Goal: Task Accomplishment & Management: Manage account settings

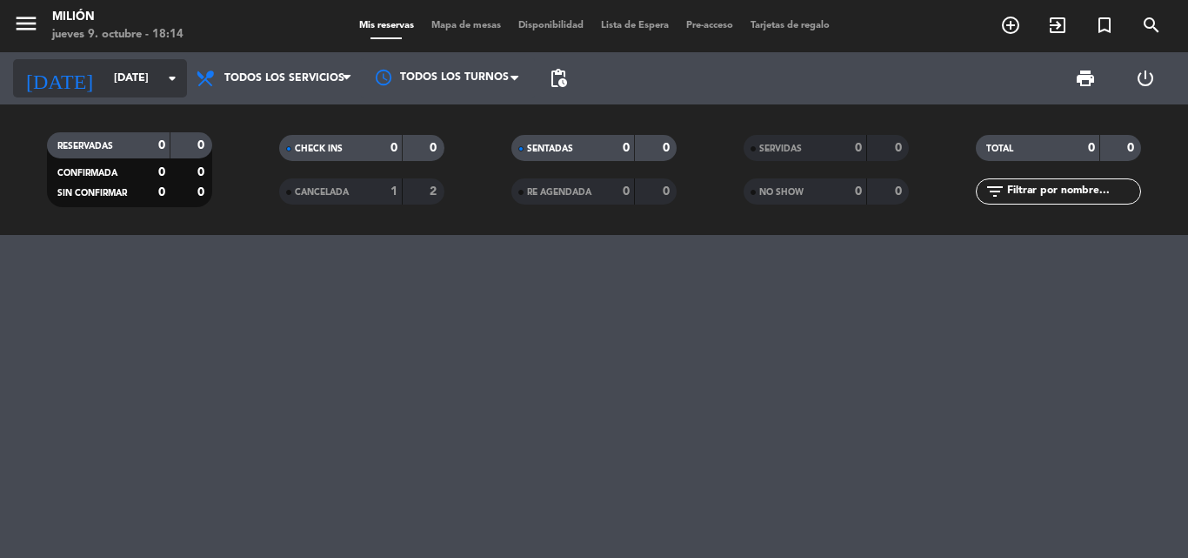
click at [110, 92] on input "[DATE]" at bounding box center [178, 79] width 147 height 30
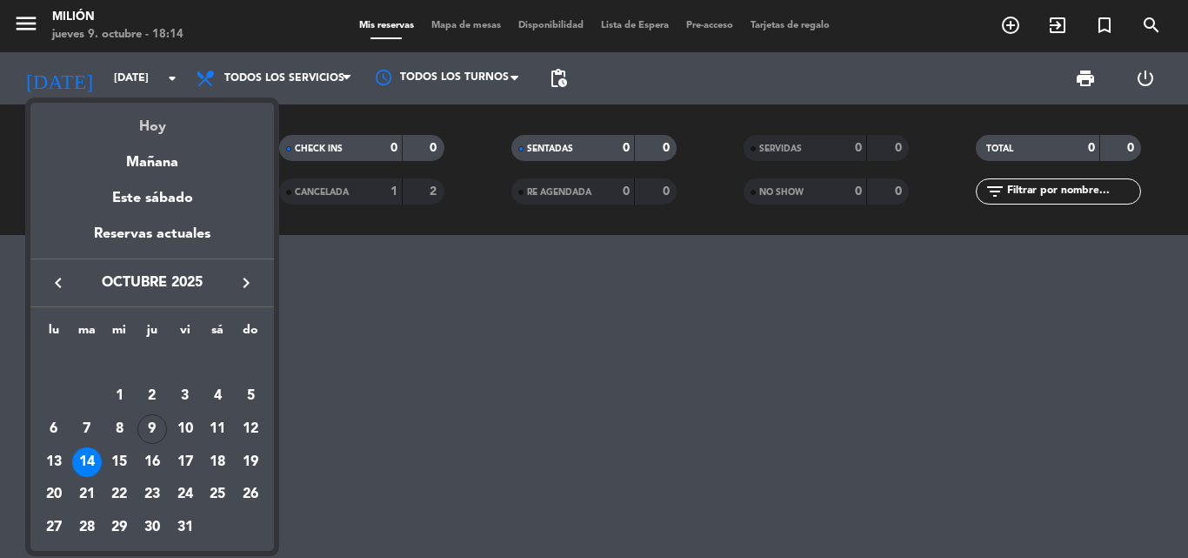
click at [150, 131] on div "Hoy" at bounding box center [152, 121] width 244 height 36
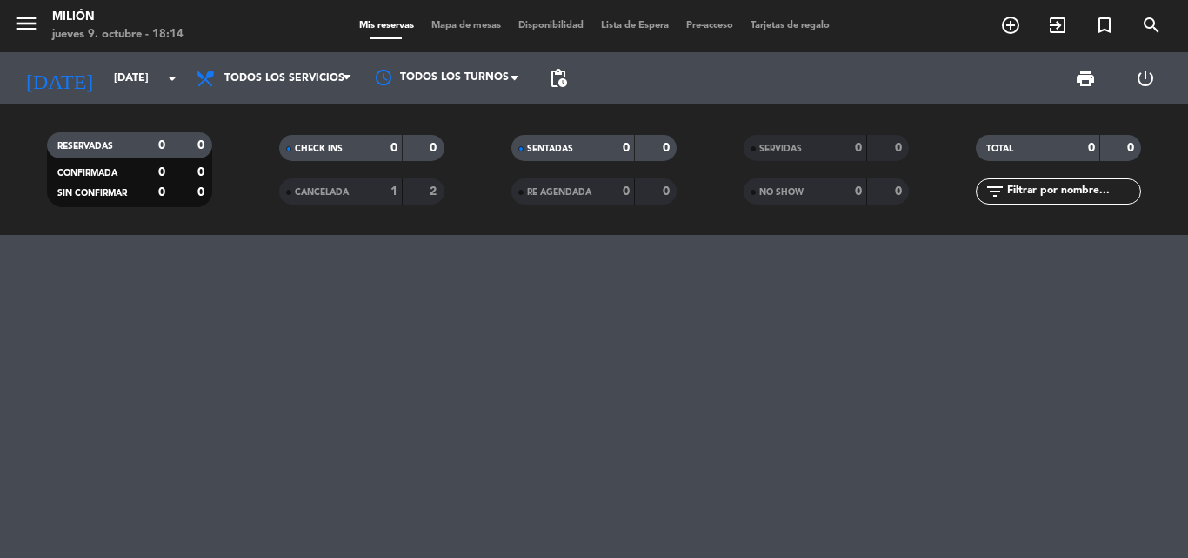
type input "[DEMOGRAPHIC_DATA][DATE]"
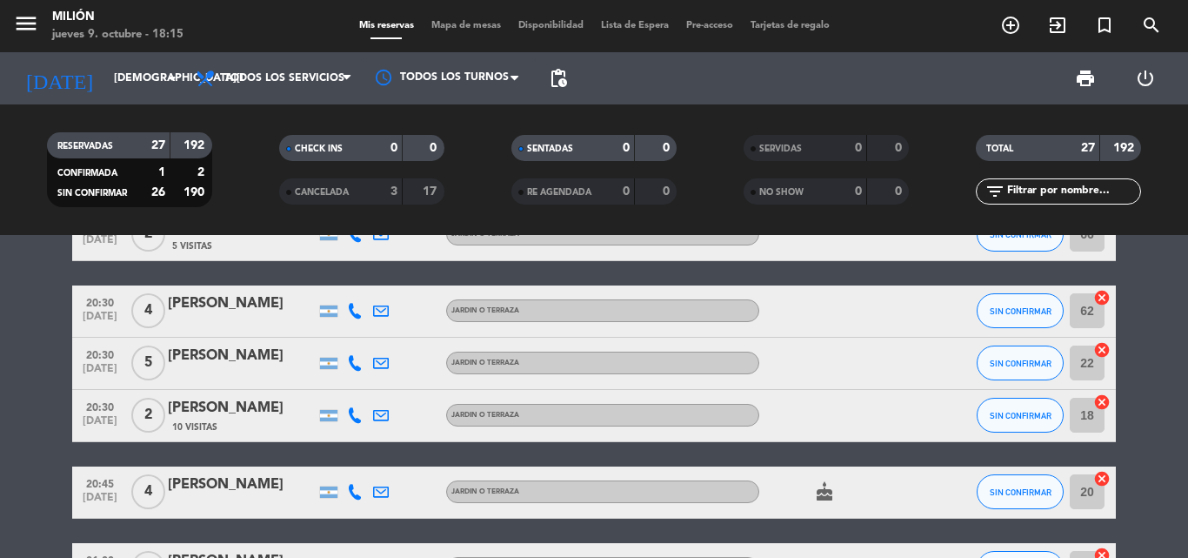
scroll to position [522, 0]
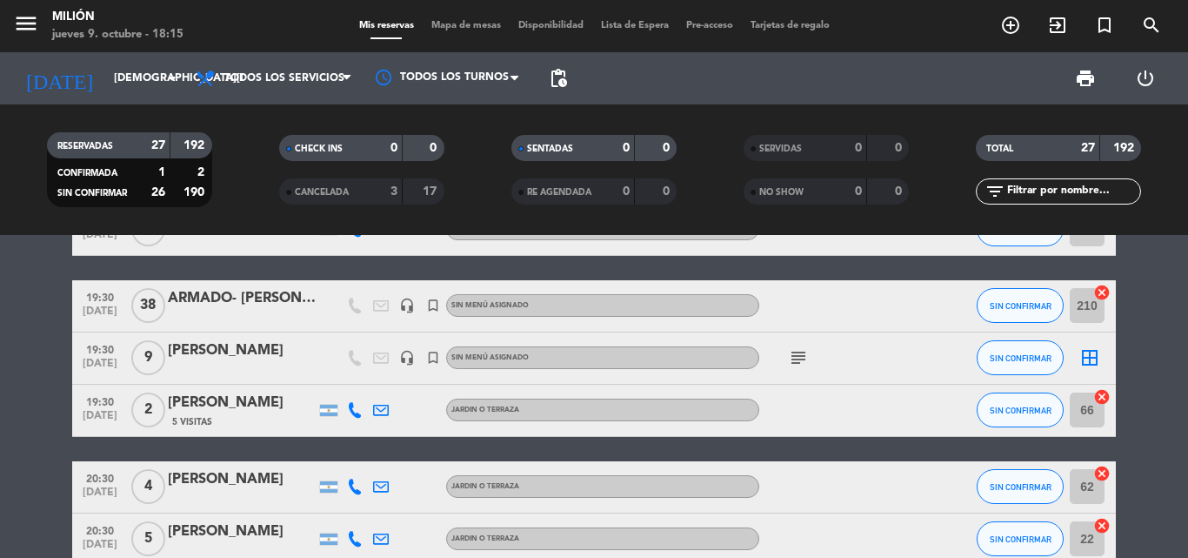
click at [130, 305] on div "38" at bounding box center [148, 305] width 40 height 51
click at [140, 306] on span "38" at bounding box center [148, 305] width 34 height 35
click at [141, 307] on span "38" at bounding box center [148, 305] width 34 height 35
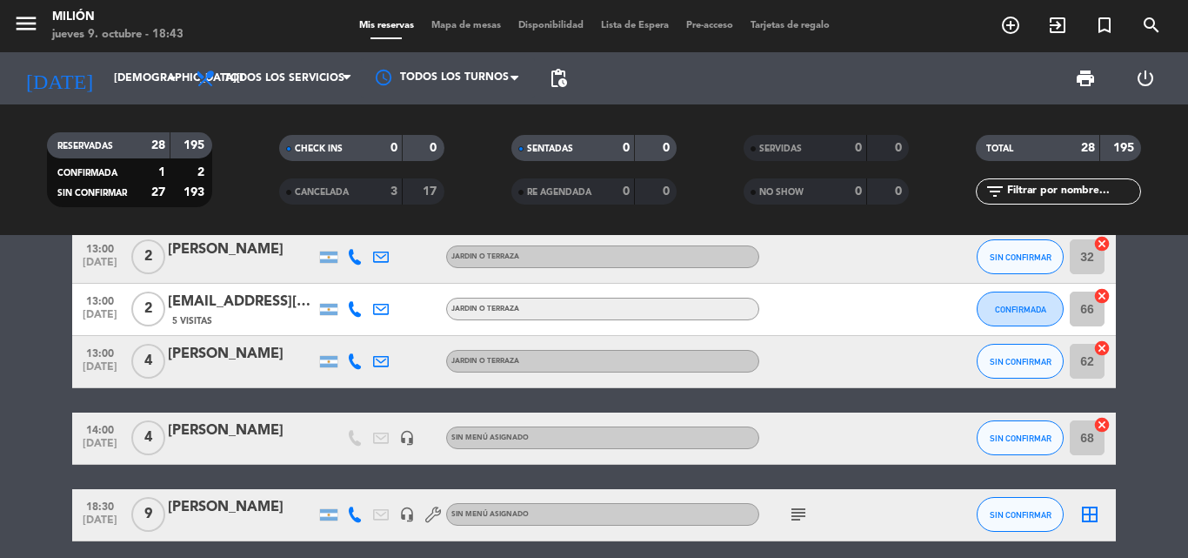
scroll to position [174, 0]
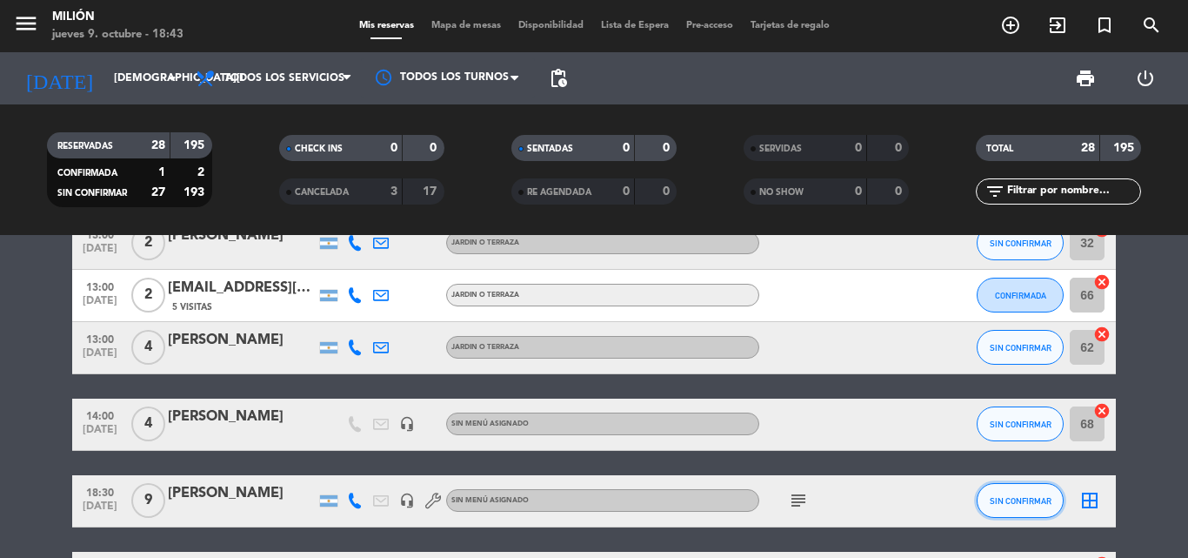
click at [1057, 507] on button "SIN CONFIRMAR" at bounding box center [1020, 500] width 87 height 35
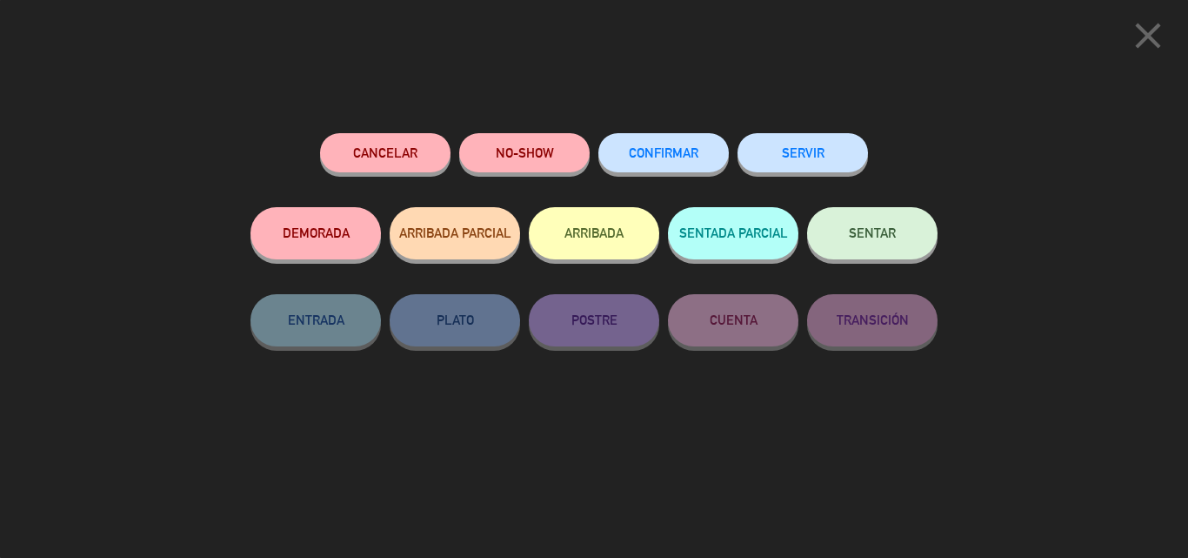
click at [853, 218] on button "SENTAR" at bounding box center [872, 233] width 131 height 52
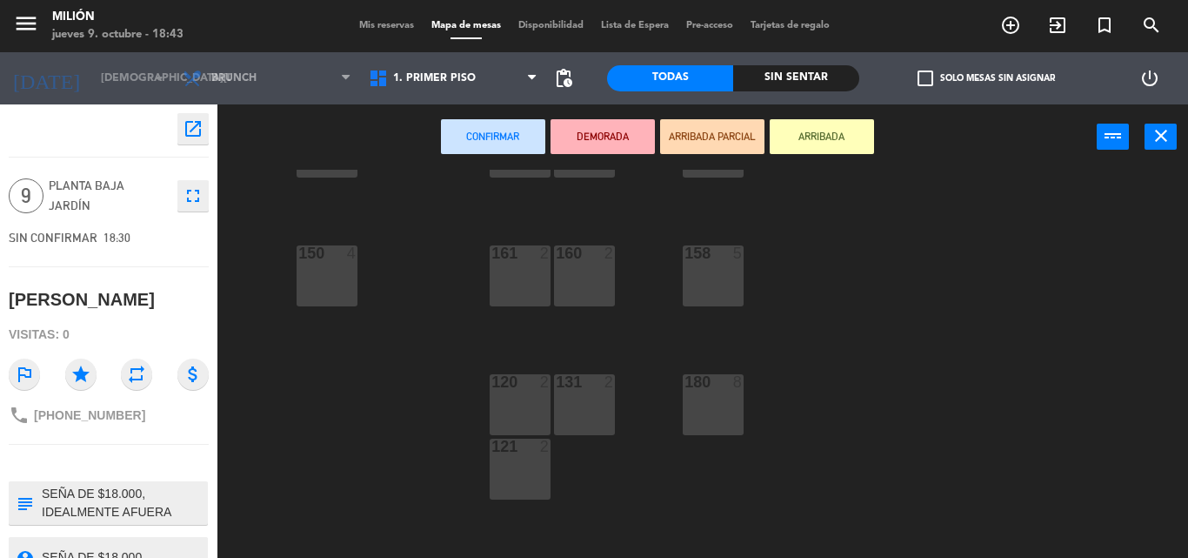
scroll to position [87, 0]
click at [485, 143] on button "Confirmar" at bounding box center [493, 136] width 104 height 35
click at [464, 129] on button "Confirmar" at bounding box center [493, 136] width 104 height 35
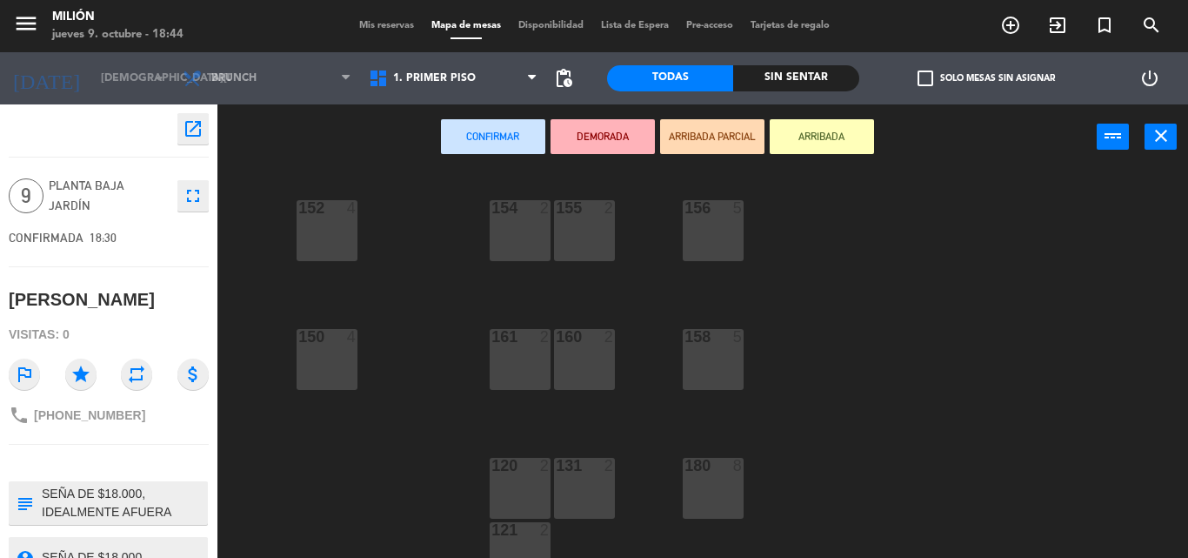
click at [729, 241] on div "156 5" at bounding box center [713, 230] width 61 height 61
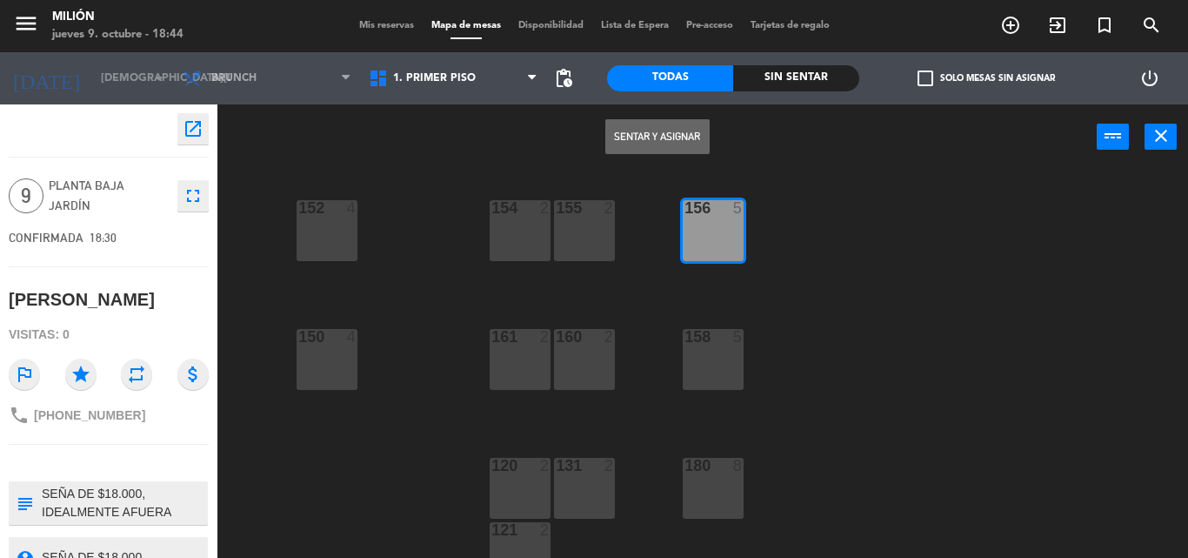
click at [572, 249] on div "155 2" at bounding box center [584, 230] width 61 height 61
click at [525, 209] on div at bounding box center [519, 208] width 29 height 16
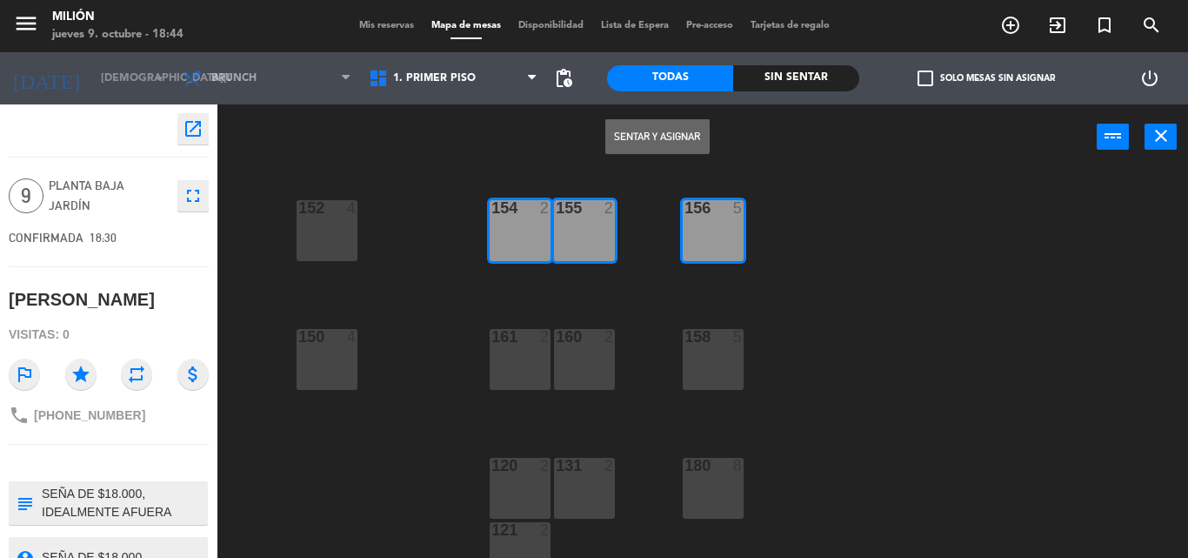
click at [681, 137] on button "Sentar y Asignar" at bounding box center [658, 136] width 104 height 35
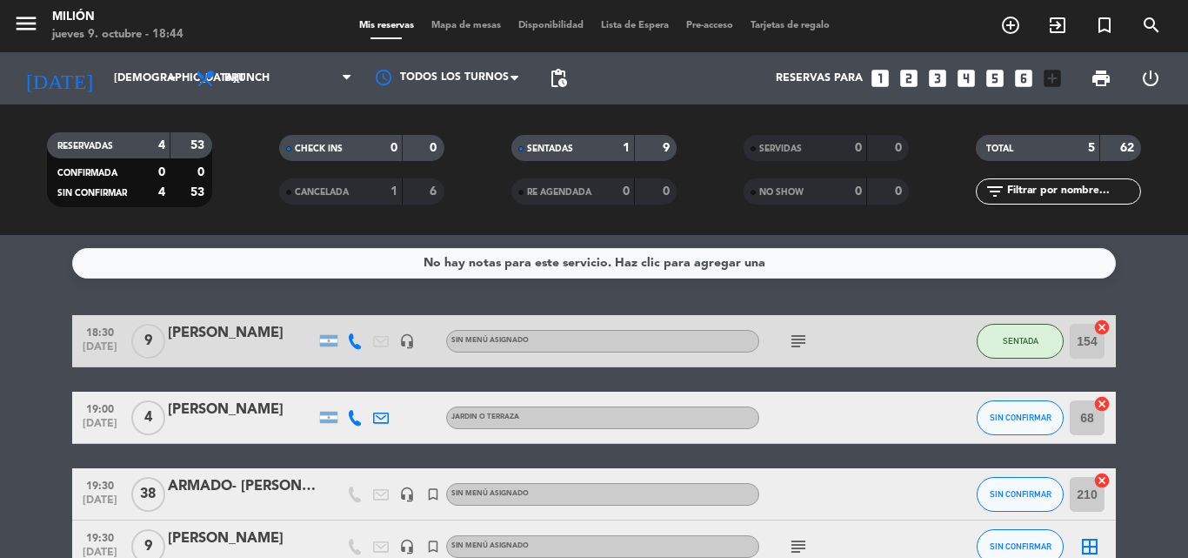
click at [803, 331] on icon "subject" at bounding box center [798, 341] width 21 height 21
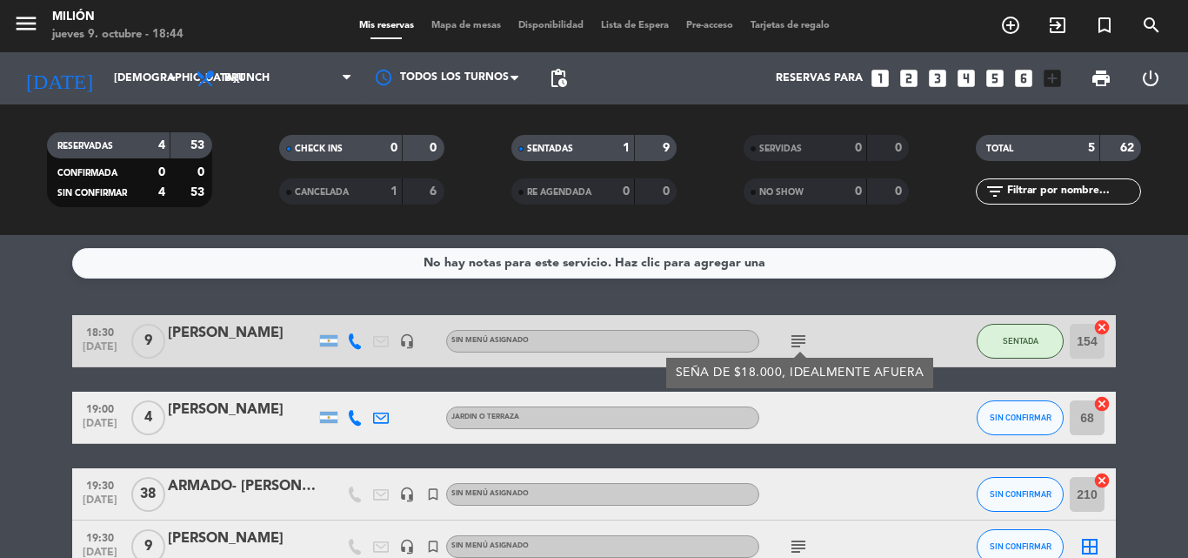
click at [803, 334] on icon "subject" at bounding box center [798, 341] width 21 height 21
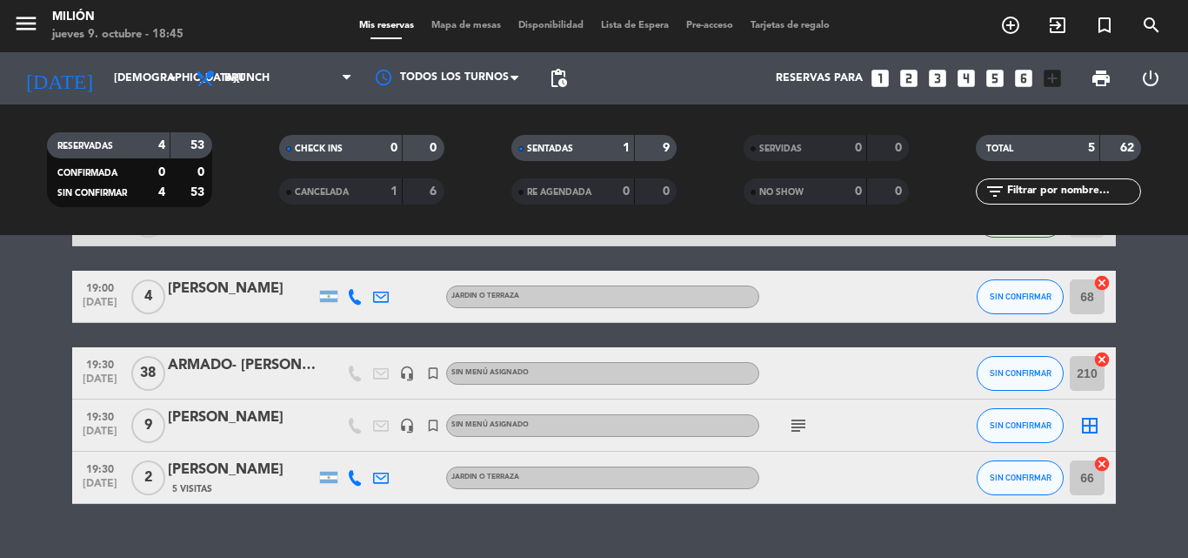
scroll to position [154, 0]
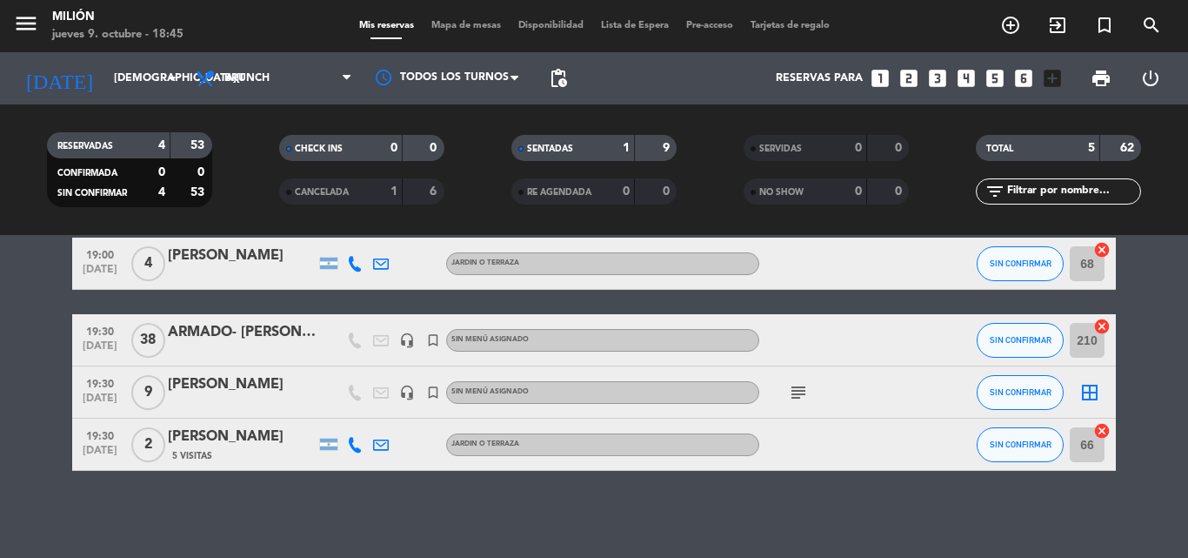
click at [800, 406] on div "subject" at bounding box center [838, 391] width 157 height 51
click at [800, 390] on icon "subject" at bounding box center [798, 392] width 21 height 21
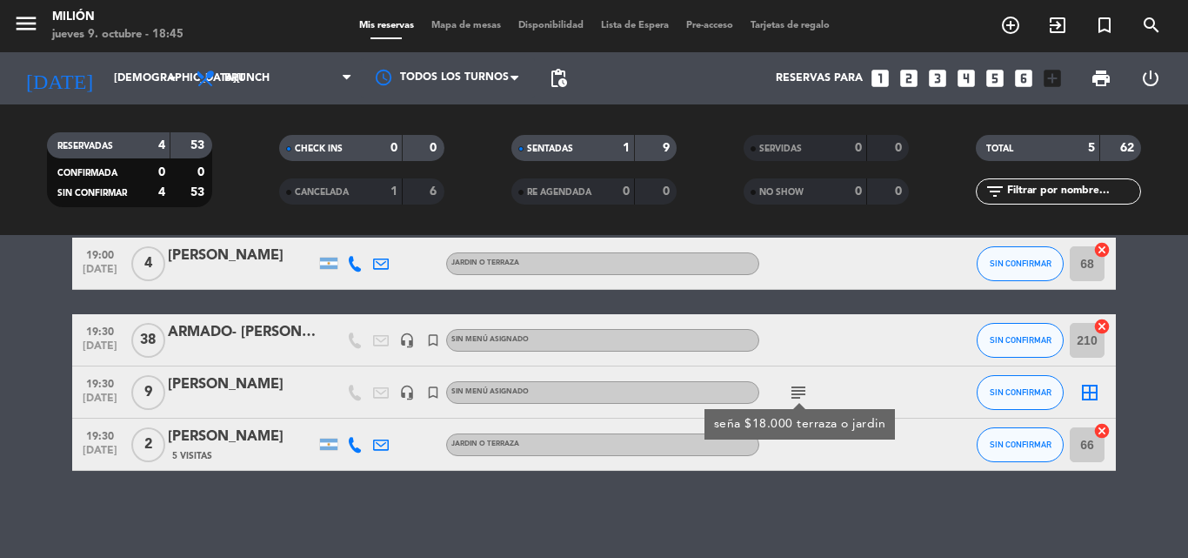
click at [800, 390] on icon "subject" at bounding box center [798, 392] width 21 height 21
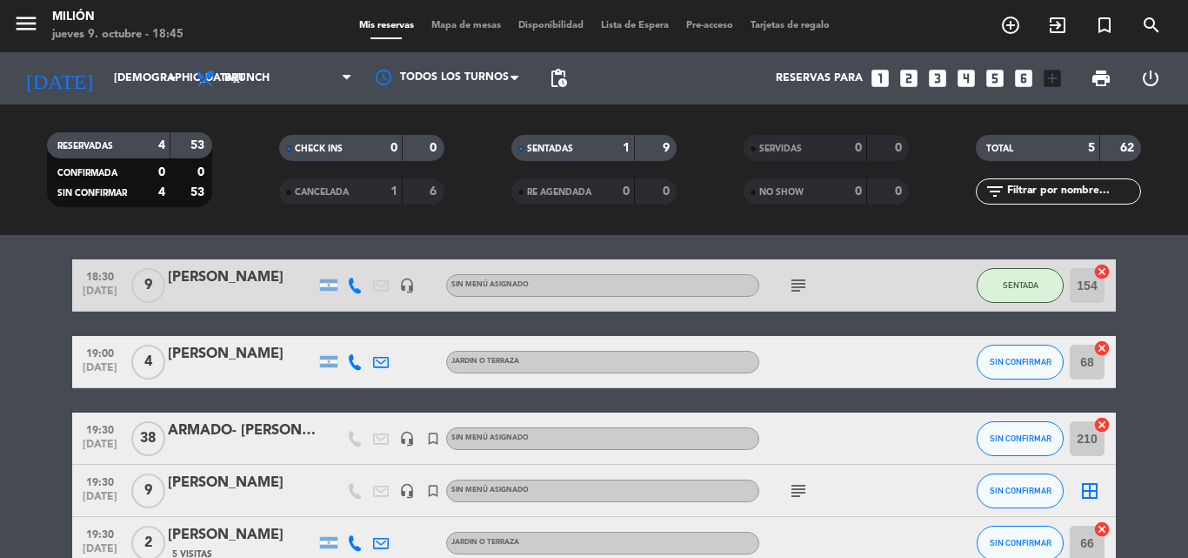
scroll to position [0, 0]
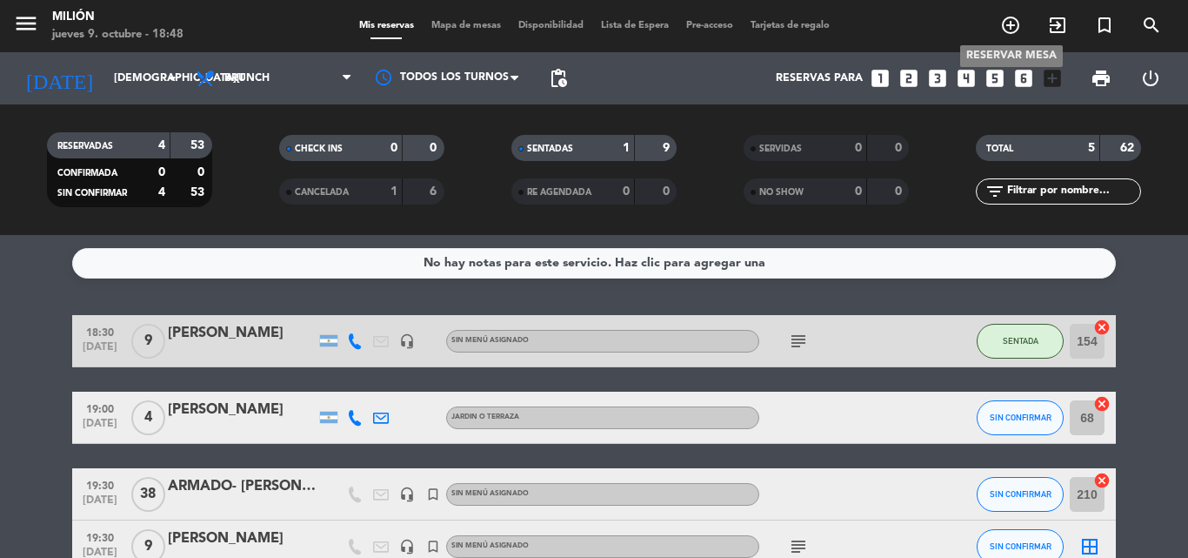
click at [1003, 23] on icon "add_circle_outline" at bounding box center [1011, 25] width 21 height 21
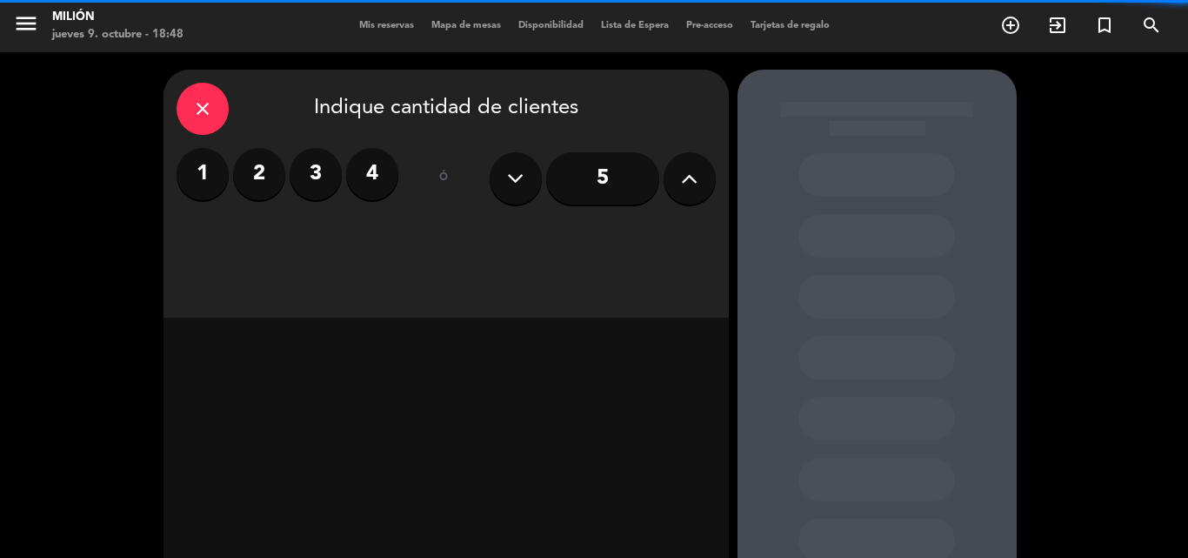
click at [265, 165] on label "2" at bounding box center [259, 174] width 52 height 52
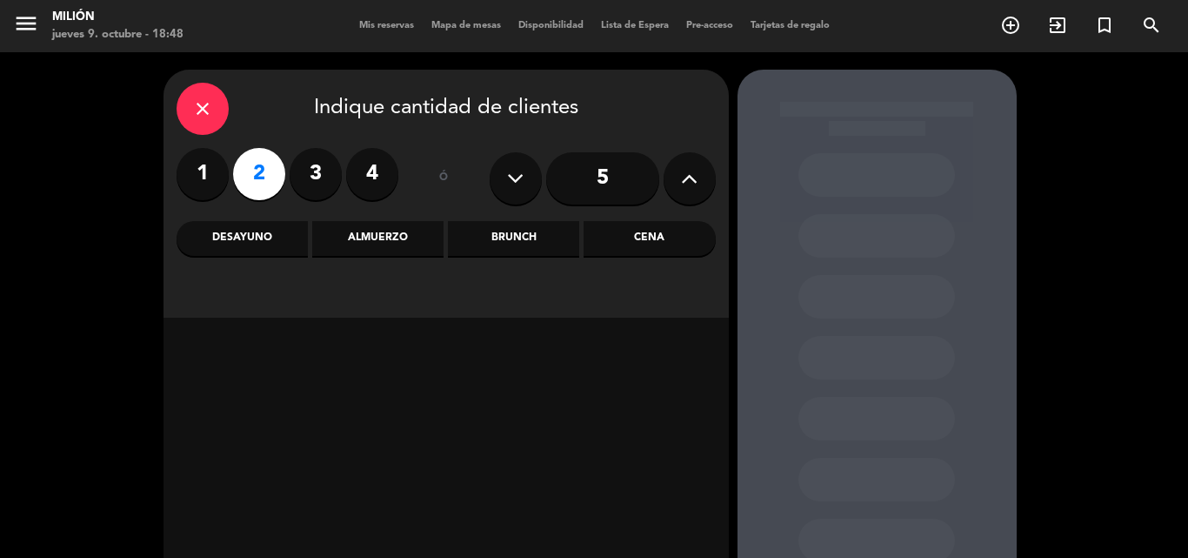
click at [626, 253] on div "Cena" at bounding box center [649, 238] width 131 height 35
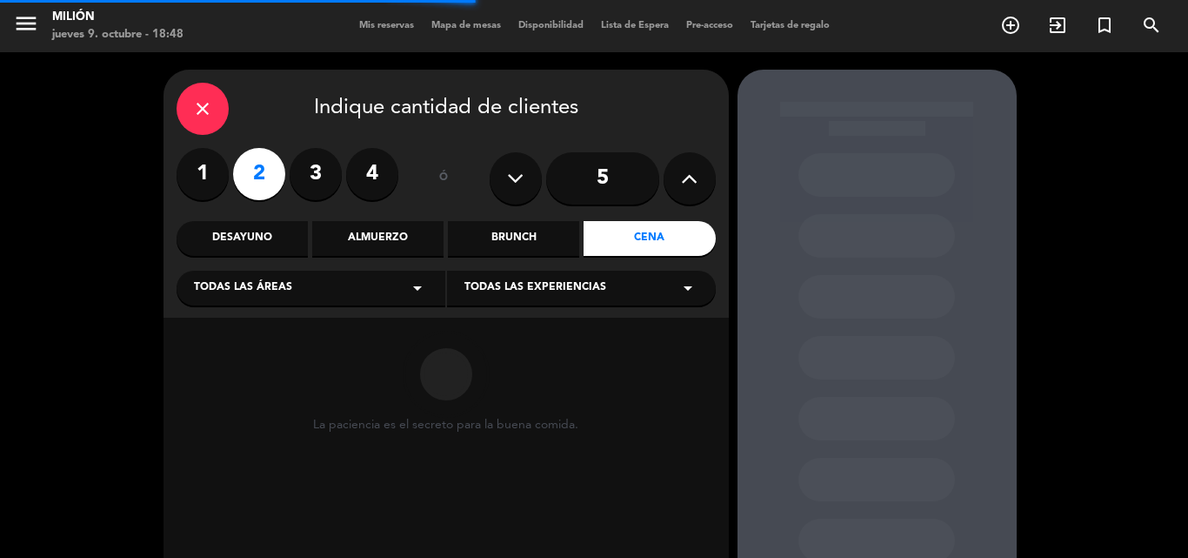
click at [356, 286] on div "Todas las áreas arrow_drop_down" at bounding box center [311, 288] width 269 height 35
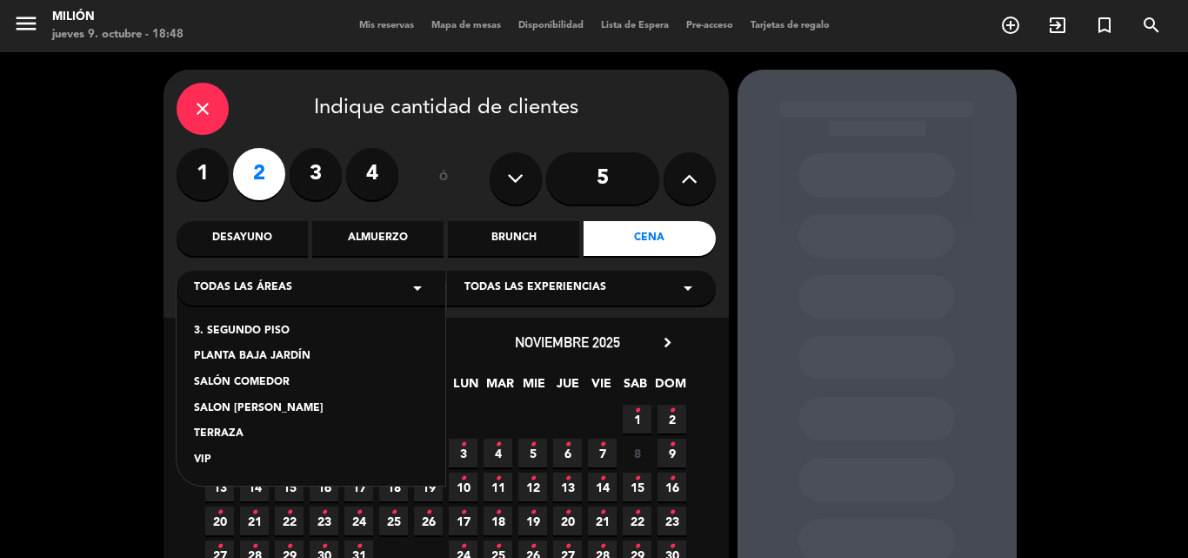
click at [258, 354] on div "PLANTA BAJA JARDÍN" at bounding box center [311, 356] width 234 height 17
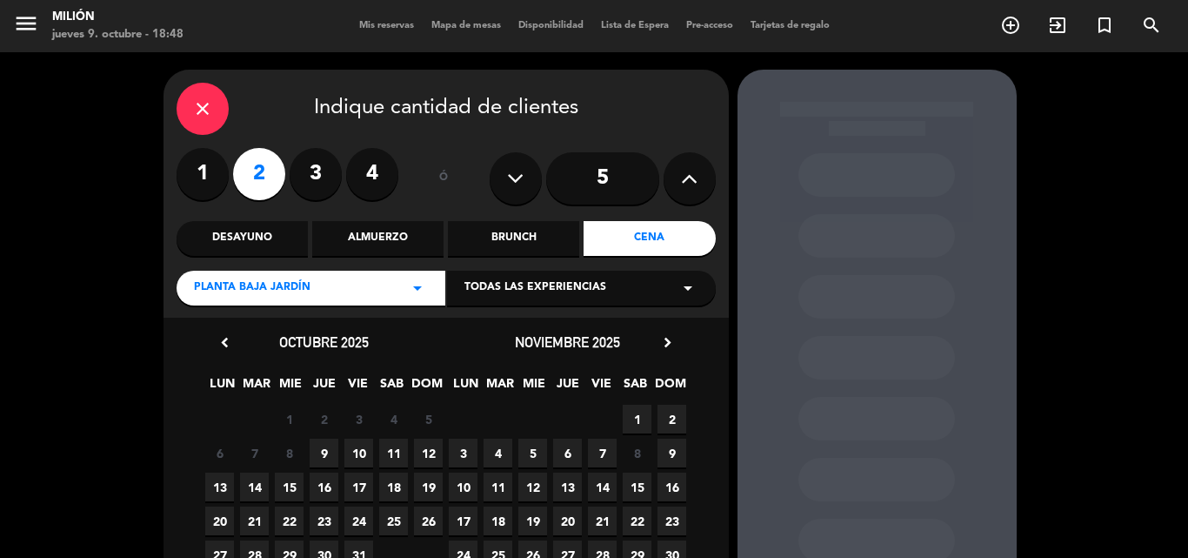
click at [489, 303] on div "Todas las experiencias arrow_drop_down" at bounding box center [581, 288] width 269 height 35
click at [486, 334] on div "JARDIN o TERRAZA" at bounding box center [582, 331] width 234 height 17
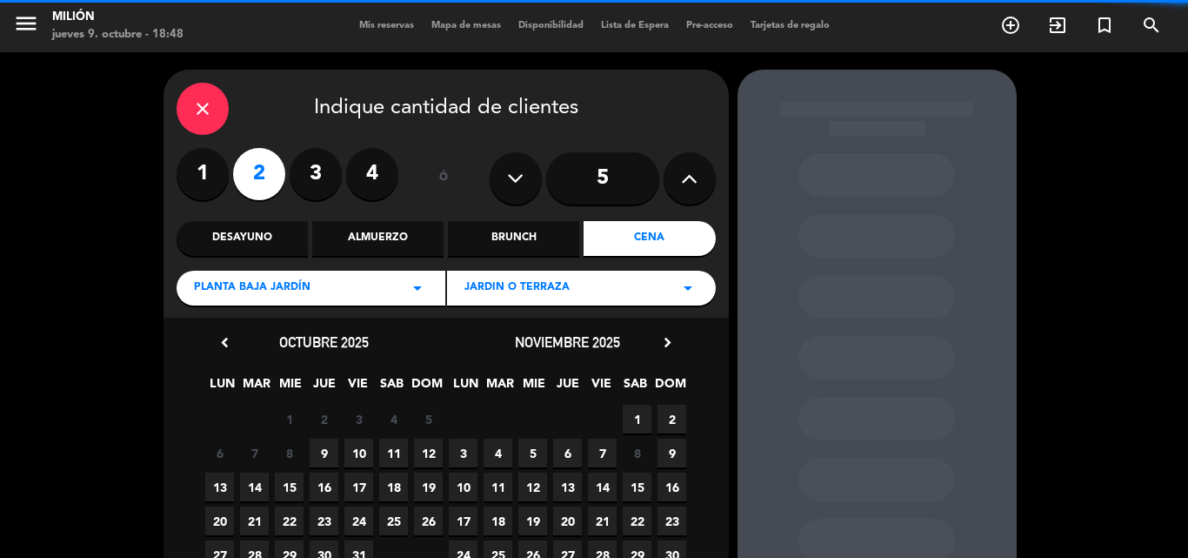
scroll to position [87, 0]
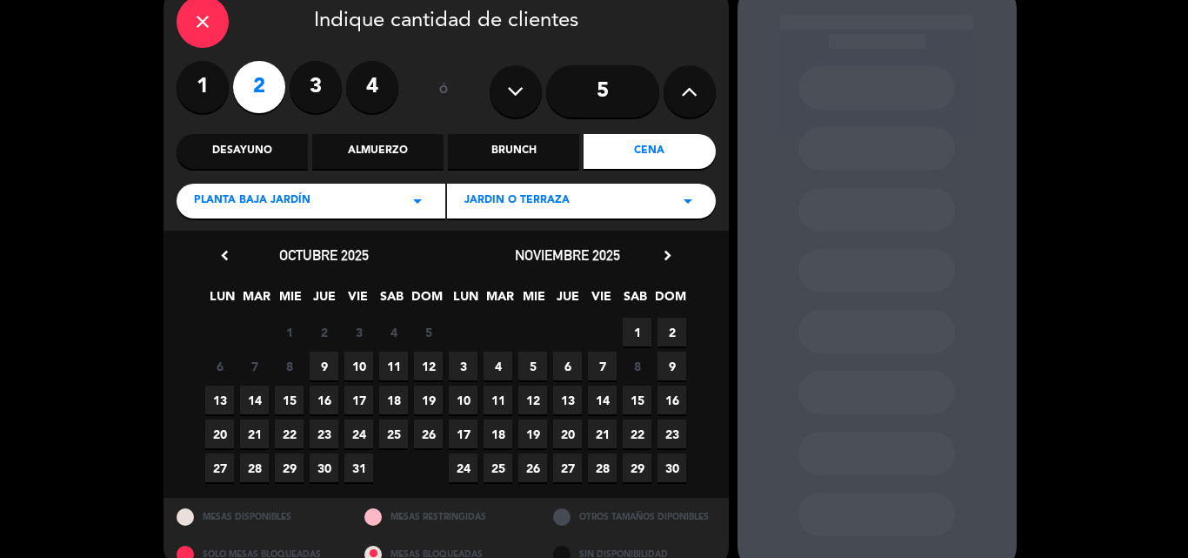
click at [673, 372] on span "9" at bounding box center [672, 365] width 29 height 29
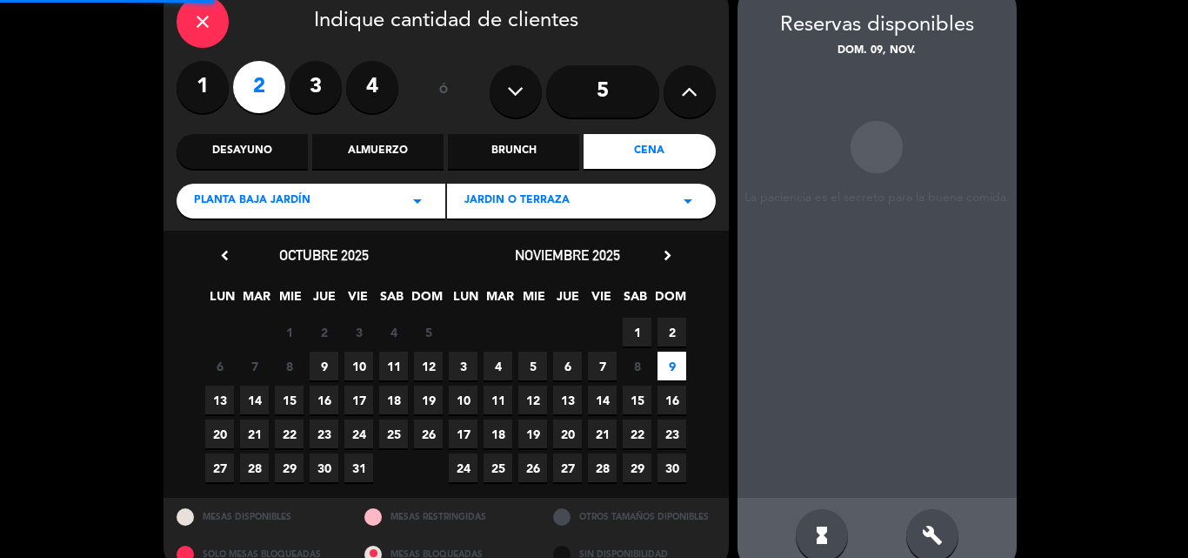
scroll to position [70, 0]
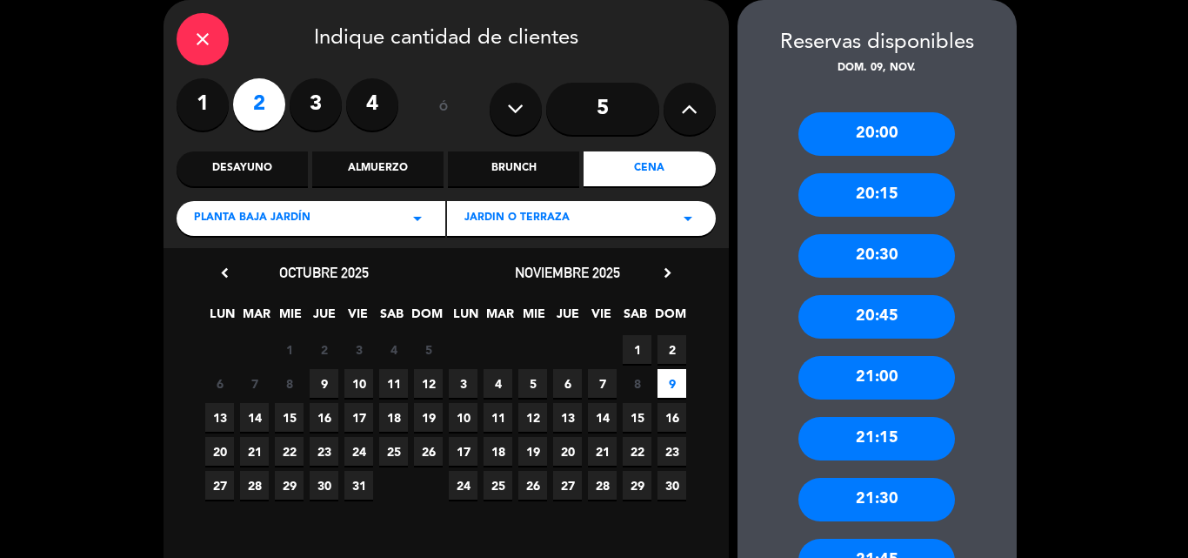
click at [316, 381] on span "9" at bounding box center [324, 383] width 29 height 29
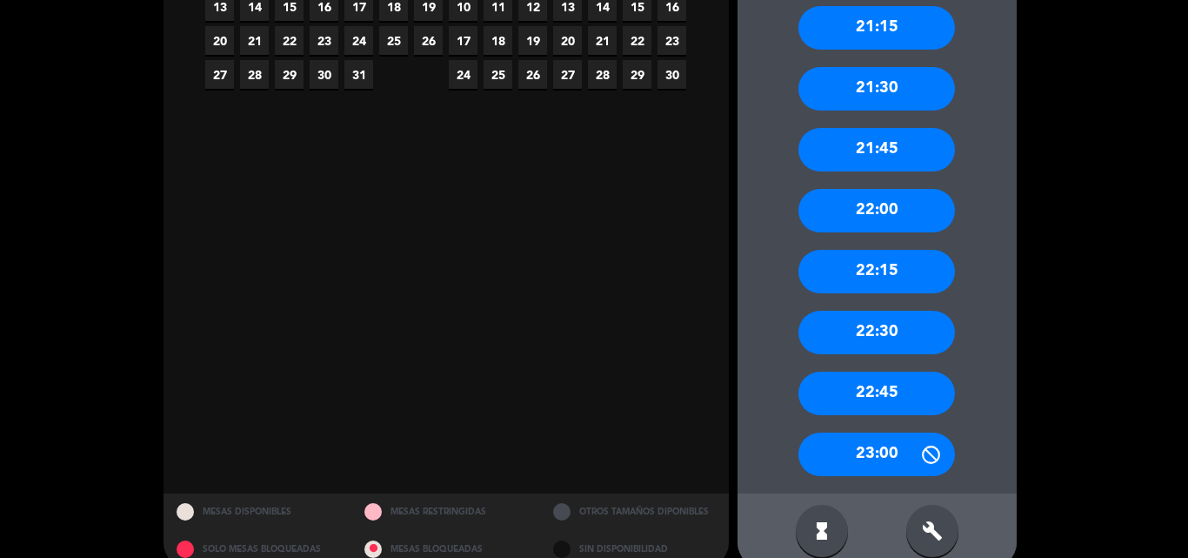
scroll to position [505, 0]
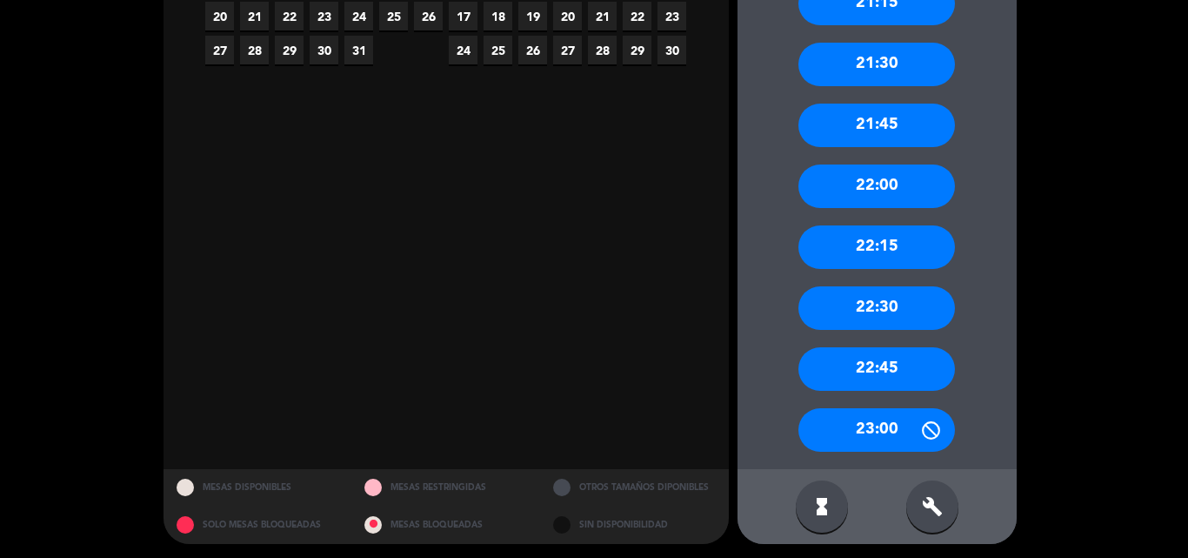
click at [895, 301] on div "22:30" at bounding box center [877, 308] width 157 height 44
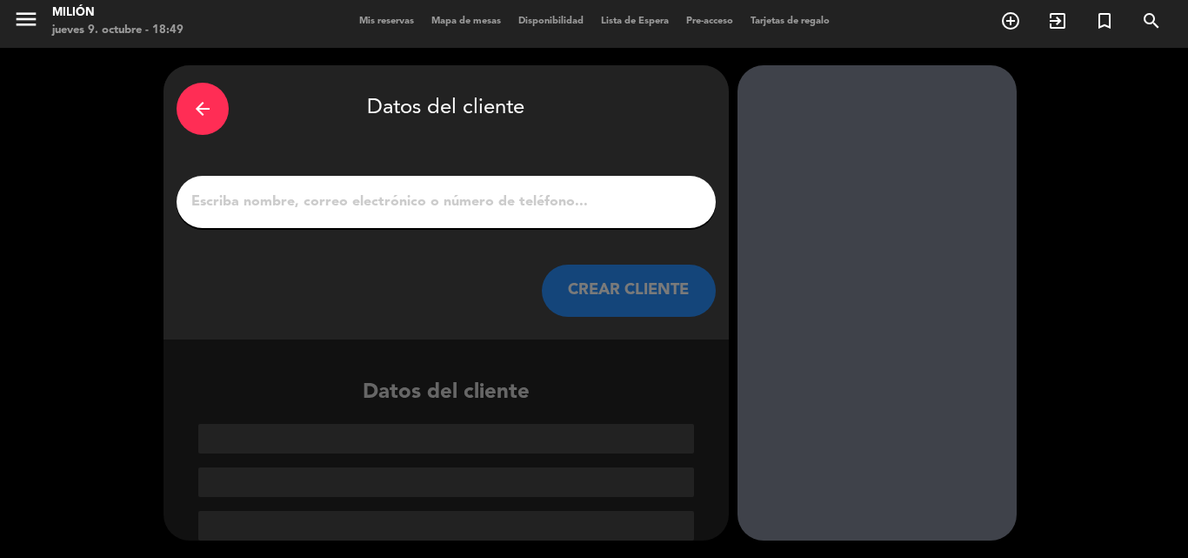
click at [439, 224] on div at bounding box center [446, 202] width 539 height 52
click at [426, 214] on input "1" at bounding box center [446, 202] width 513 height 24
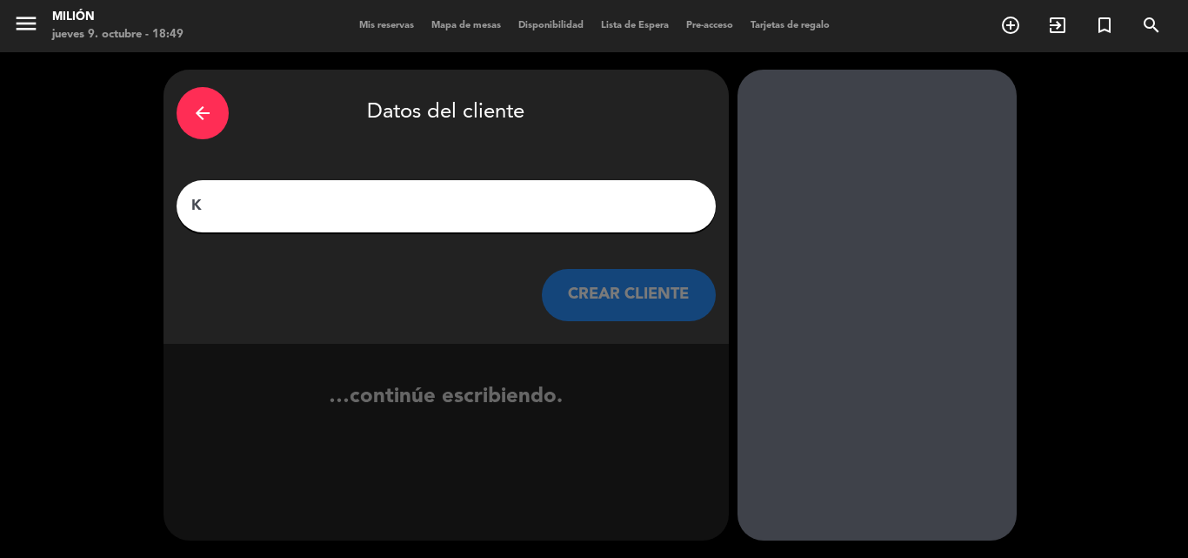
scroll to position [0, 0]
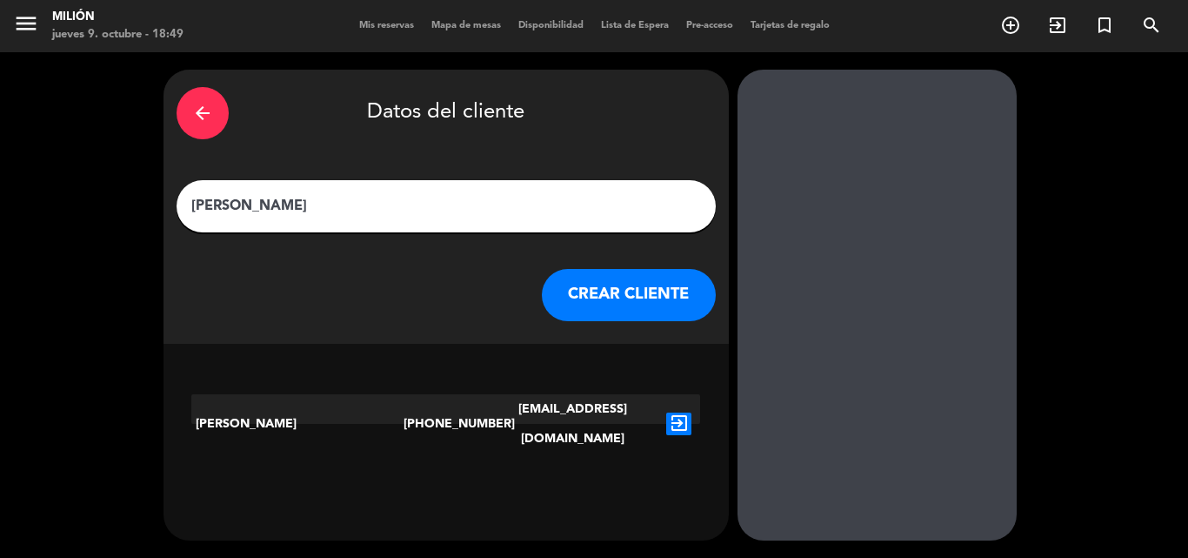
type input "[PERSON_NAME]"
click at [686, 412] on icon "exit_to_app" at bounding box center [678, 423] width 25 height 23
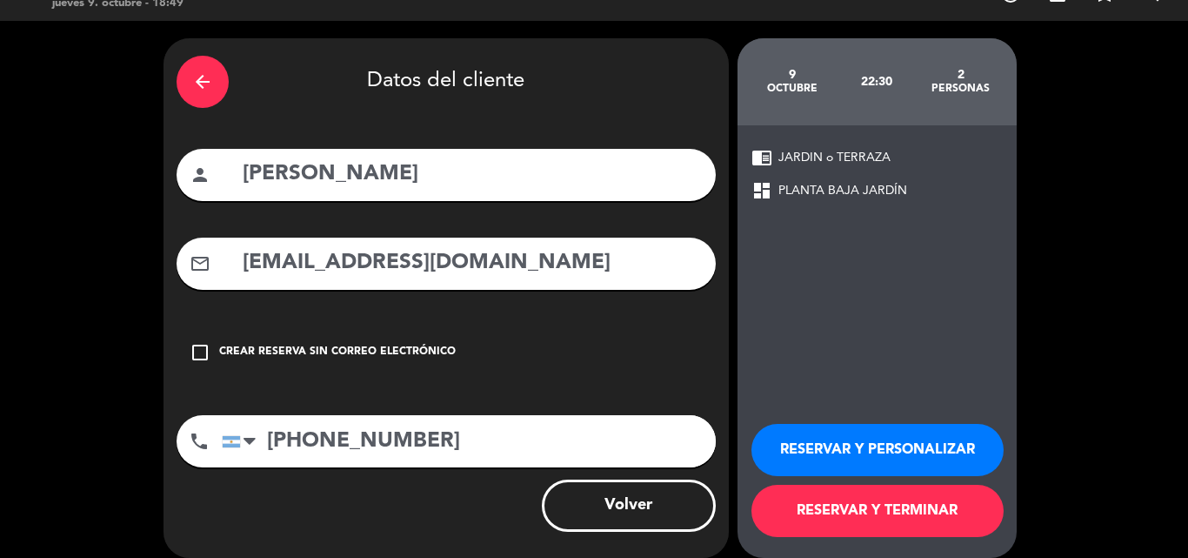
scroll to position [49, 0]
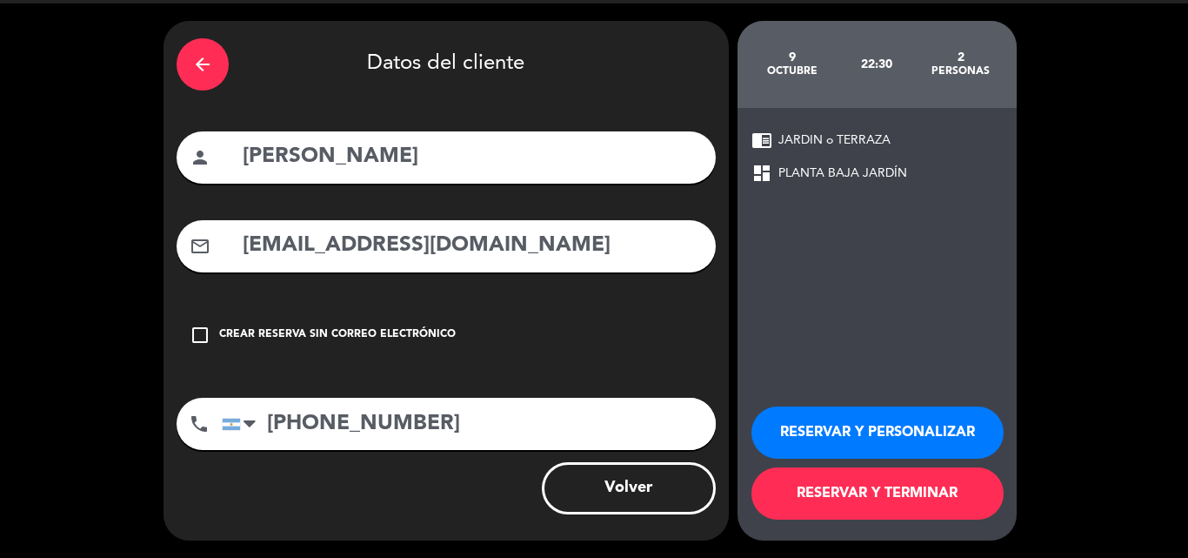
click at [858, 435] on button "RESERVAR Y PERSONALIZAR" at bounding box center [878, 432] width 252 height 52
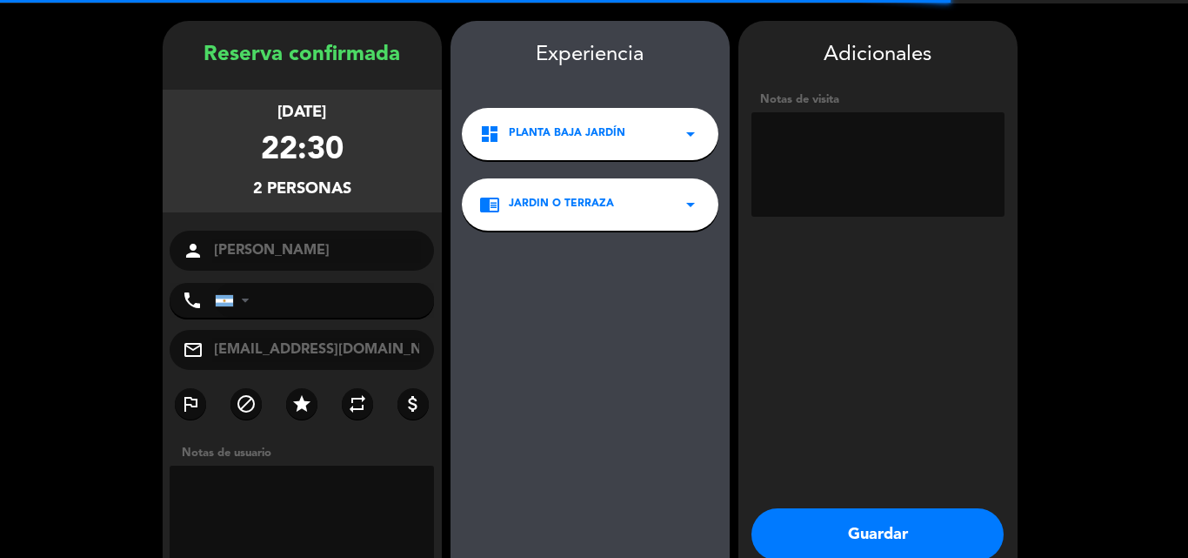
type input "[PHONE_NUMBER]"
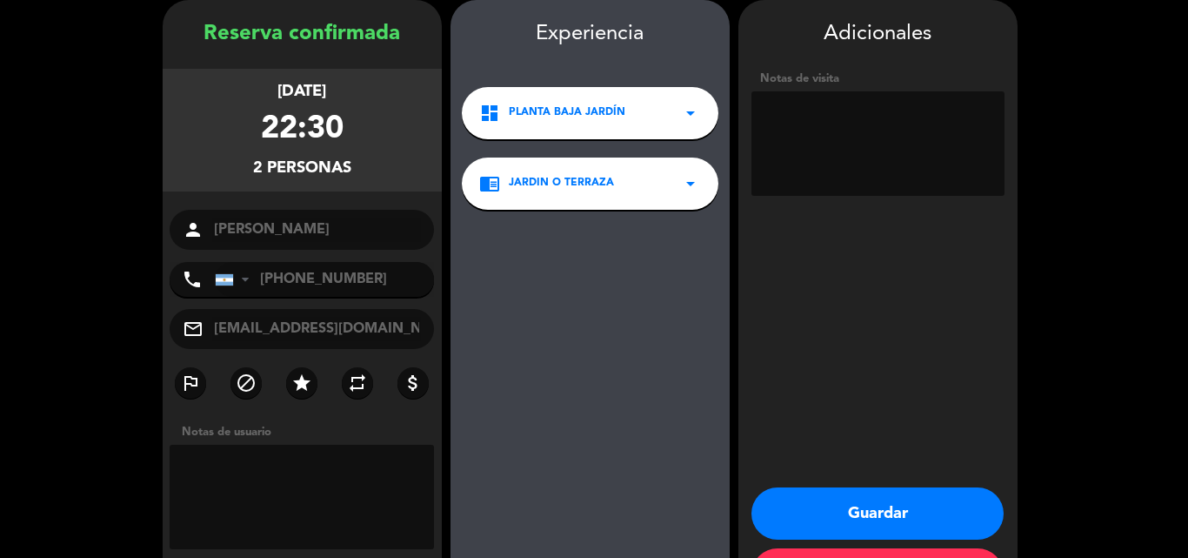
click at [837, 496] on button "Guardar" at bounding box center [878, 513] width 252 height 52
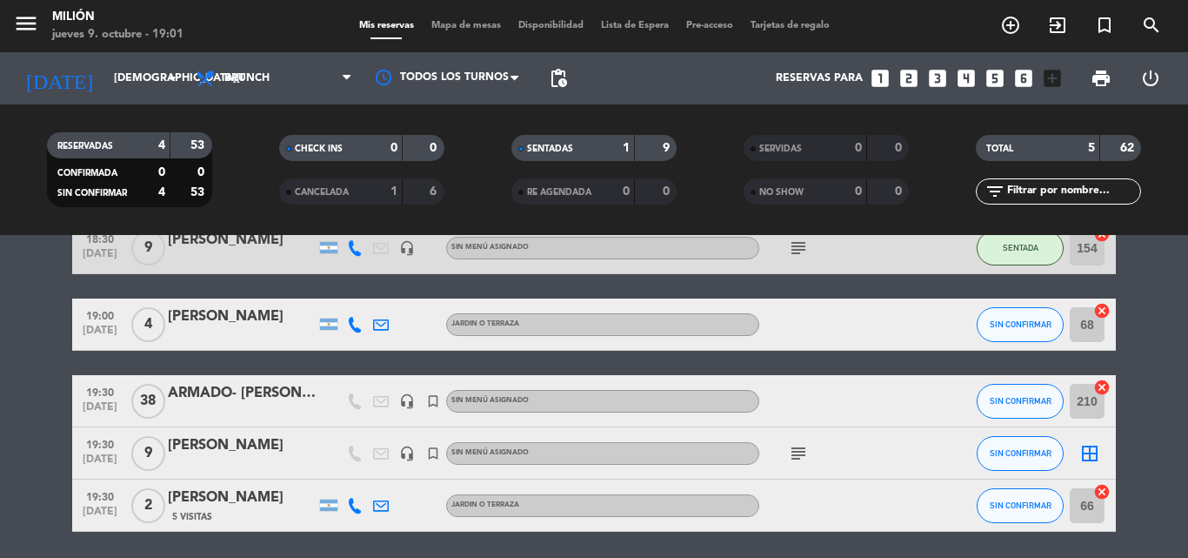
scroll to position [154, 0]
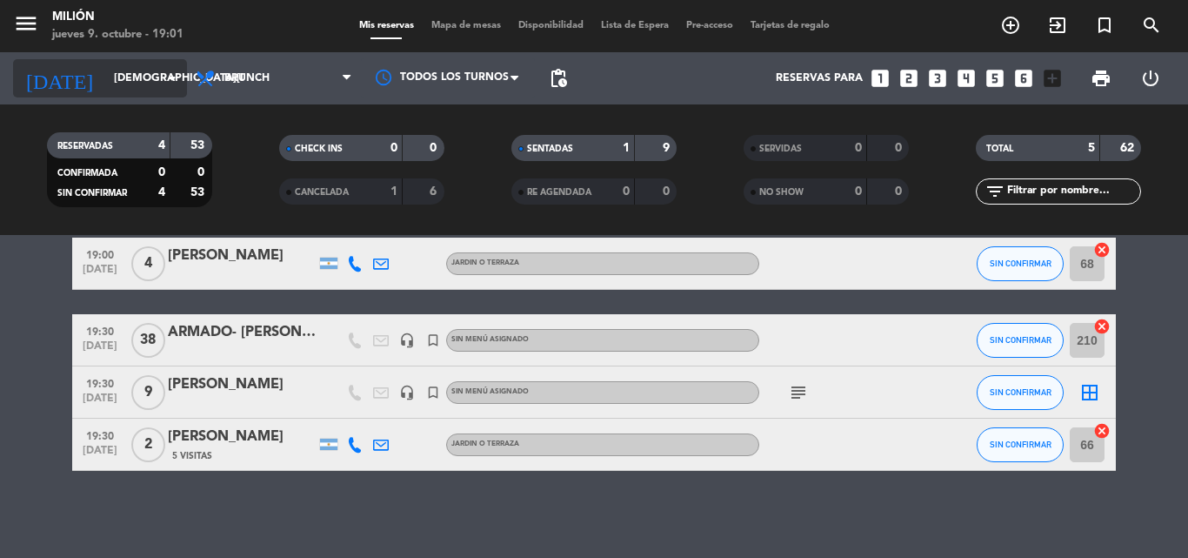
click at [182, 83] on icon "arrow_drop_down" at bounding box center [172, 78] width 21 height 21
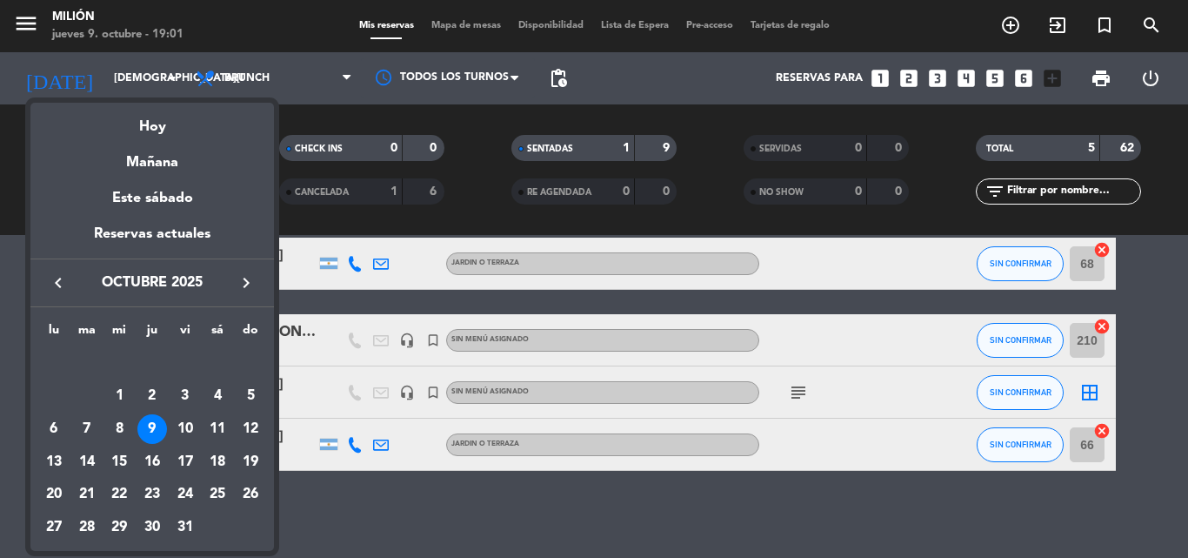
click at [268, 78] on div at bounding box center [594, 279] width 1188 height 558
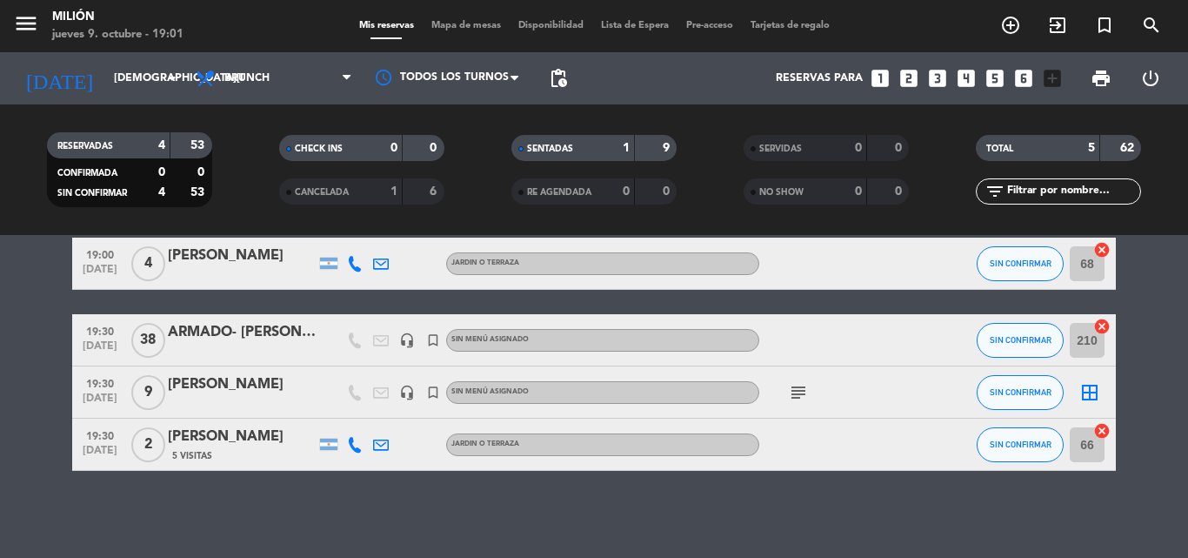
click at [268, 78] on span "Brunch" at bounding box center [246, 78] width 45 height 12
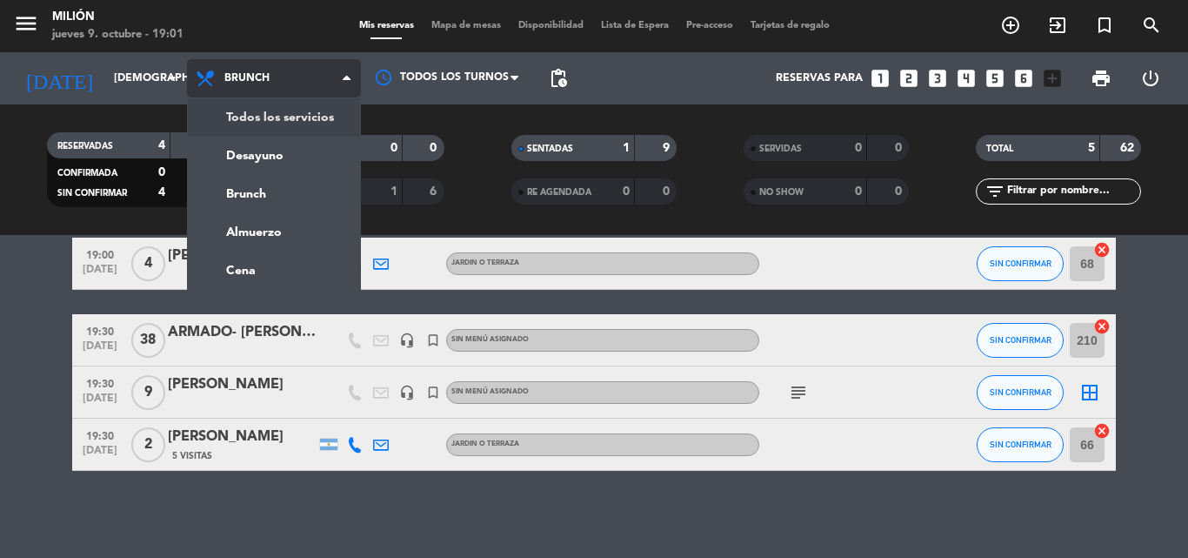
click at [253, 120] on div "menu Milión [DATE] 9. octubre - 19:01 Mis reservas Mapa de mesas Disponibilidad…" at bounding box center [594, 117] width 1188 height 235
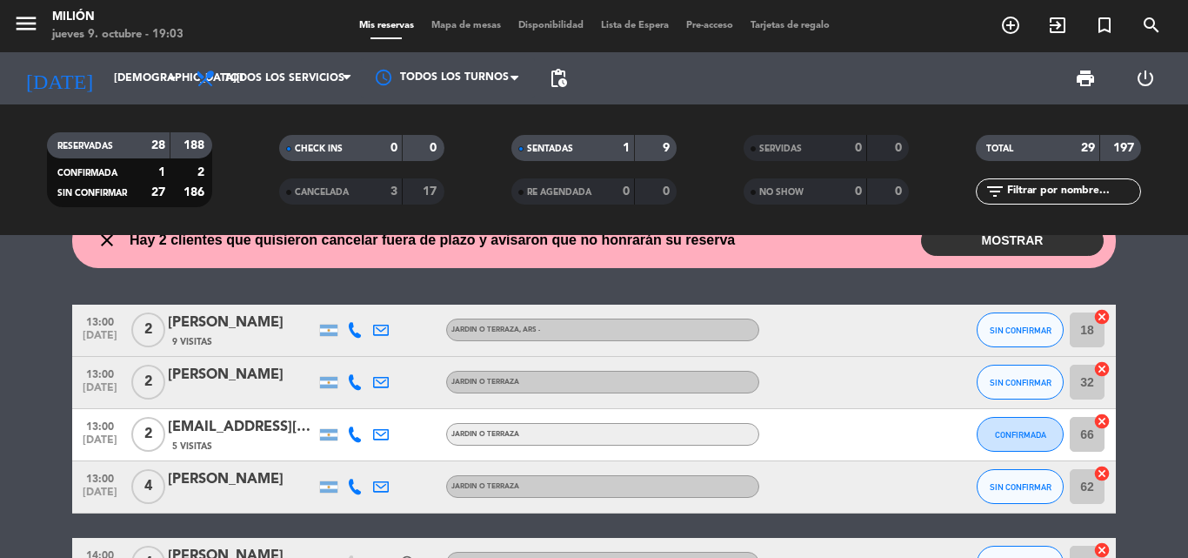
scroll to position [0, 0]
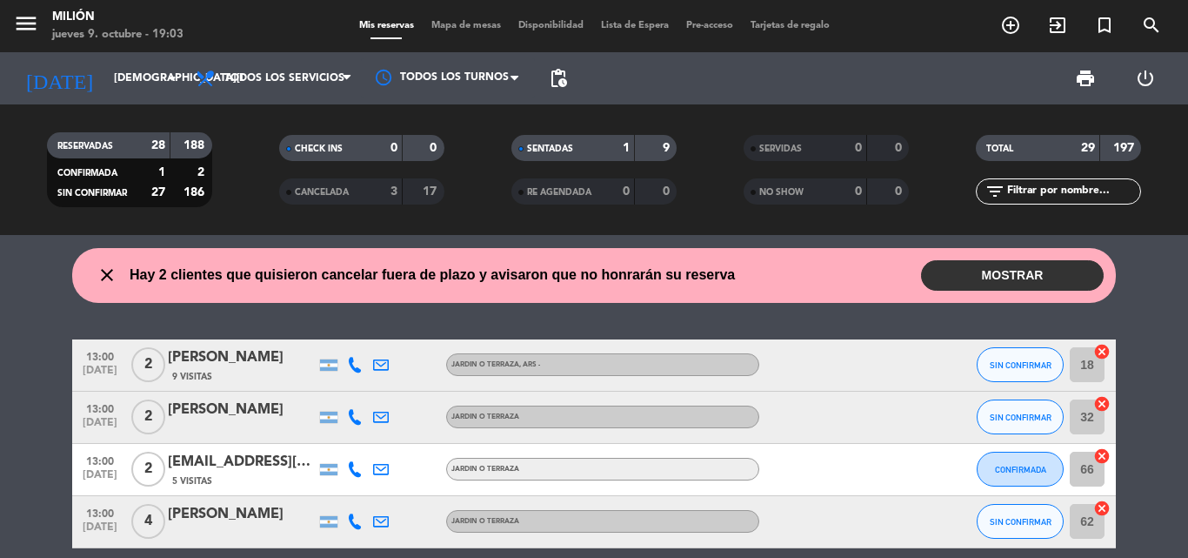
click at [1013, 284] on button "MOSTRAR" at bounding box center [1012, 275] width 183 height 30
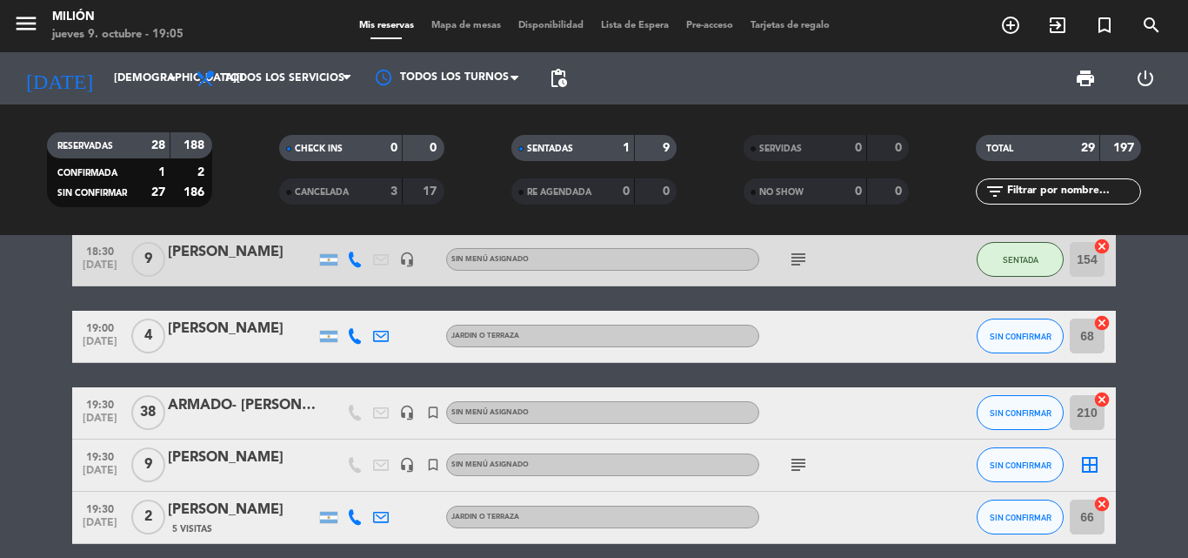
scroll to position [609, 0]
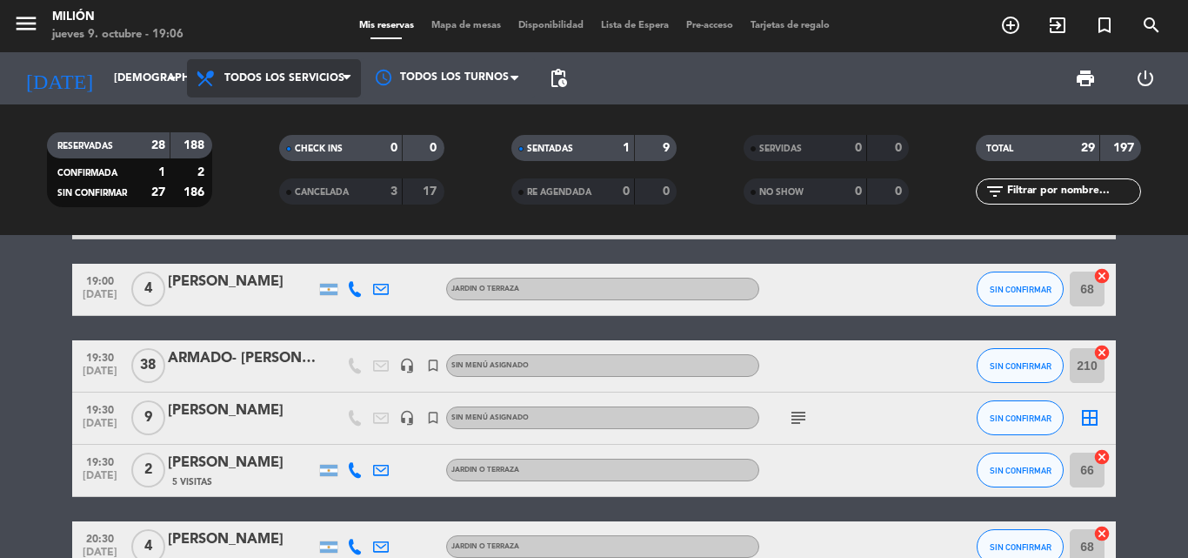
click at [350, 72] on icon at bounding box center [347, 78] width 8 height 14
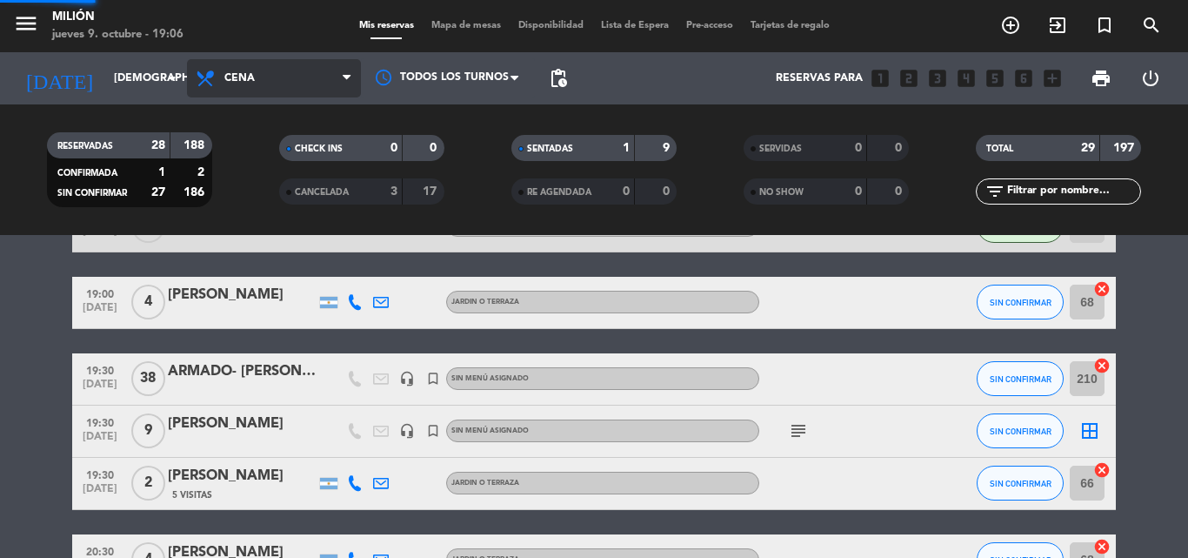
click at [256, 275] on ng-component "menu Milión [DATE] 9. octubre - 19:06 Mis reservas Mapa de mesas Disponibilidad…" at bounding box center [594, 279] width 1188 height 558
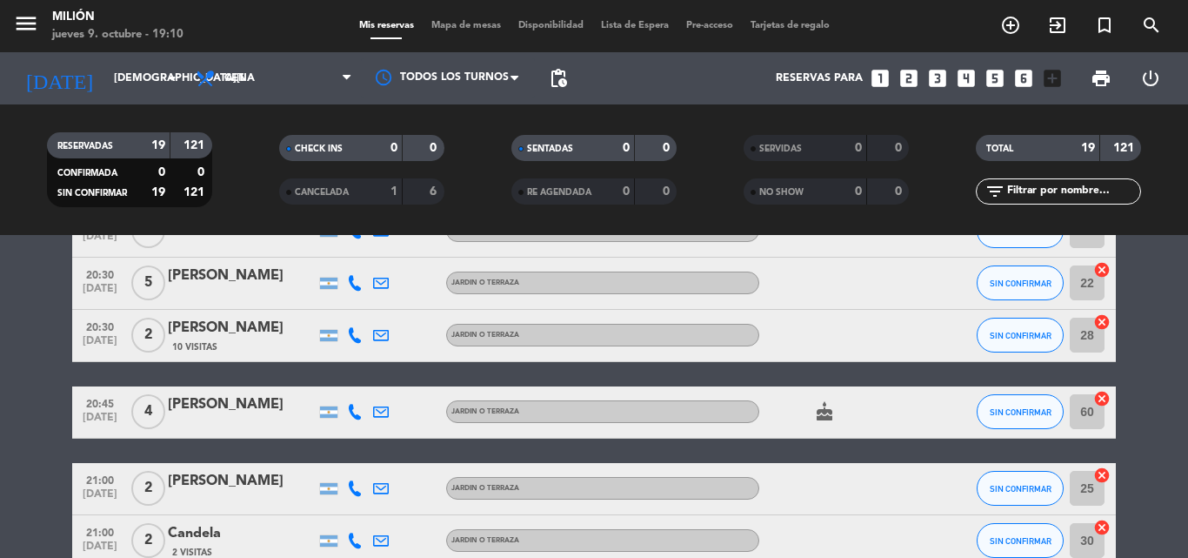
scroll to position [327, 0]
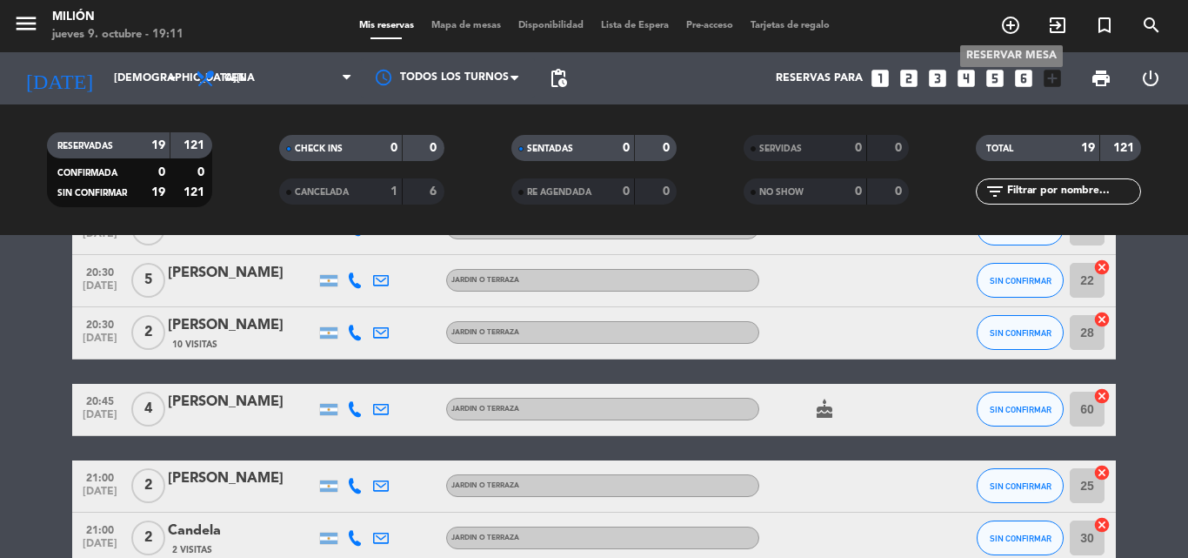
click at [999, 11] on span "add_circle_outline" at bounding box center [1010, 25] width 47 height 30
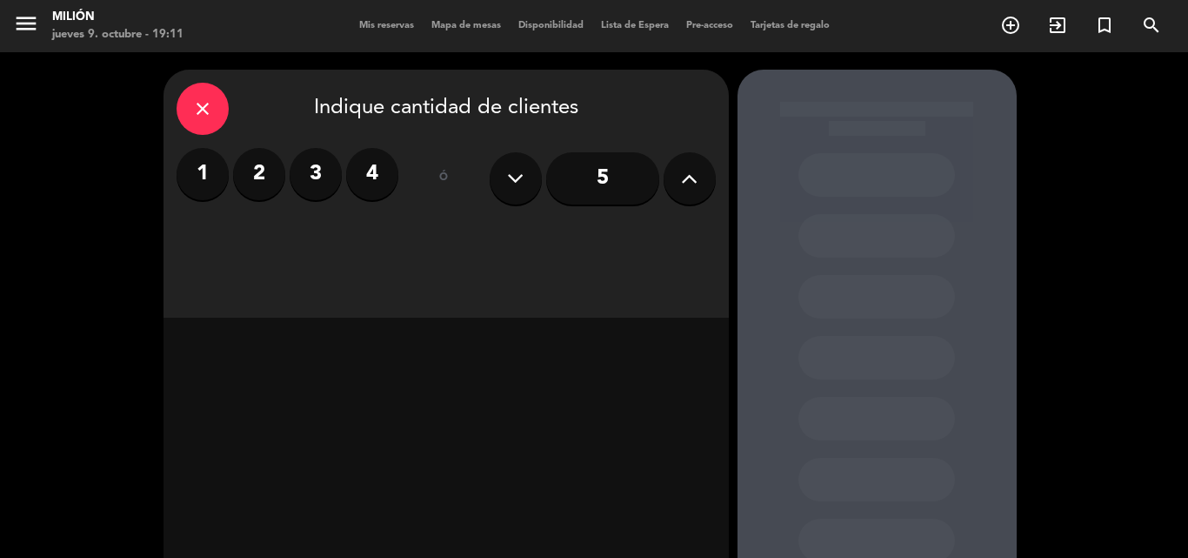
click at [712, 165] on button at bounding box center [690, 178] width 52 height 52
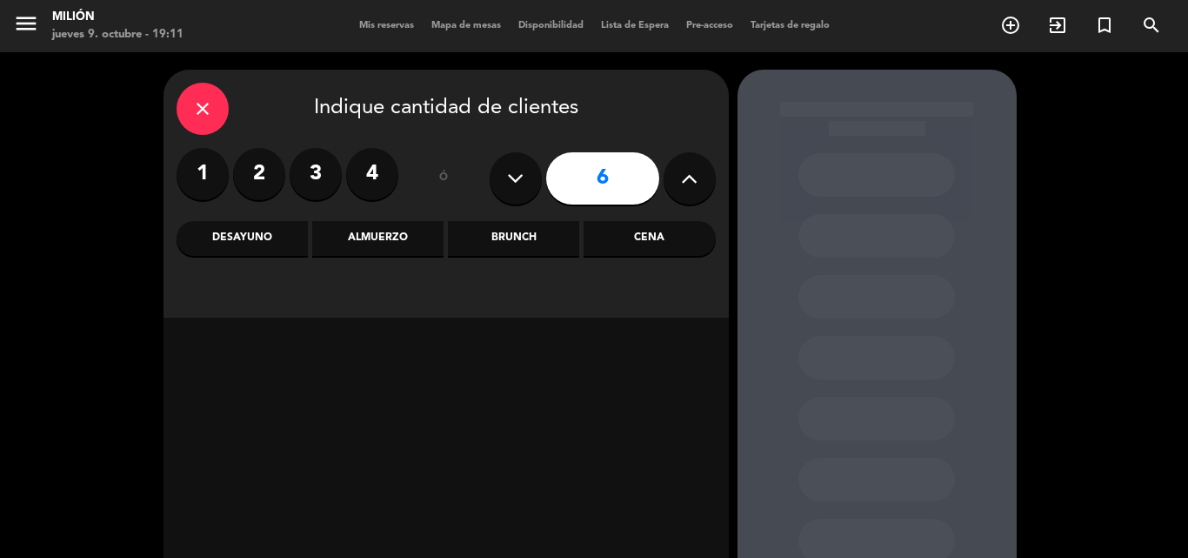
click at [712, 165] on button at bounding box center [690, 178] width 52 height 52
click at [711, 169] on button at bounding box center [690, 178] width 52 height 52
click at [522, 171] on icon at bounding box center [515, 178] width 17 height 26
type input "7"
click at [641, 233] on div "Cena" at bounding box center [649, 238] width 131 height 35
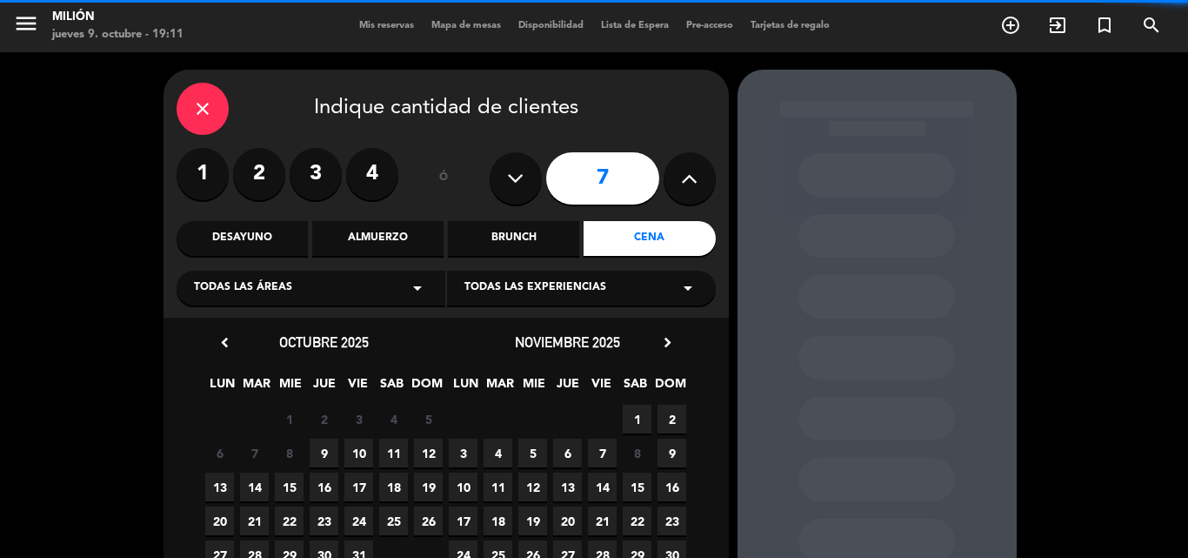
click at [383, 290] on div "Todas las áreas arrow_drop_down" at bounding box center [311, 288] width 269 height 35
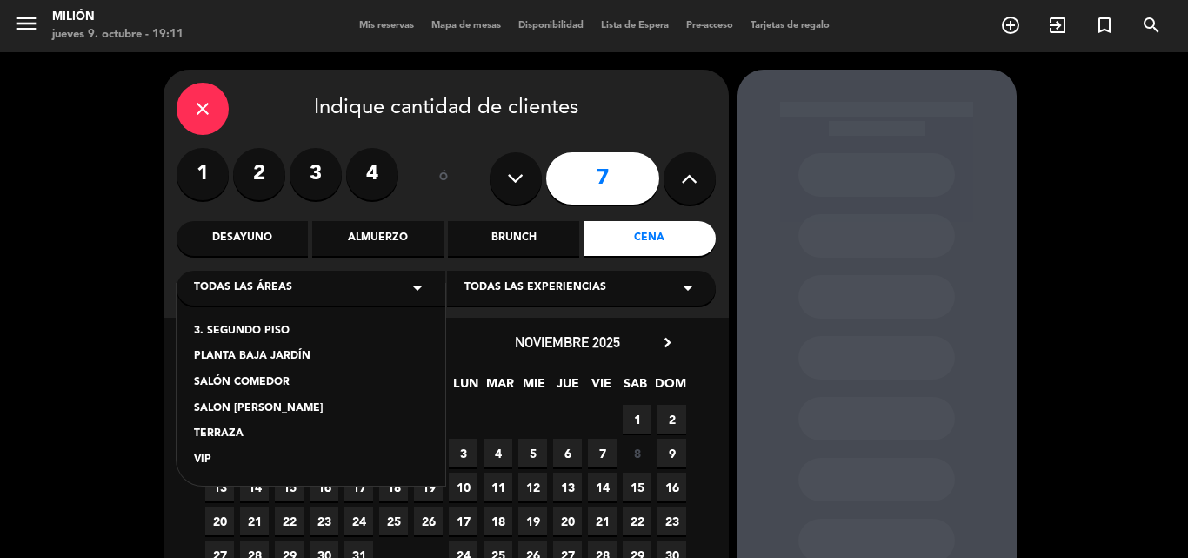
click at [266, 350] on div "PLANTA BAJA JARDÍN" at bounding box center [311, 356] width 234 height 17
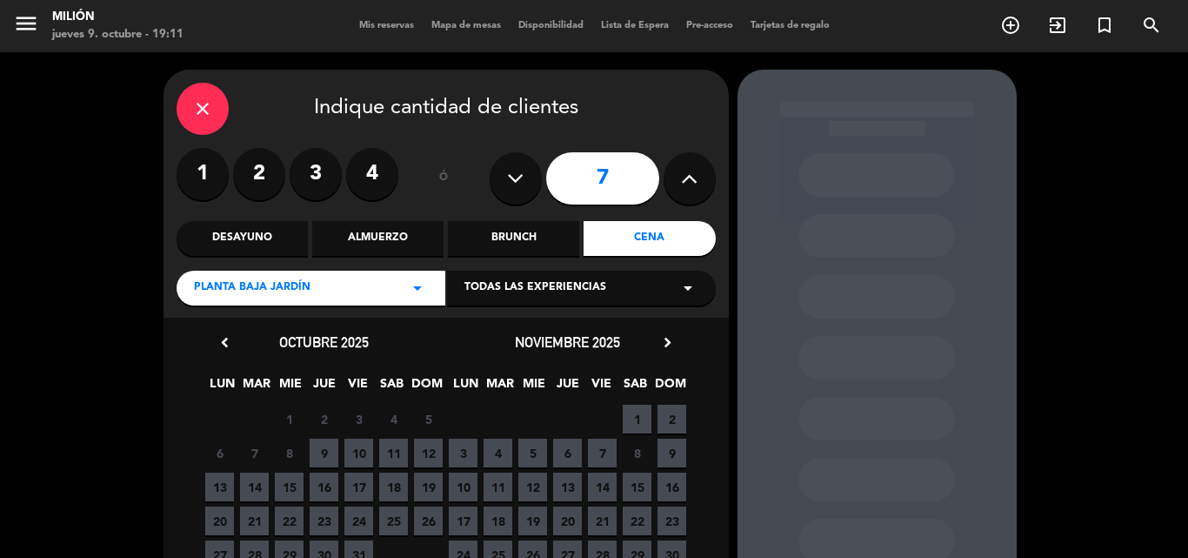
scroll to position [87, 0]
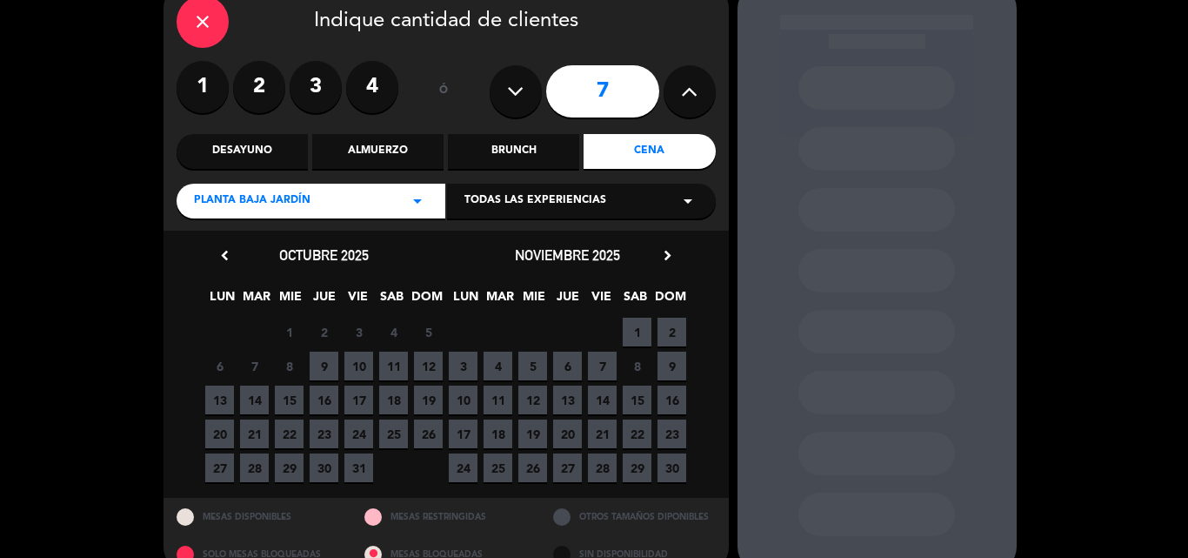
click at [318, 358] on span "9" at bounding box center [324, 365] width 29 height 29
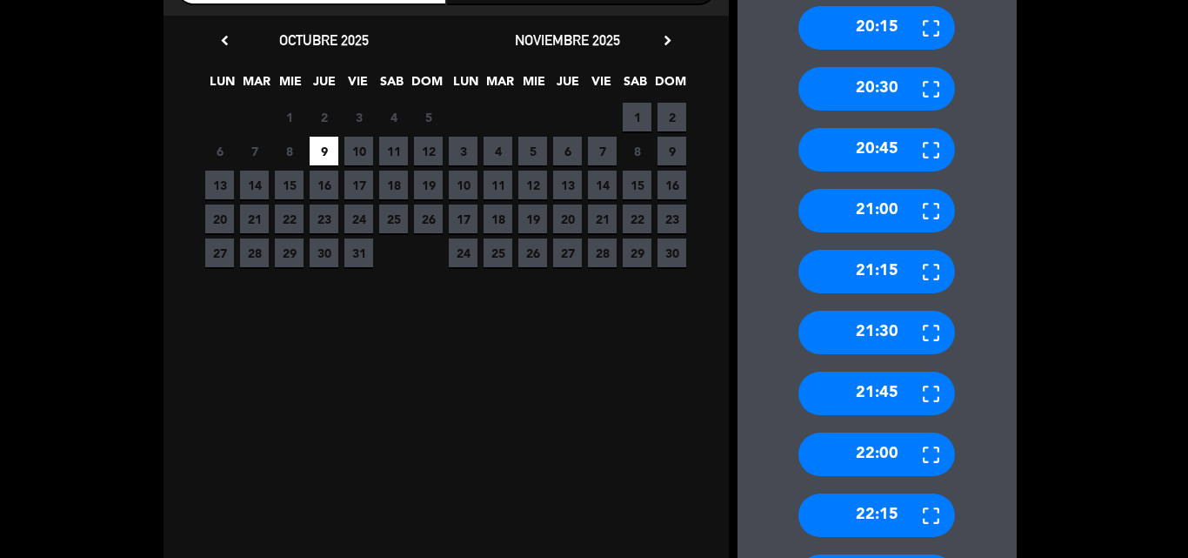
scroll to position [418, 0]
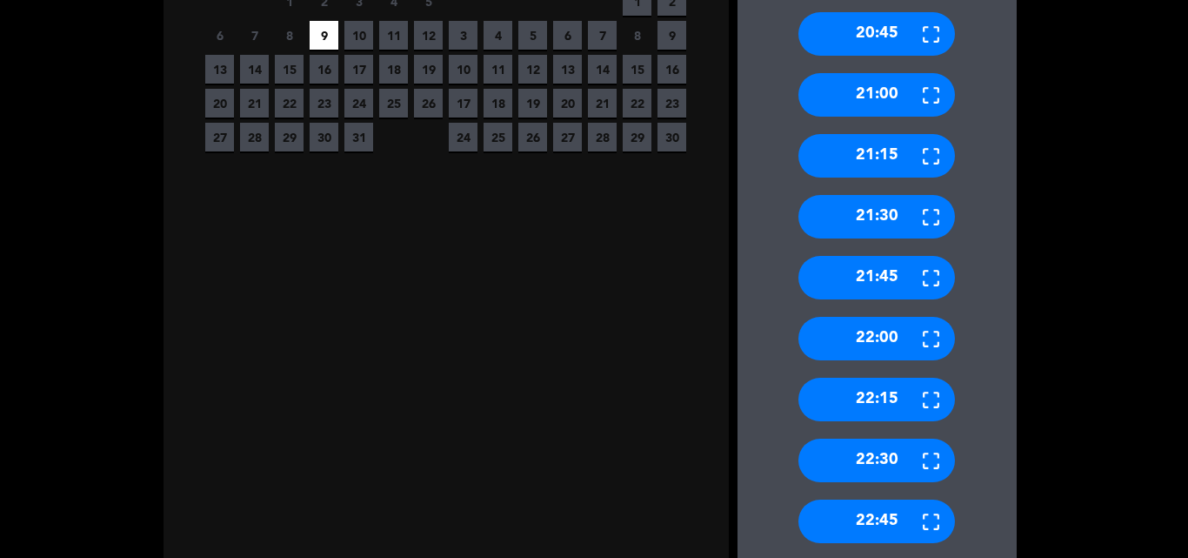
click at [850, 83] on div "21:00" at bounding box center [877, 95] width 157 height 44
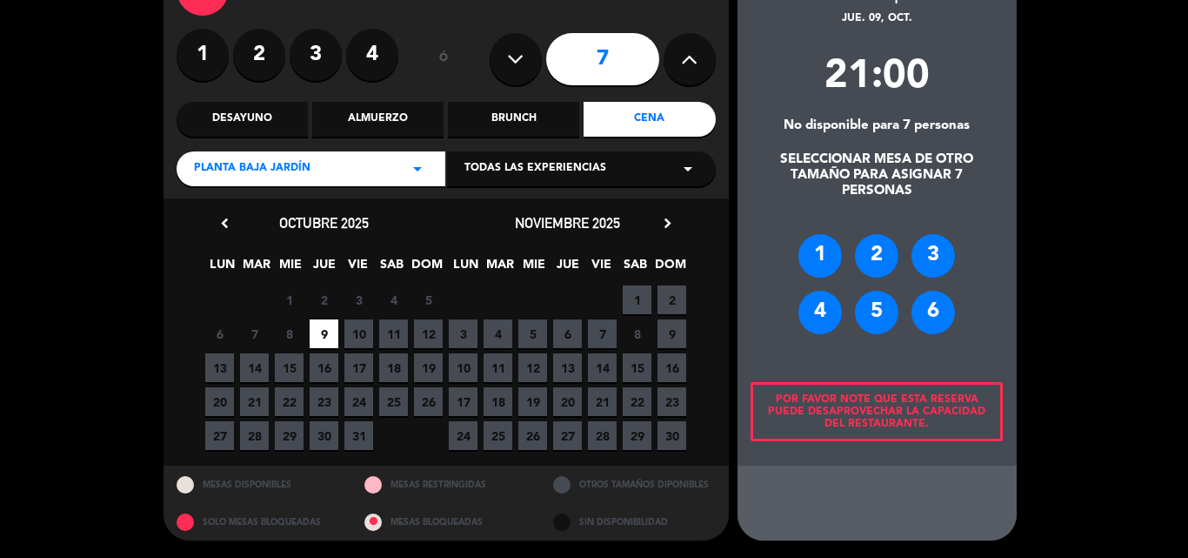
scroll to position [118, 0]
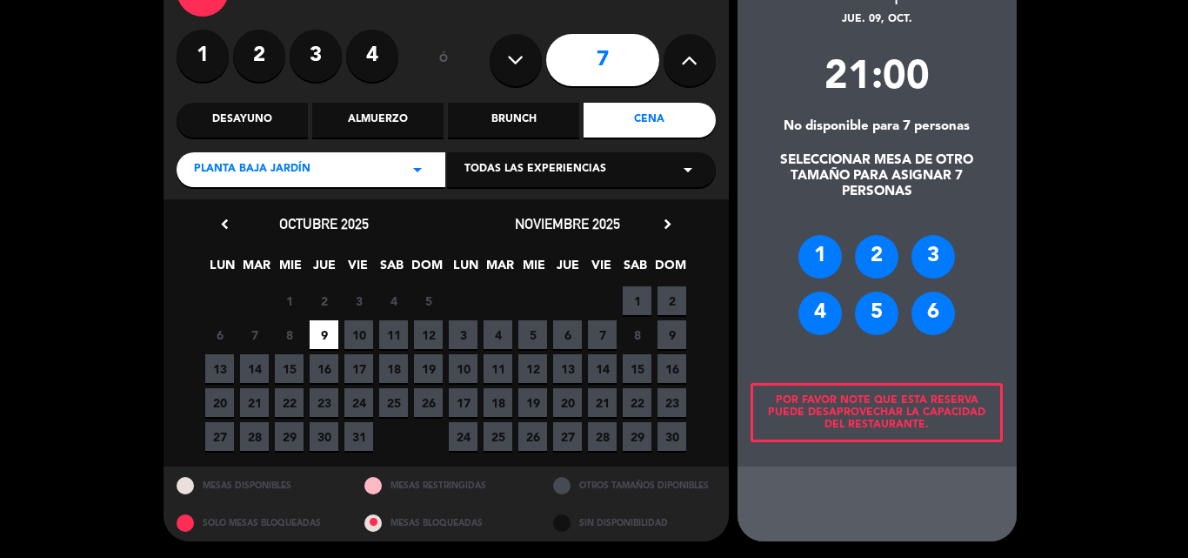
click at [942, 311] on div "6" at bounding box center [934, 313] width 44 height 44
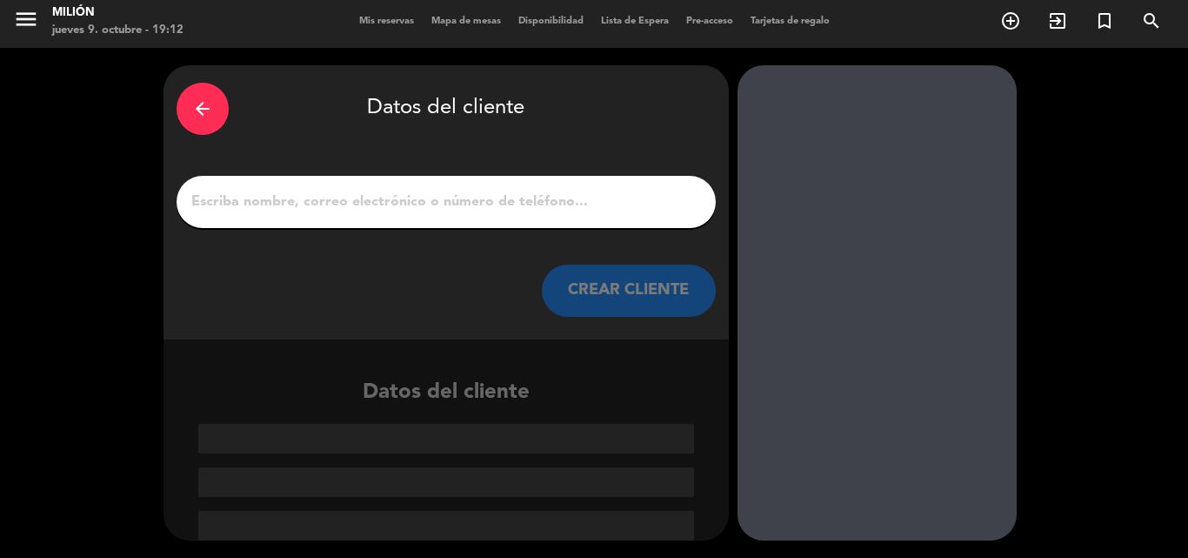
scroll to position [4, 0]
click at [468, 179] on div at bounding box center [446, 202] width 539 height 52
click at [471, 183] on div at bounding box center [446, 202] width 539 height 52
click at [472, 192] on input "1" at bounding box center [446, 202] width 513 height 24
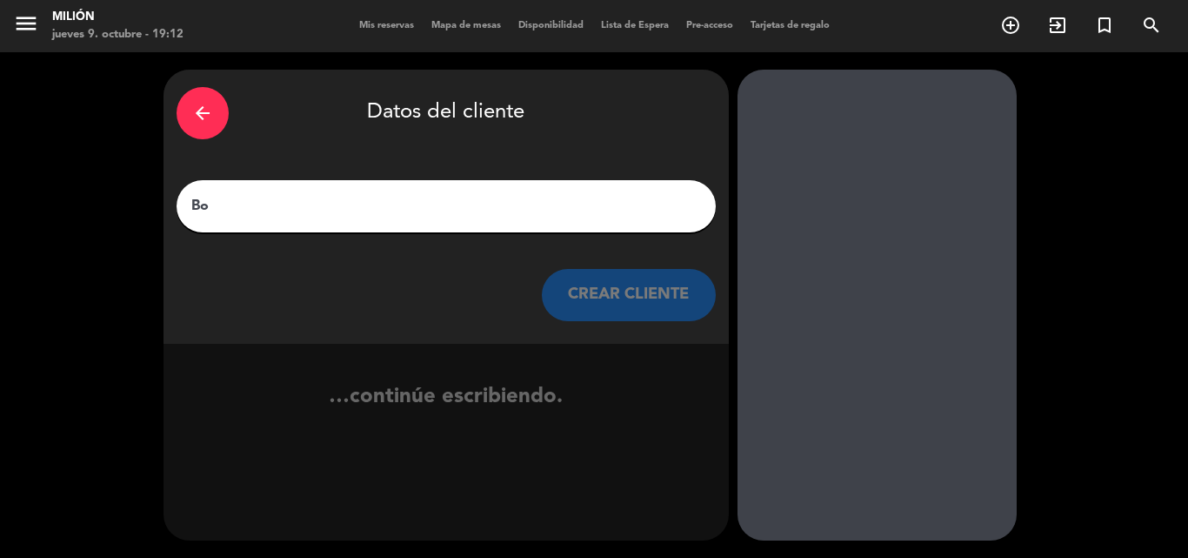
scroll to position [0, 0]
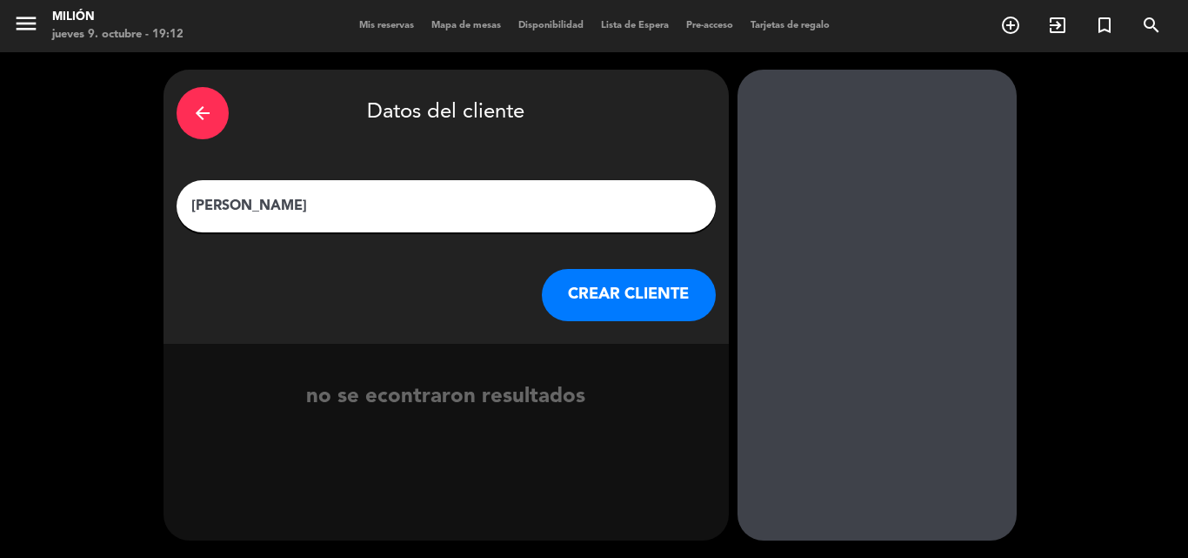
type input "[PERSON_NAME]"
click at [585, 281] on button "CREAR CLIENTE" at bounding box center [629, 295] width 174 height 52
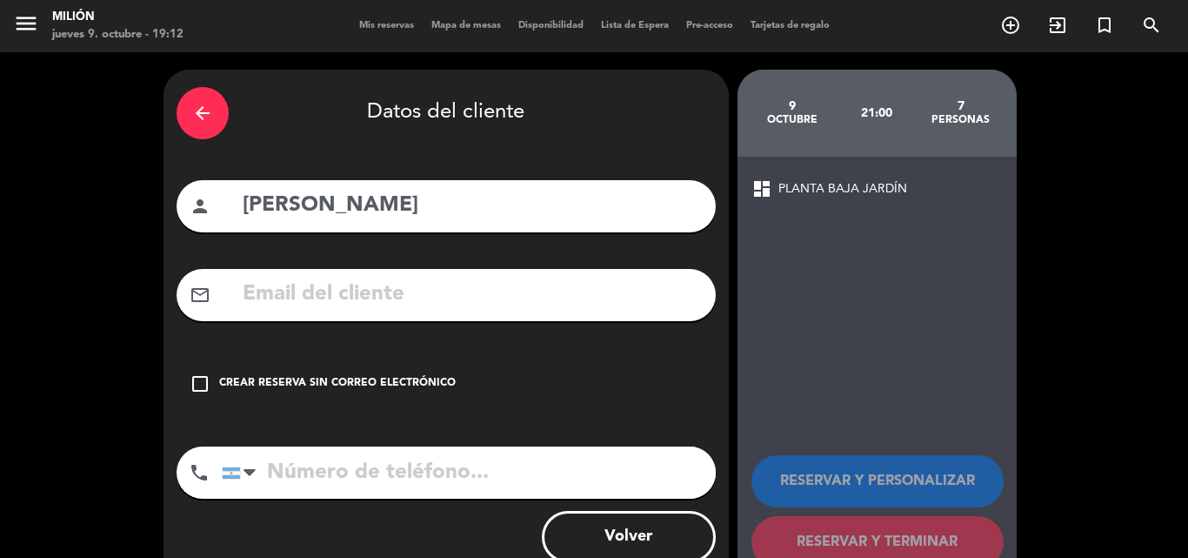
click at [583, 284] on input "text" at bounding box center [472, 295] width 462 height 36
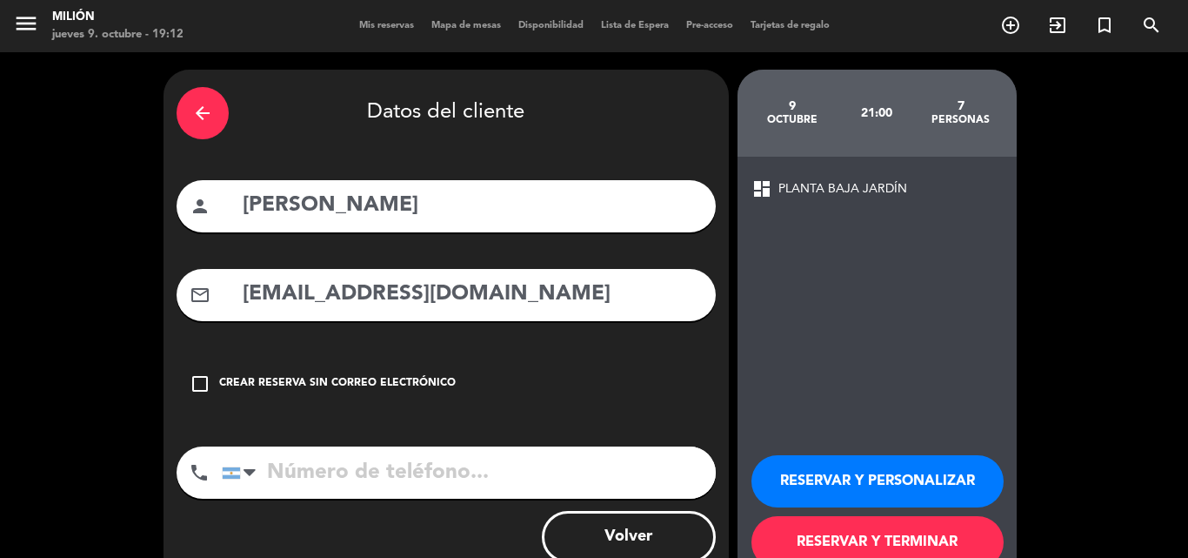
scroll to position [49, 0]
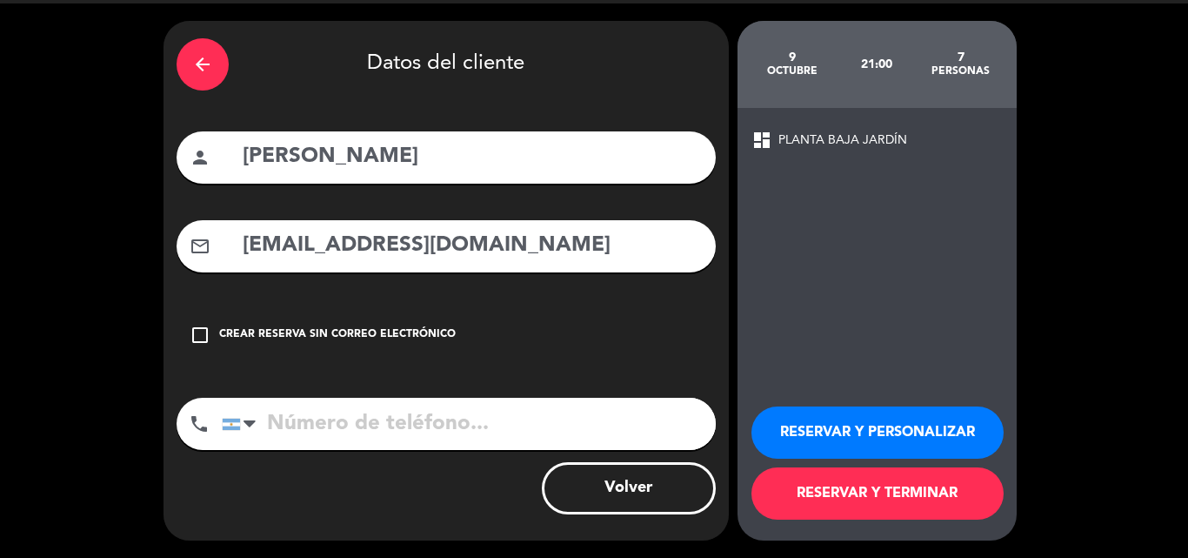
click at [372, 248] on input "[EMAIL_ADDRESS][DOMAIN_NAME]" at bounding box center [472, 246] width 462 height 36
type input "[EMAIL_ADDRESS][DOMAIN_NAME]"
click at [875, 436] on button "RESERVAR Y PERSONALIZAR" at bounding box center [878, 432] width 252 height 52
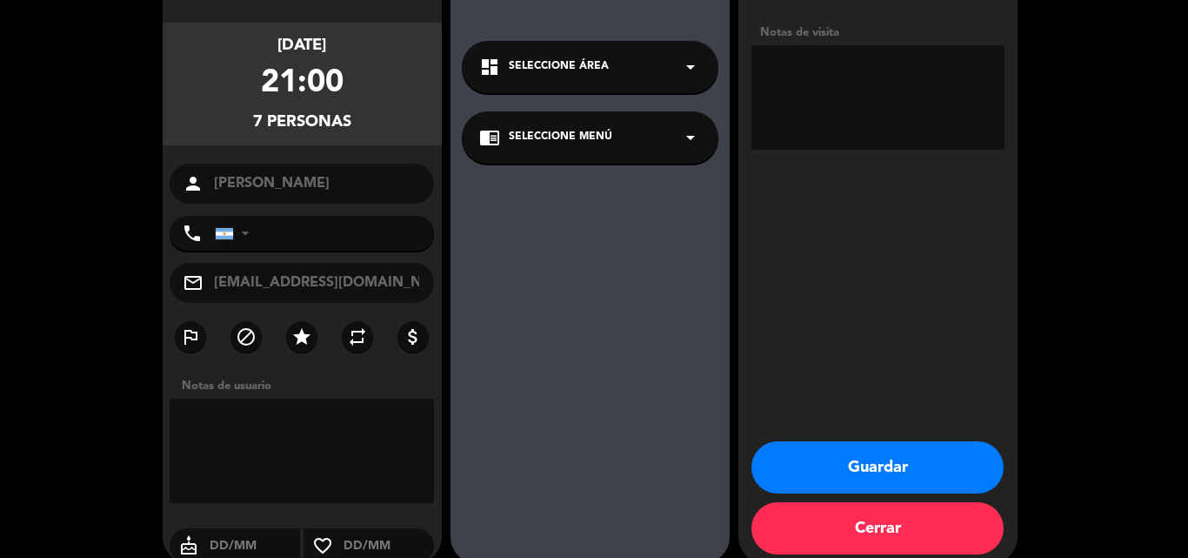
scroll to position [138, 0]
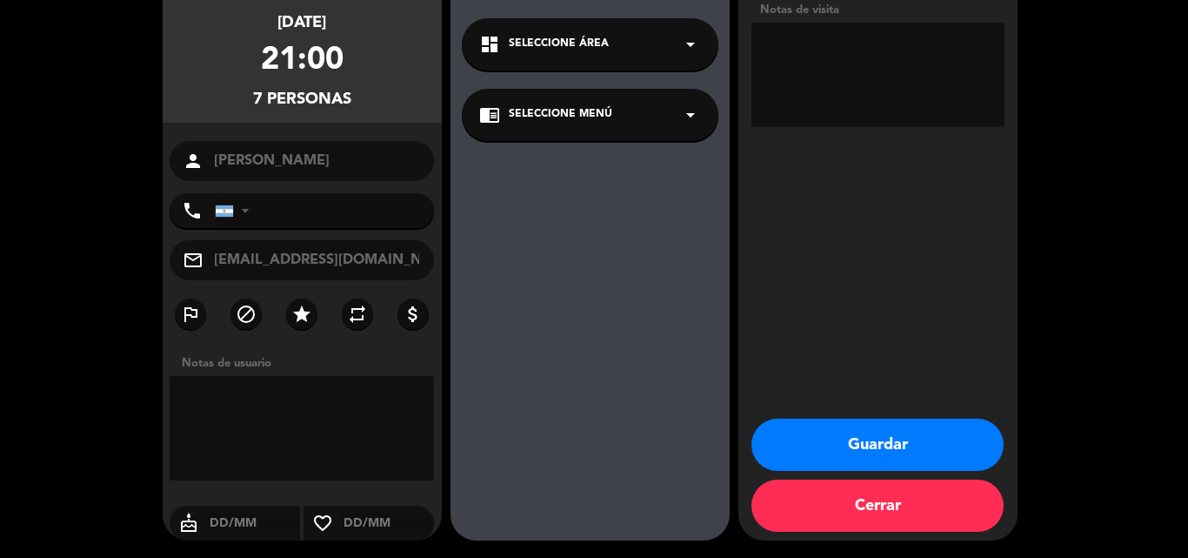
click at [764, 441] on button "Guardar" at bounding box center [878, 444] width 252 height 52
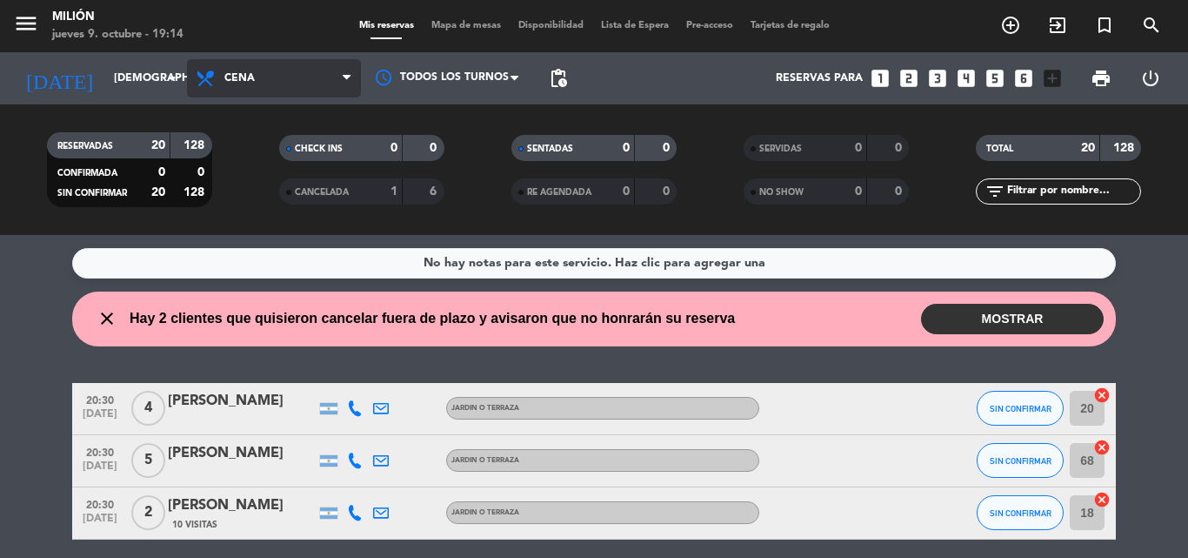
click at [255, 76] on span "Cena" at bounding box center [274, 78] width 174 height 38
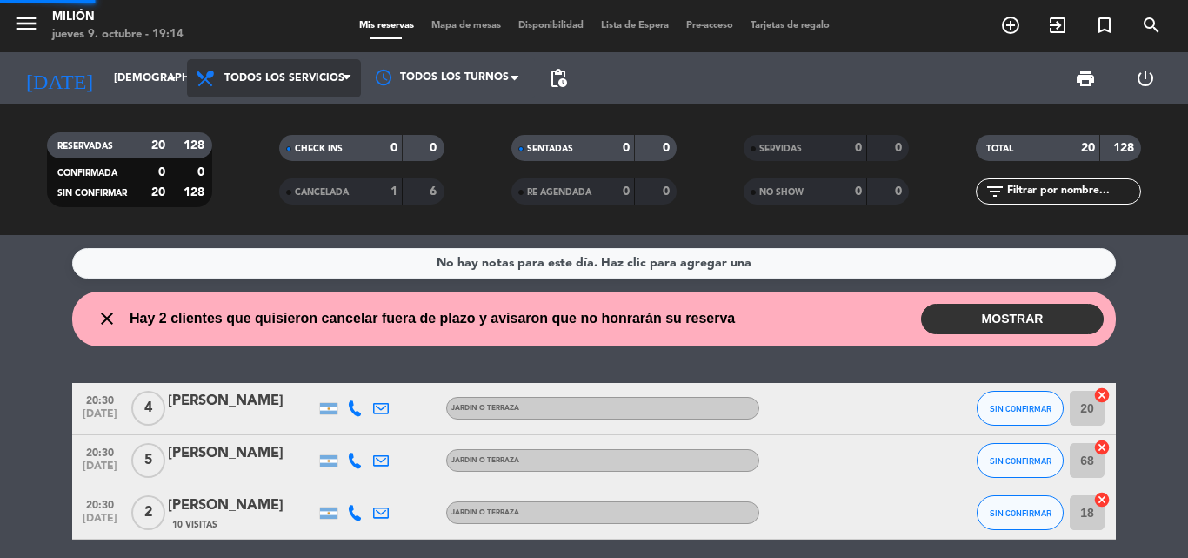
click at [256, 113] on div "menu Milión [DATE] 9. octubre - 19:14 Mis reservas Mapa de mesas Disponibilidad…" at bounding box center [594, 117] width 1188 height 235
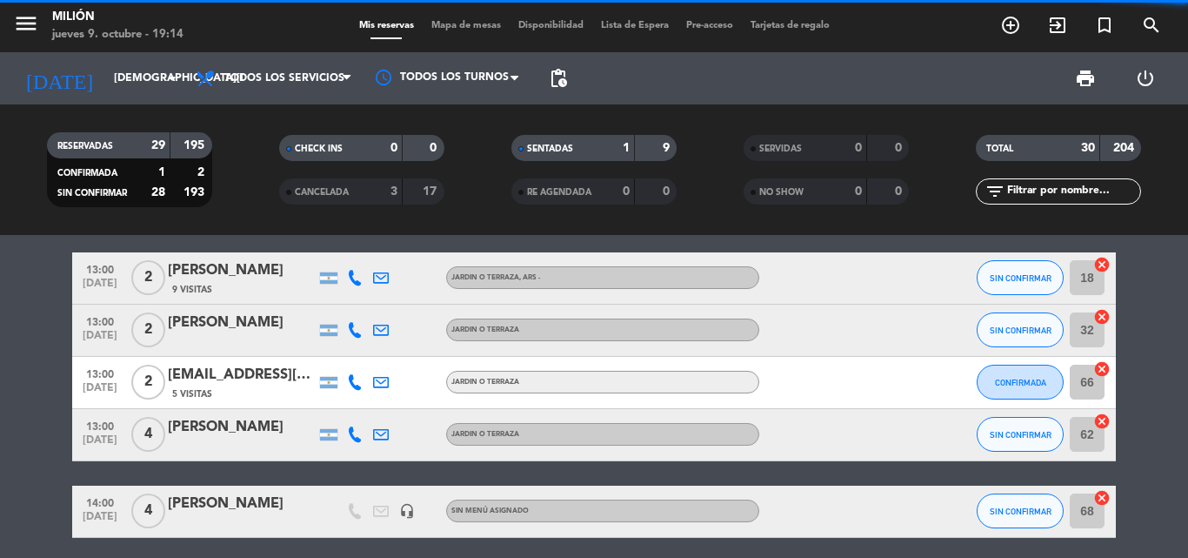
scroll to position [435, 0]
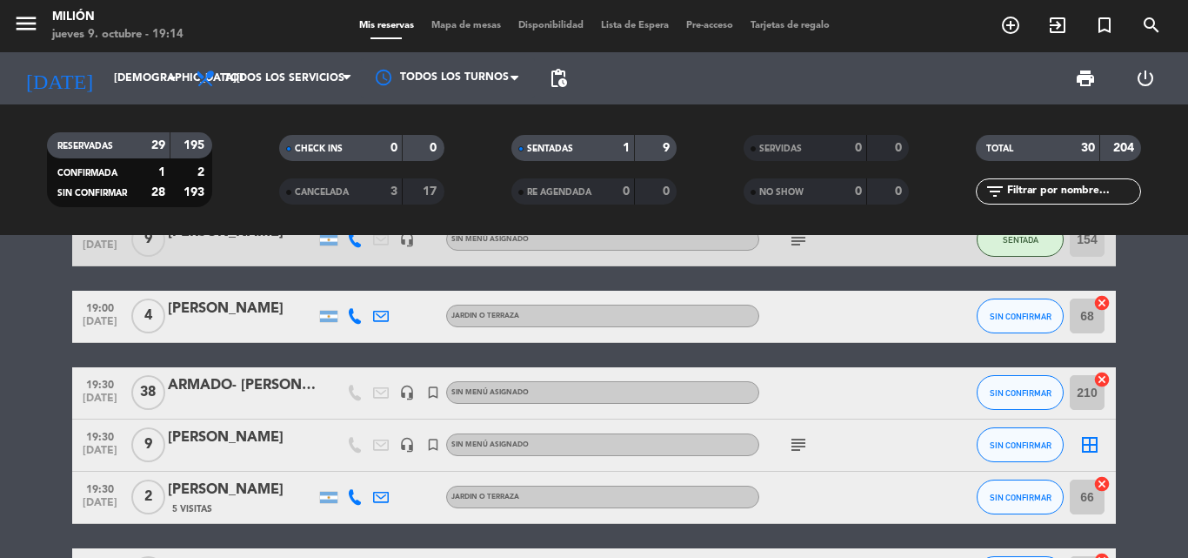
click at [409, 442] on icon "headset_mic" at bounding box center [407, 445] width 16 height 16
click at [437, 446] on icon "turned_in_not" at bounding box center [433, 445] width 16 height 16
click at [144, 447] on span "9" at bounding box center [148, 444] width 34 height 35
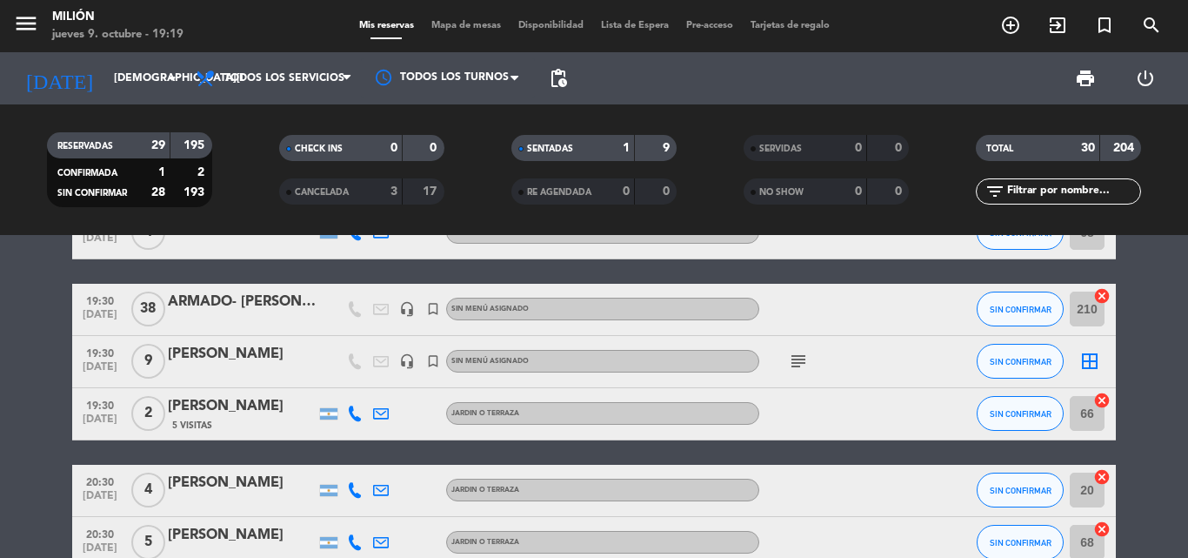
scroll to position [522, 0]
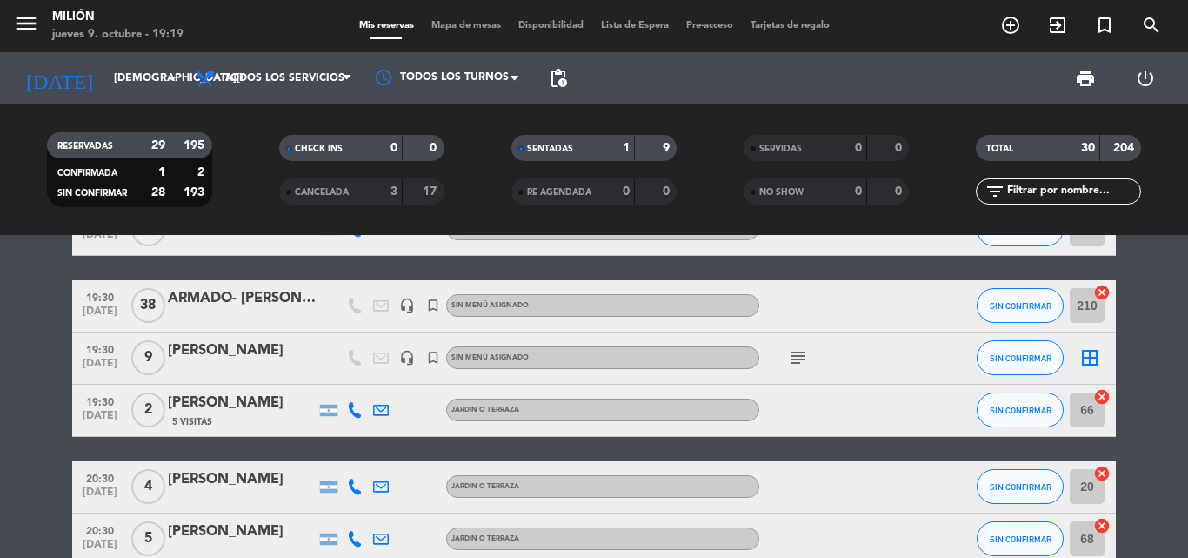
click at [403, 361] on icon "headset_mic" at bounding box center [407, 358] width 16 height 16
click at [431, 296] on div "turned_in_not" at bounding box center [433, 305] width 26 height 51
click at [432, 301] on icon "turned_in_not" at bounding box center [433, 306] width 16 height 16
click at [436, 365] on icon "turned_in_not" at bounding box center [433, 358] width 16 height 16
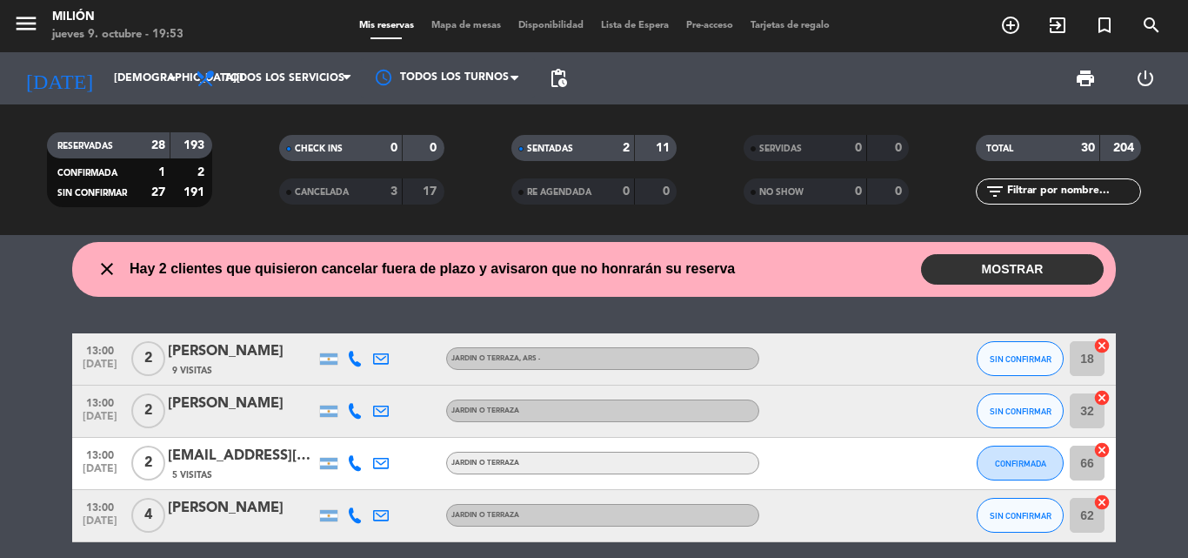
scroll to position [0, 0]
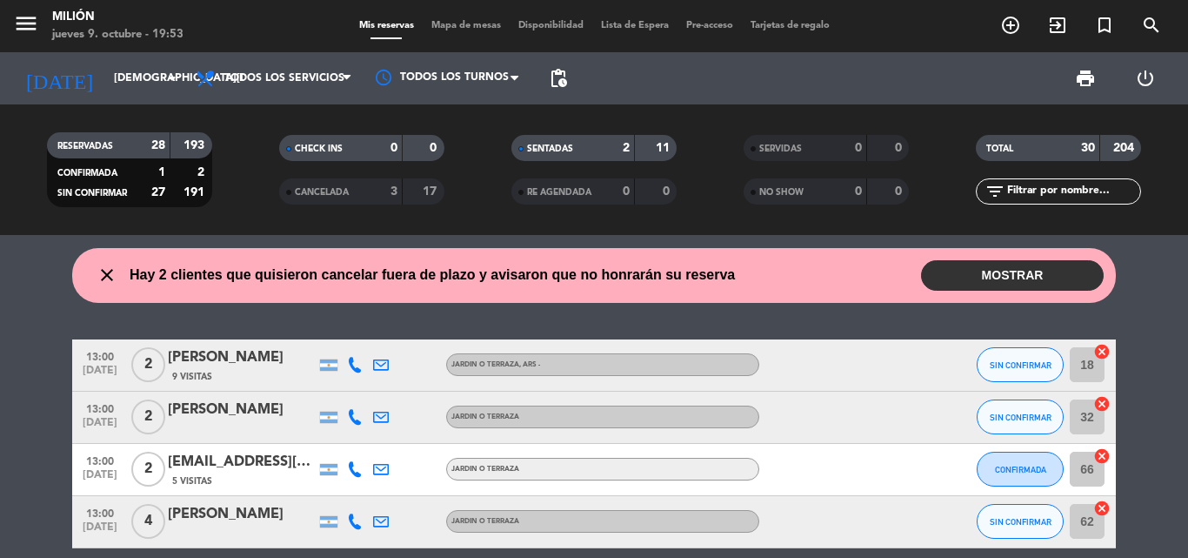
click at [967, 278] on button "MOSTRAR" at bounding box center [1012, 275] width 183 height 30
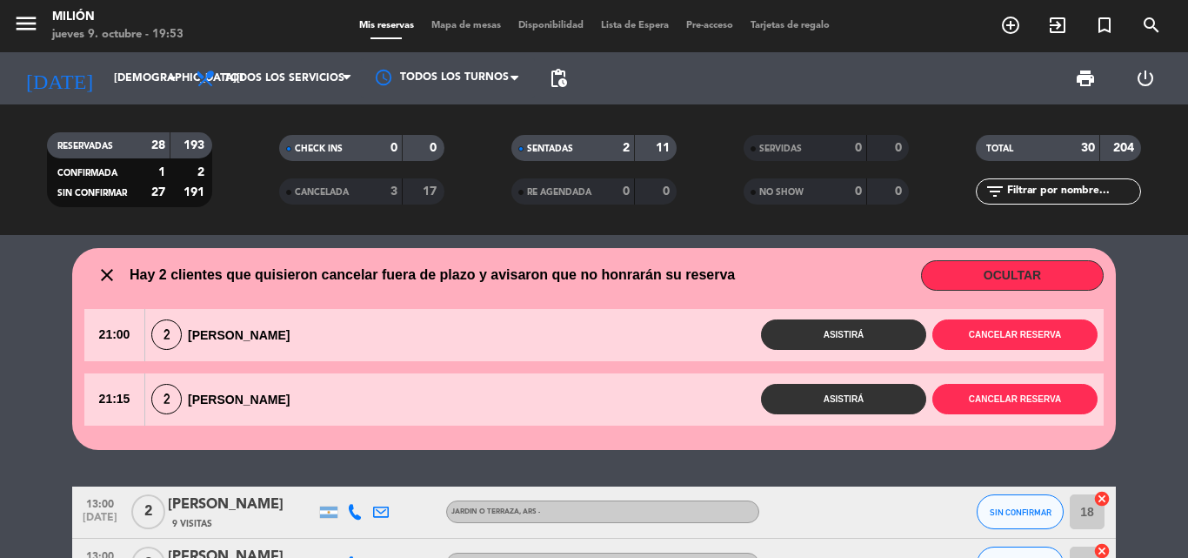
click at [949, 262] on button "OCULTAR" at bounding box center [1012, 275] width 183 height 30
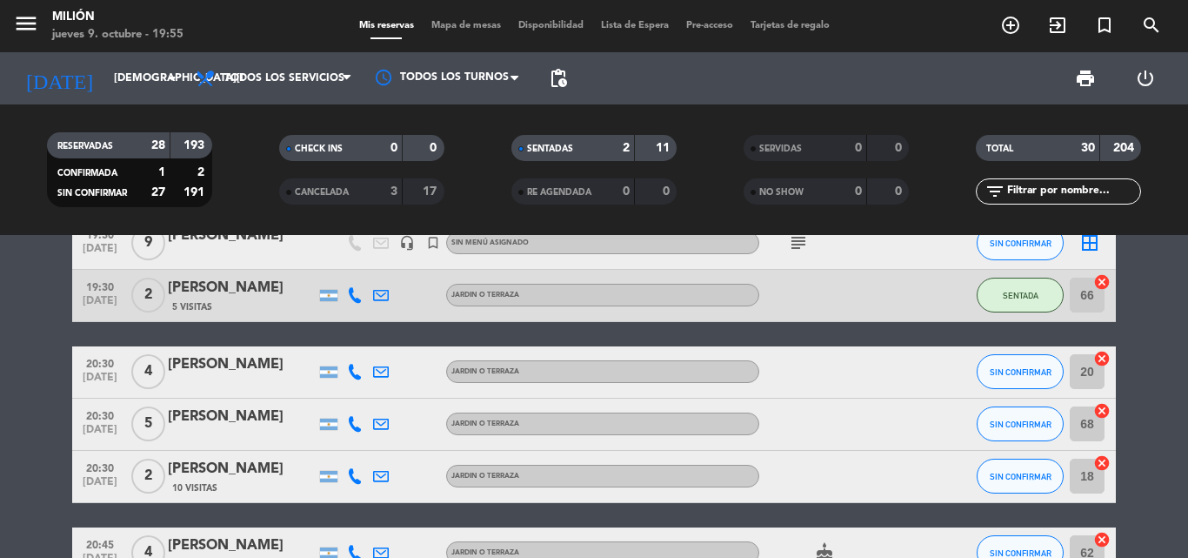
scroll to position [550, 0]
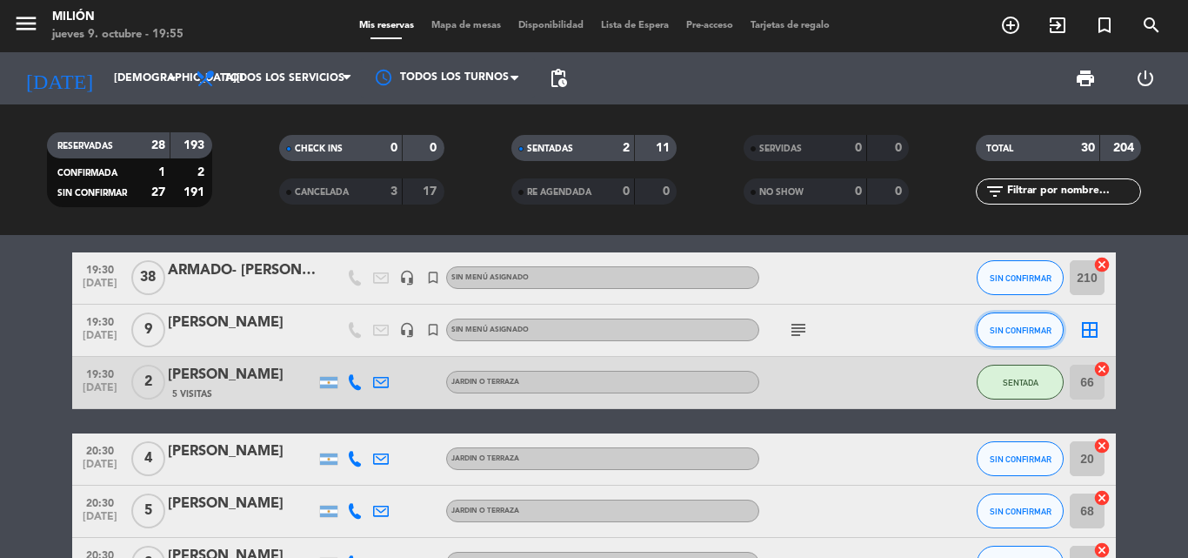
click at [1011, 328] on span "SIN CONFIRMAR" at bounding box center [1021, 330] width 62 height 10
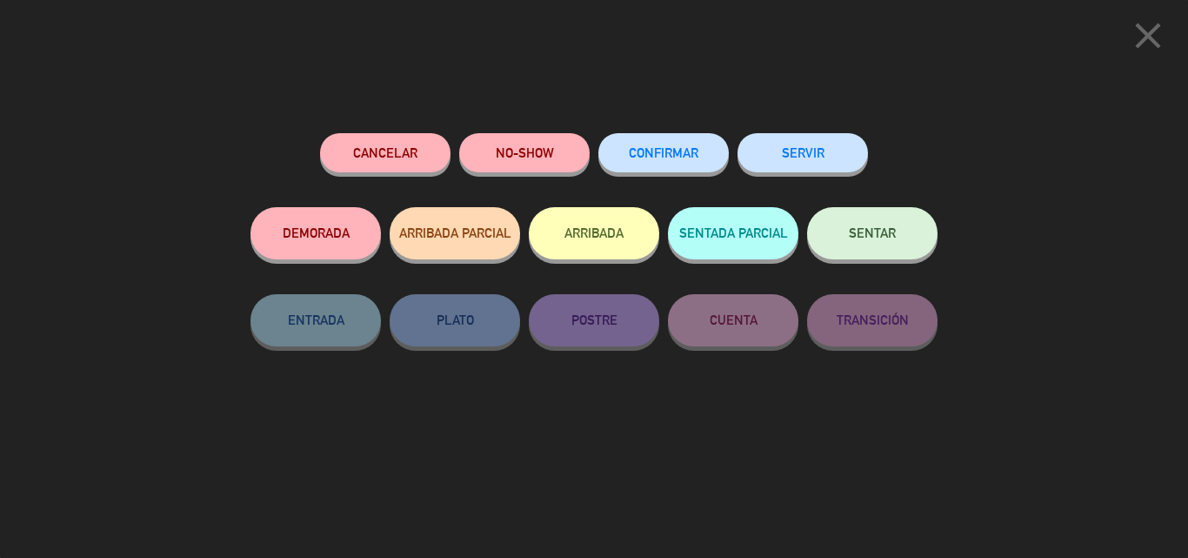
click at [820, 218] on button "SENTAR" at bounding box center [872, 233] width 131 height 52
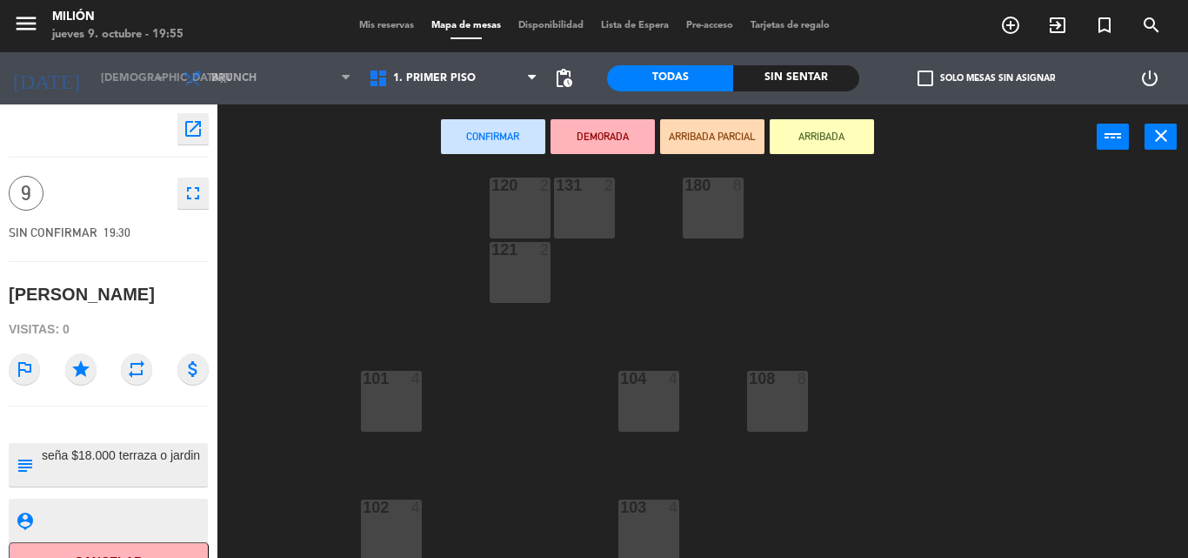
scroll to position [283, 0]
click at [482, 80] on span "1. PRIMER PISO" at bounding box center [453, 78] width 186 height 38
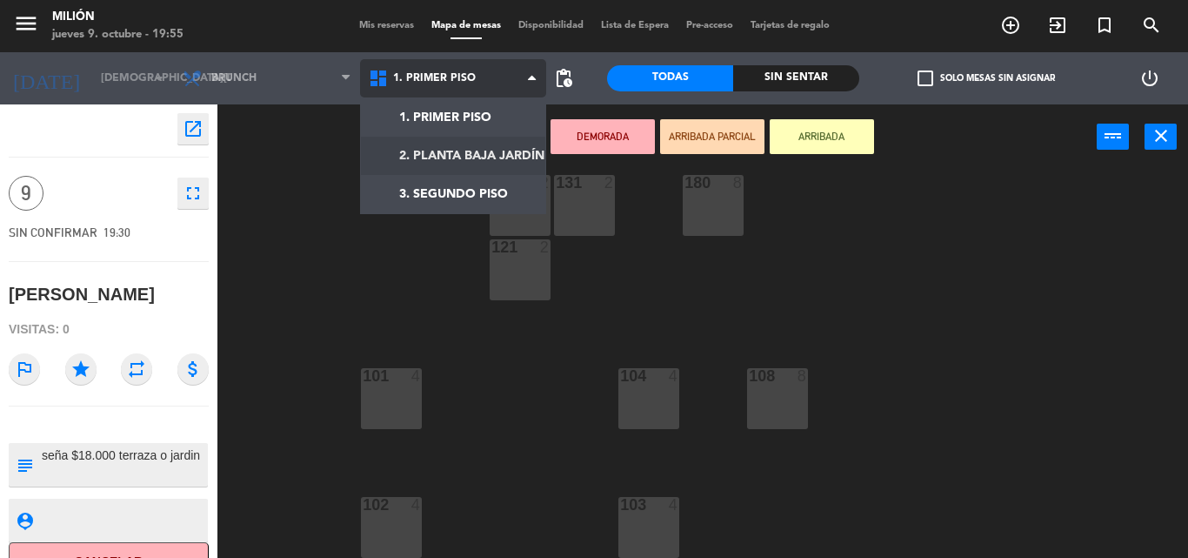
click at [459, 146] on ng-component "menu Milión [DATE] 9. octubre - 19:55 Mis reservas Mapa de mesas Disponibilidad…" at bounding box center [594, 279] width 1188 height 558
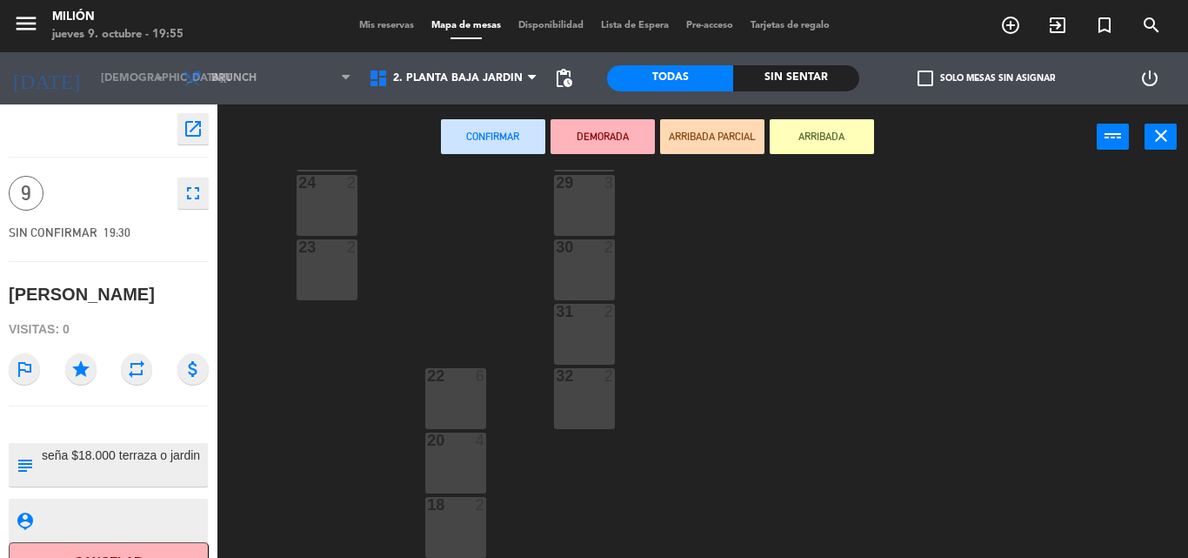
scroll to position [0, 0]
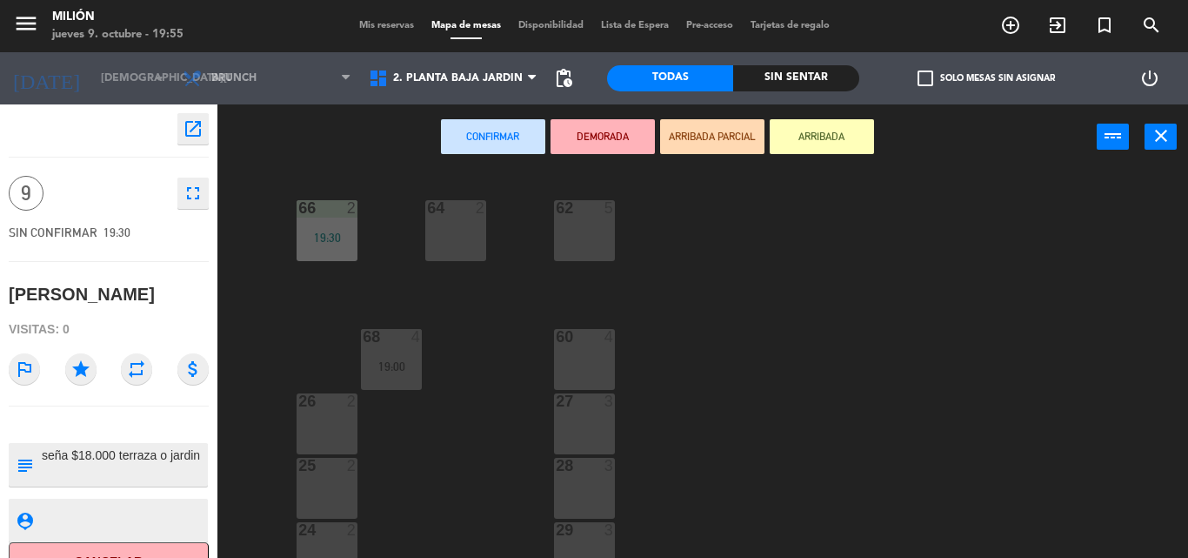
click at [574, 212] on div at bounding box center [584, 208] width 29 height 16
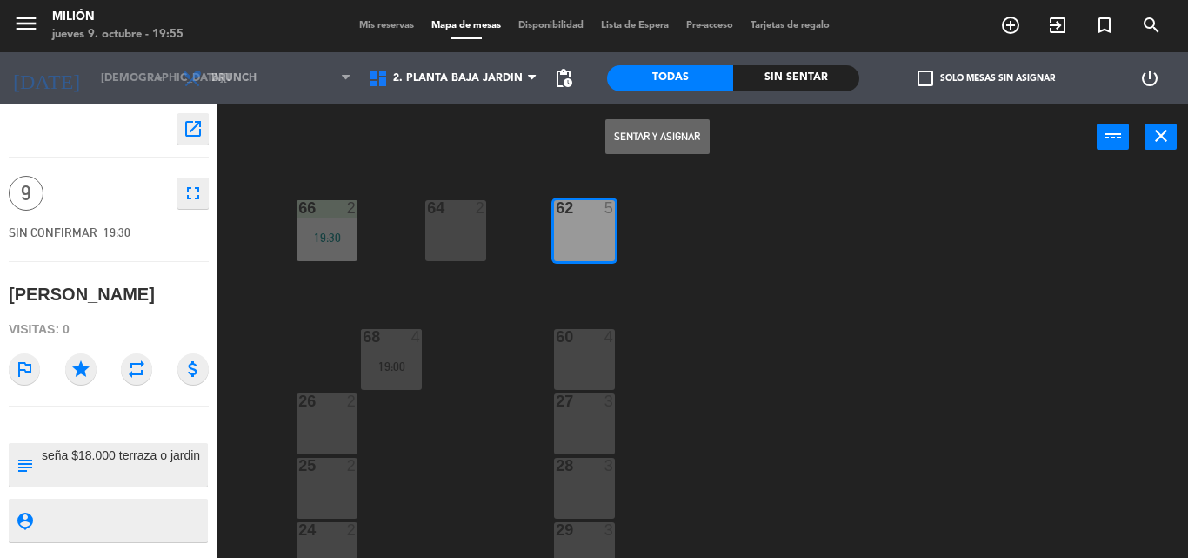
click at [458, 233] on div "64 2" at bounding box center [455, 230] width 61 height 61
click at [677, 132] on button "Sentar y Asignar" at bounding box center [658, 136] width 104 height 35
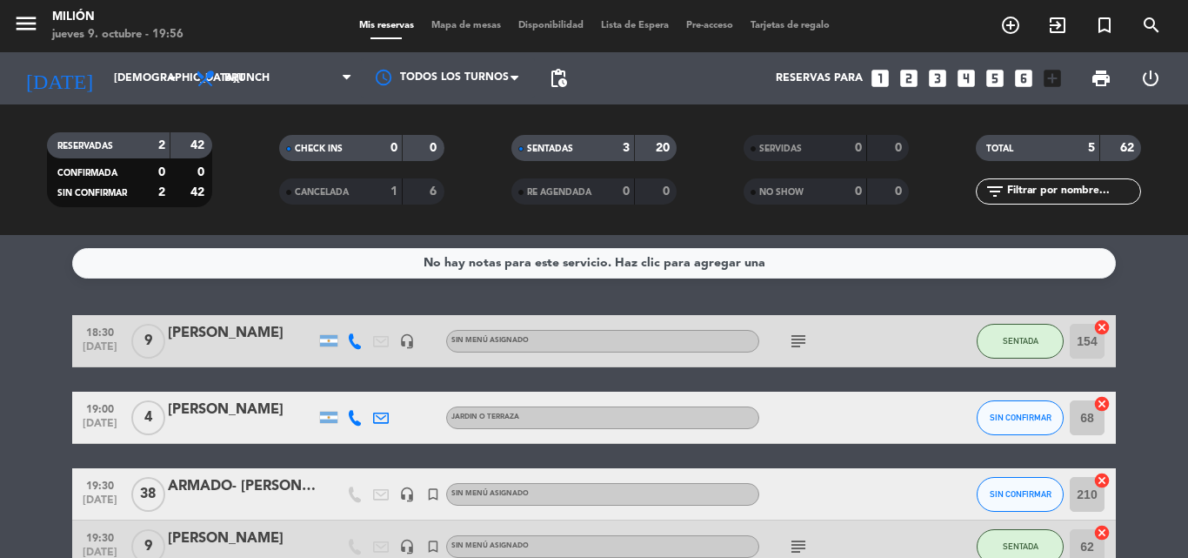
click at [804, 349] on icon "subject" at bounding box center [798, 341] width 21 height 21
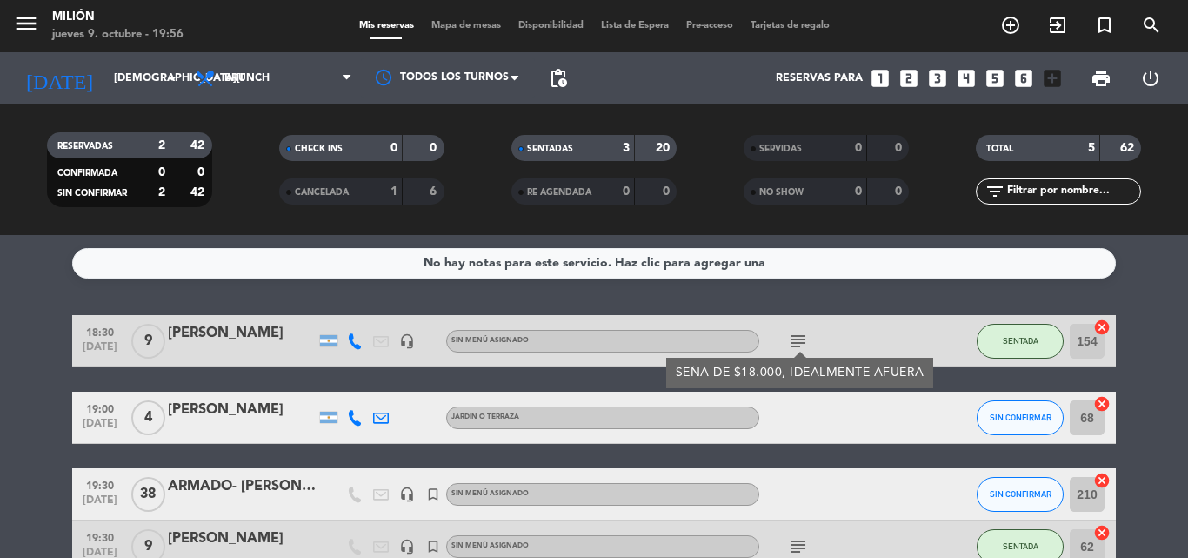
click at [796, 341] on icon "subject" at bounding box center [798, 341] width 21 height 21
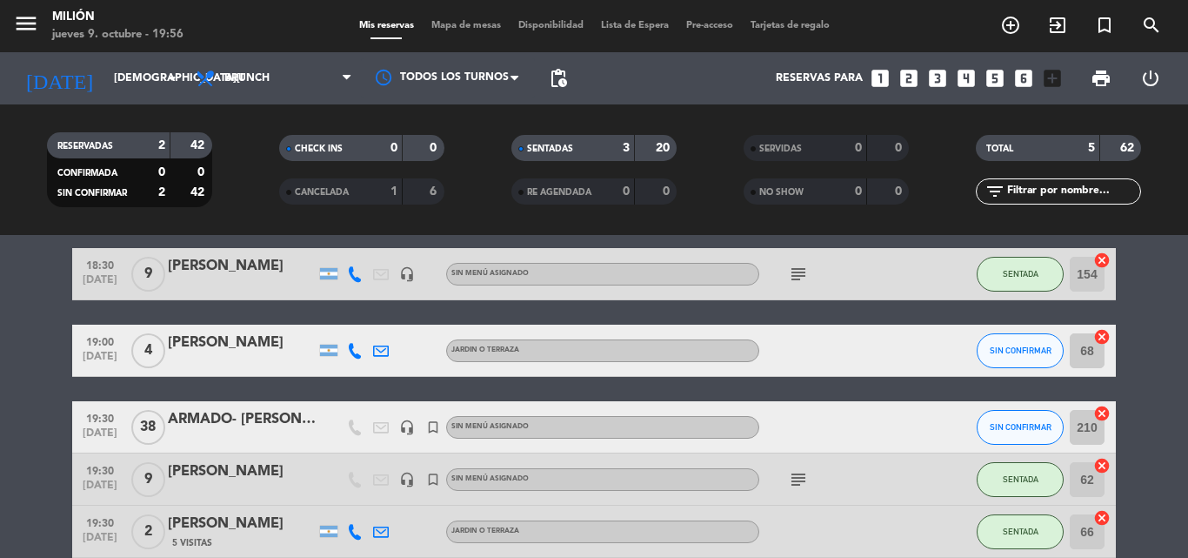
scroll to position [87, 0]
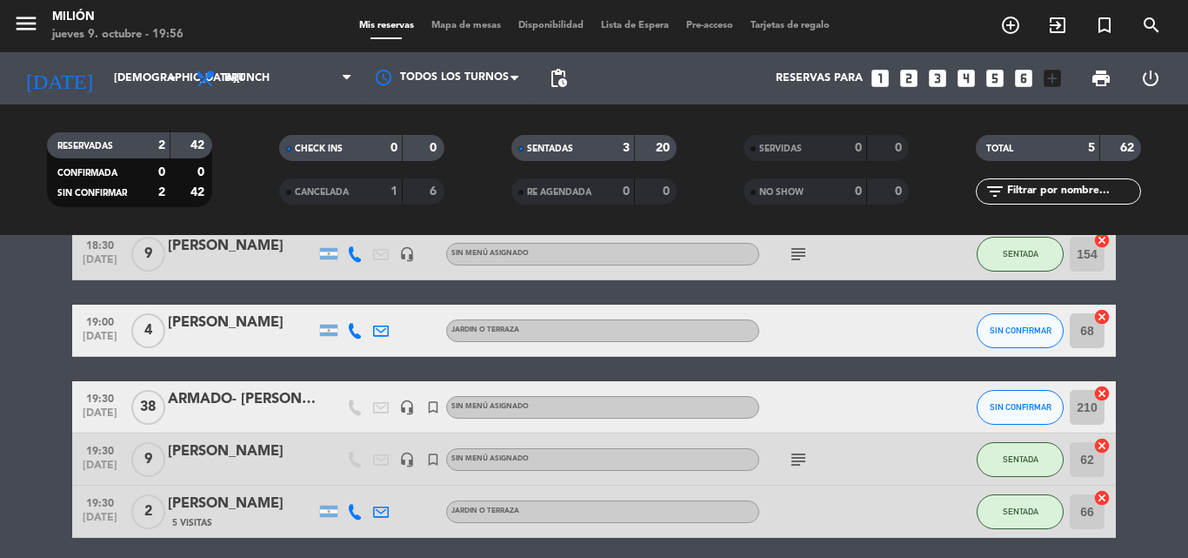
click at [796, 452] on icon "subject" at bounding box center [798, 459] width 21 height 21
click at [796, 451] on icon "subject" at bounding box center [798, 459] width 21 height 21
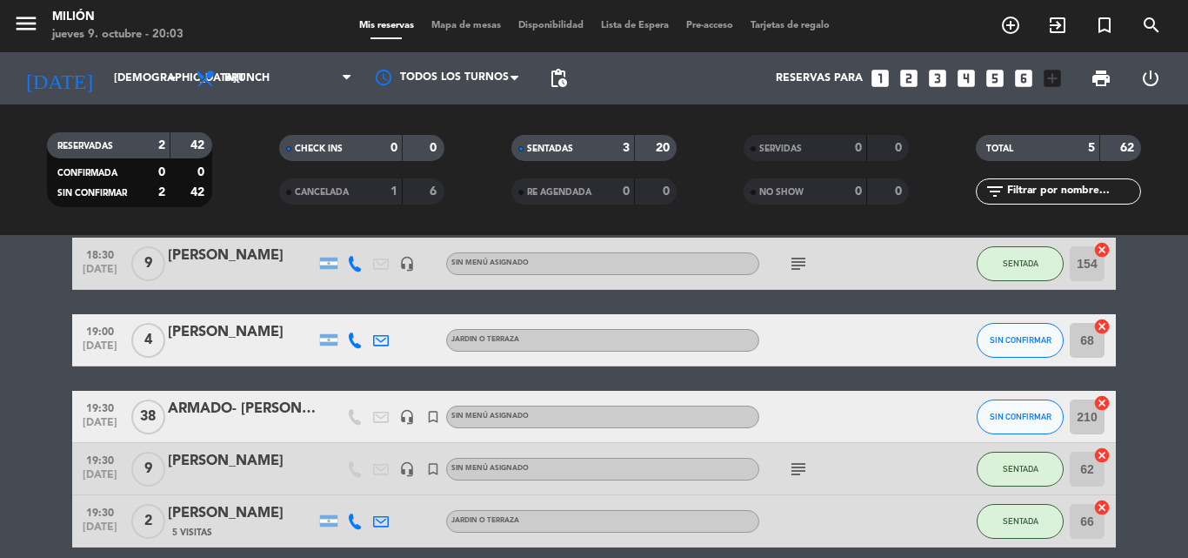
scroll to position [67, 0]
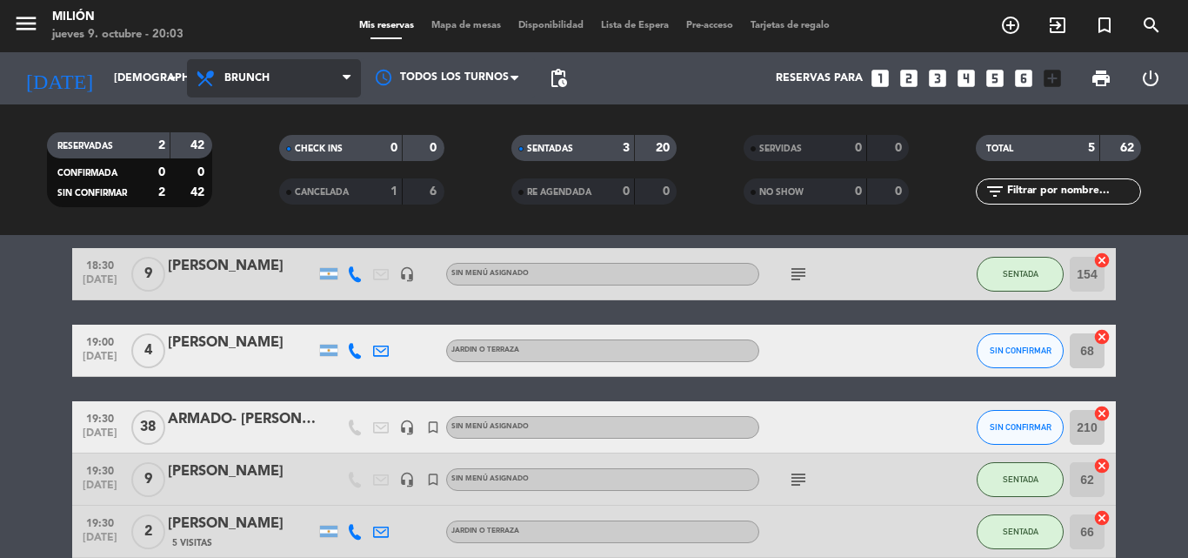
click at [291, 84] on span "Brunch" at bounding box center [274, 78] width 174 height 38
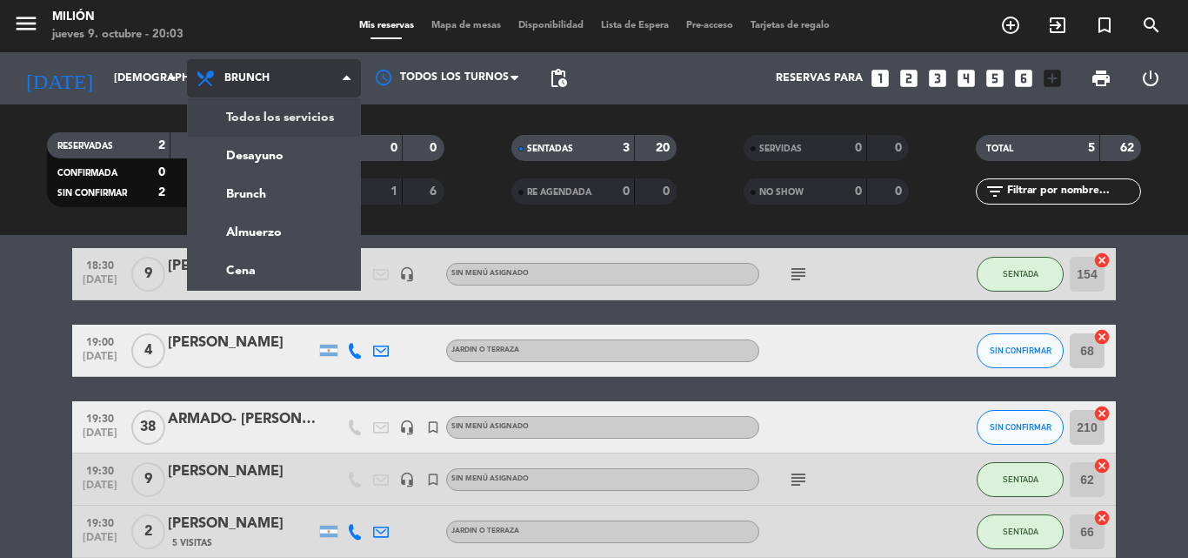
click at [296, 115] on div "menu Milión [DATE] 9. octubre - 20:03 Mis reservas Mapa de mesas Disponibilidad…" at bounding box center [594, 117] width 1188 height 235
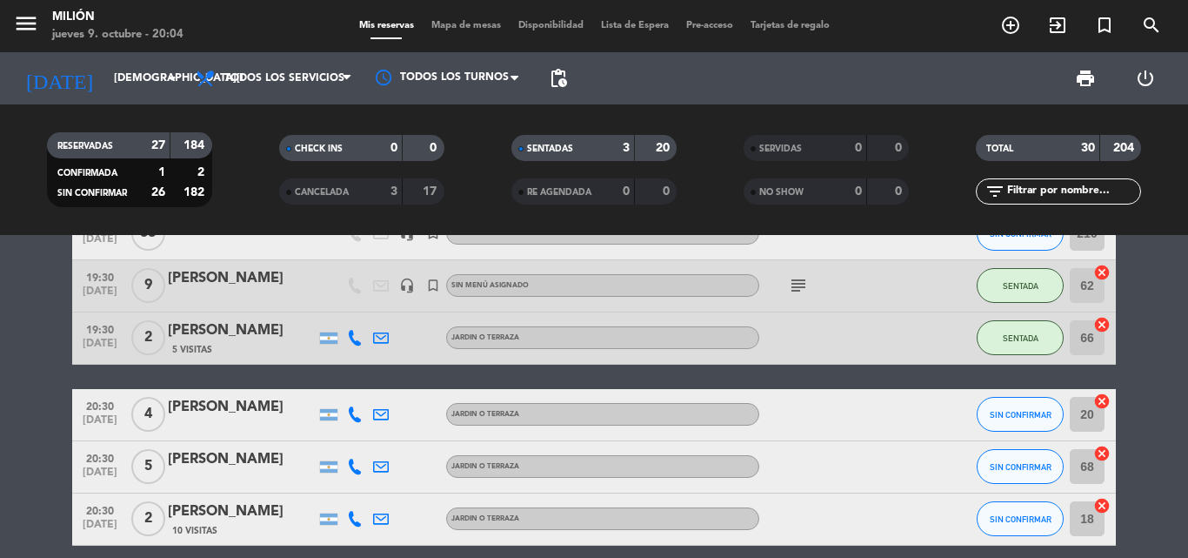
scroll to position [613, 0]
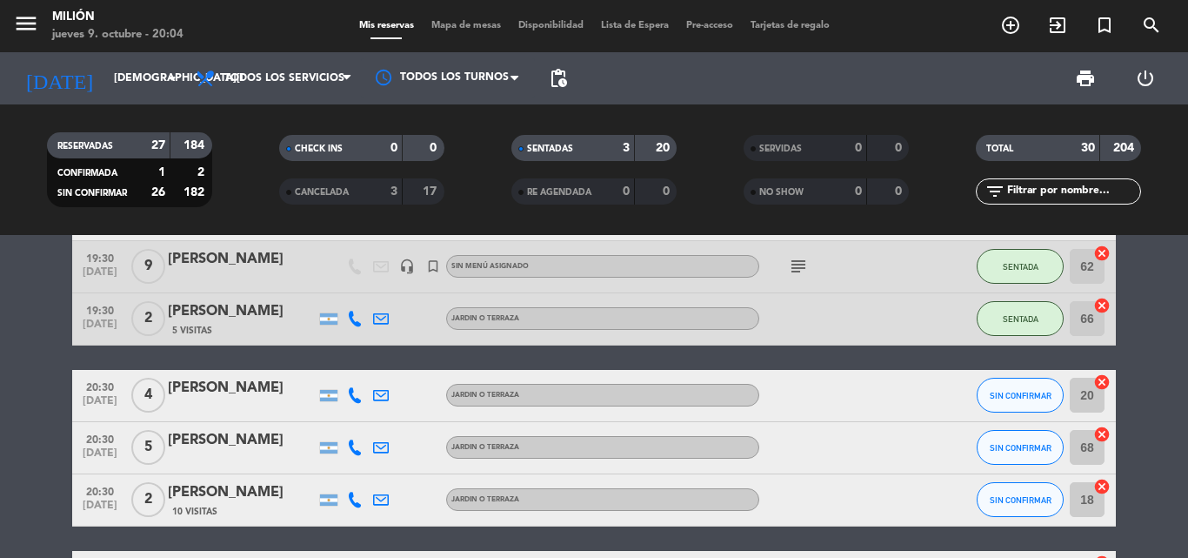
click at [146, 395] on span "4" at bounding box center [148, 395] width 34 height 35
click at [142, 446] on span "5" at bounding box center [148, 447] width 34 height 35
drag, startPoint x: 141, startPoint y: 446, endPoint x: 138, endPoint y: 394, distance: 52.3
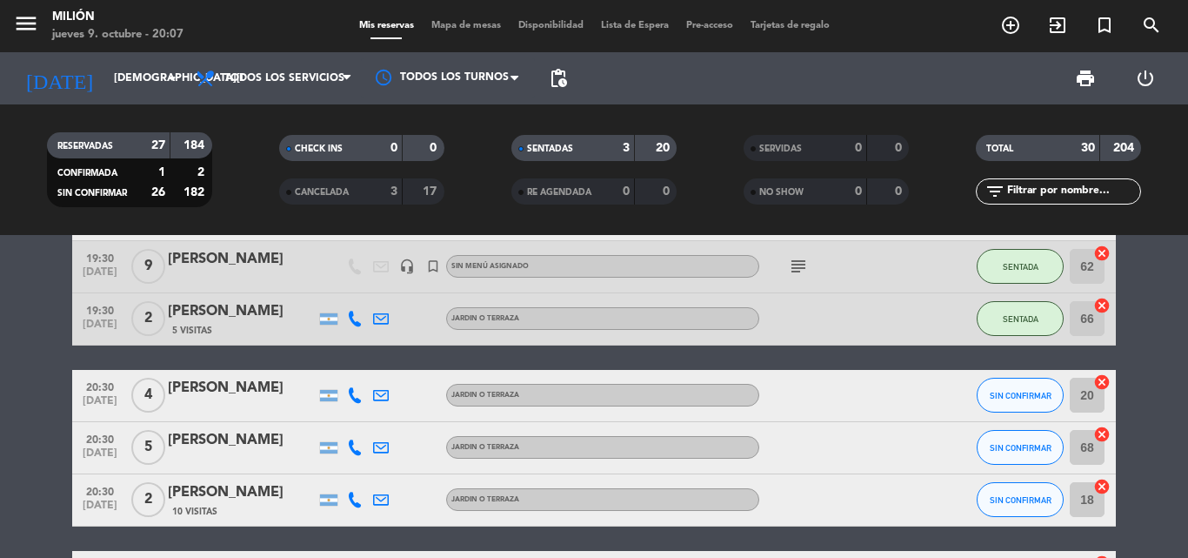
click at [170, 459] on div "20:30 [DATE] 5 [PERSON_NAME] JARDIN o TERRAZA SIN CONFIRMAR 68 cancel" at bounding box center [594, 448] width 1044 height 52
click at [128, 396] on div "4" at bounding box center [148, 395] width 40 height 51
click at [146, 391] on span "4" at bounding box center [148, 395] width 34 height 35
drag, startPoint x: 153, startPoint y: 408, endPoint x: 147, endPoint y: 431, distance: 23.4
click at [153, 409] on span "4" at bounding box center [148, 395] width 34 height 35
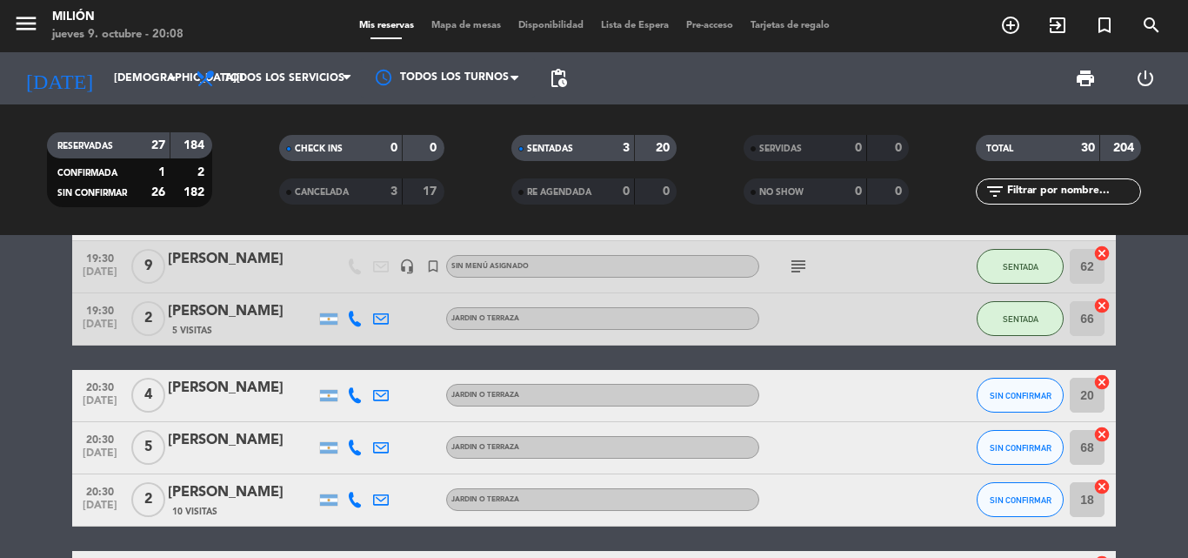
click at [153, 454] on span "5" at bounding box center [148, 447] width 34 height 35
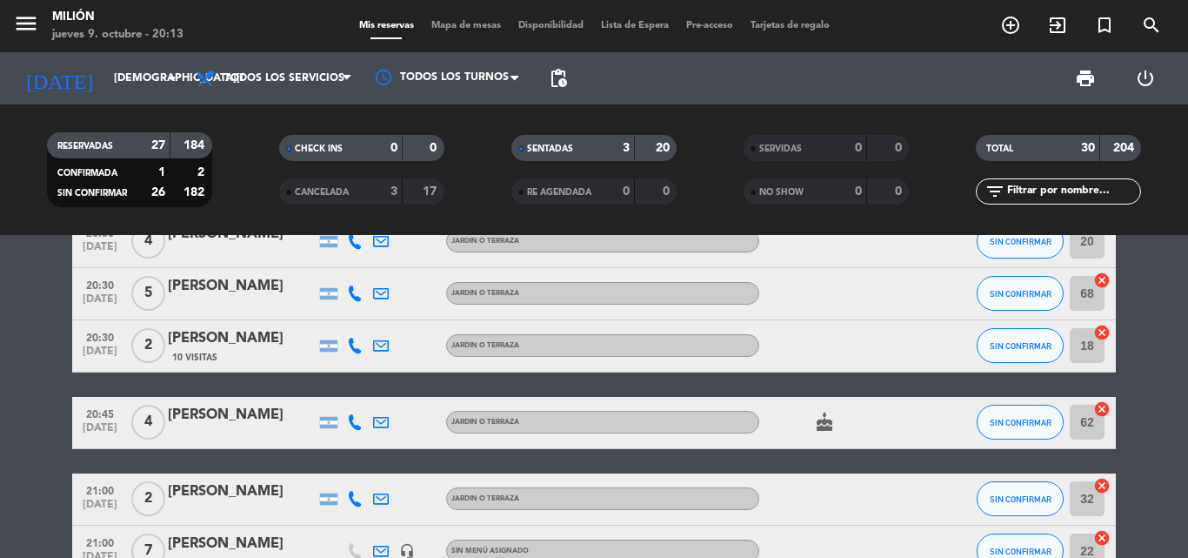
scroll to position [787, 0]
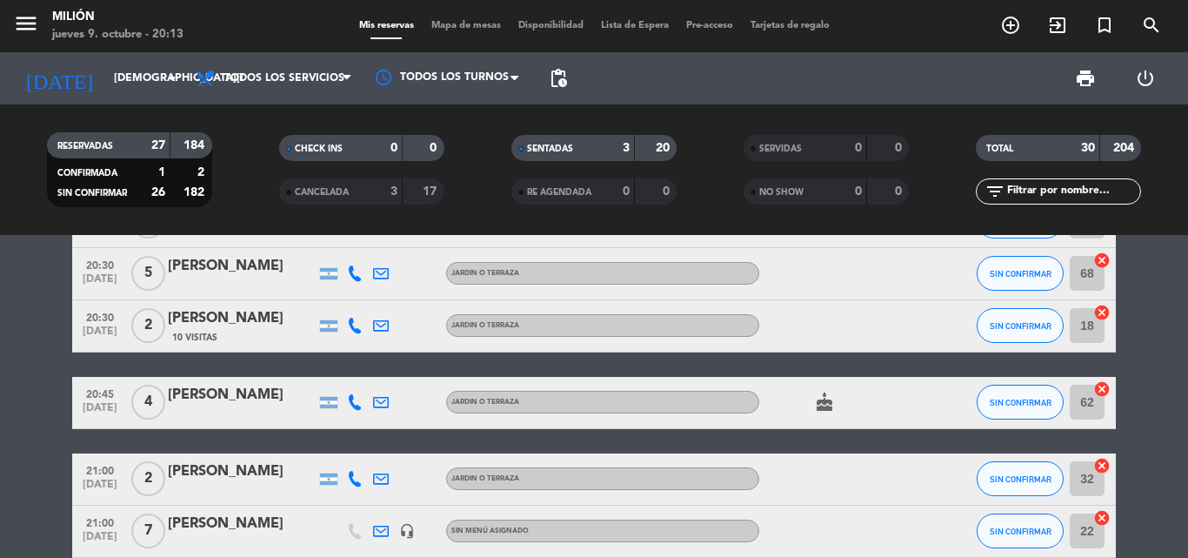
click at [143, 407] on span "4" at bounding box center [148, 402] width 34 height 35
click at [820, 404] on icon "cake" at bounding box center [824, 402] width 21 height 21
click at [821, 403] on icon "cake" at bounding box center [824, 402] width 21 height 21
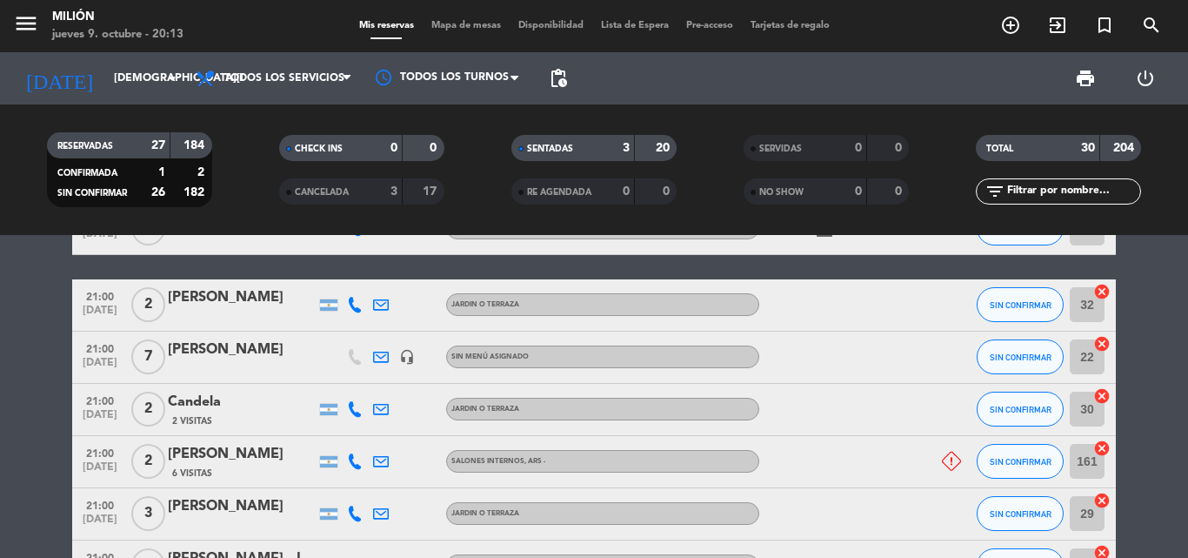
click at [408, 356] on icon "headset_mic" at bounding box center [407, 357] width 16 height 16
click at [958, 458] on icon at bounding box center [951, 461] width 19 height 19
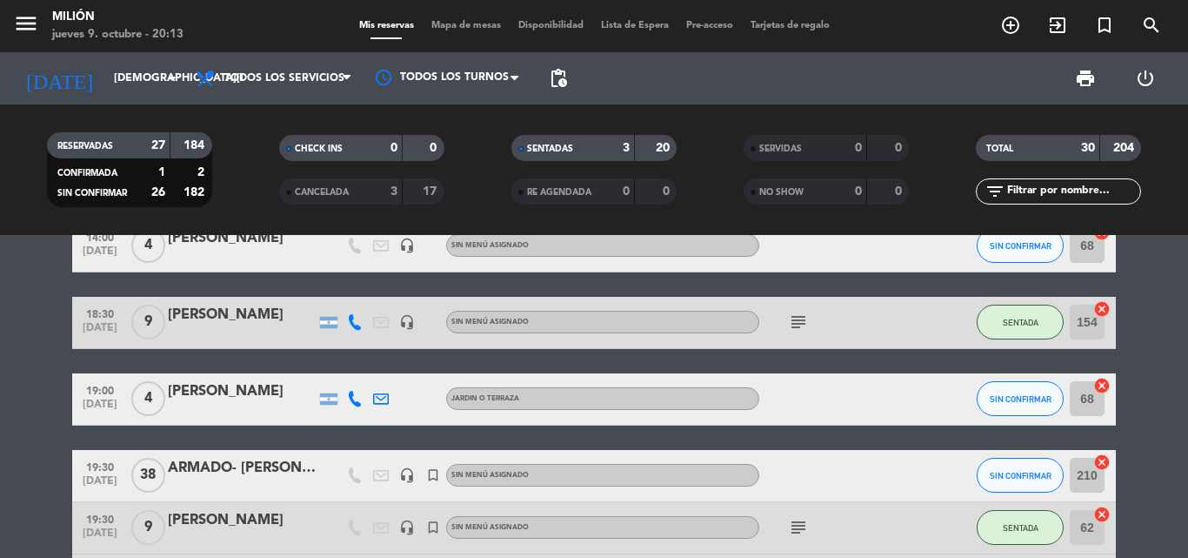
scroll to position [0, 0]
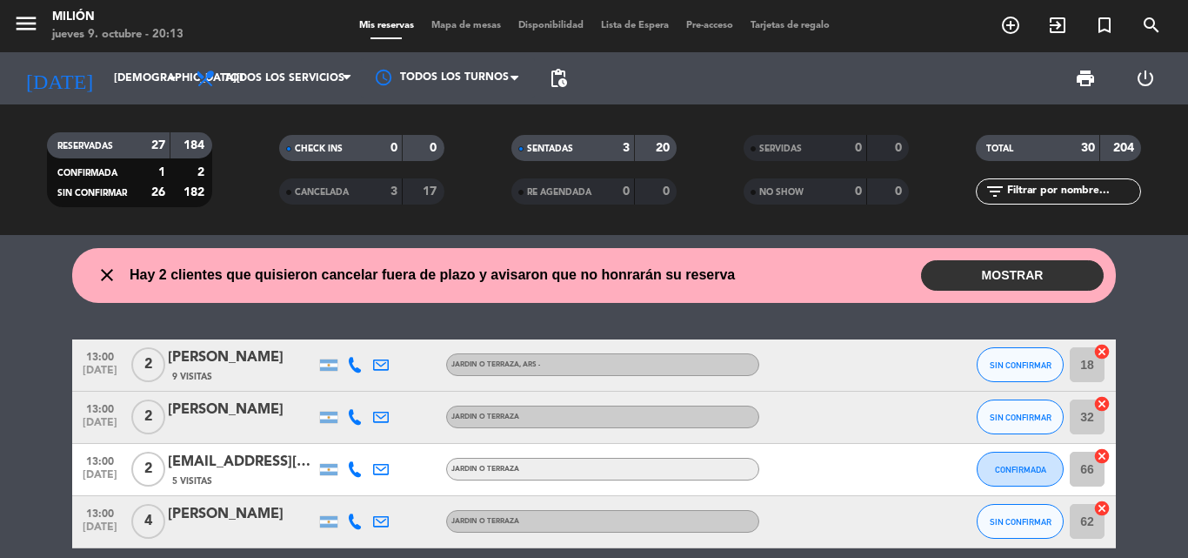
click at [1002, 283] on button "MOSTRAR" at bounding box center [1012, 275] width 183 height 30
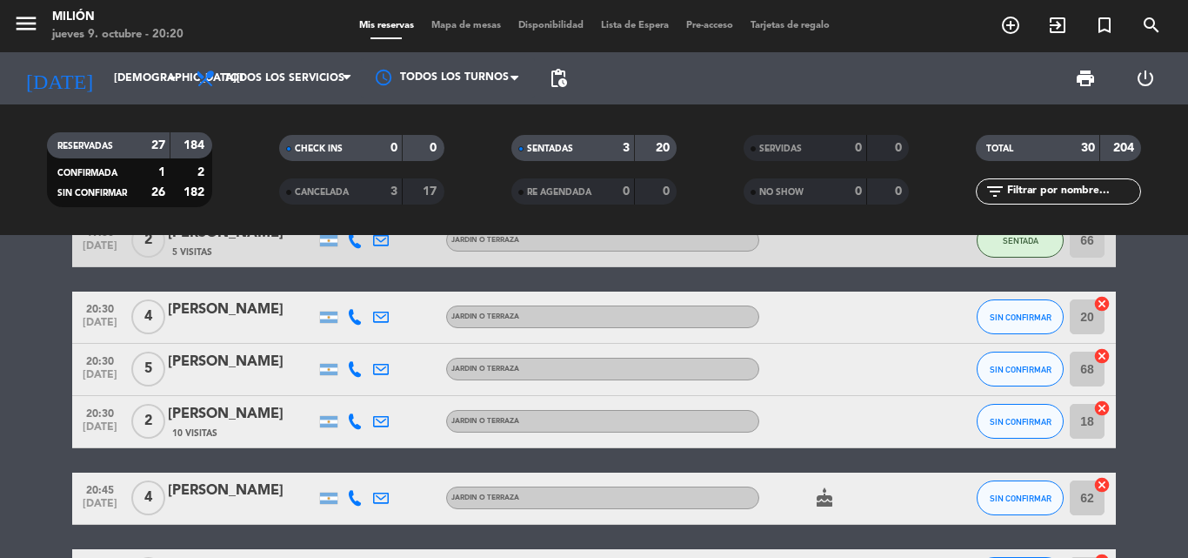
scroll to position [870, 0]
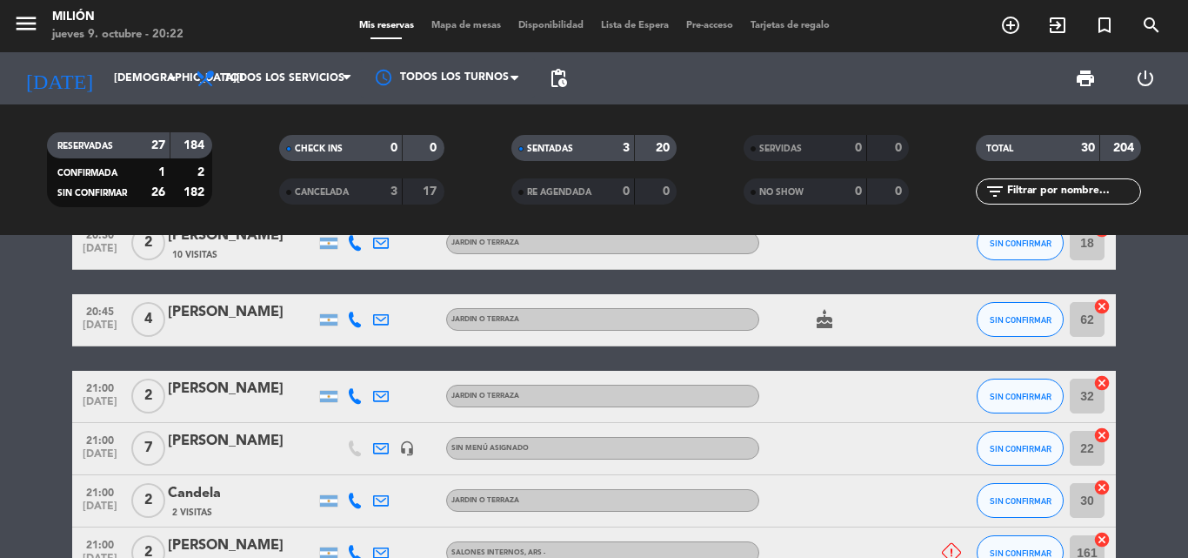
scroll to position [723, 0]
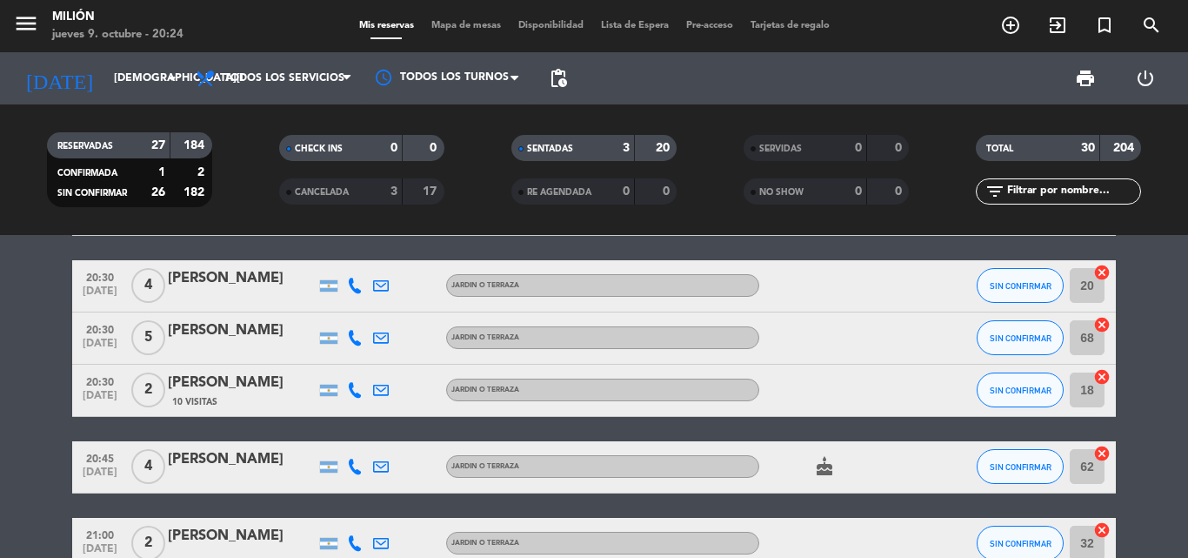
click at [156, 394] on span "2" at bounding box center [148, 389] width 34 height 35
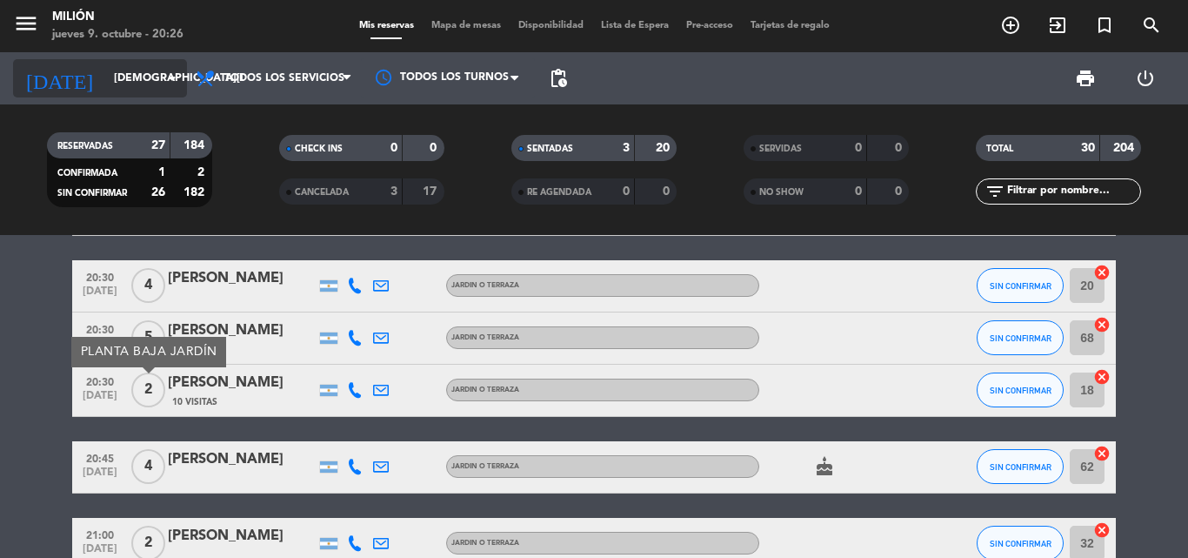
click at [125, 71] on input "[DEMOGRAPHIC_DATA][DATE]" at bounding box center [178, 79] width 147 height 30
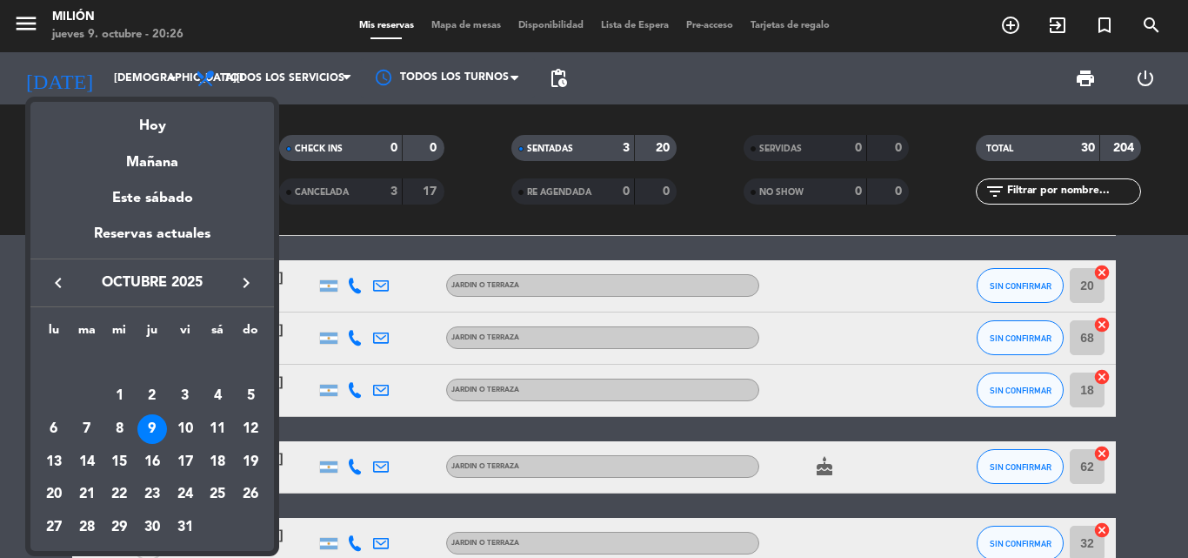
click at [367, 221] on div at bounding box center [594, 279] width 1188 height 558
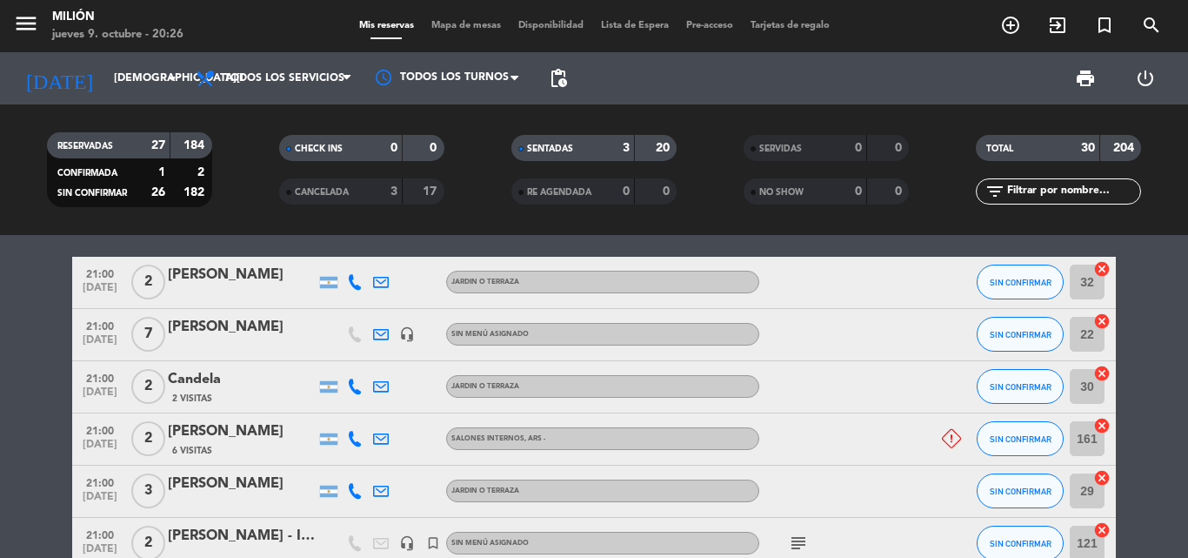
scroll to position [897, 0]
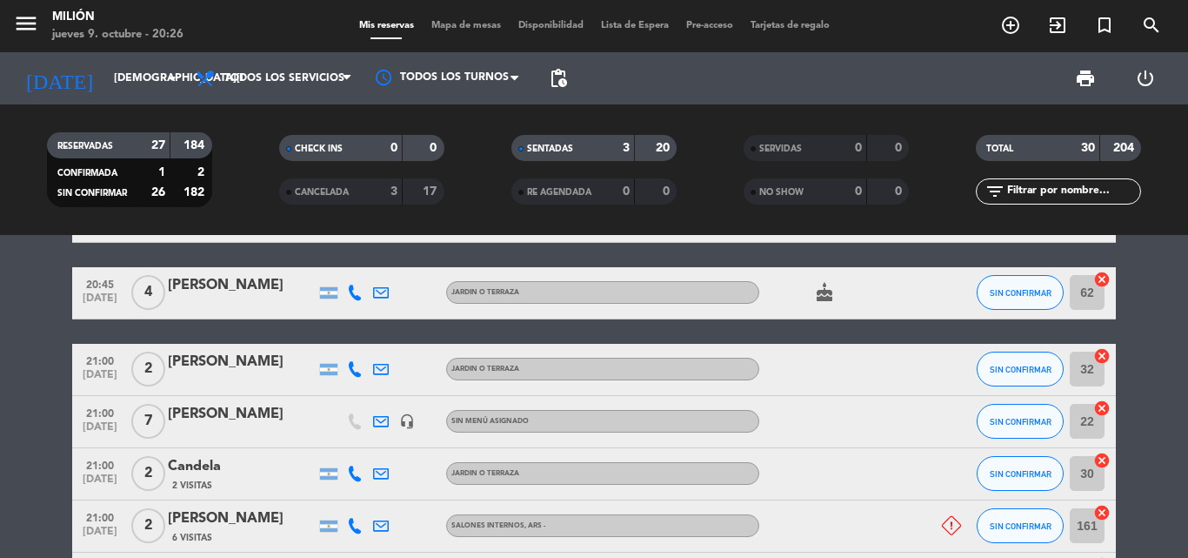
click at [248, 325] on div "13:00 [DATE] 2 [PERSON_NAME] 9 Visitas JARDIN o TERRAZA , ARS - SIN CONFIRMAR 1…" at bounding box center [594, 359] width 1044 height 1834
click at [217, 251] on div "13:00 [DATE] 2 [PERSON_NAME] 9 Visitas JARDIN o TERRAZA , ARS - SIN CONFIRMAR 1…" at bounding box center [594, 359] width 1044 height 1834
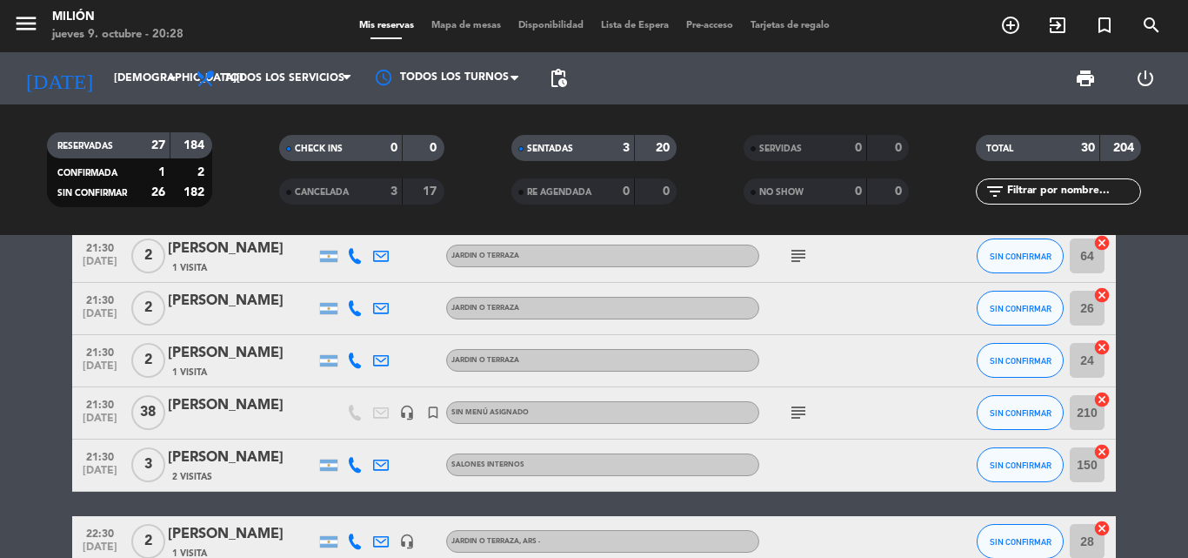
scroll to position [1442, 0]
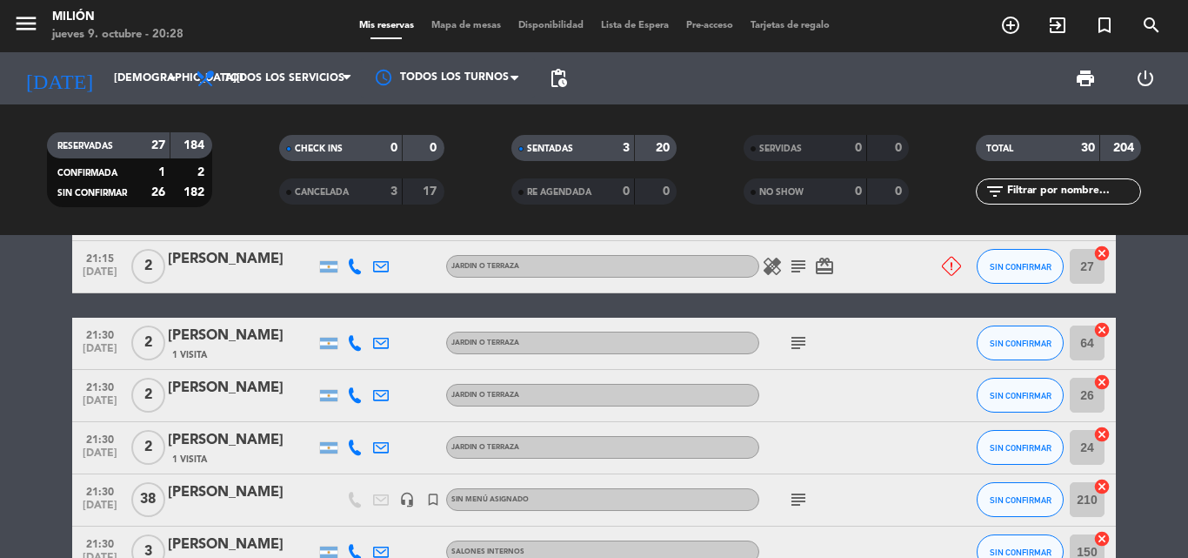
click at [422, 276] on div at bounding box center [433, 266] width 26 height 51
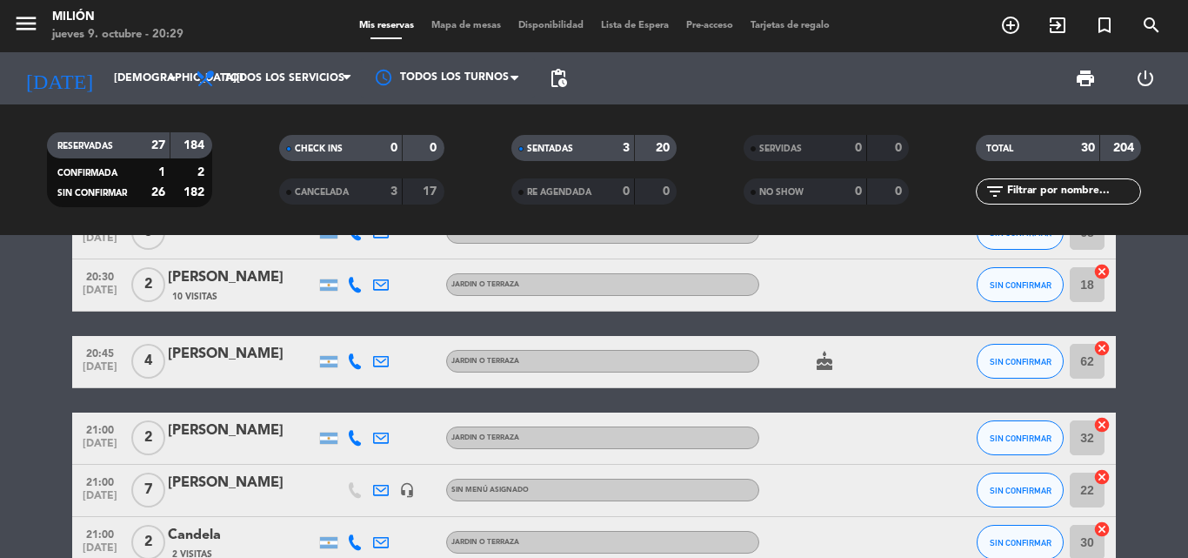
scroll to position [746, 0]
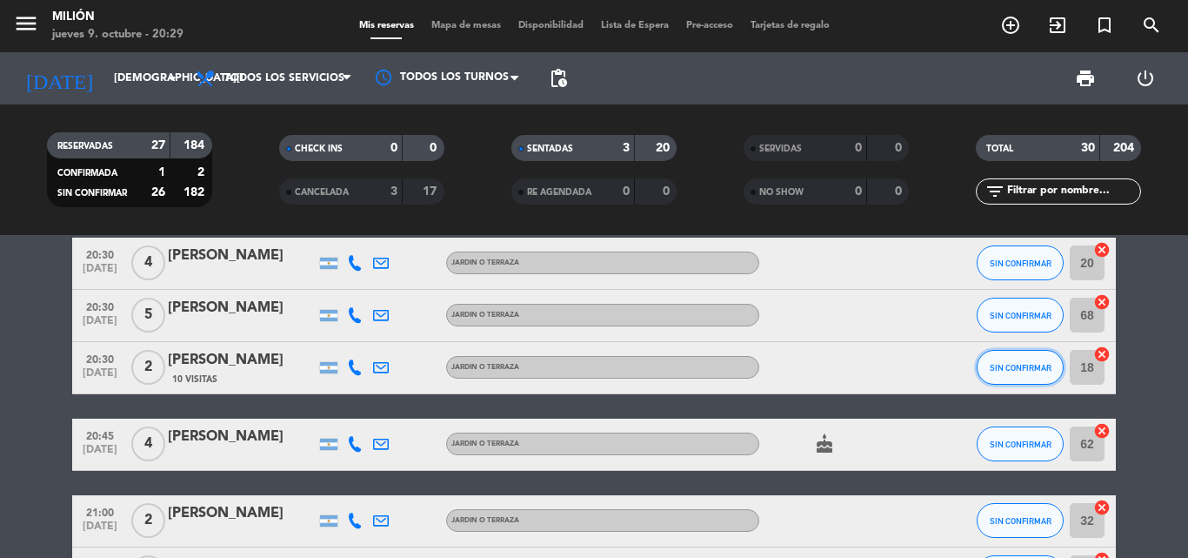
click at [1006, 356] on button "SIN CONFIRMAR" at bounding box center [1020, 367] width 87 height 35
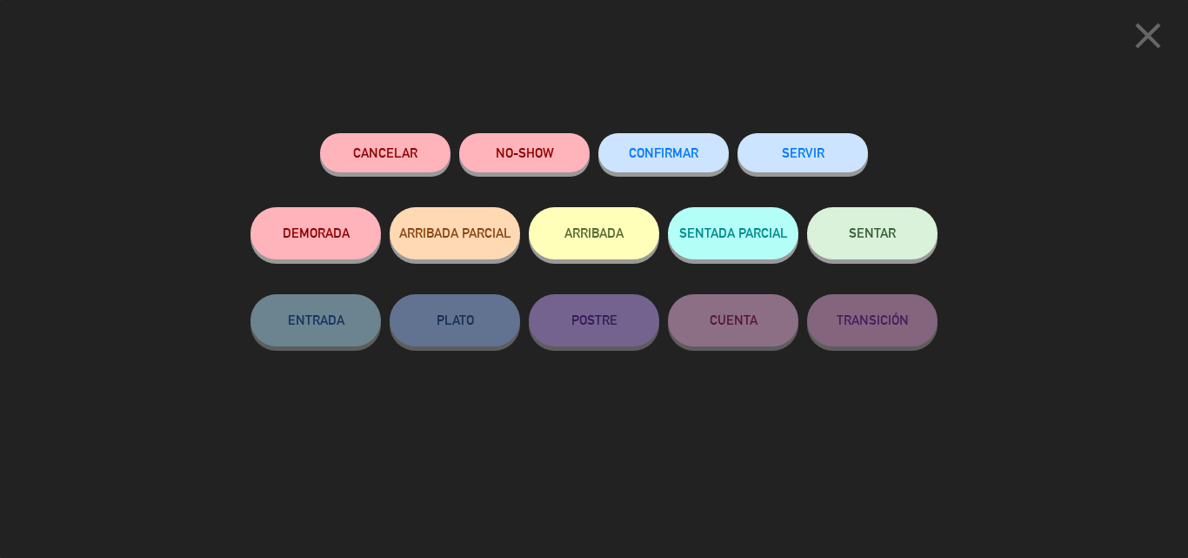
click at [907, 248] on button "SENTAR" at bounding box center [872, 233] width 131 height 52
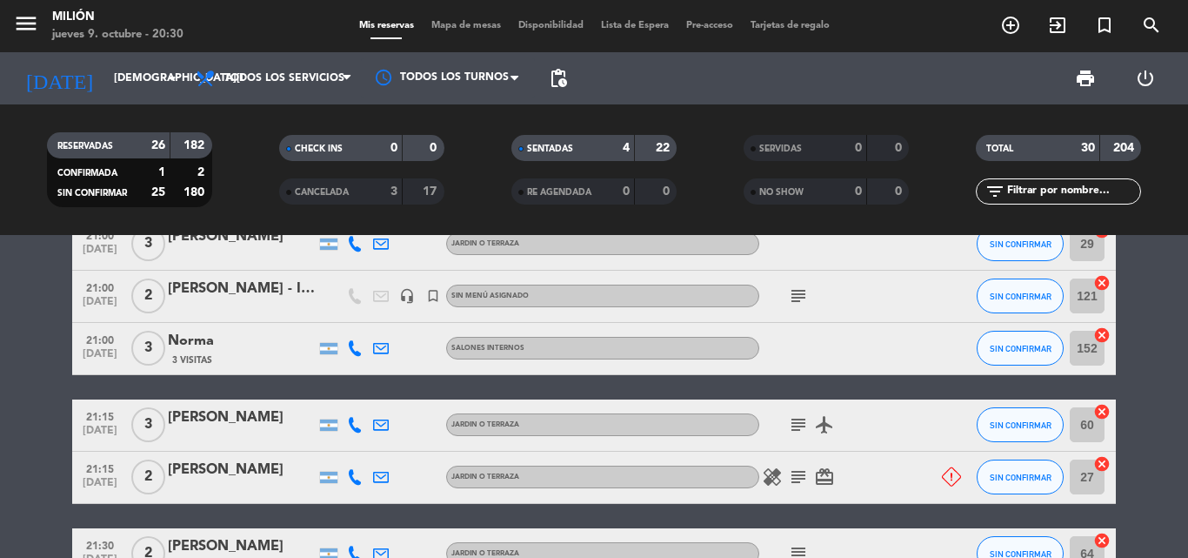
scroll to position [1268, 0]
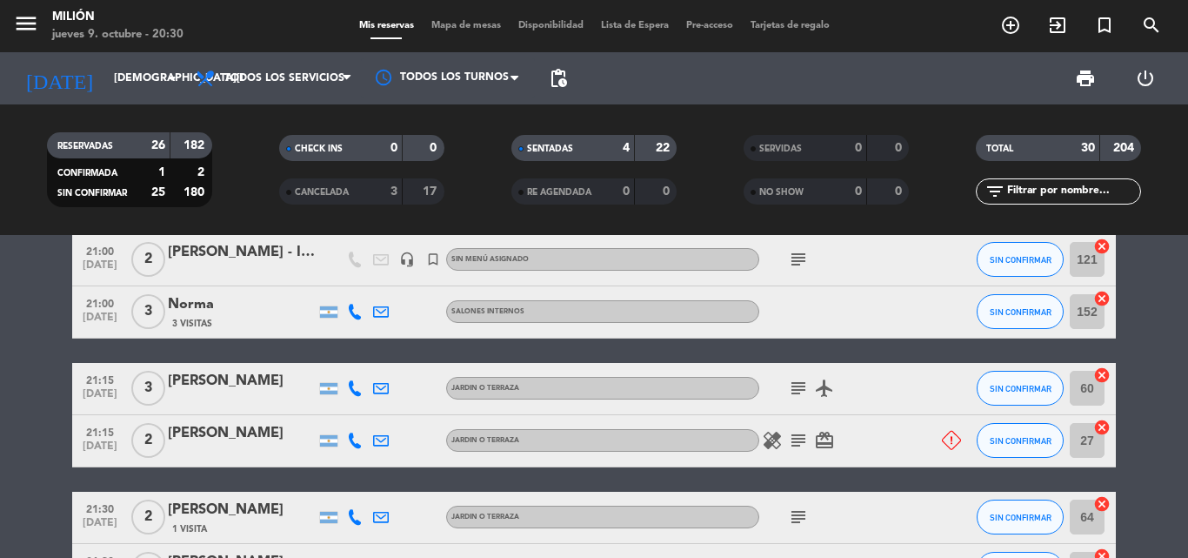
click at [793, 266] on icon "subject" at bounding box center [798, 259] width 21 height 21
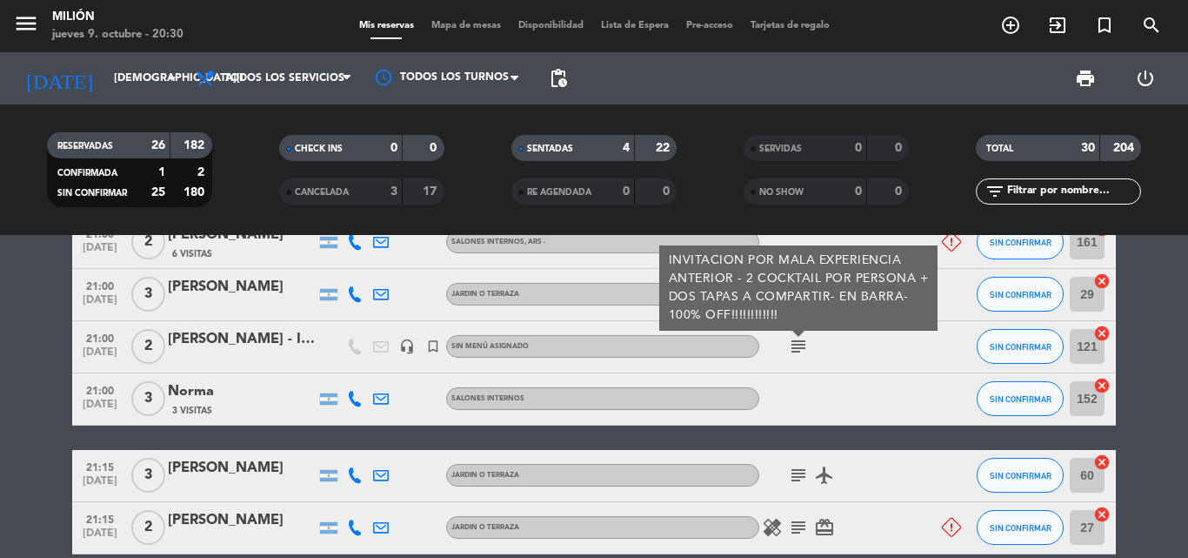
click at [798, 468] on icon "subject" at bounding box center [798, 475] width 21 height 21
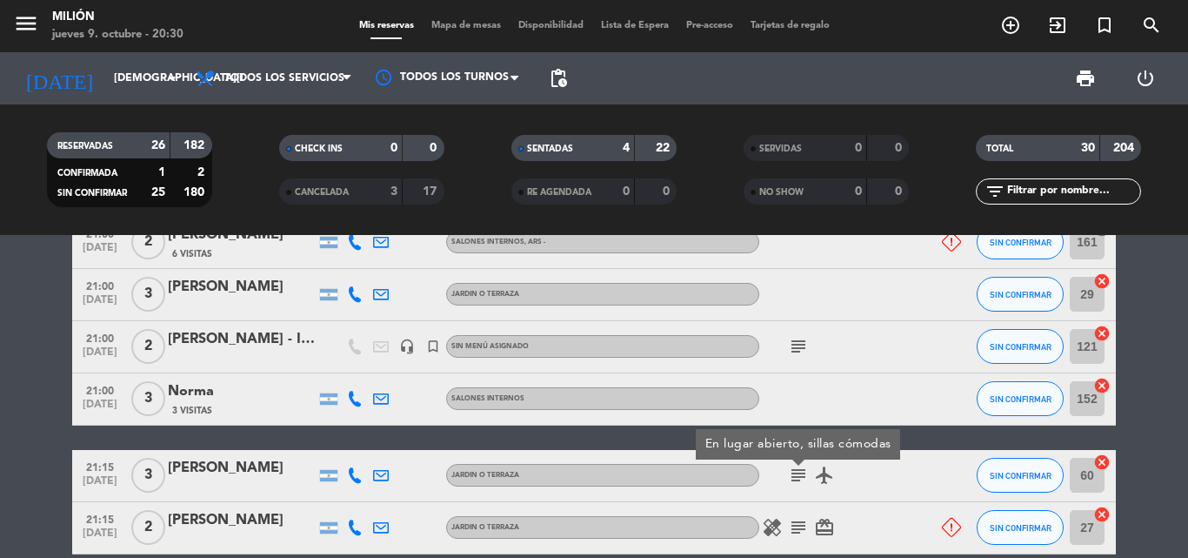
click at [831, 472] on icon "airplanemode_active" at bounding box center [824, 475] width 21 height 21
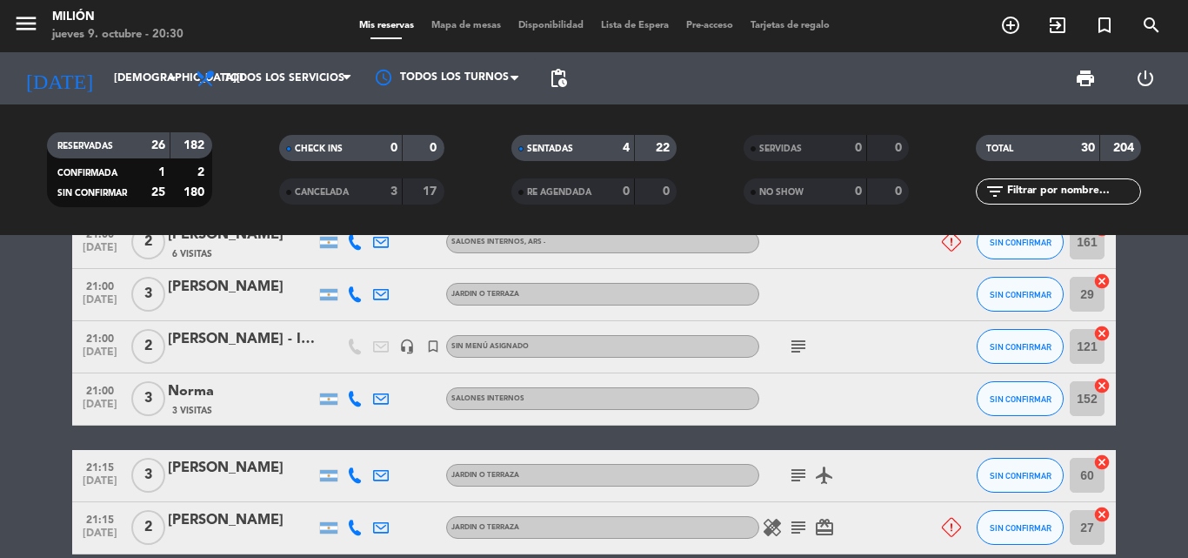
click at [778, 518] on icon "healing" at bounding box center [772, 527] width 21 height 21
click at [795, 525] on icon "subject" at bounding box center [798, 527] width 21 height 21
click at [830, 521] on icon "card_giftcard" at bounding box center [824, 527] width 21 height 21
click at [830, 522] on icon "card_giftcard" at bounding box center [824, 527] width 21 height 21
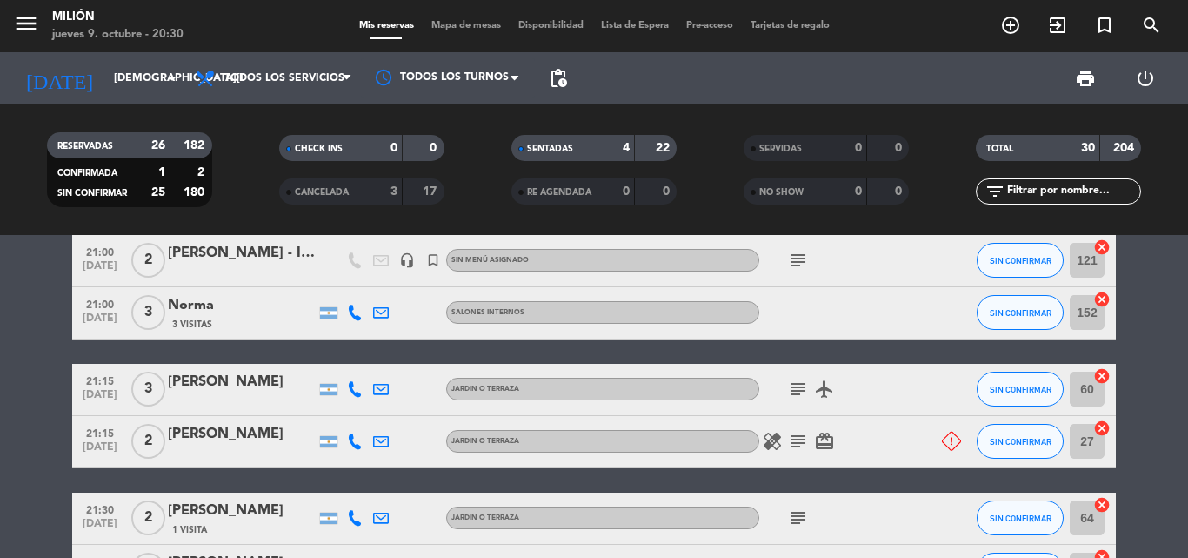
scroll to position [1268, 0]
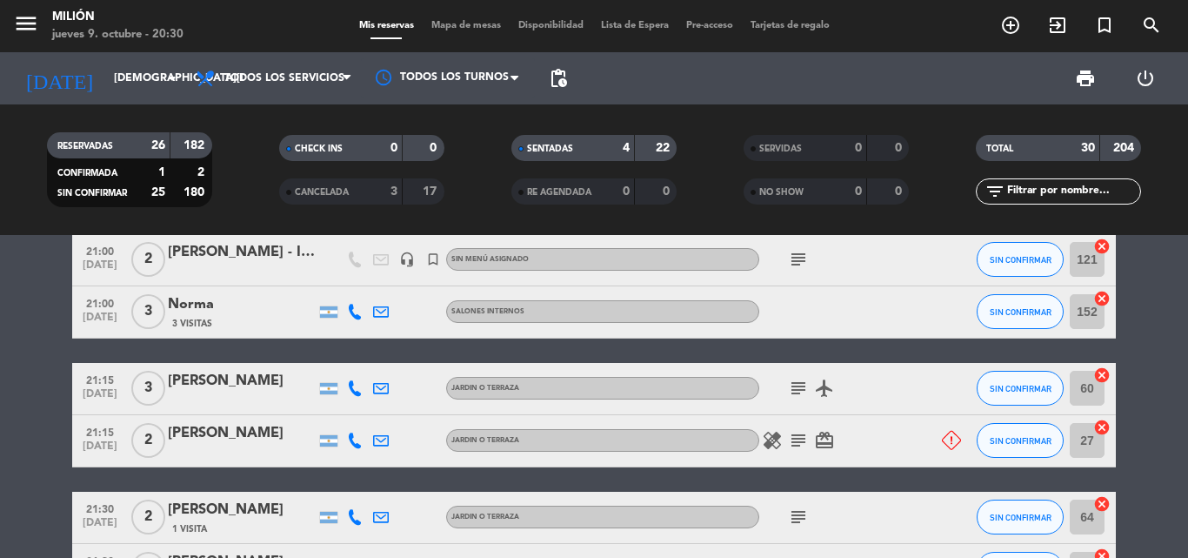
click at [792, 518] on icon "subject" at bounding box center [798, 516] width 21 height 21
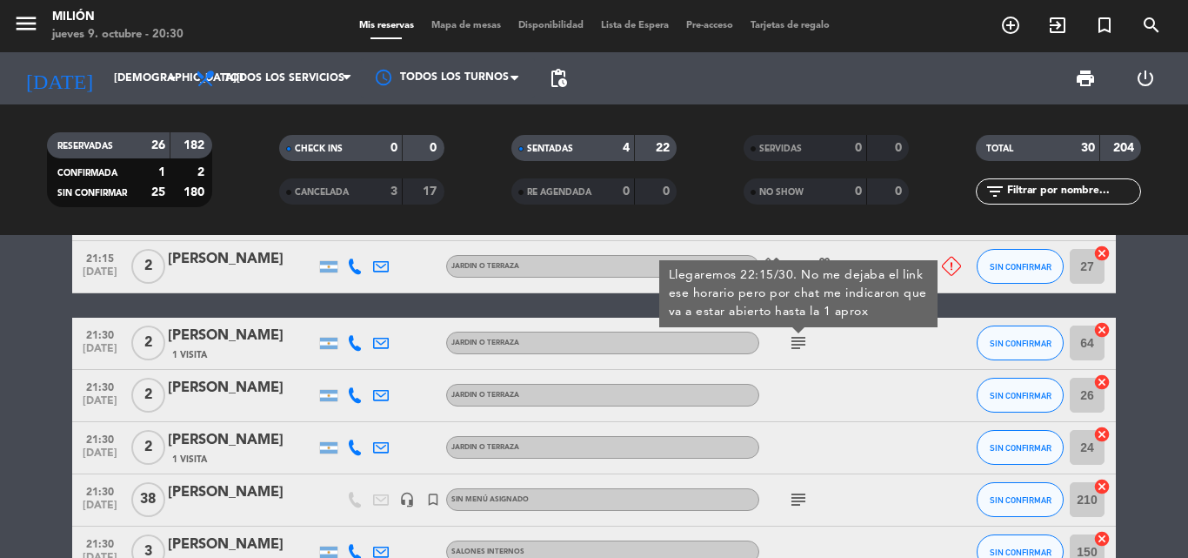
scroll to position [1529, 0]
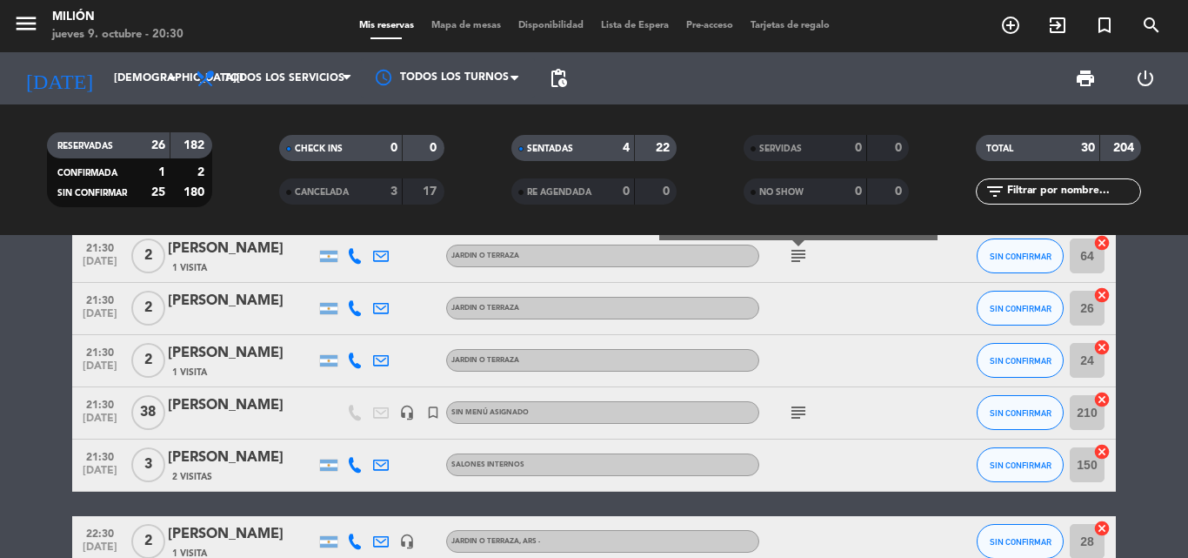
click at [806, 410] on icon "subject" at bounding box center [798, 412] width 21 height 21
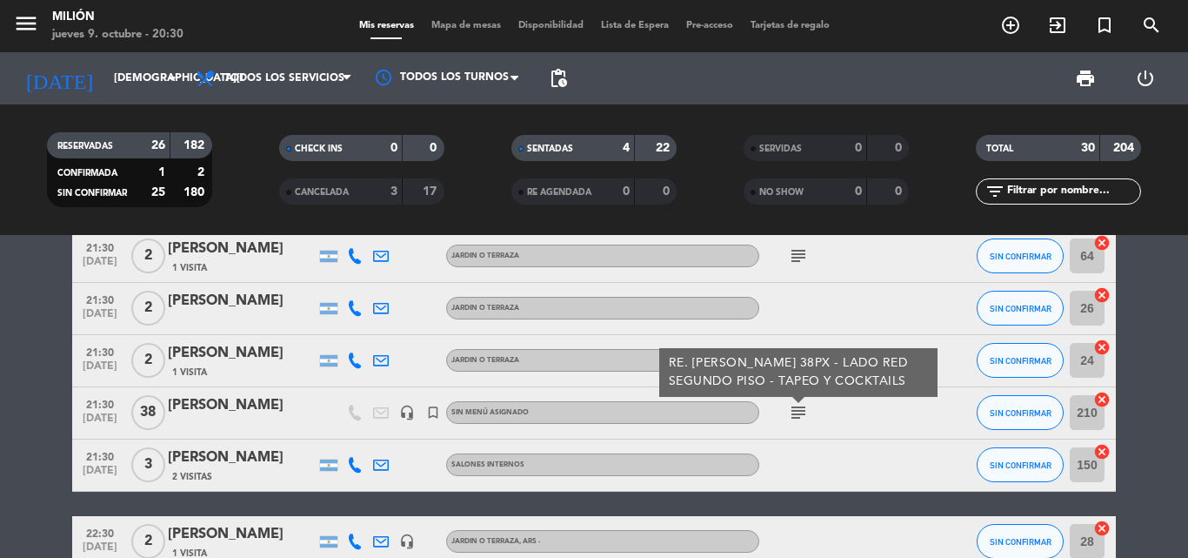
click at [806, 410] on icon "subject" at bounding box center [798, 412] width 21 height 21
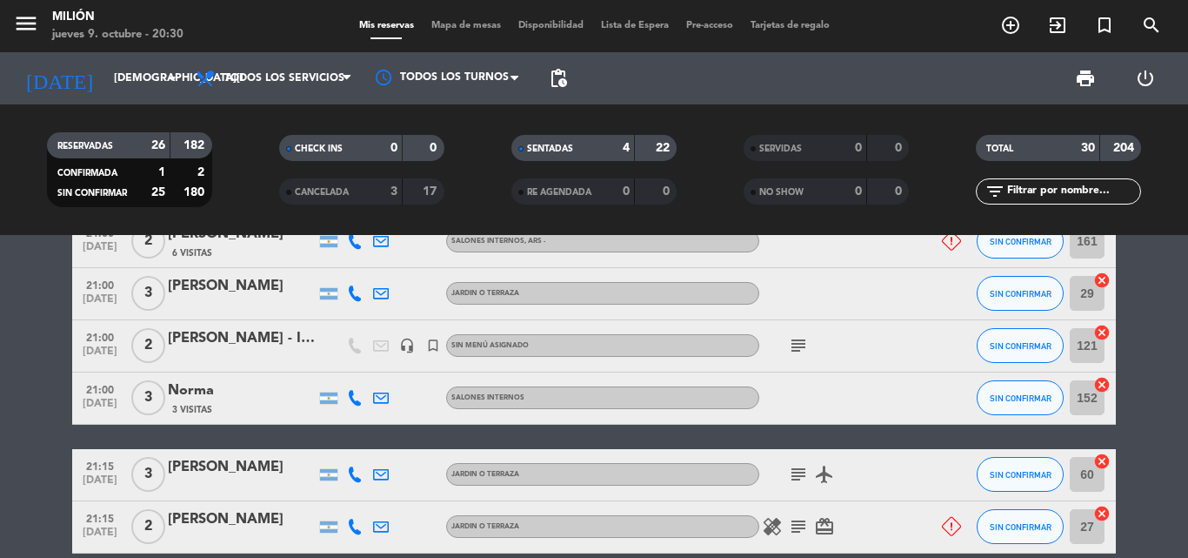
scroll to position [1181, 0]
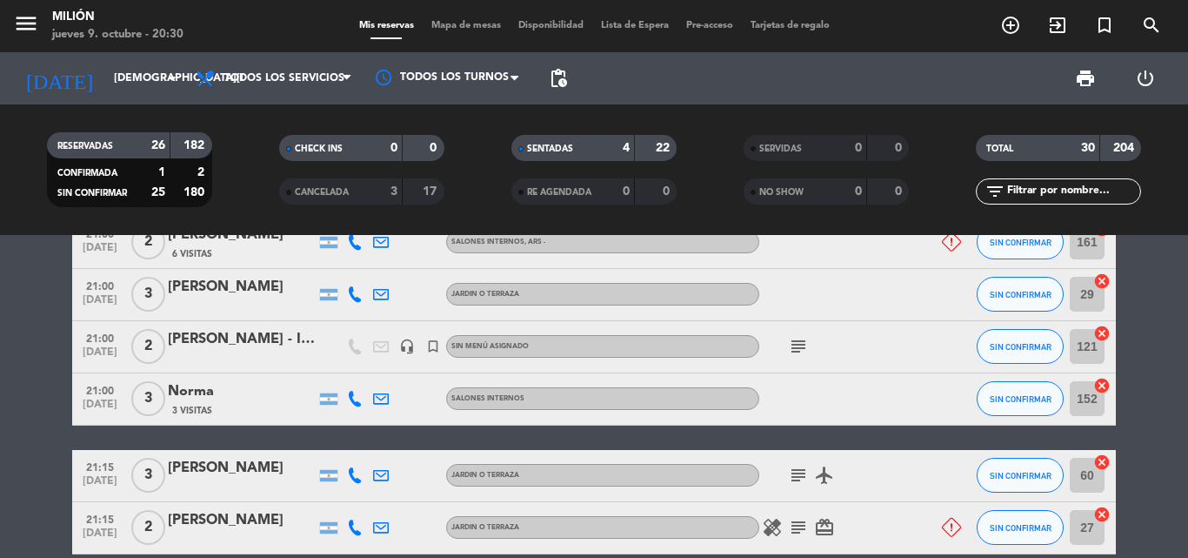
click at [791, 345] on icon "subject" at bounding box center [798, 346] width 21 height 21
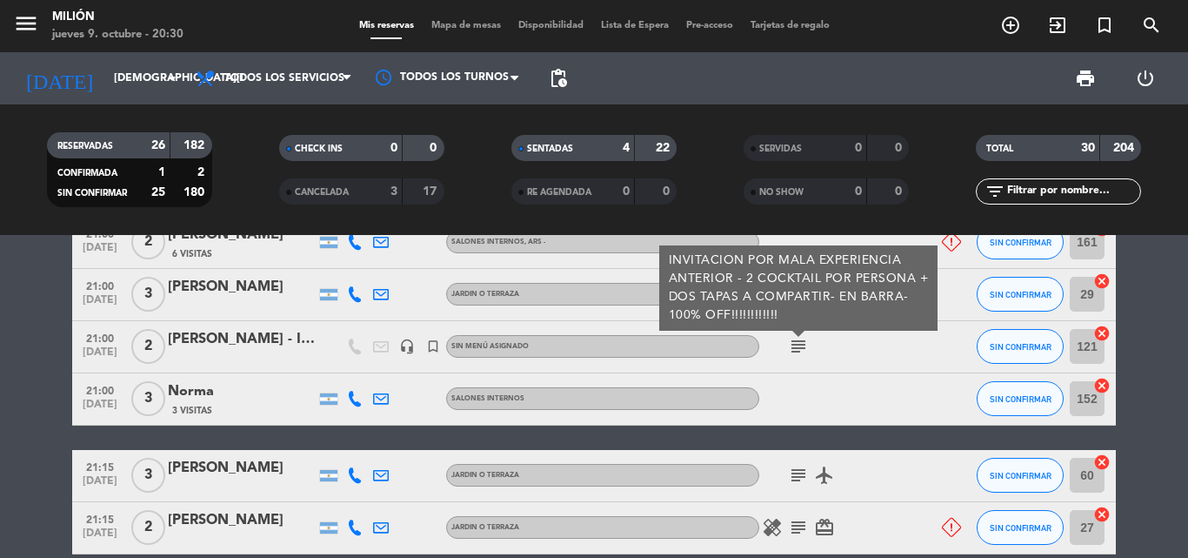
click at [791, 345] on icon "subject" at bounding box center [798, 346] width 21 height 21
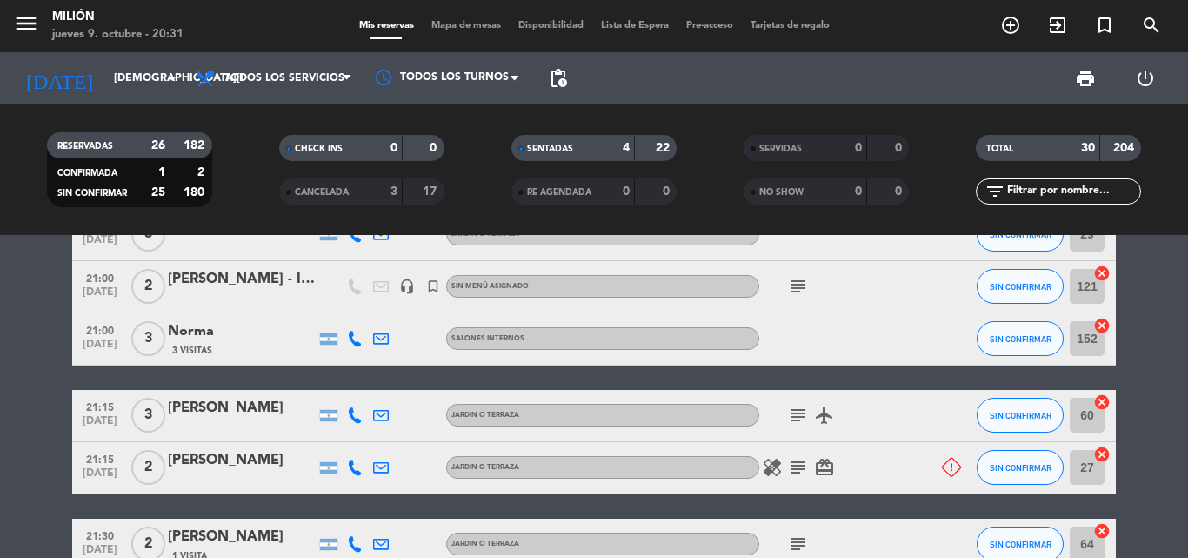
scroll to position [1268, 0]
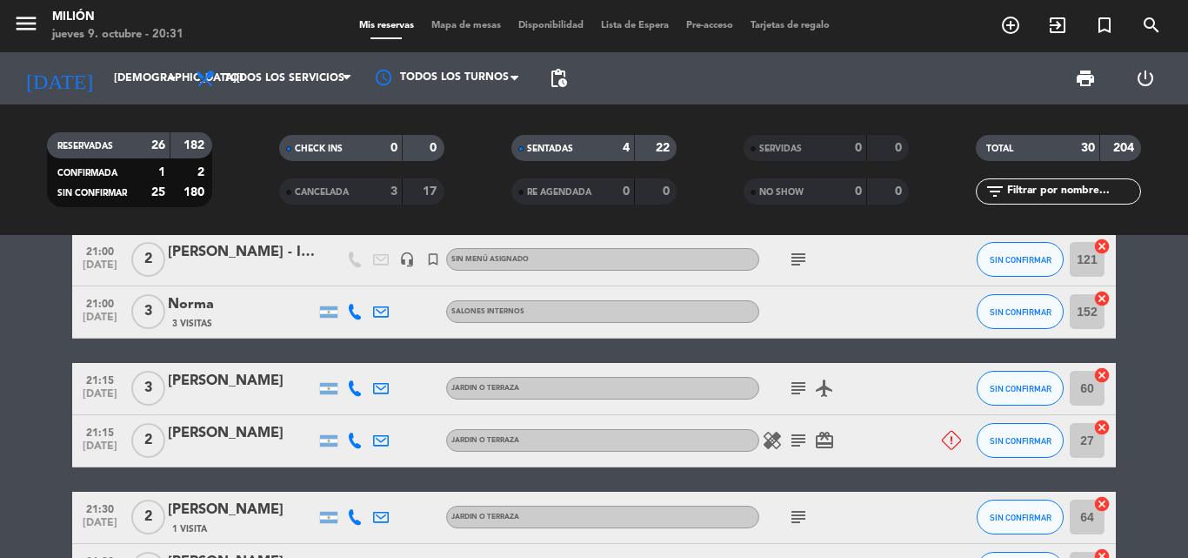
click at [799, 396] on icon "subject" at bounding box center [798, 388] width 21 height 21
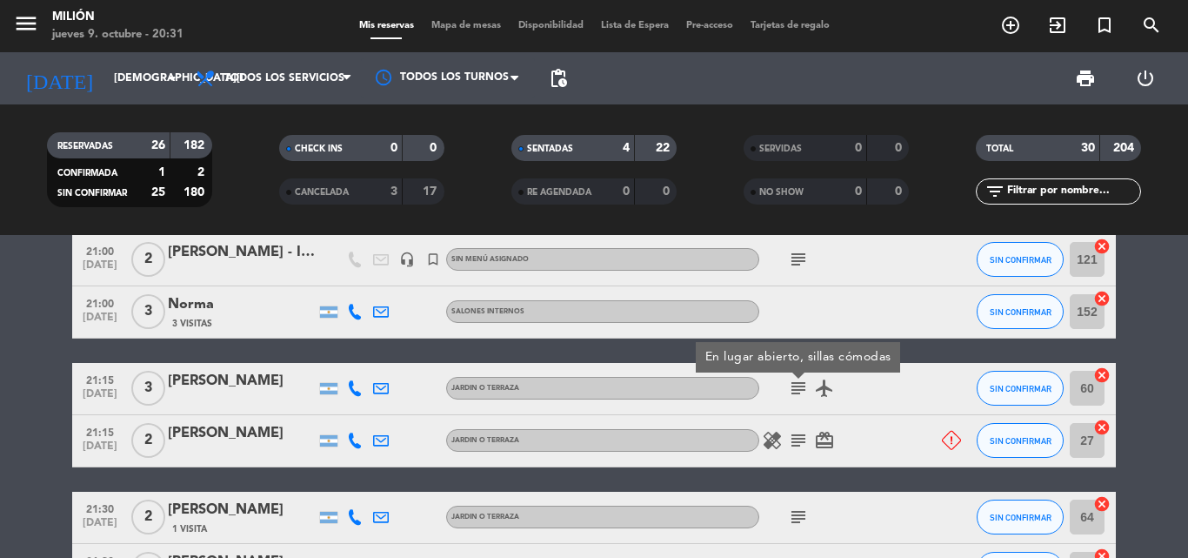
click at [799, 396] on icon "subject" at bounding box center [798, 388] width 21 height 21
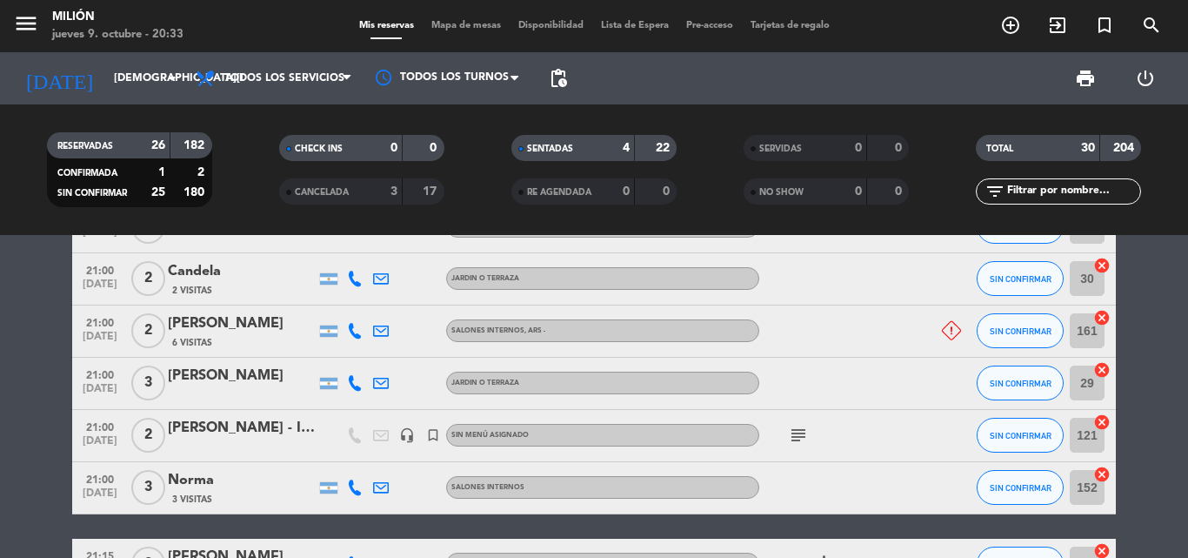
scroll to position [1094, 0]
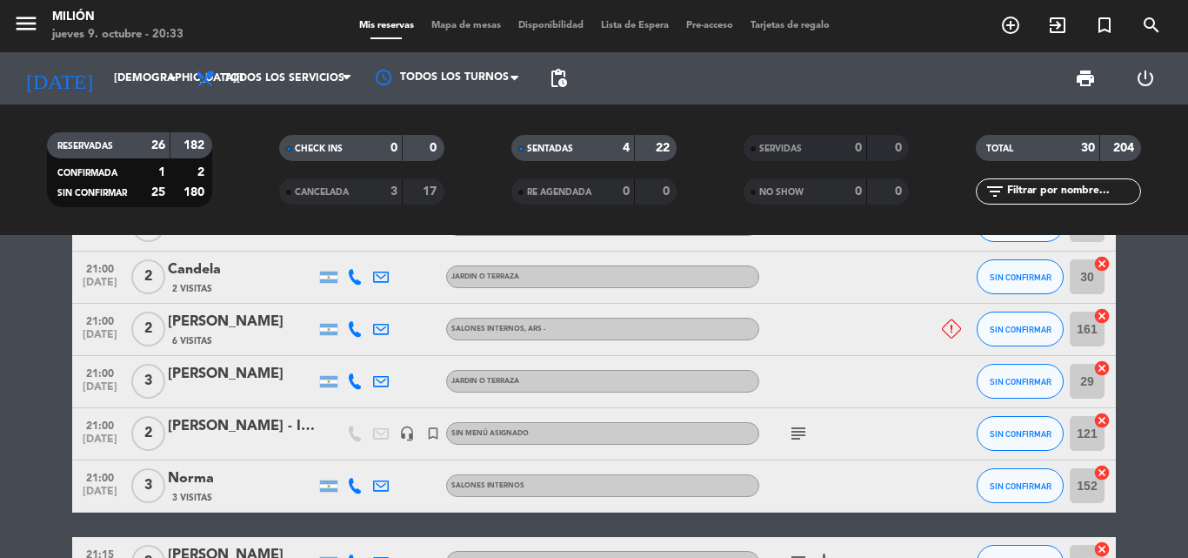
click at [159, 376] on span "3" at bounding box center [148, 381] width 34 height 35
click at [803, 435] on icon "subject" at bounding box center [798, 433] width 21 height 21
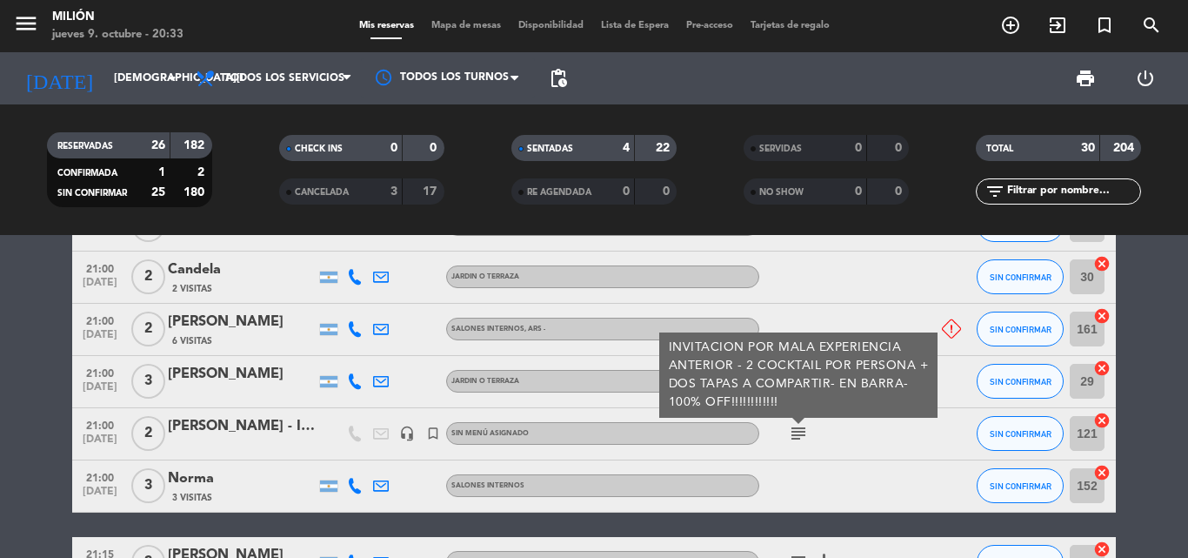
click at [803, 433] on icon "subject" at bounding box center [798, 433] width 21 height 21
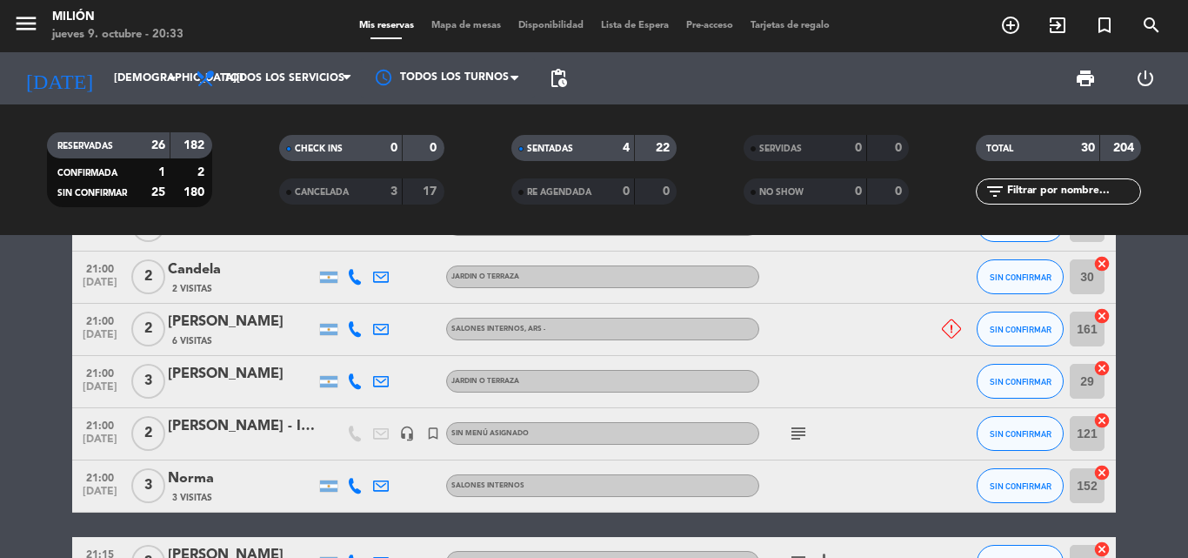
click at [432, 436] on icon "turned_in_not" at bounding box center [433, 433] width 16 height 16
click at [432, 434] on icon "turned_in_not" at bounding box center [433, 433] width 16 height 16
click at [406, 432] on icon "headset_mic" at bounding box center [407, 433] width 16 height 16
click at [793, 438] on icon "subject" at bounding box center [798, 433] width 21 height 21
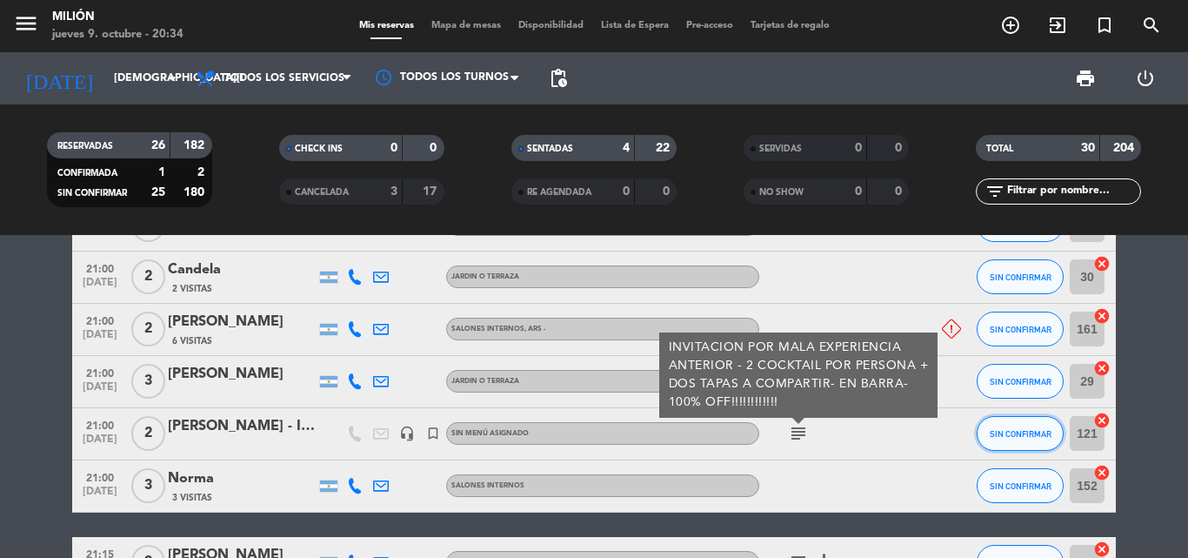
click at [999, 434] on span "SIN CONFIRMAR" at bounding box center [1021, 434] width 62 height 10
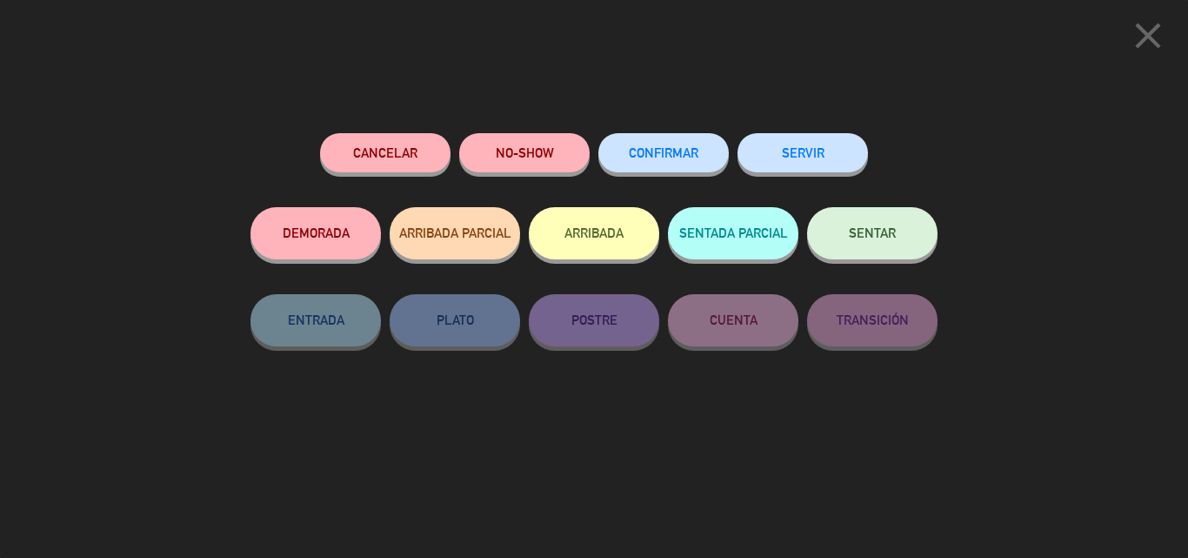
click at [876, 238] on span "SENTAR" at bounding box center [872, 232] width 47 height 15
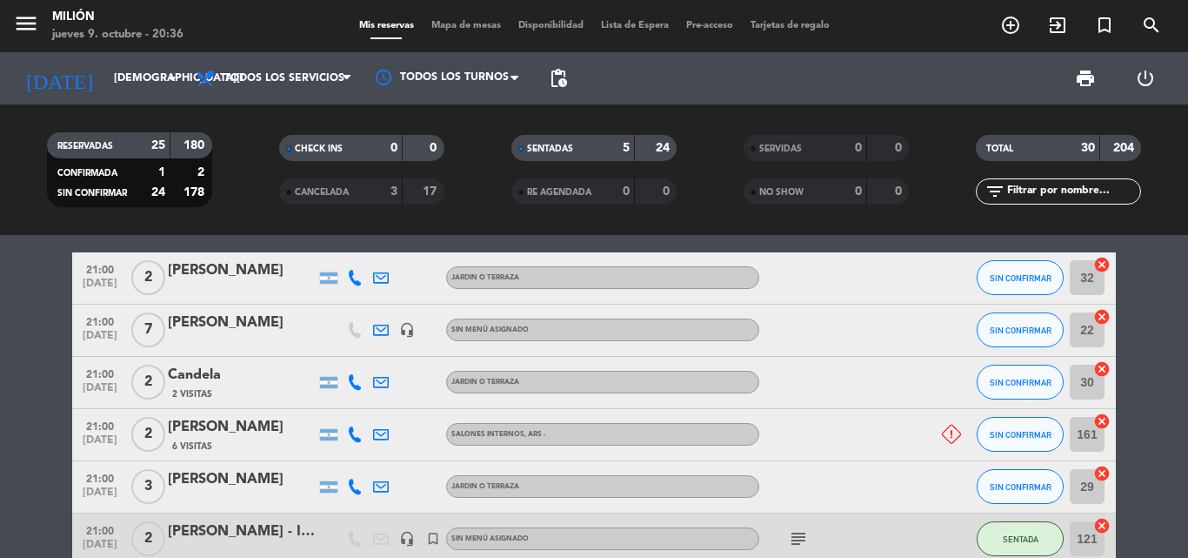
scroll to position [1007, 0]
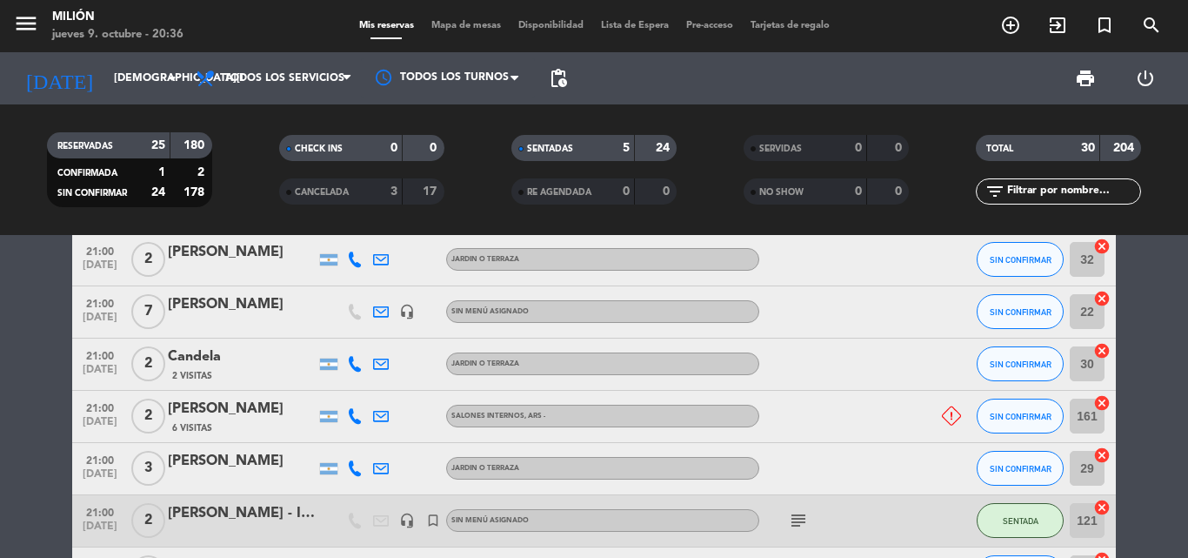
click at [140, 455] on span "3" at bounding box center [148, 468] width 34 height 35
click at [1004, 23] on icon "add_circle_outline" at bounding box center [1011, 25] width 21 height 21
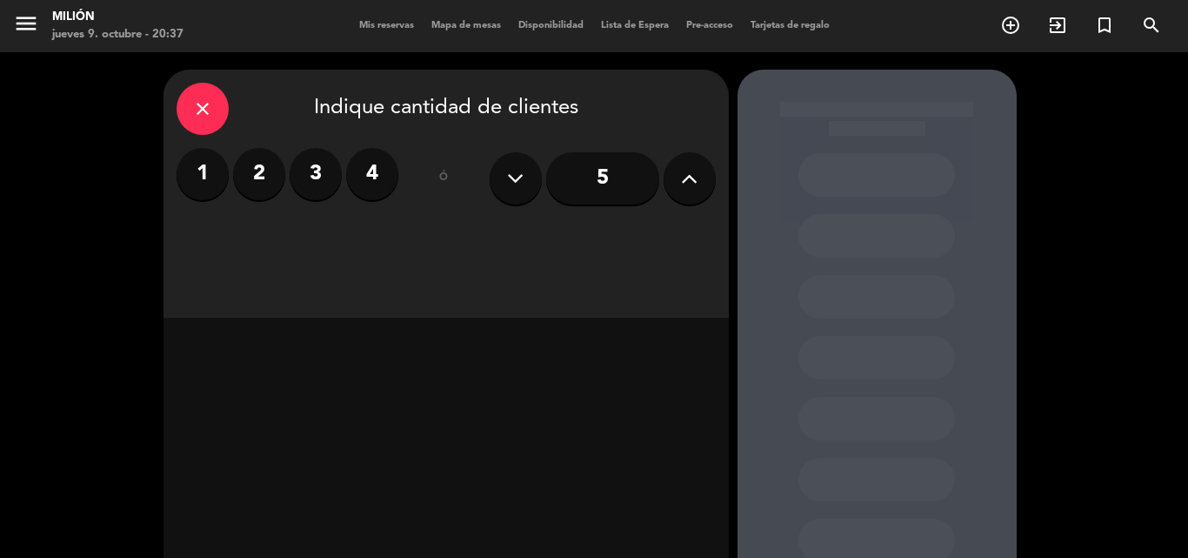
click at [701, 181] on button at bounding box center [690, 178] width 52 height 52
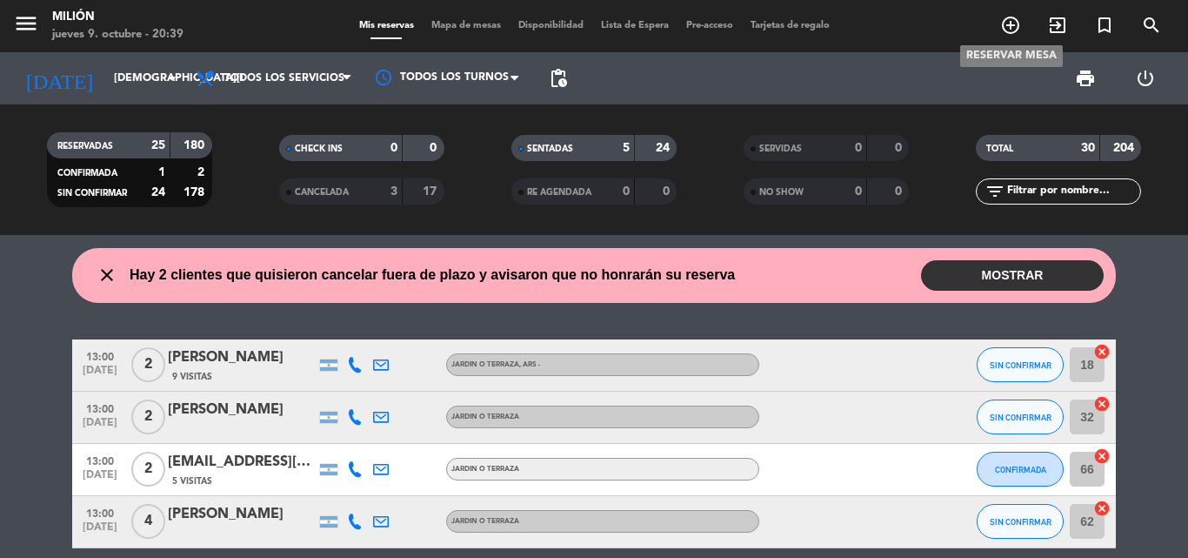
click at [1012, 24] on icon "add_circle_outline" at bounding box center [1011, 25] width 21 height 21
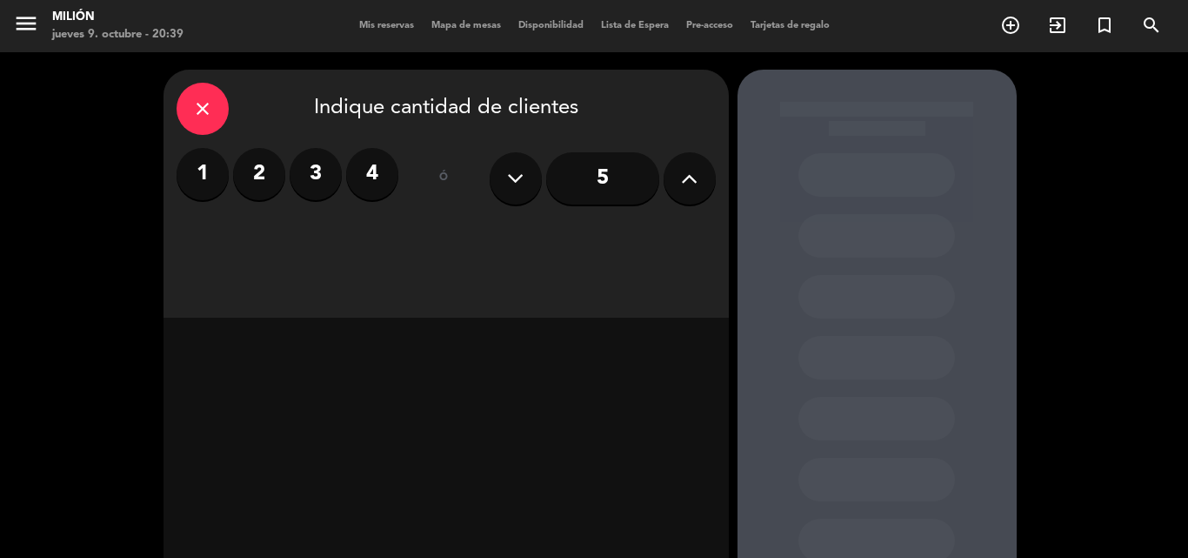
click at [698, 186] on icon at bounding box center [689, 178] width 17 height 26
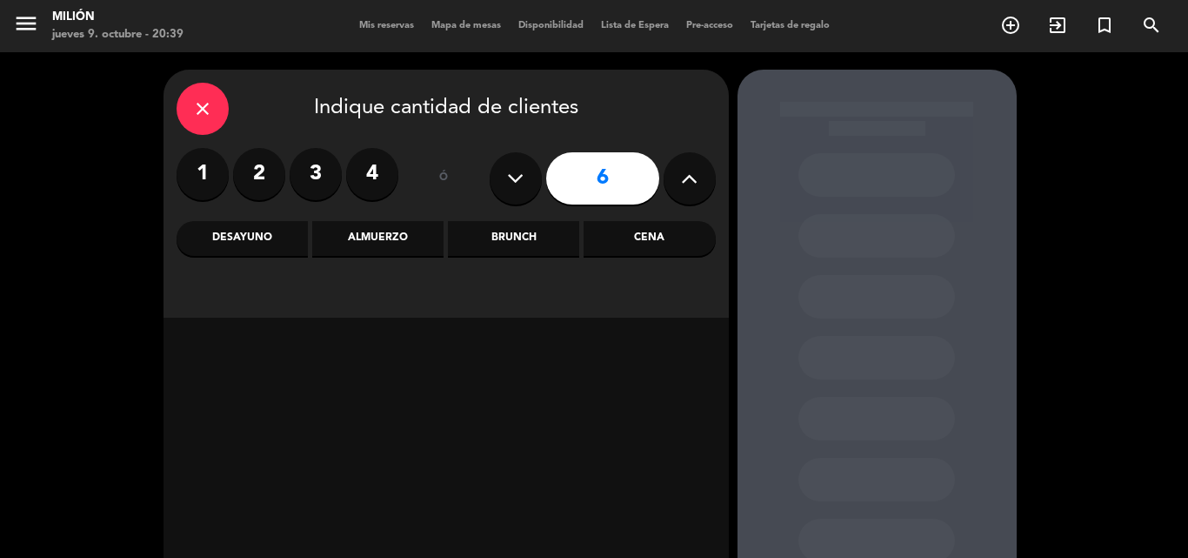
click at [357, 234] on div "Almuerzo" at bounding box center [377, 238] width 131 height 35
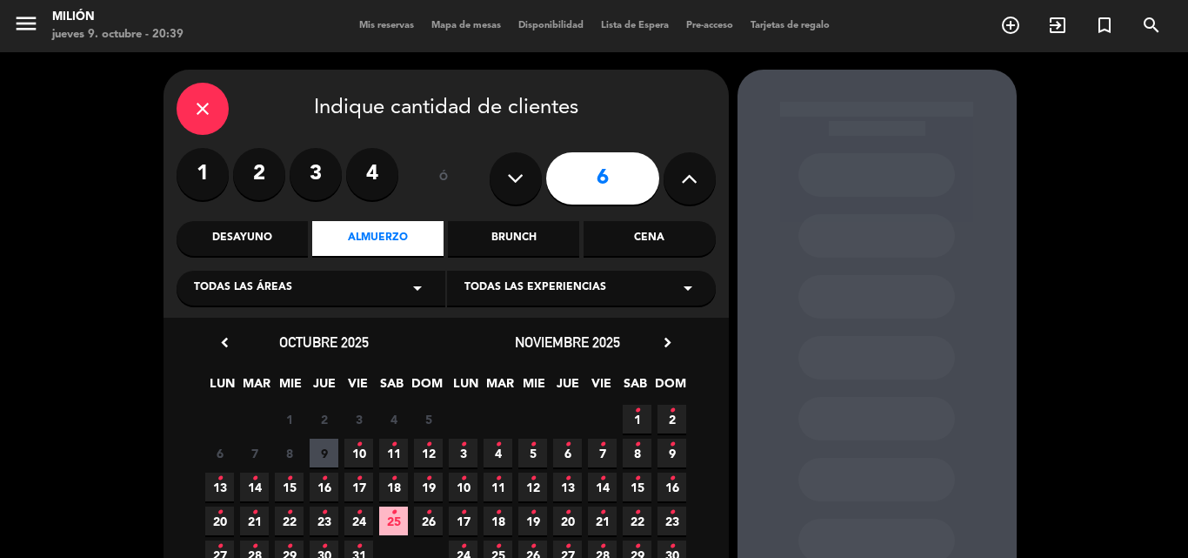
scroll to position [87, 0]
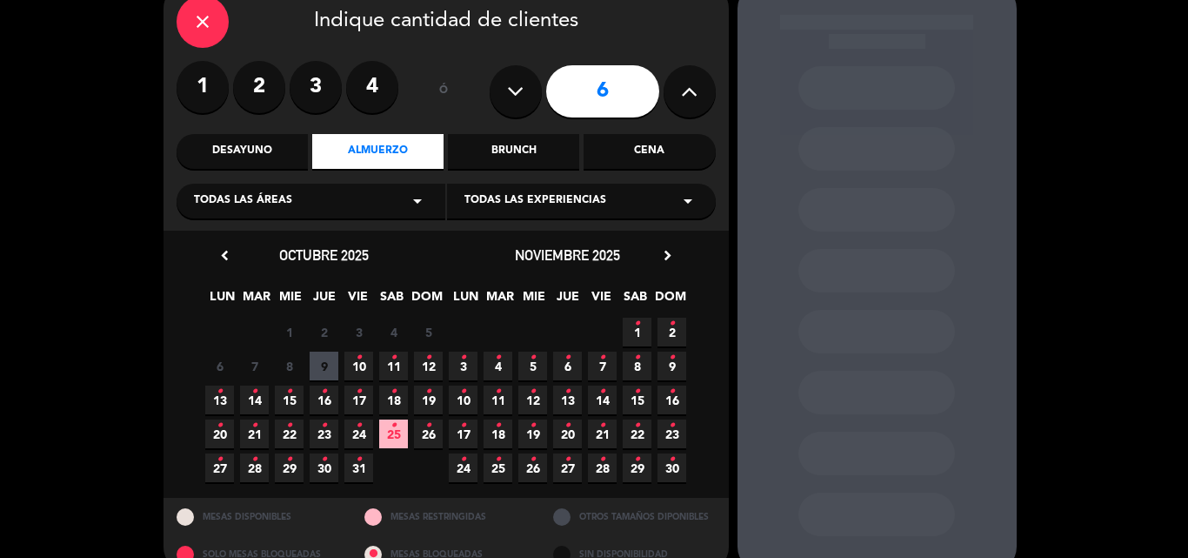
click at [425, 362] on span "12 •" at bounding box center [428, 365] width 29 height 29
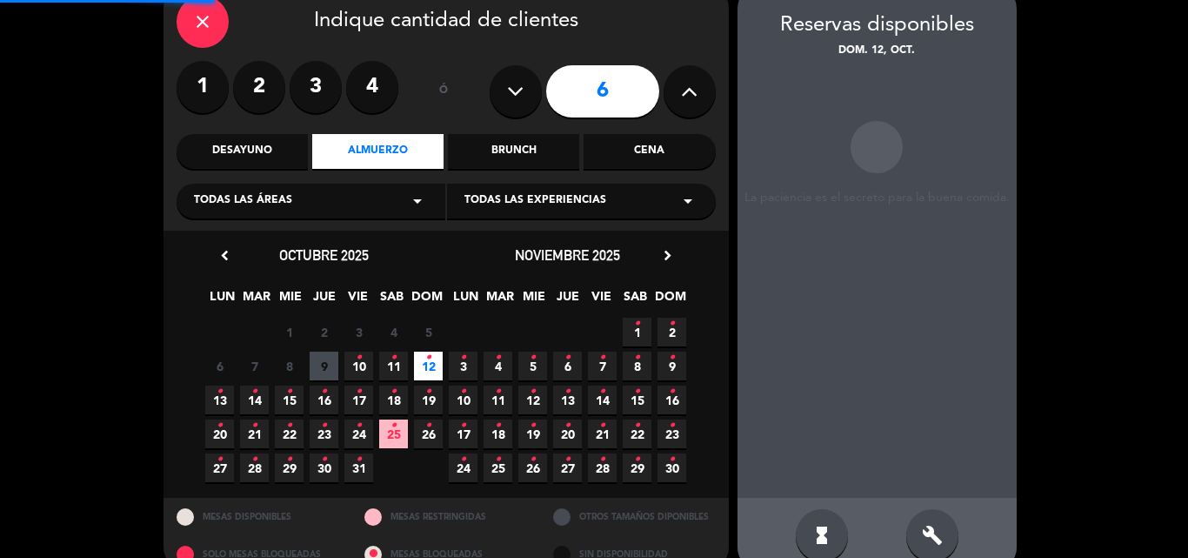
scroll to position [70, 0]
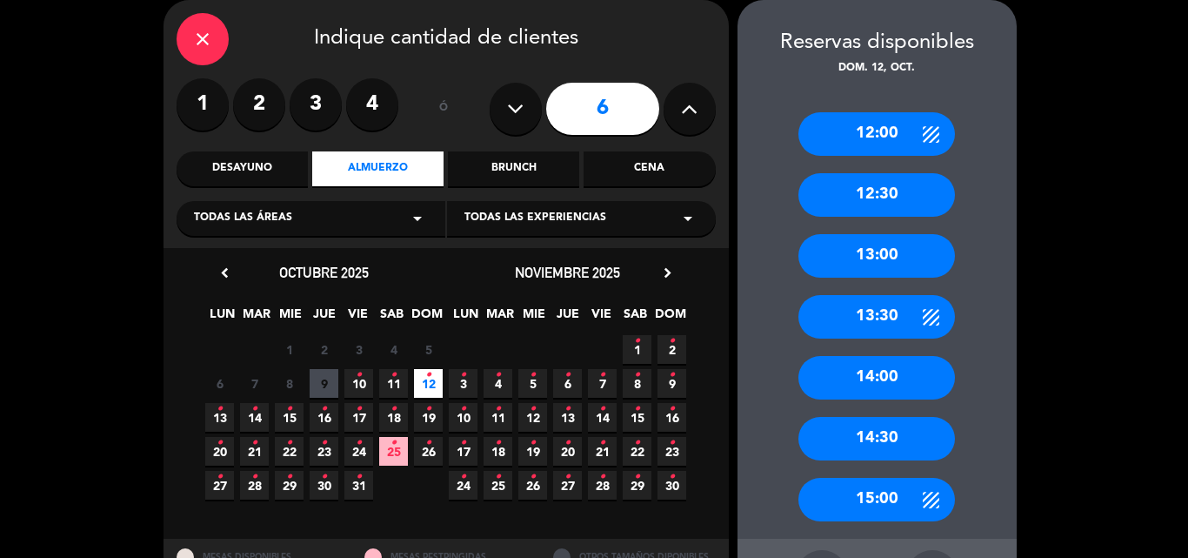
click at [880, 246] on div "13:00" at bounding box center [877, 256] width 157 height 44
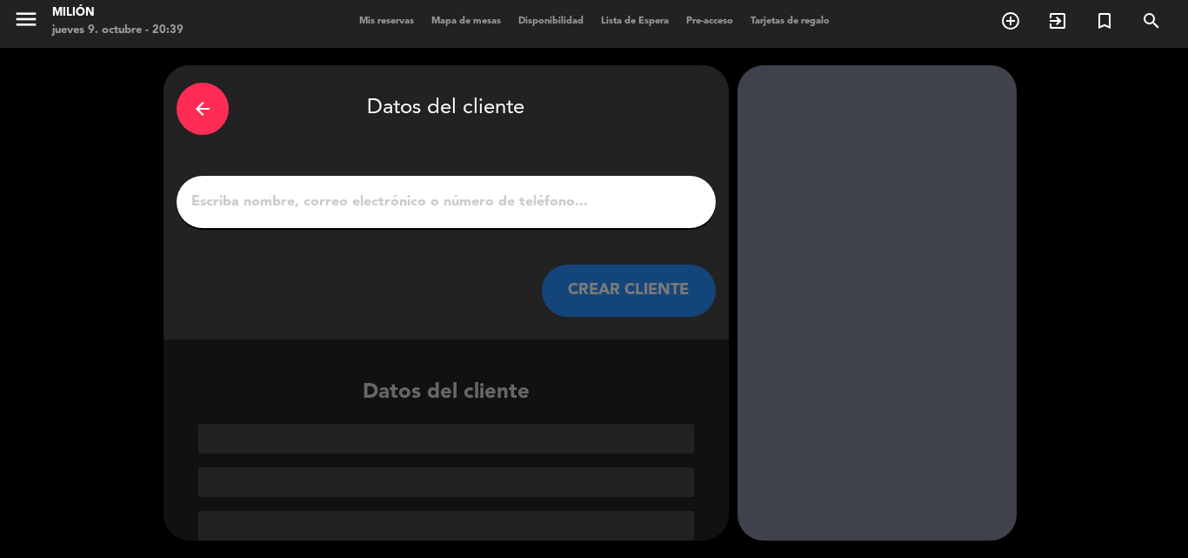
click at [502, 220] on div at bounding box center [446, 202] width 539 height 52
click at [499, 217] on div at bounding box center [446, 202] width 539 height 52
click at [505, 202] on input "1" at bounding box center [446, 202] width 513 height 24
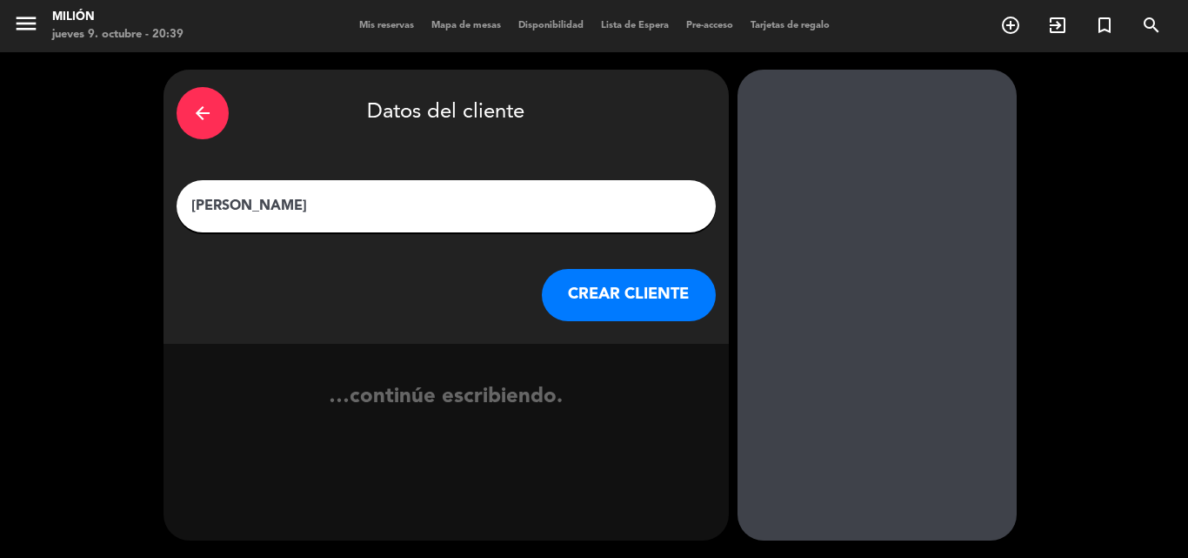
type input "[PERSON_NAME] Trainer"
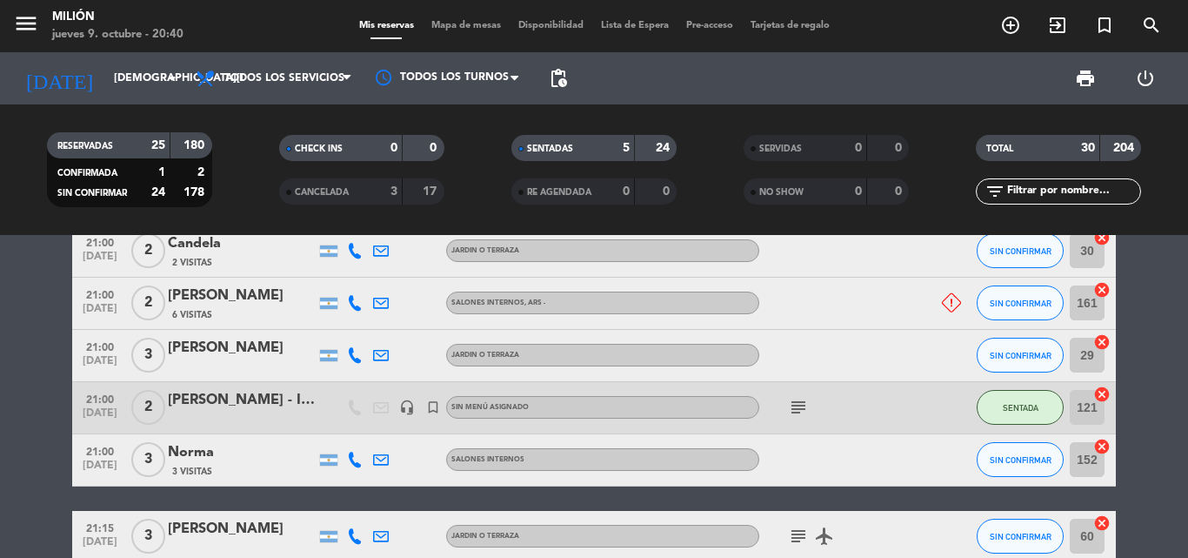
scroll to position [1131, 0]
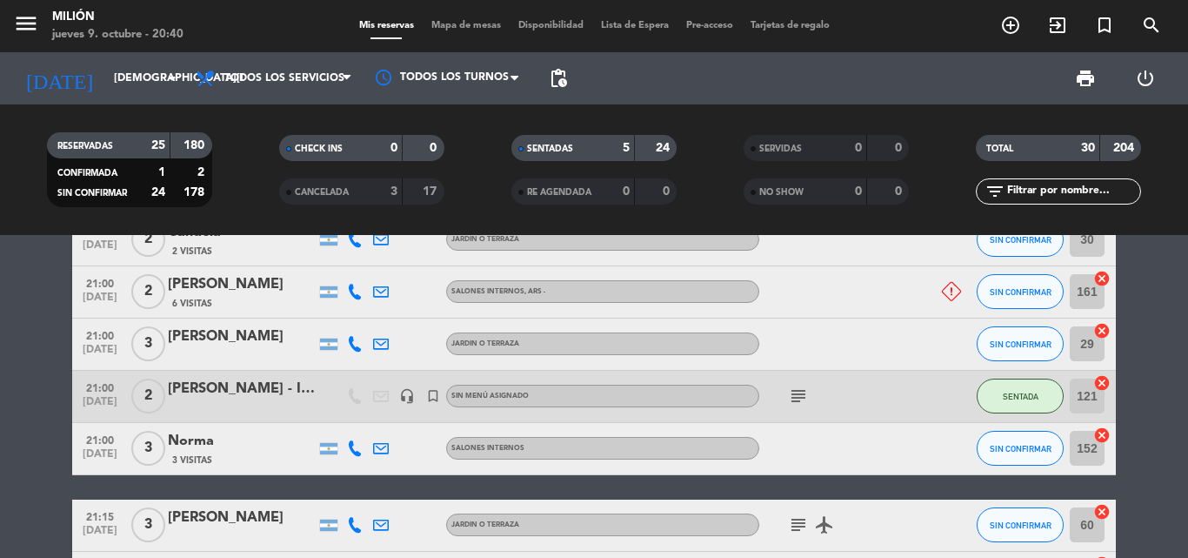
click at [157, 448] on span "3" at bounding box center [148, 448] width 34 height 35
click at [155, 447] on span "3" at bounding box center [148, 448] width 34 height 35
click at [250, 152] on filter-checkbox "CHECK INS 0 0" at bounding box center [361, 148] width 232 height 26
click at [1038, 358] on button "SIN CONFIRMAR" at bounding box center [1020, 343] width 87 height 35
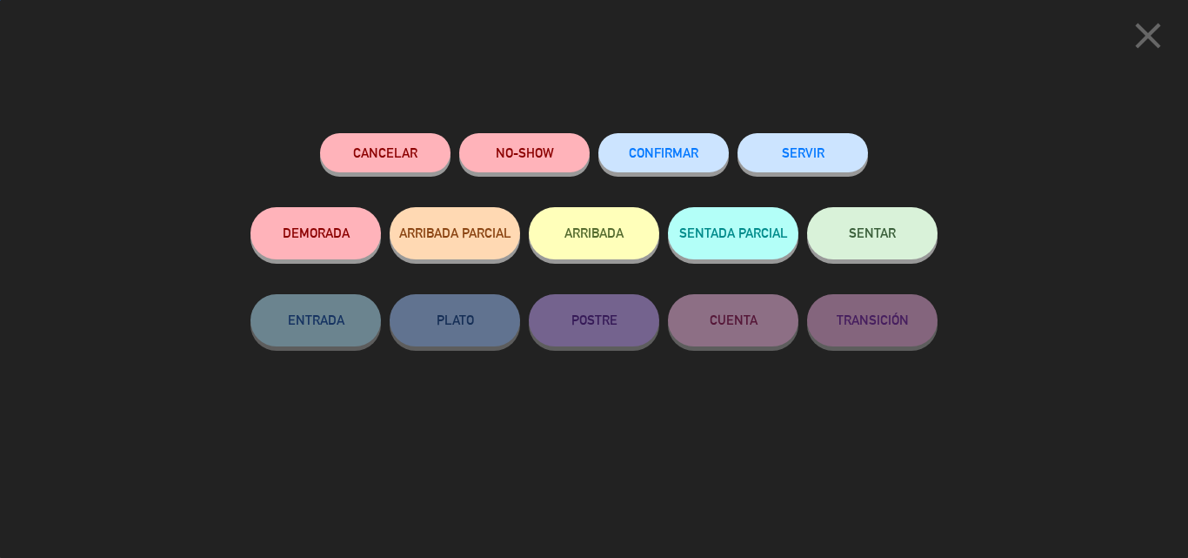
click at [887, 225] on button "SENTAR" at bounding box center [872, 233] width 131 height 52
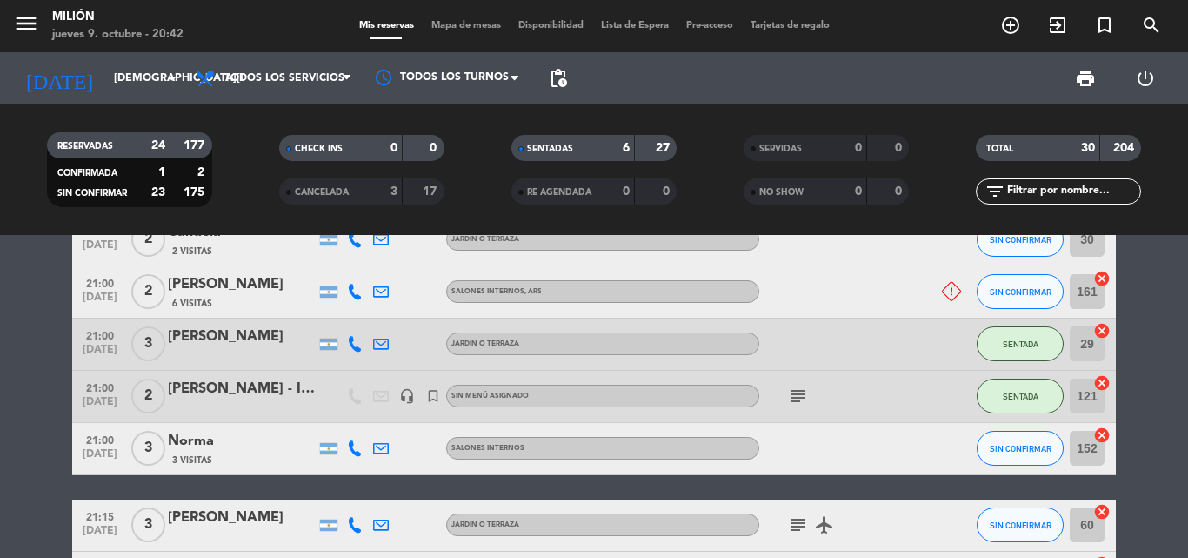
click at [950, 291] on icon at bounding box center [951, 291] width 19 height 19
click at [887, 294] on div at bounding box center [838, 291] width 157 height 51
click at [160, 348] on span "3" at bounding box center [148, 343] width 34 height 35
click at [157, 348] on span "3" at bounding box center [148, 343] width 34 height 35
click at [1007, 302] on button "SIN CONFIRMAR" at bounding box center [1020, 291] width 87 height 35
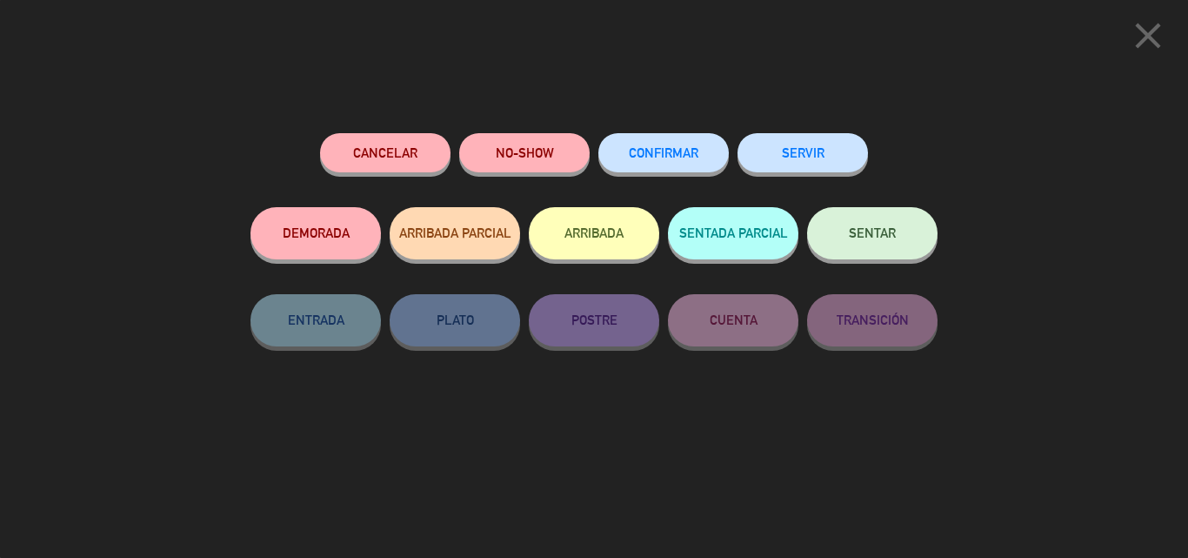
click at [363, 134] on div "Cancelar" at bounding box center [385, 170] width 131 height 74
click at [345, 156] on button "Cancelar" at bounding box center [385, 152] width 131 height 39
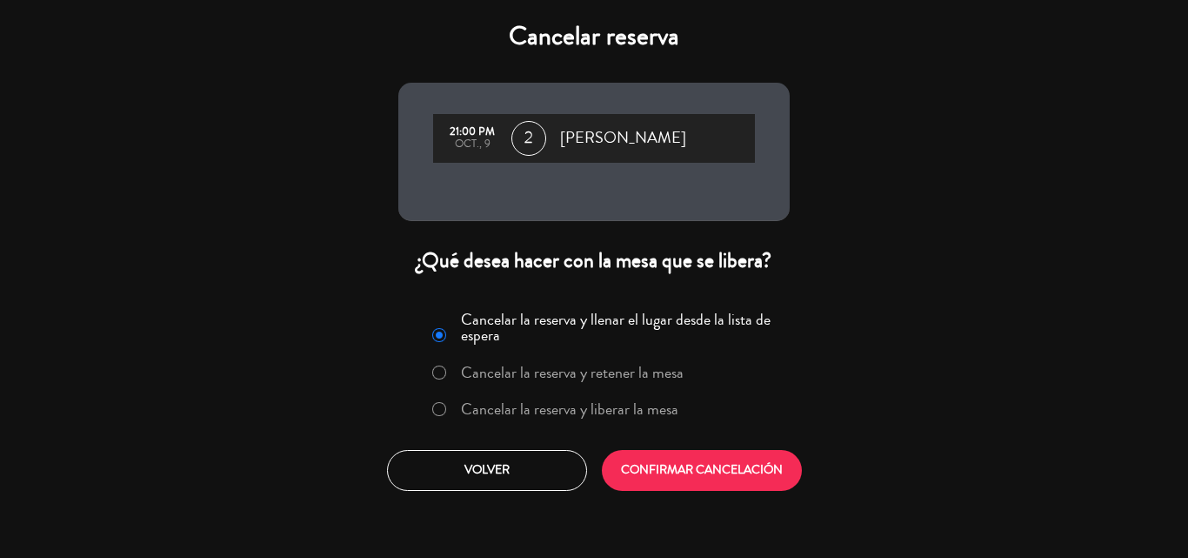
click at [639, 422] on label "Cancelar la reserva y liberar la mesa" at bounding box center [555, 409] width 264 height 31
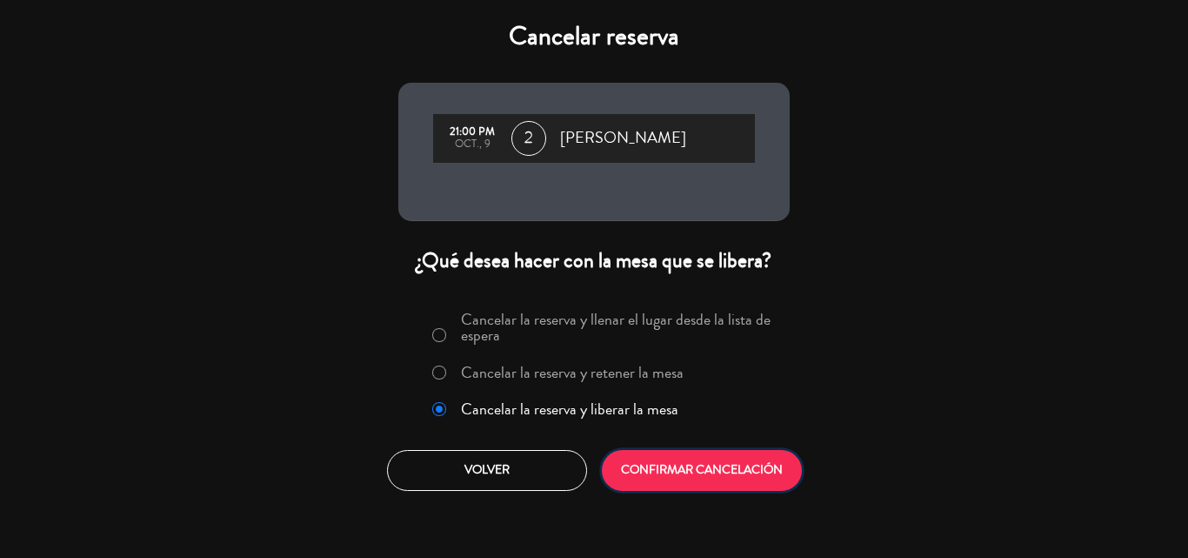
click at [667, 464] on button "CONFIRMAR CANCELACIÓN" at bounding box center [702, 470] width 200 height 41
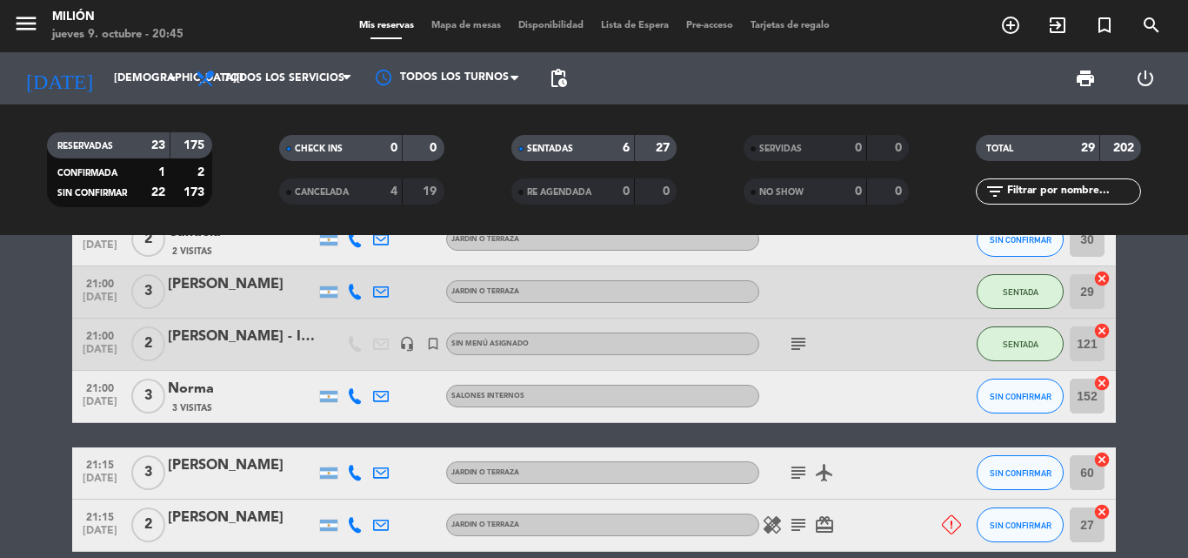
scroll to position [1305, 0]
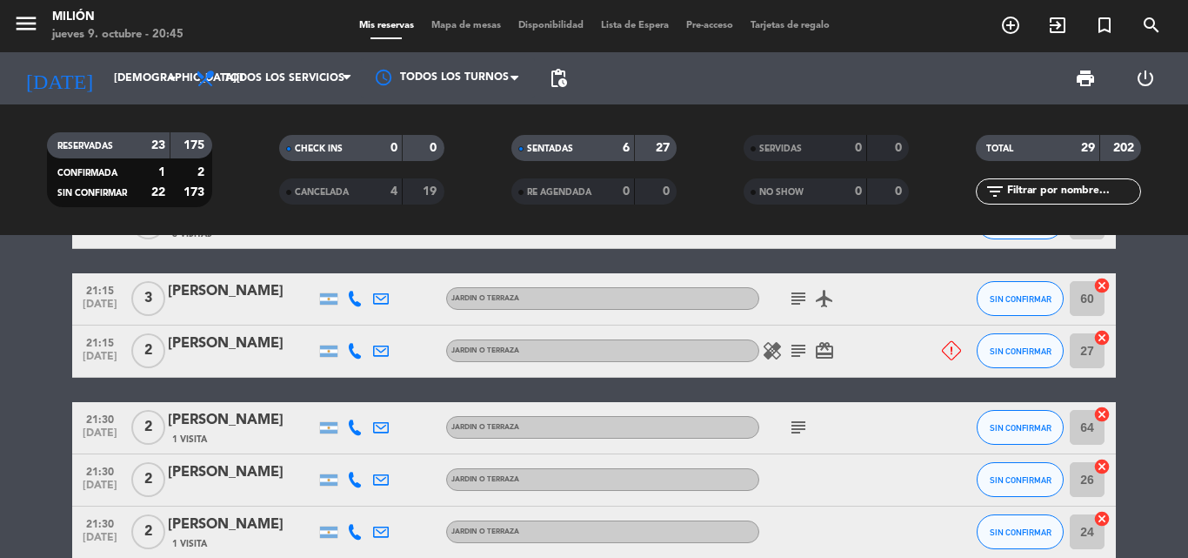
click at [957, 358] on icon at bounding box center [951, 350] width 19 height 19
click at [955, 356] on icon at bounding box center [951, 350] width 19 height 19
click at [1016, 358] on button "SIN CONFIRMAR" at bounding box center [1020, 350] width 87 height 35
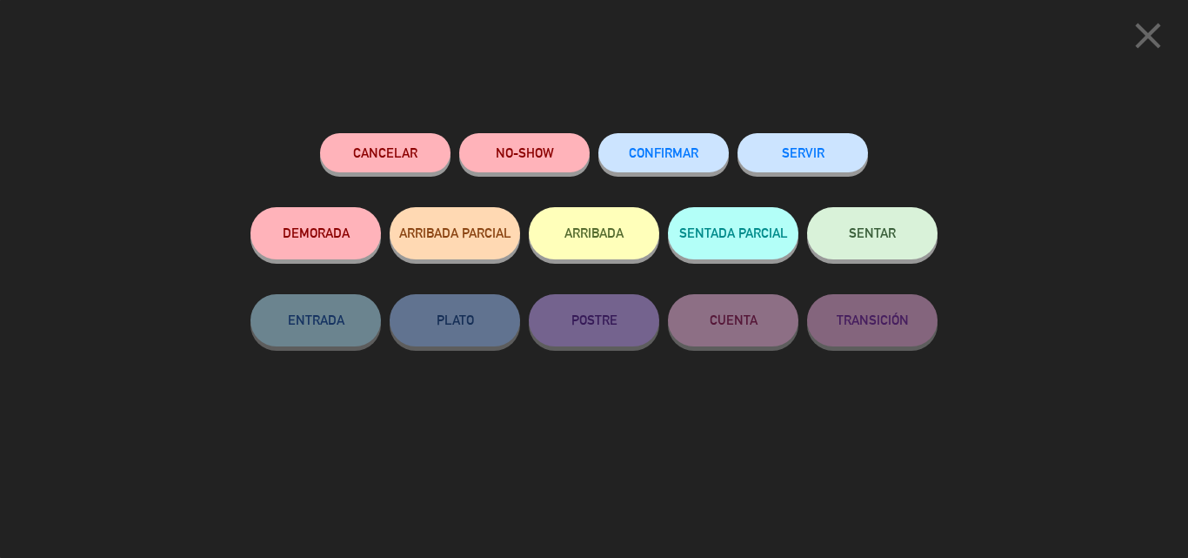
click at [430, 171] on button "Cancelar" at bounding box center [385, 152] width 131 height 39
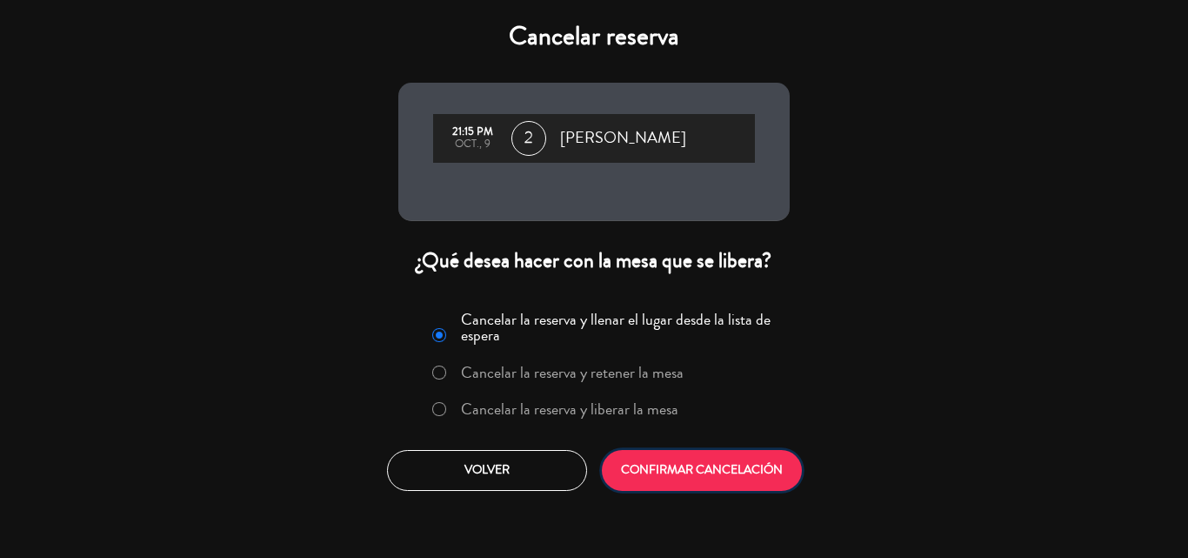
click at [666, 483] on button "CONFIRMAR CANCELACIÓN" at bounding box center [702, 470] width 200 height 41
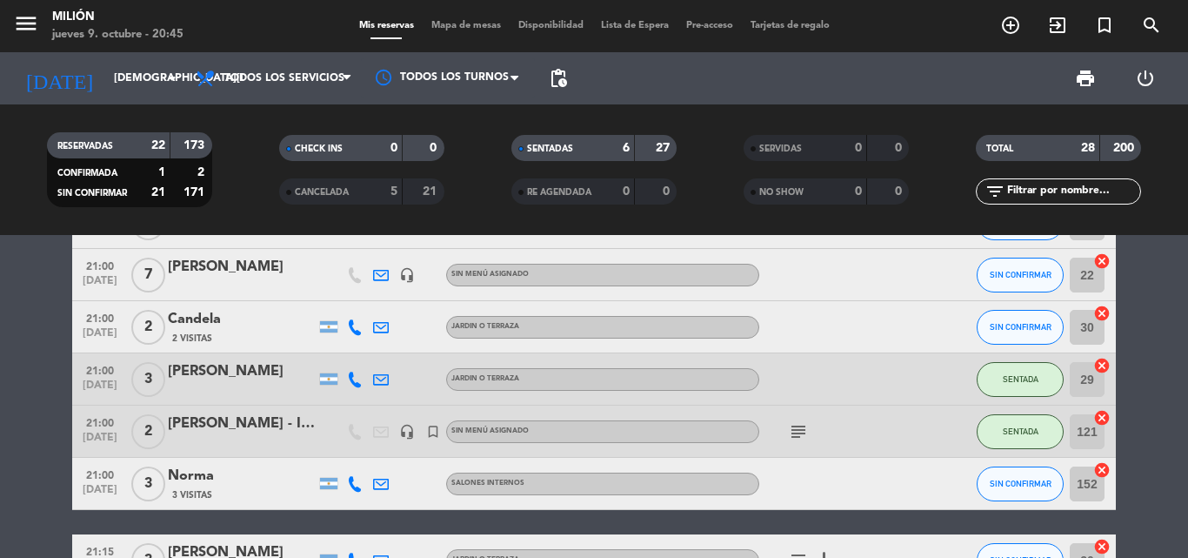
scroll to position [889, 0]
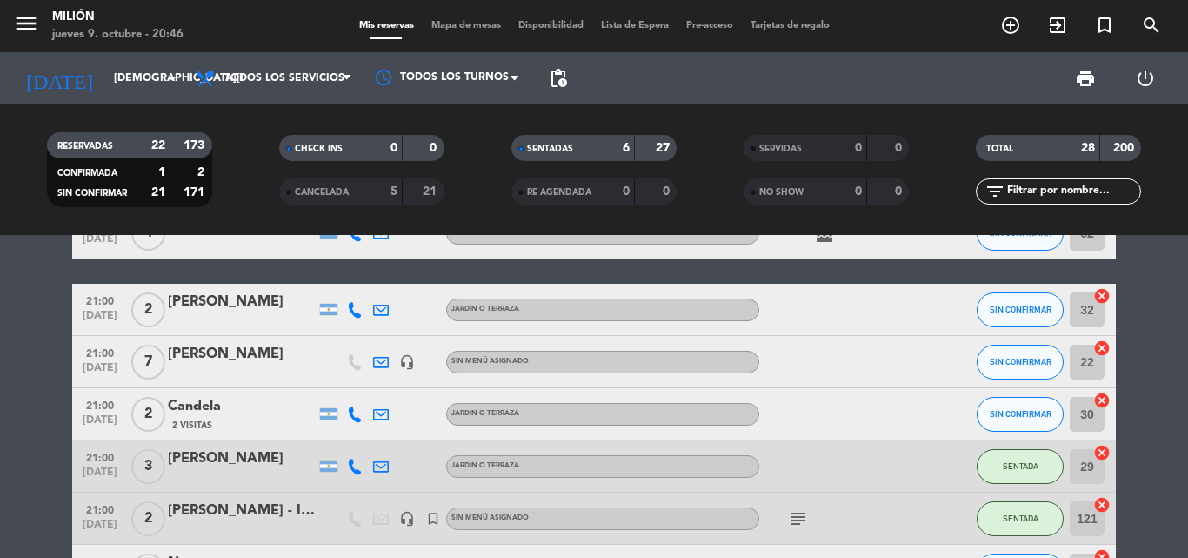
click at [802, 520] on icon "subject" at bounding box center [798, 518] width 21 height 21
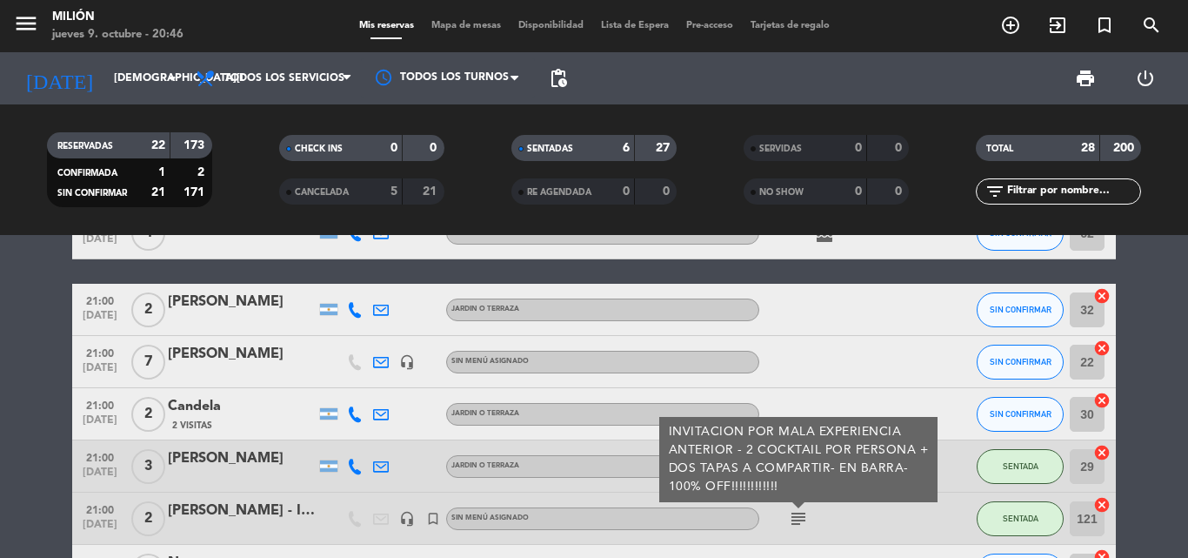
click at [802, 520] on icon "subject" at bounding box center [798, 518] width 21 height 21
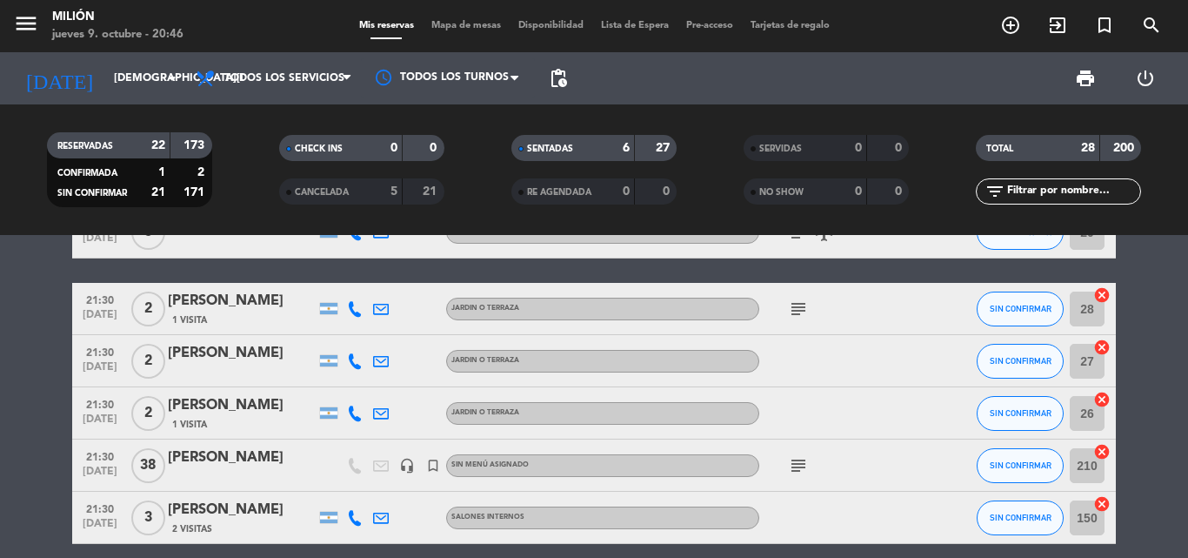
scroll to position [1324, 0]
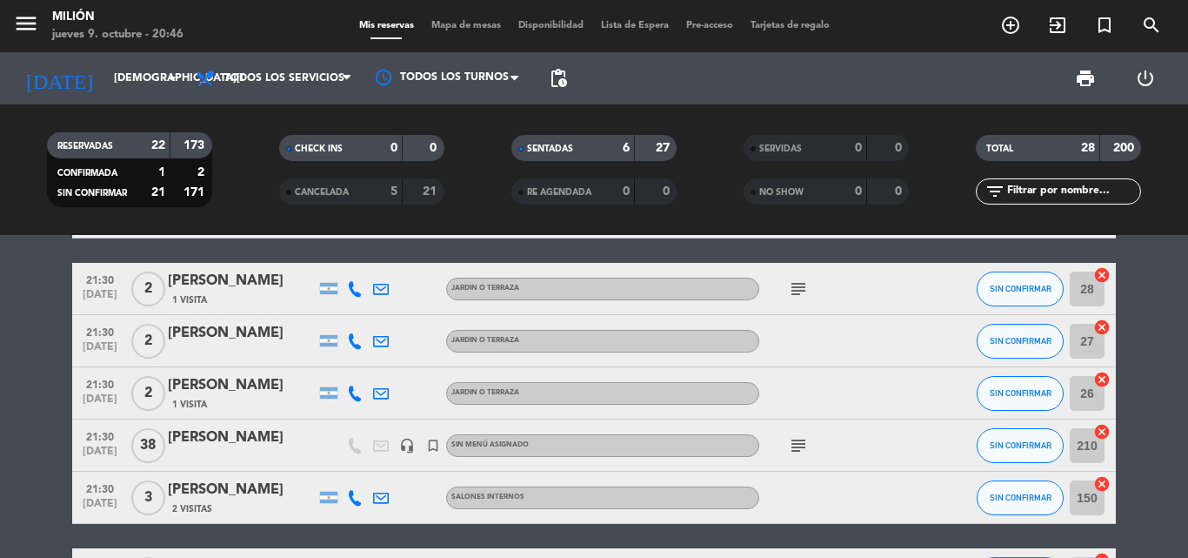
click at [410, 440] on icon "headset_mic" at bounding box center [407, 446] width 16 height 16
click at [433, 442] on icon "turned_in_not" at bounding box center [433, 446] width 16 height 16
click at [408, 422] on div "headset_mic" at bounding box center [407, 444] width 26 height 51
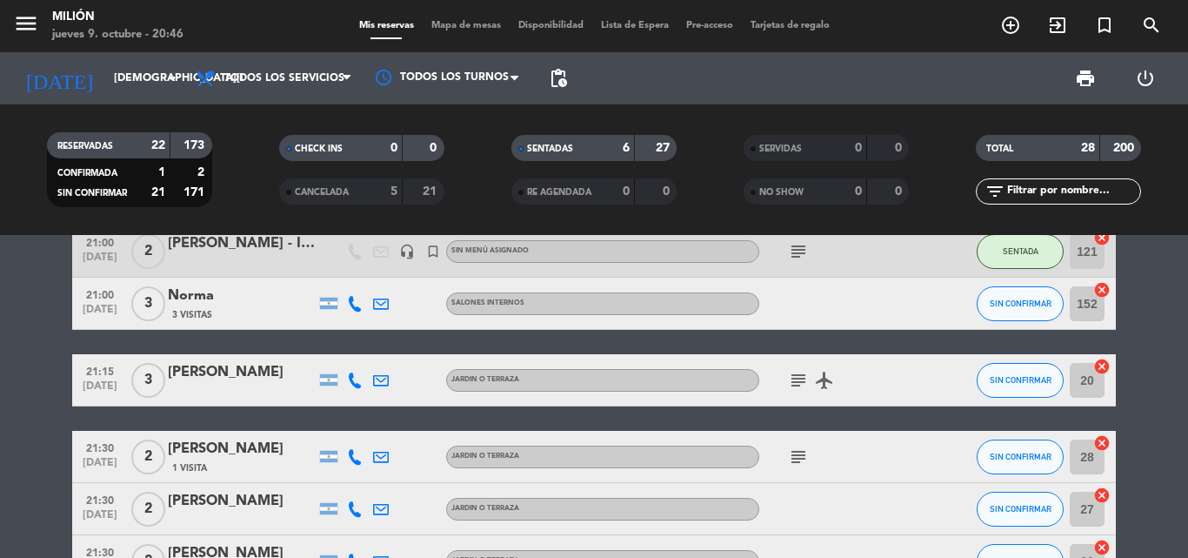
scroll to position [1150, 0]
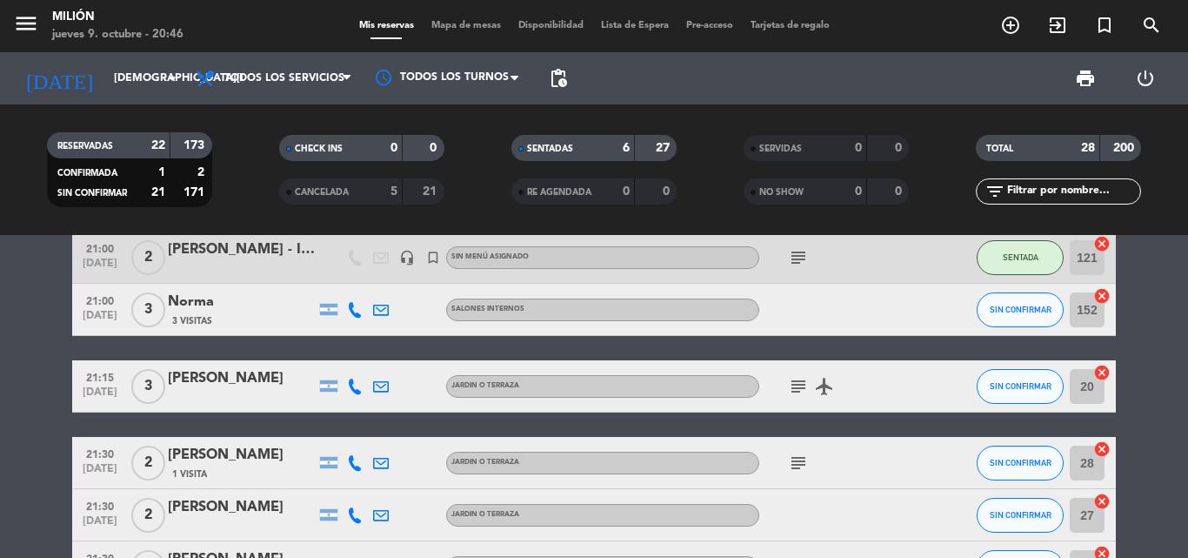
click at [793, 465] on icon "subject" at bounding box center [798, 462] width 21 height 21
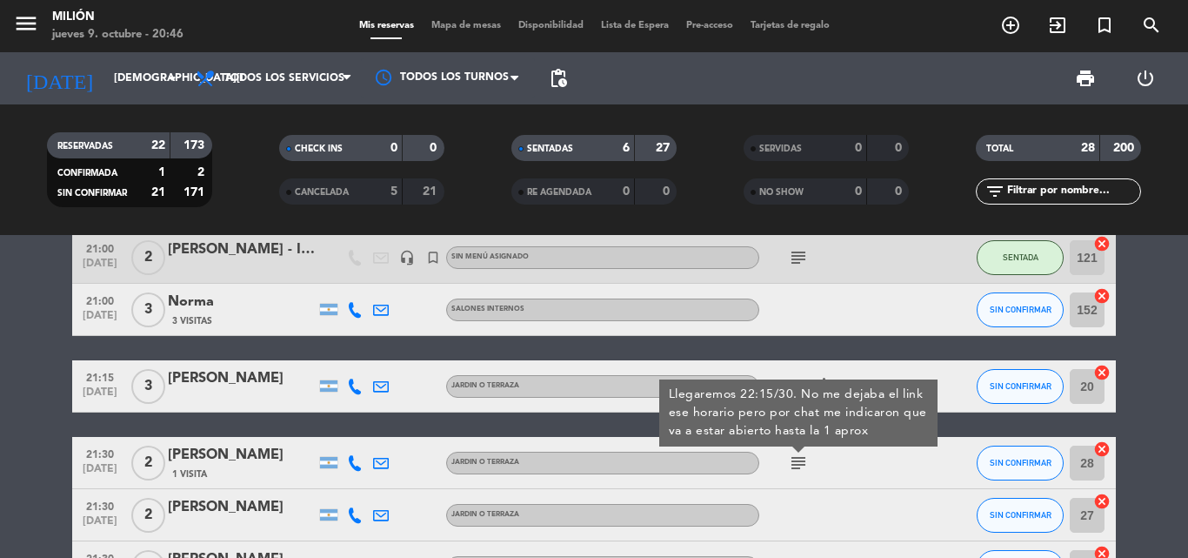
click at [793, 465] on icon "subject" at bounding box center [798, 462] width 21 height 21
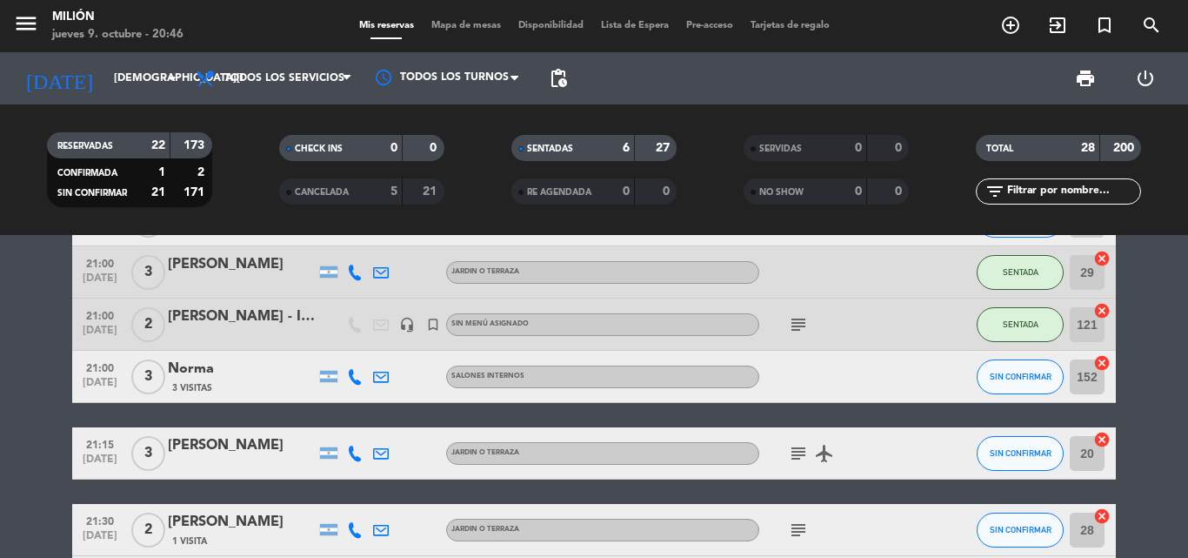
scroll to position [1063, 0]
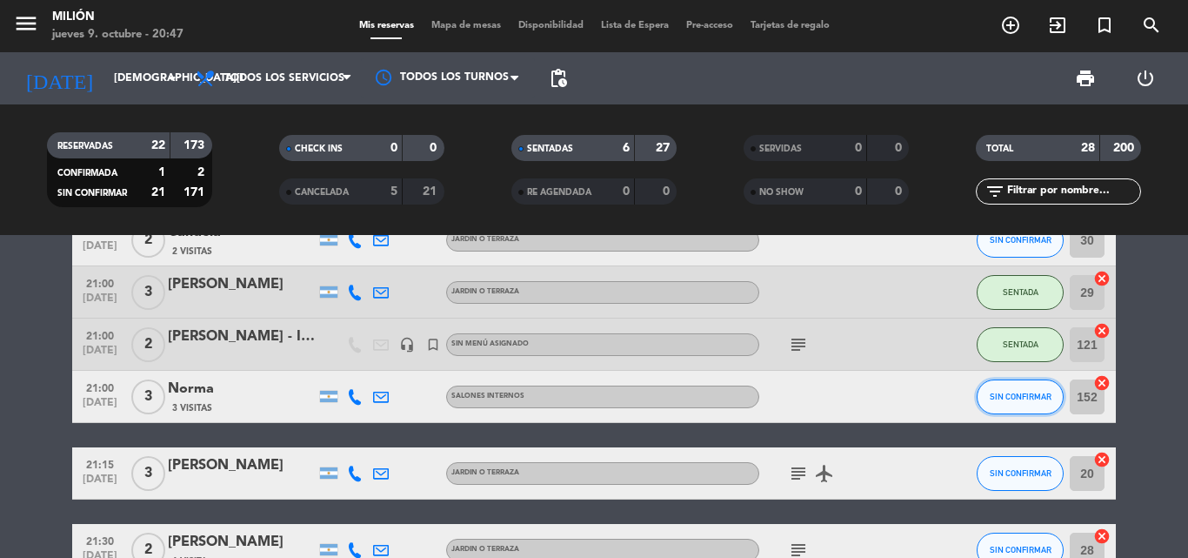
click at [994, 397] on span "SIN CONFIRMAR" at bounding box center [1021, 397] width 62 height 10
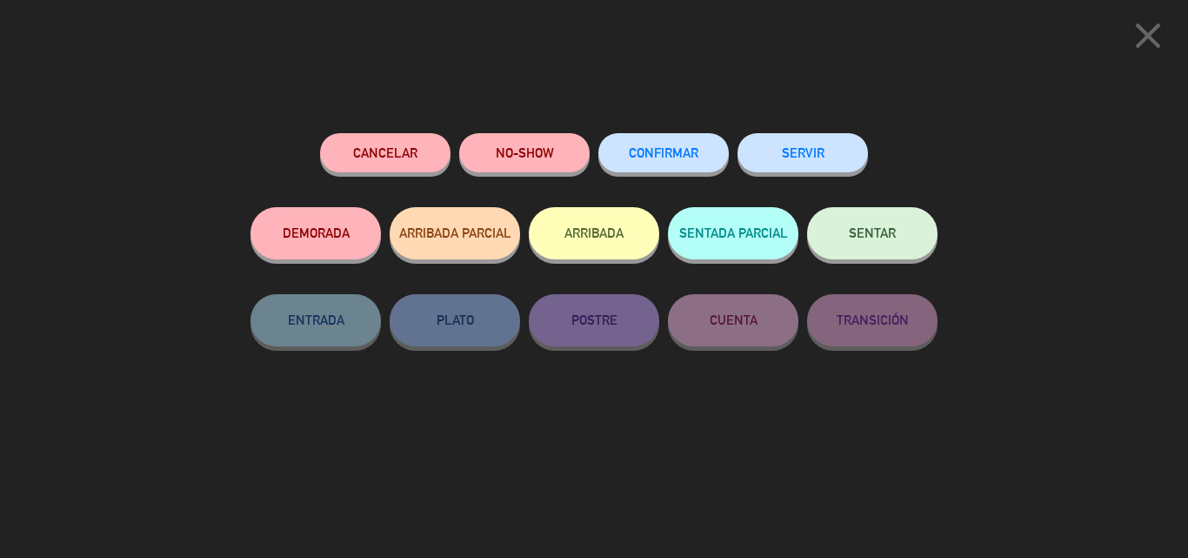
click at [866, 232] on span "SENTAR" at bounding box center [872, 232] width 47 height 15
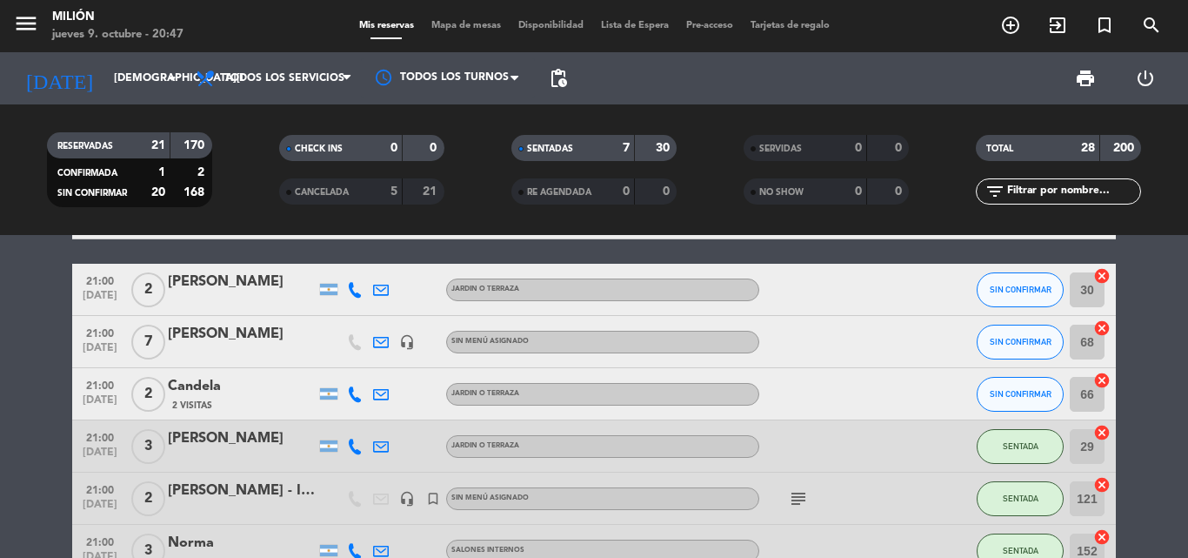
scroll to position [889, 0]
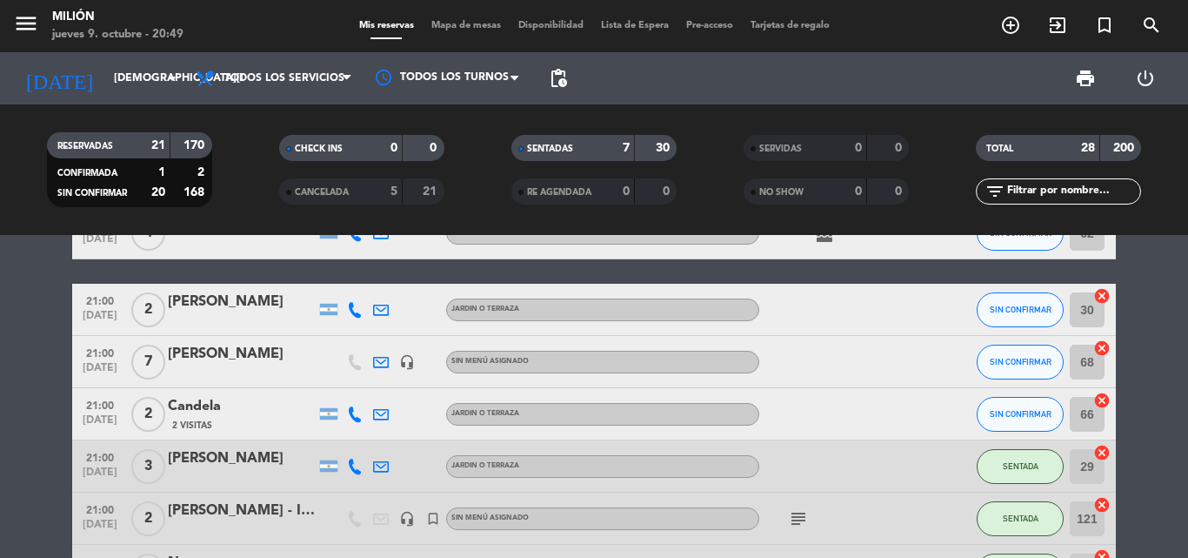
click at [975, 464] on div "21:00 [DATE] 3 [PERSON_NAME] JARDIN o TERRAZA SENTADA 29 cancel" at bounding box center [594, 466] width 1044 height 52
click at [996, 465] on button "SENTADA" at bounding box center [1020, 466] width 87 height 35
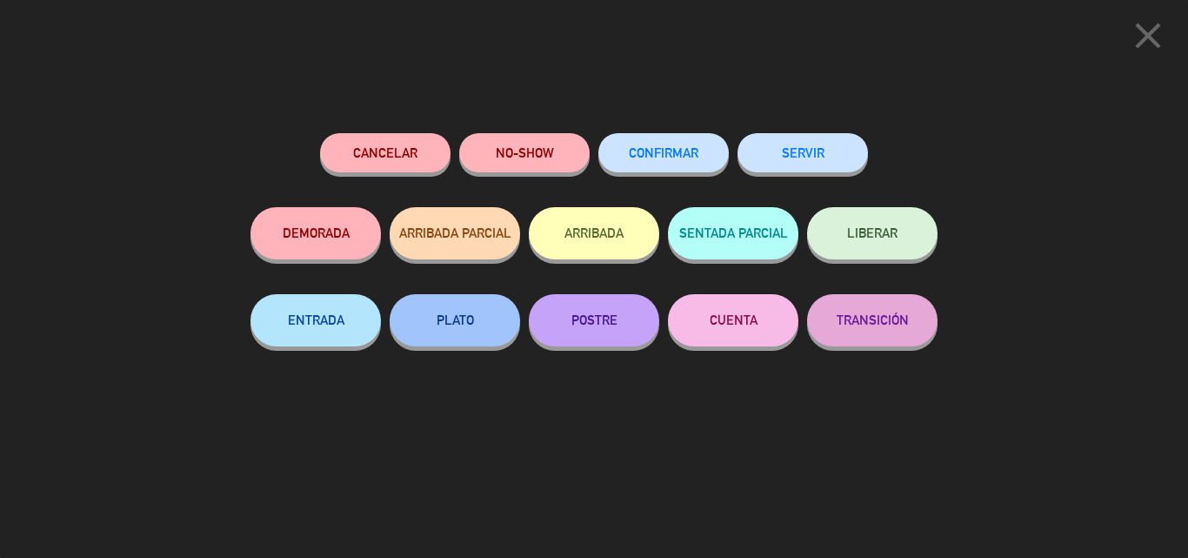
click at [417, 139] on button "Cancelar" at bounding box center [385, 152] width 131 height 39
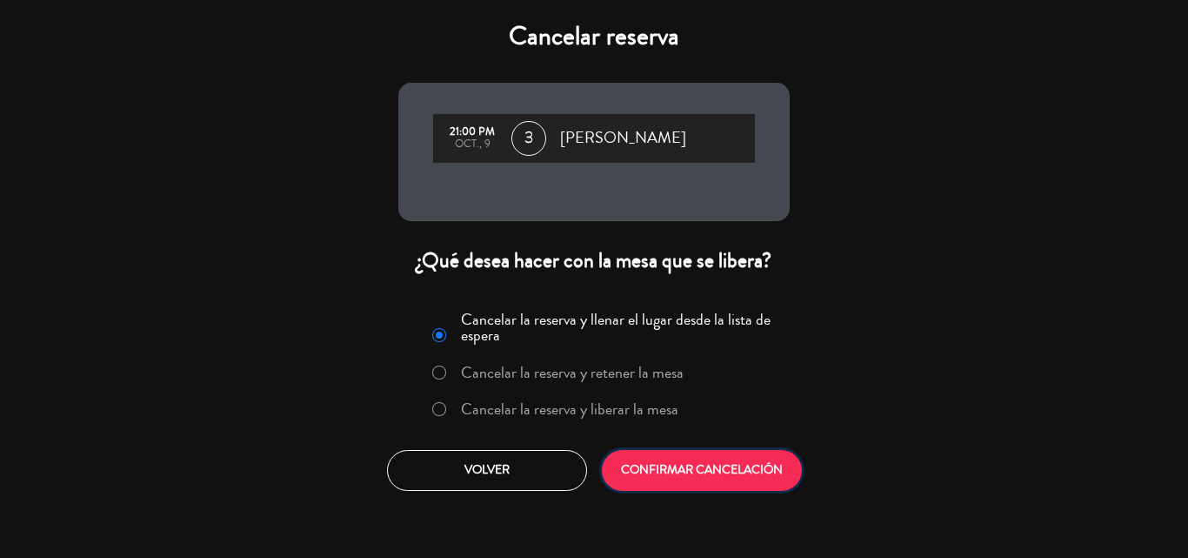
click at [679, 488] on button "CONFIRMAR CANCELACIÓN" at bounding box center [702, 470] width 200 height 41
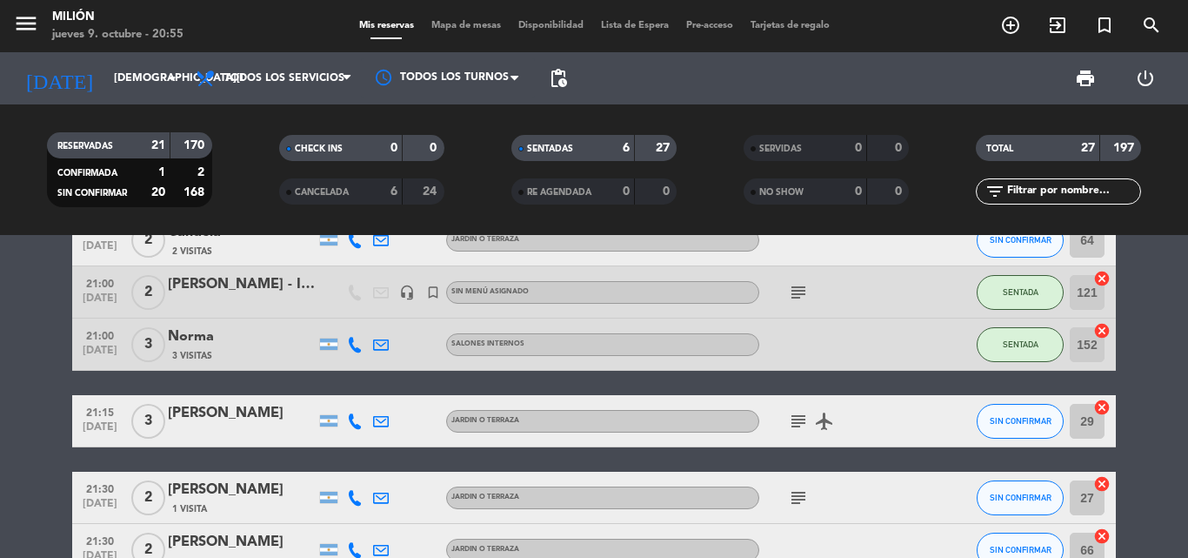
scroll to position [1150, 0]
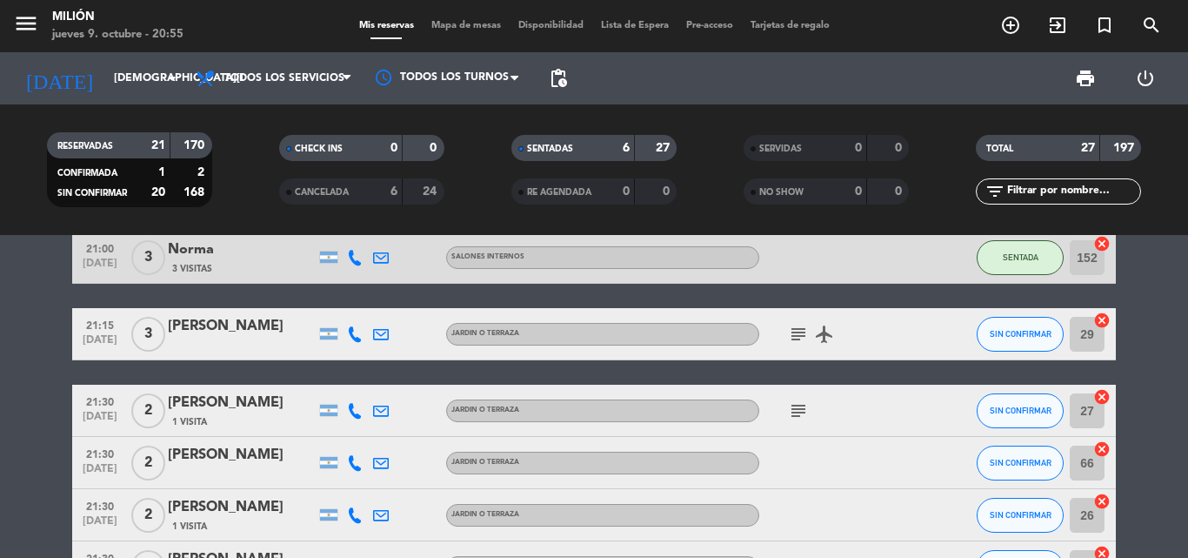
click at [797, 335] on icon "subject" at bounding box center [798, 334] width 21 height 21
click at [796, 333] on icon "subject" at bounding box center [798, 334] width 21 height 21
click at [794, 334] on icon "subject" at bounding box center [798, 334] width 21 height 21
click at [792, 335] on icon "subject" at bounding box center [798, 334] width 21 height 21
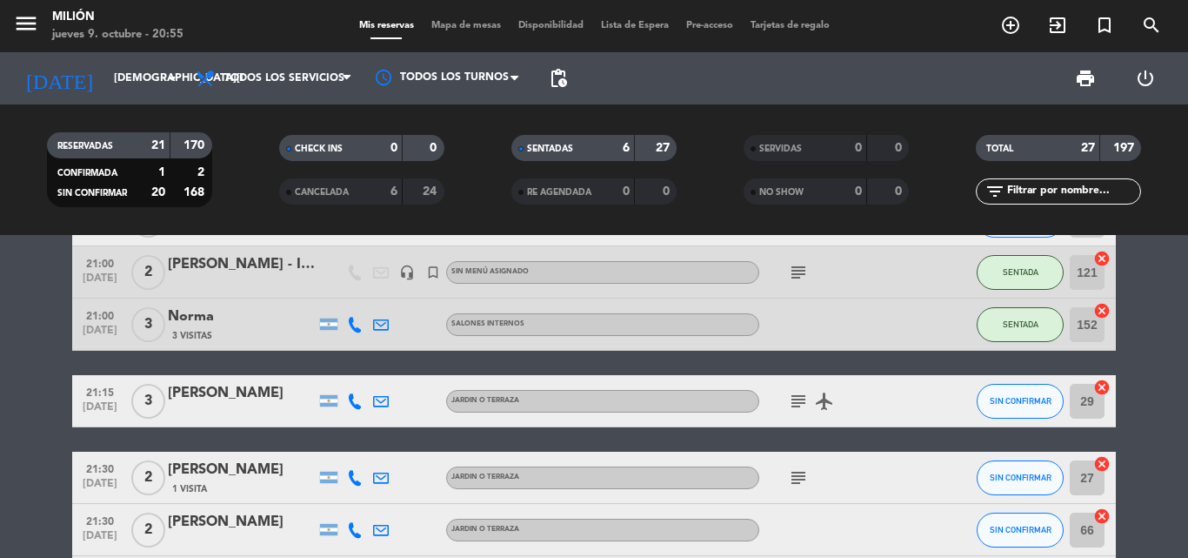
scroll to position [1063, 0]
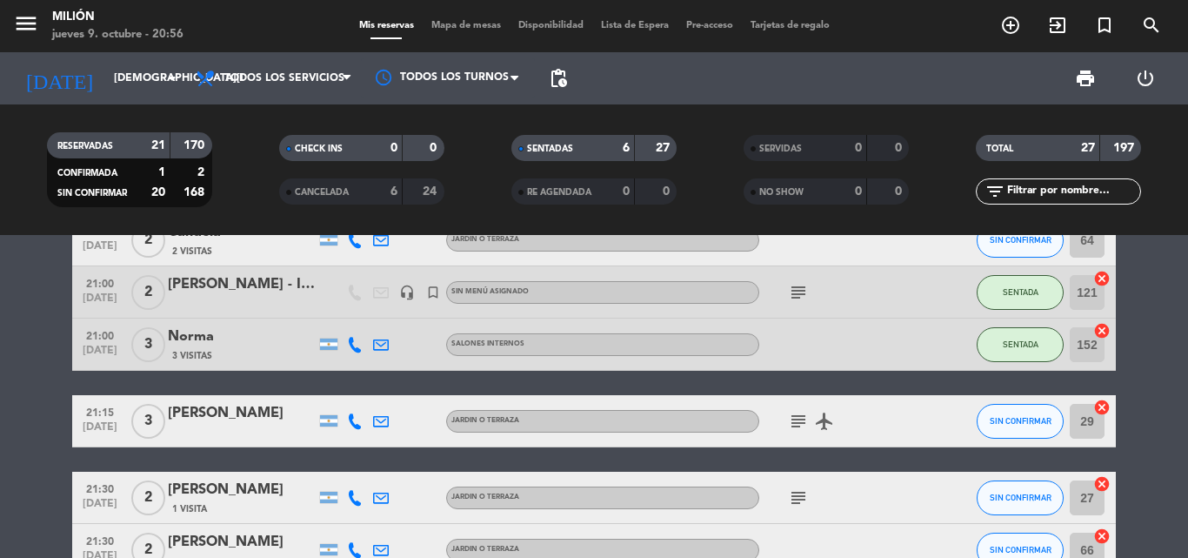
click at [936, 77] on div "print power_settings_new" at bounding box center [875, 78] width 599 height 52
click at [140, 78] on input "[DEMOGRAPHIC_DATA][DATE]" at bounding box center [178, 79] width 147 height 30
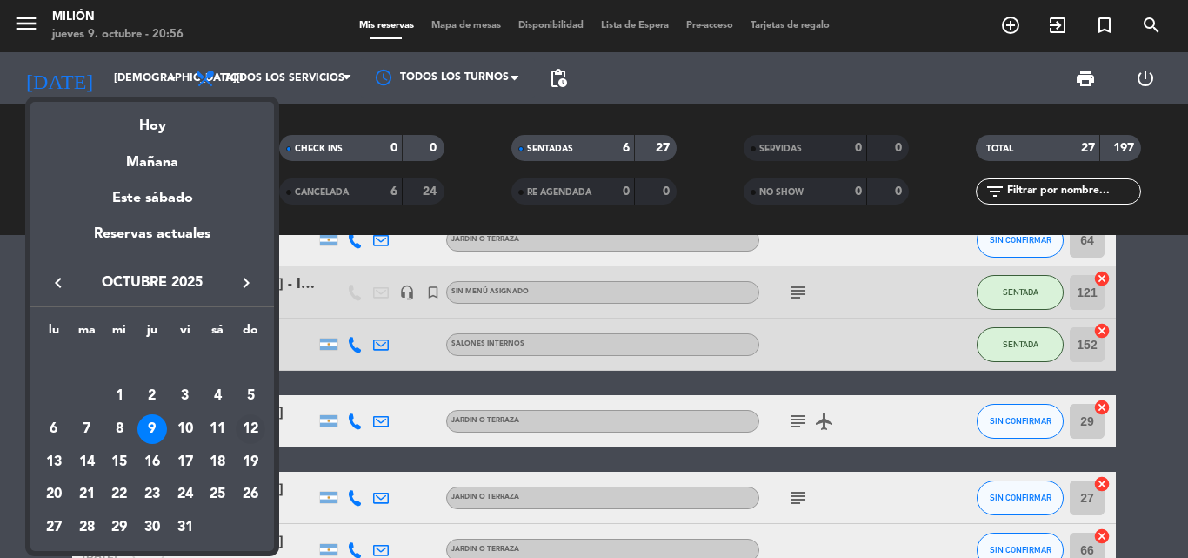
click at [249, 430] on div "12" at bounding box center [251, 429] width 30 height 30
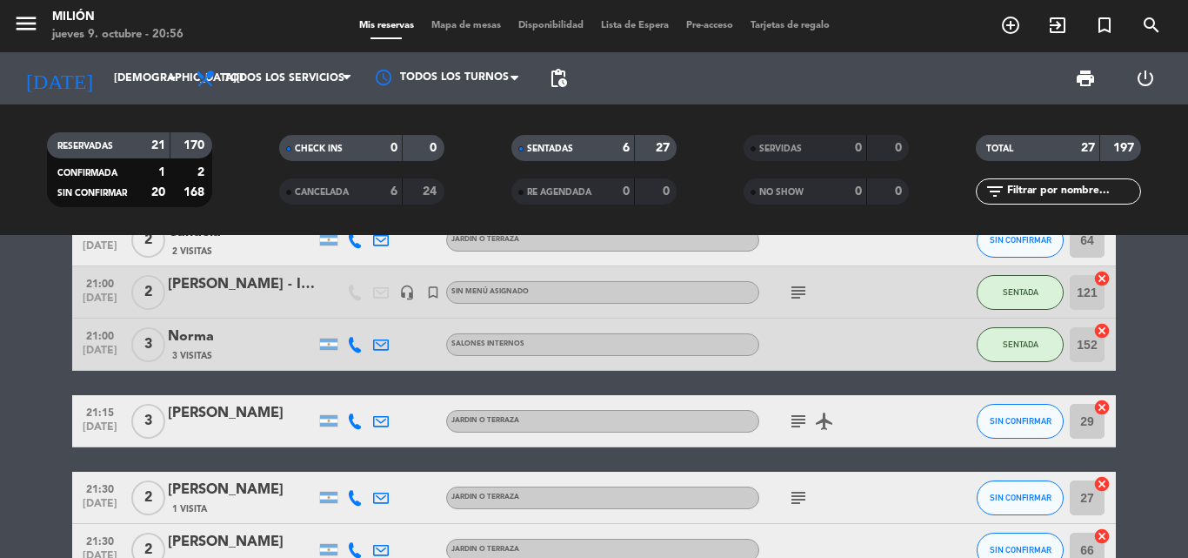
type input "[DATE]"
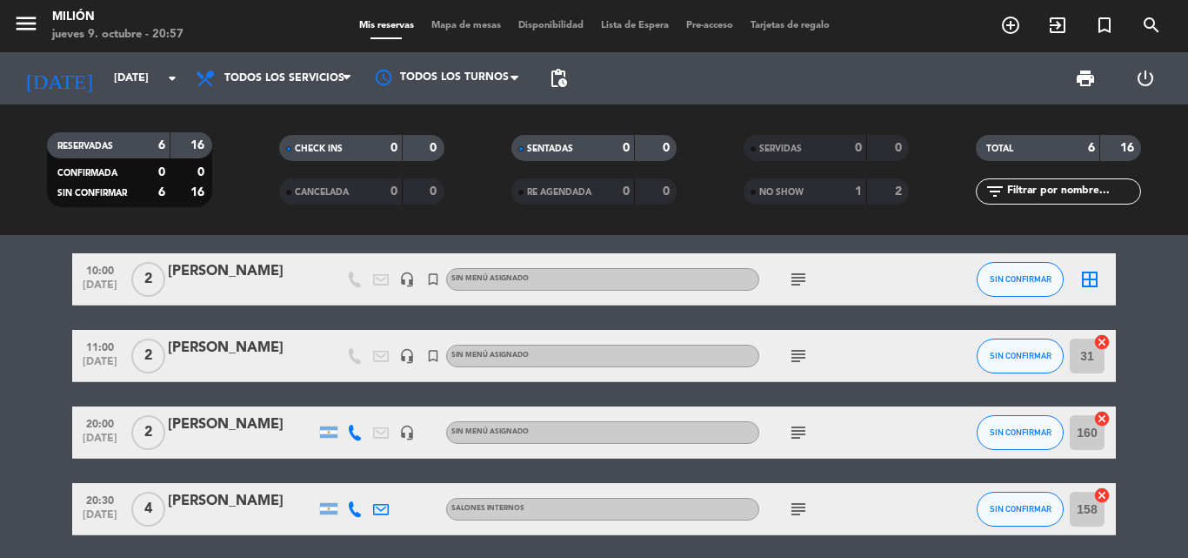
scroll to position [0, 0]
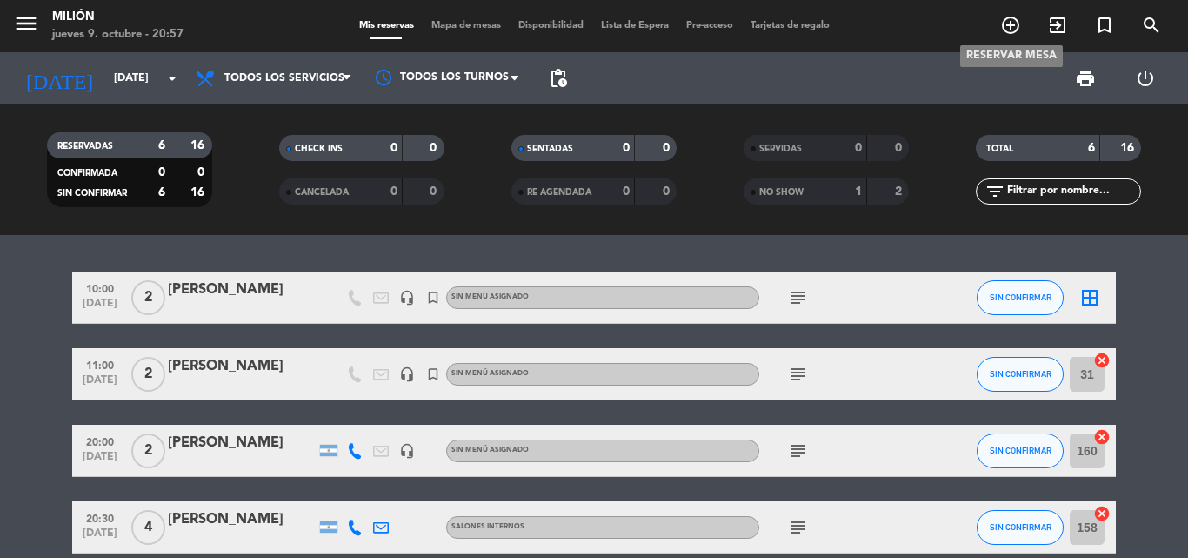
click at [1015, 26] on icon "add_circle_outline" at bounding box center [1011, 25] width 21 height 21
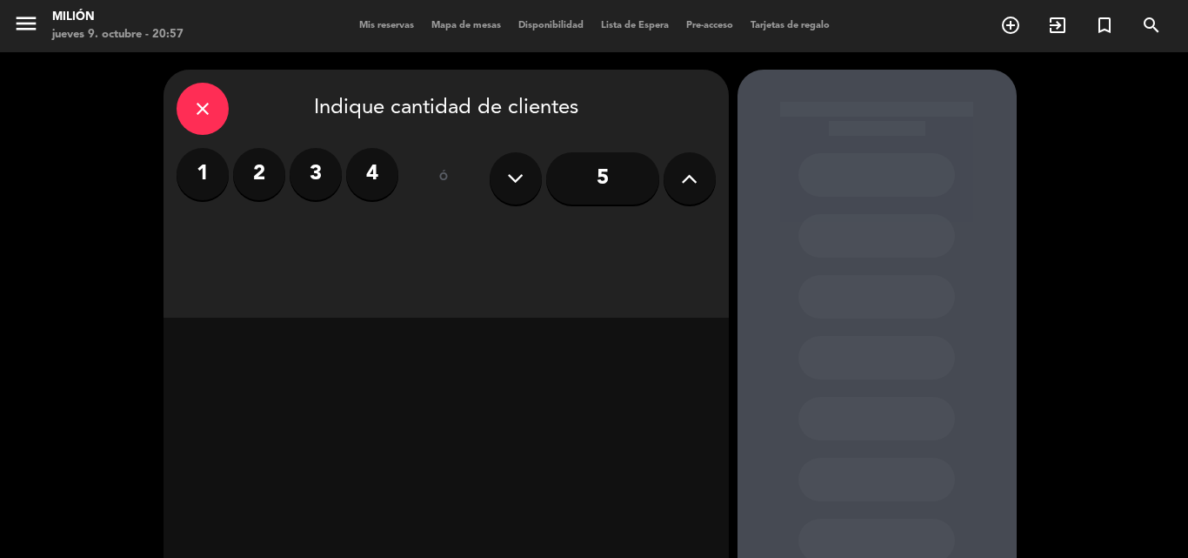
click at [685, 172] on button at bounding box center [690, 178] width 52 height 52
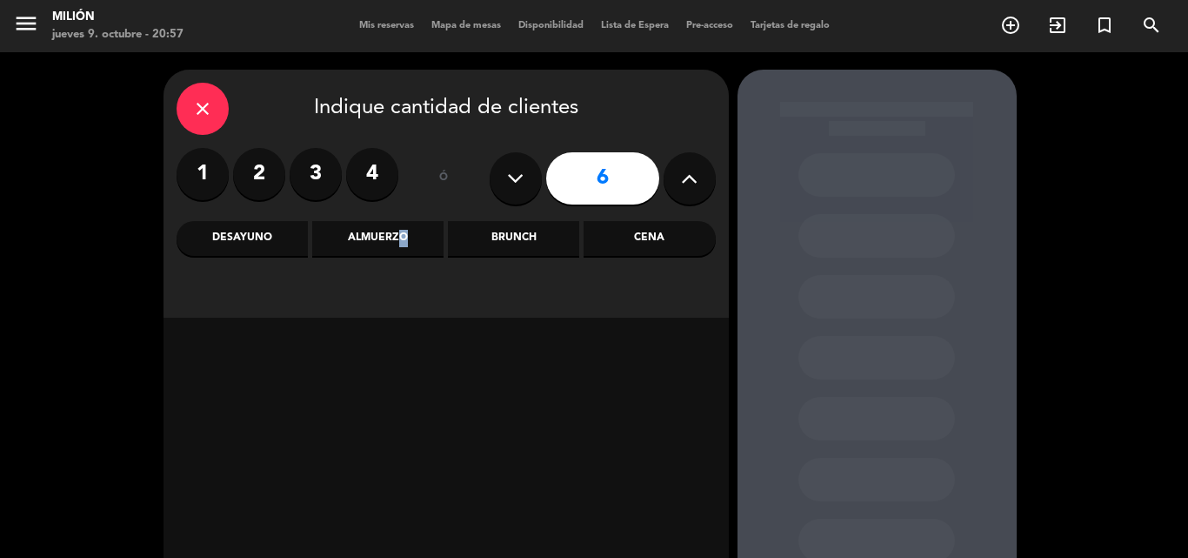
drag, startPoint x: 391, startPoint y: 253, endPoint x: 400, endPoint y: 234, distance: 21.4
click at [400, 257] on div "close Indique cantidad de clientes 1 2 3 4 ó 6 Desayuno Almuerzo Brunch Cena" at bounding box center [447, 194] width 566 height 248
click at [399, 234] on div "Almuerzo" at bounding box center [377, 238] width 131 height 35
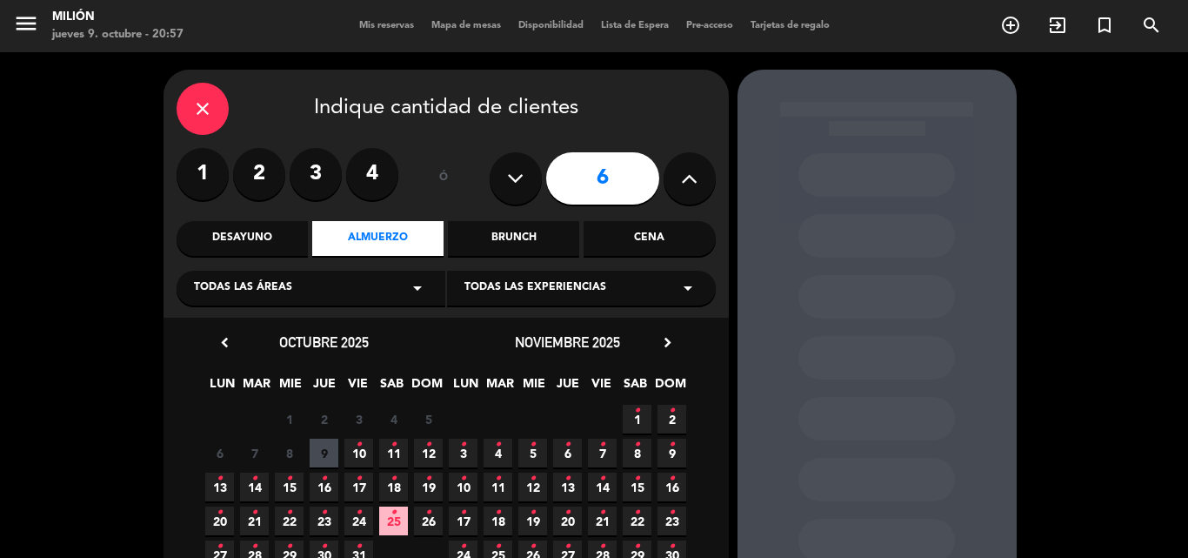
click at [430, 452] on icon "•" at bounding box center [428, 445] width 6 height 28
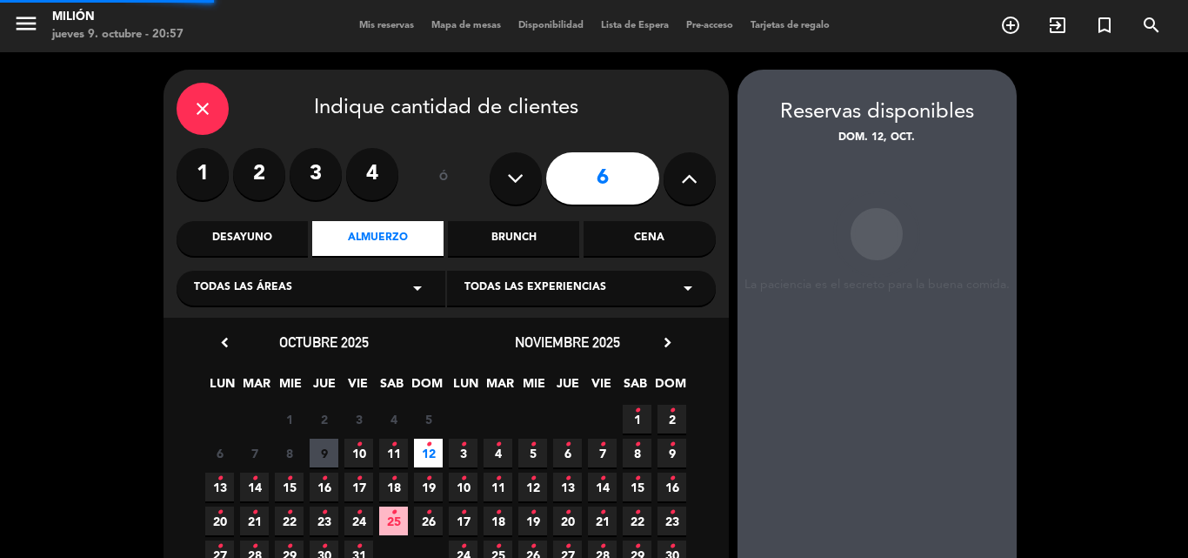
scroll to position [70, 0]
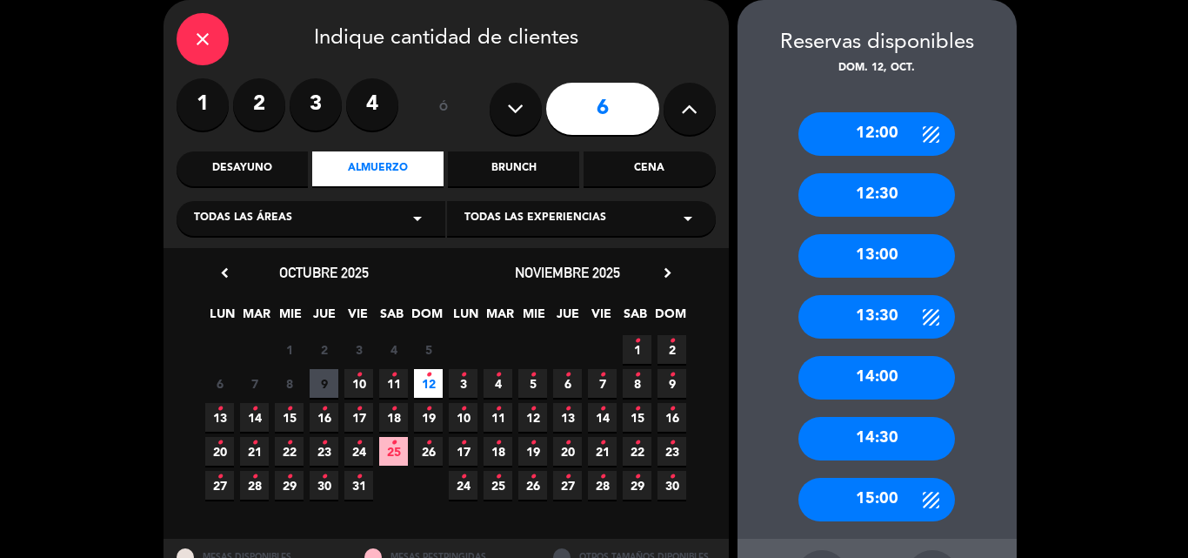
click at [867, 247] on div "13:00" at bounding box center [877, 256] width 157 height 44
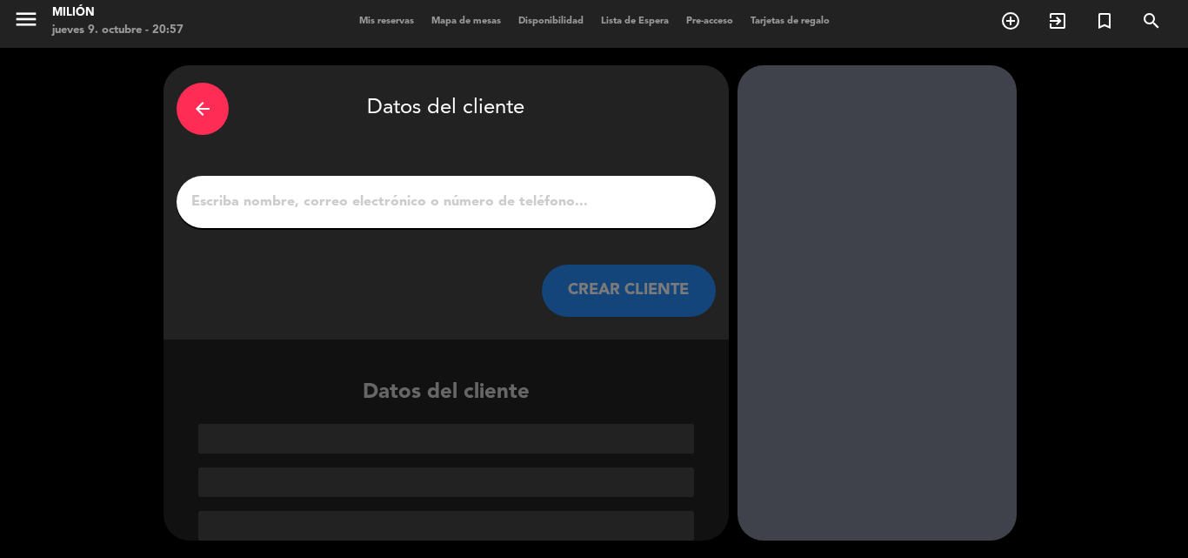
scroll to position [4, 0]
click at [612, 183] on div at bounding box center [446, 202] width 539 height 52
click at [615, 201] on input "1" at bounding box center [446, 202] width 513 height 24
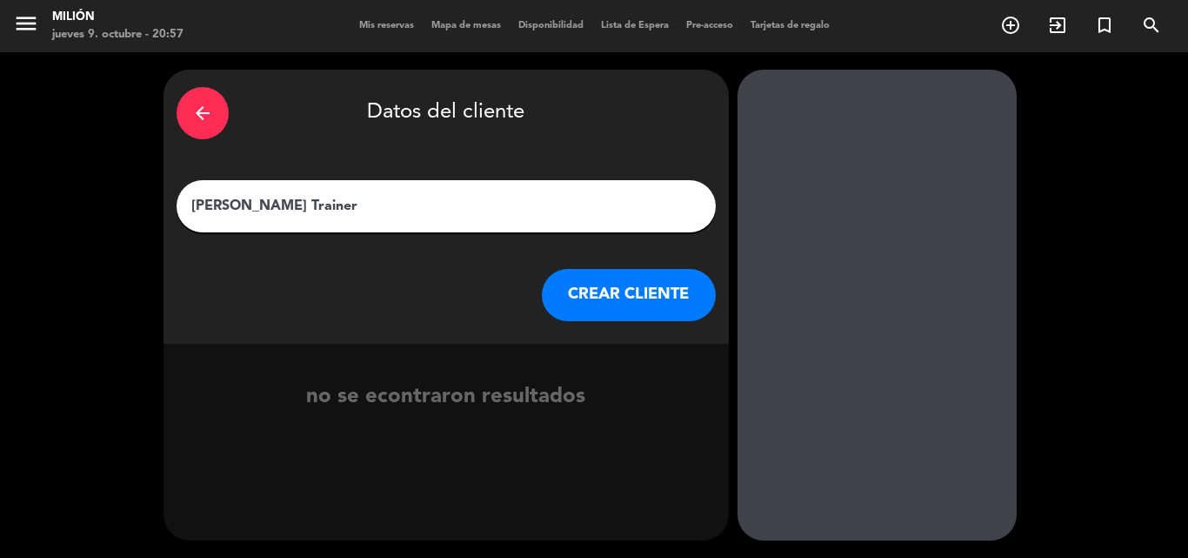
type input "[PERSON_NAME] Trainer"
click at [591, 322] on div "arrow_back Datos del cliente [PERSON_NAME] Trainer CREAR CLIENTE" at bounding box center [447, 207] width 566 height 274
click at [635, 308] on button "CREAR CLIENTE" at bounding box center [629, 295] width 174 height 52
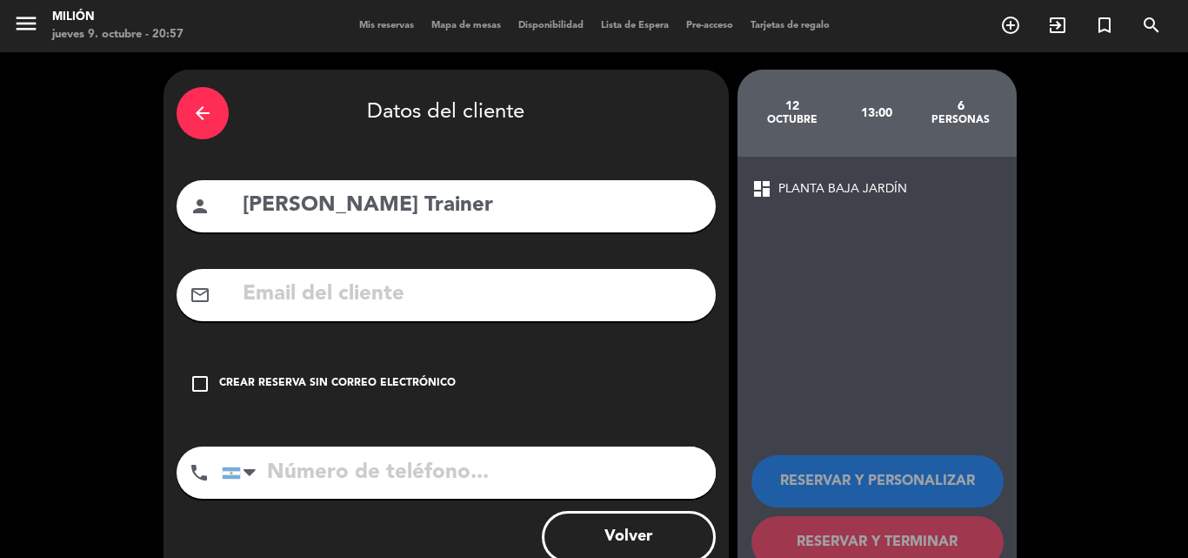
click at [488, 488] on input "tel" at bounding box center [469, 472] width 494 height 52
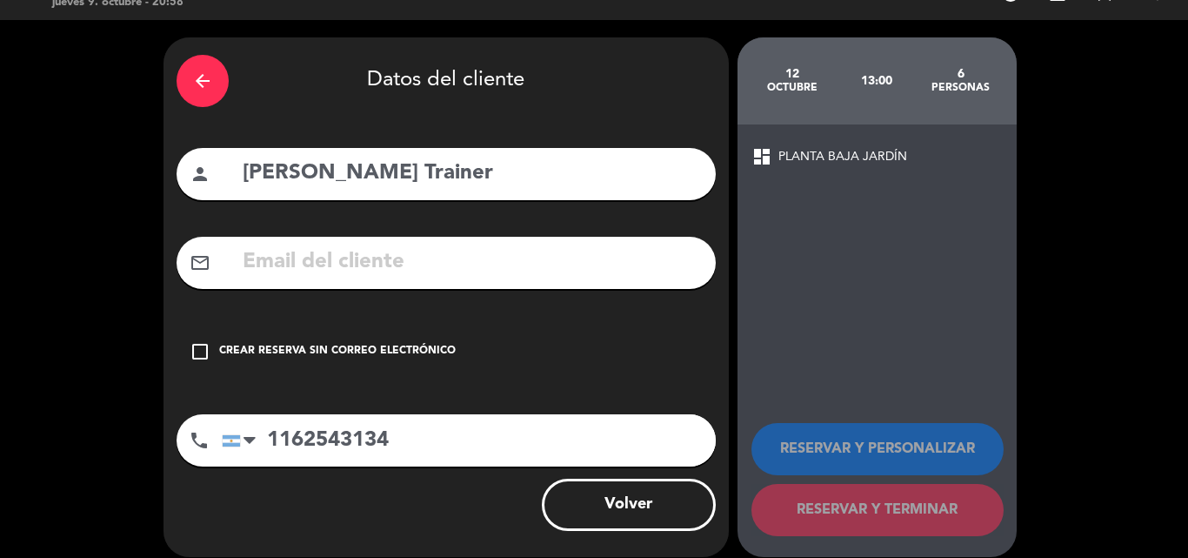
scroll to position [49, 0]
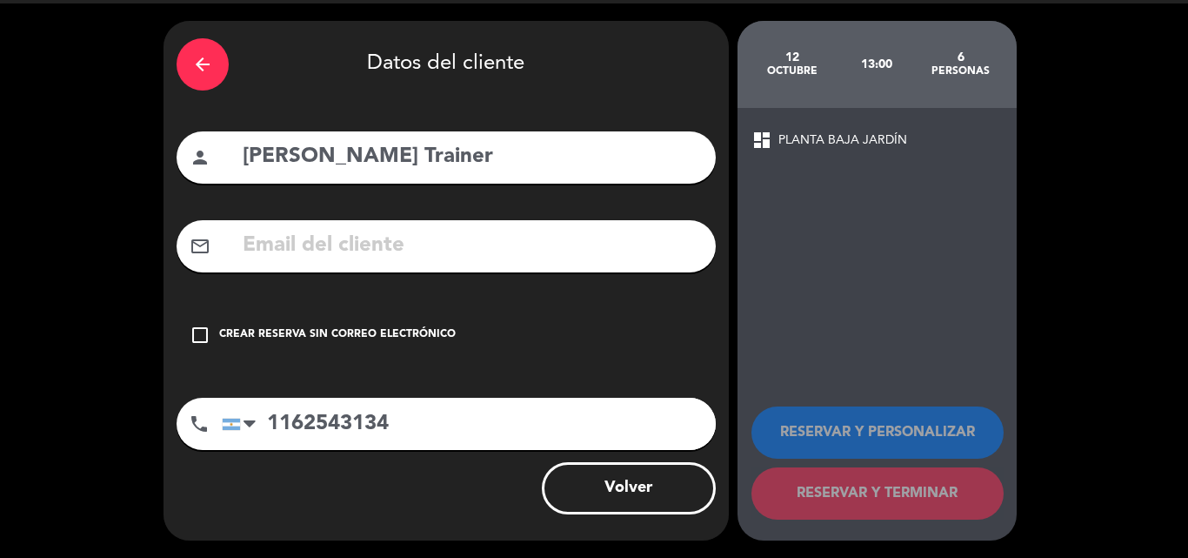
type input "1162543134"
click at [225, 342] on div "Crear reserva sin correo electrónico" at bounding box center [337, 334] width 237 height 17
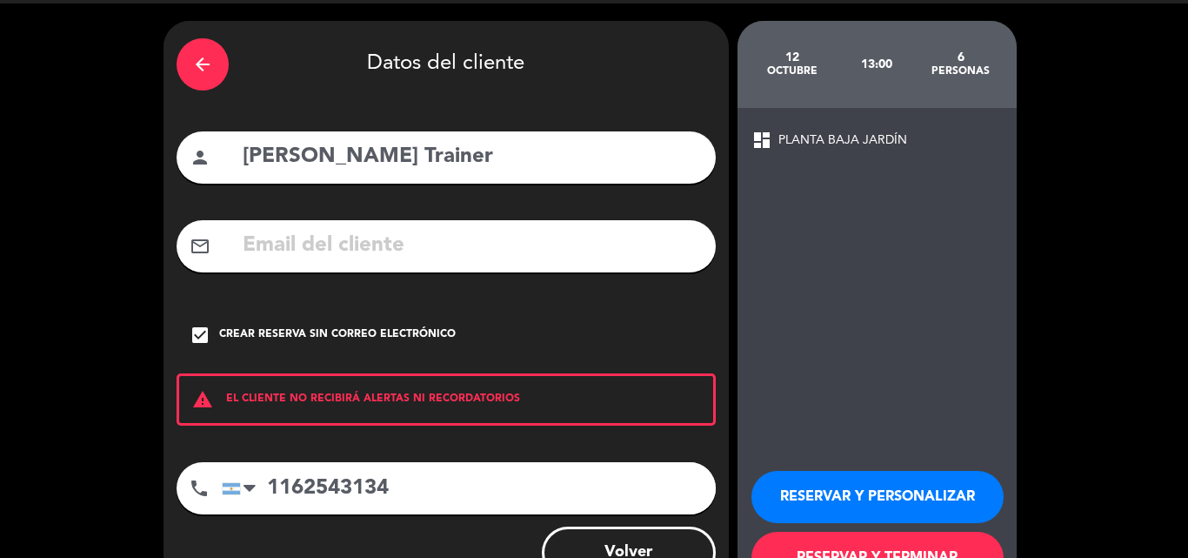
scroll to position [113, 0]
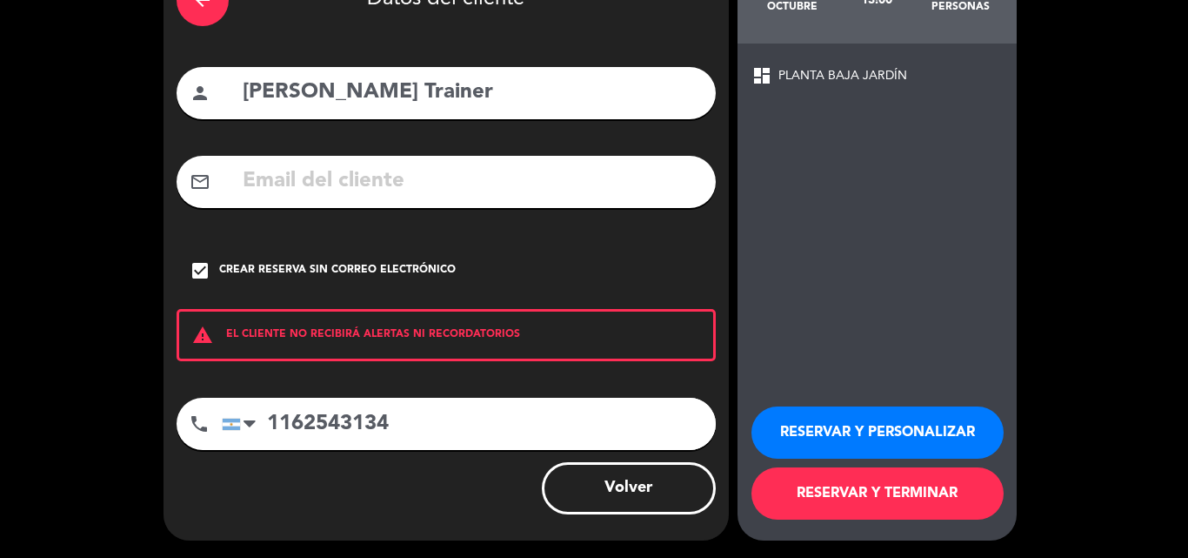
click at [821, 497] on button "RESERVAR Y TERMINAR" at bounding box center [878, 493] width 252 height 52
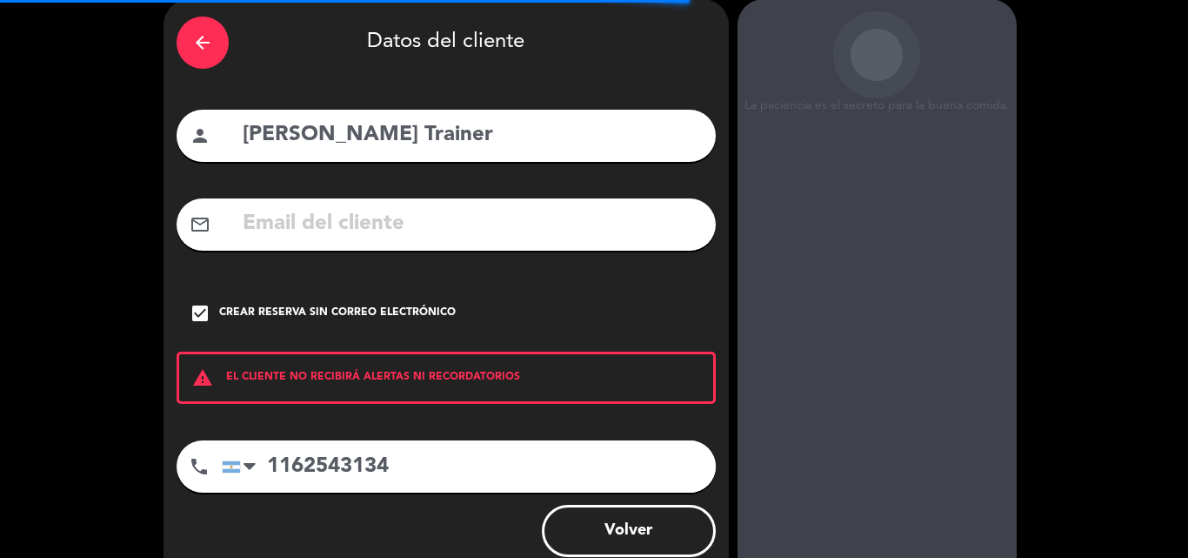
scroll to position [0, 0]
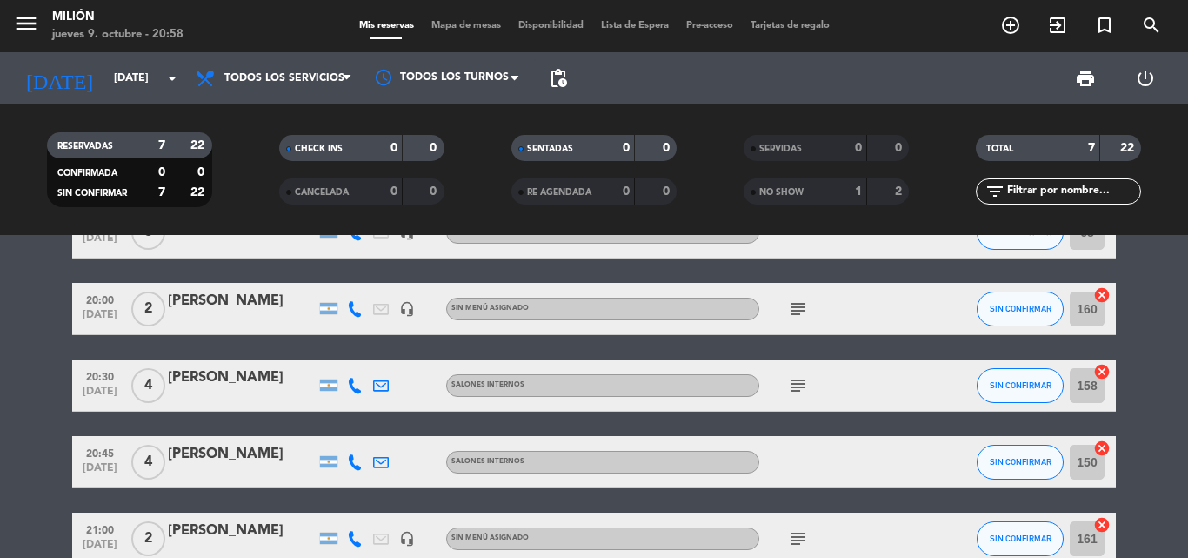
scroll to position [51, 0]
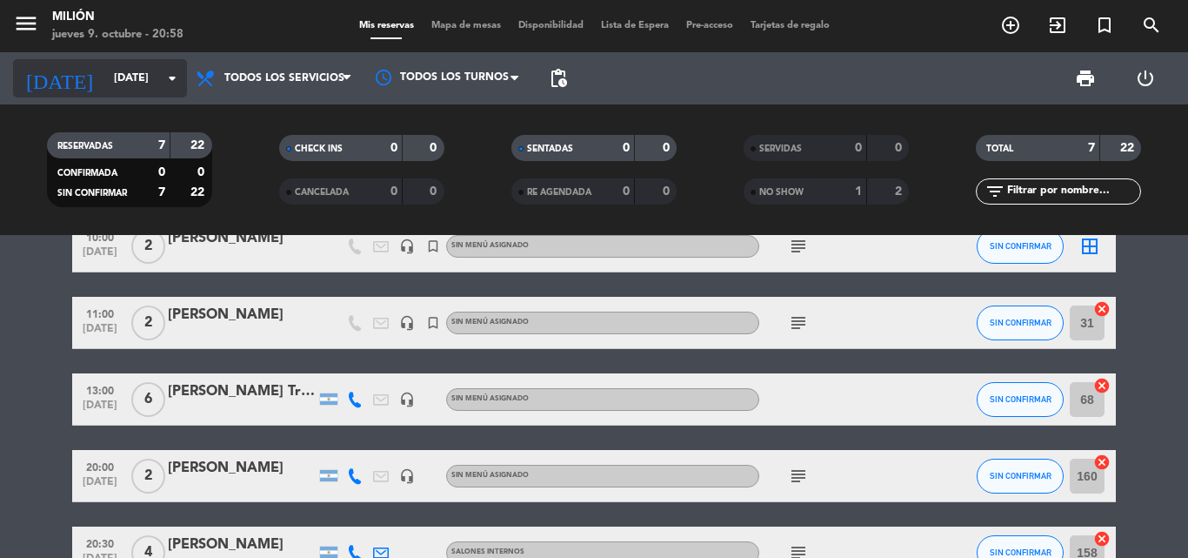
click at [105, 87] on input "[DATE]" at bounding box center [178, 79] width 147 height 30
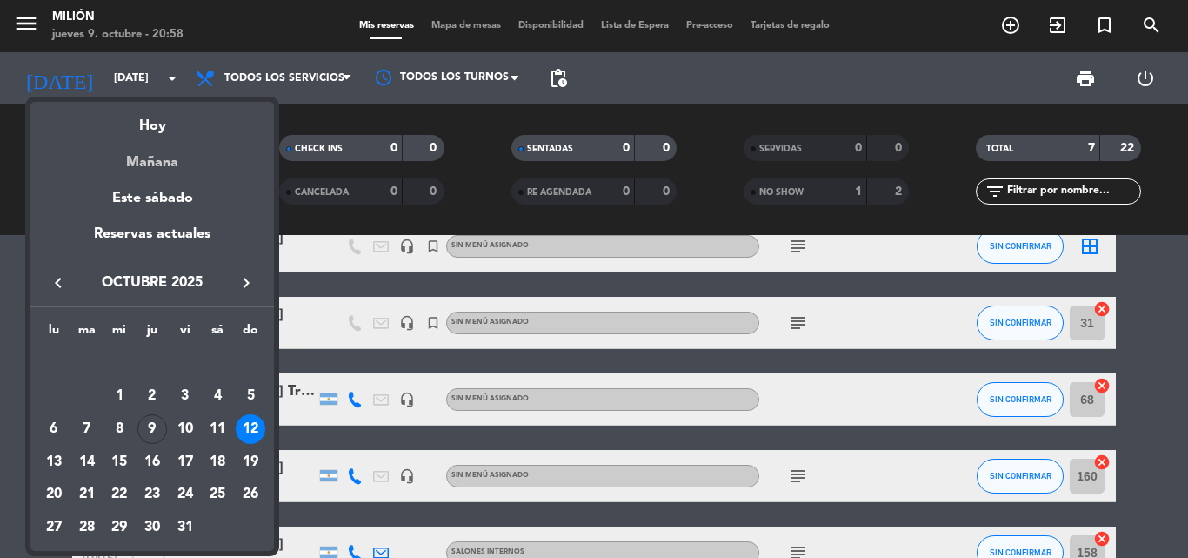
click at [130, 138] on div "Mañana" at bounding box center [152, 156] width 244 height 36
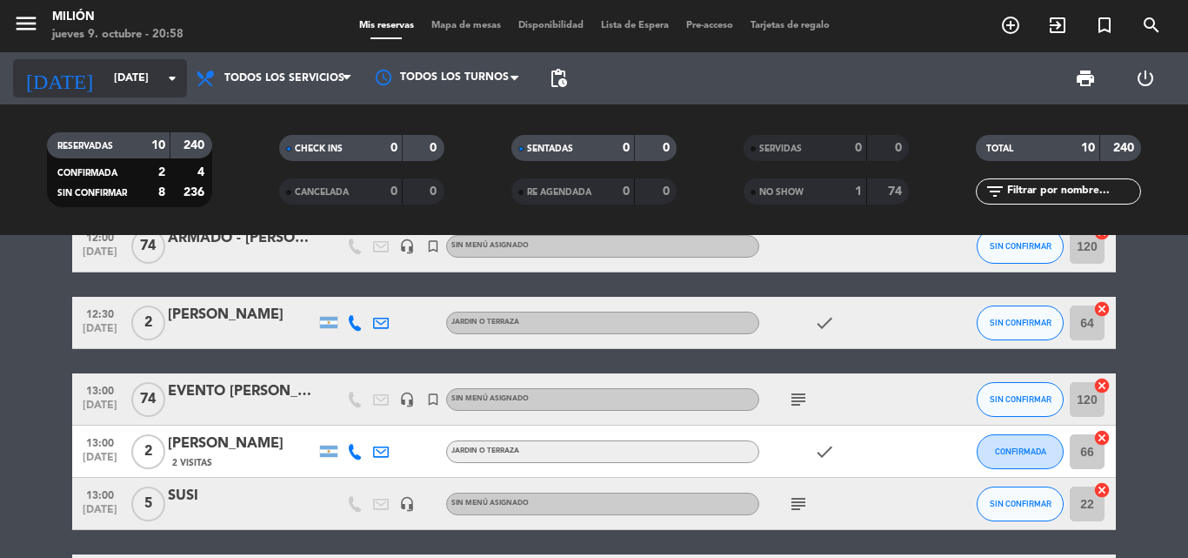
click at [138, 94] on div "[DATE] [DATE] arrow_drop_down" at bounding box center [100, 78] width 174 height 38
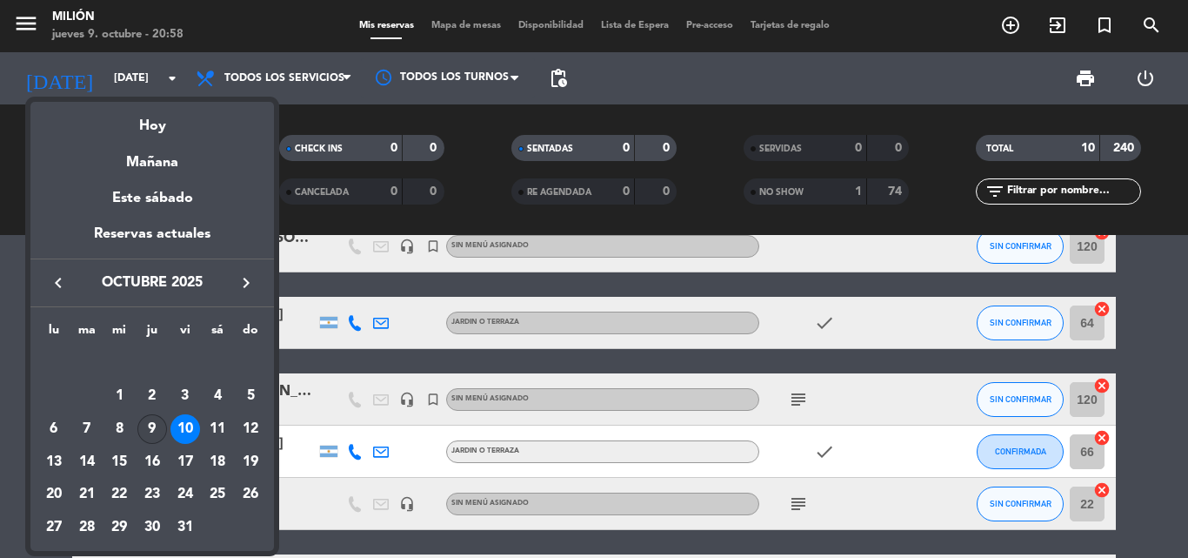
click at [151, 423] on div "9" at bounding box center [152, 429] width 30 height 30
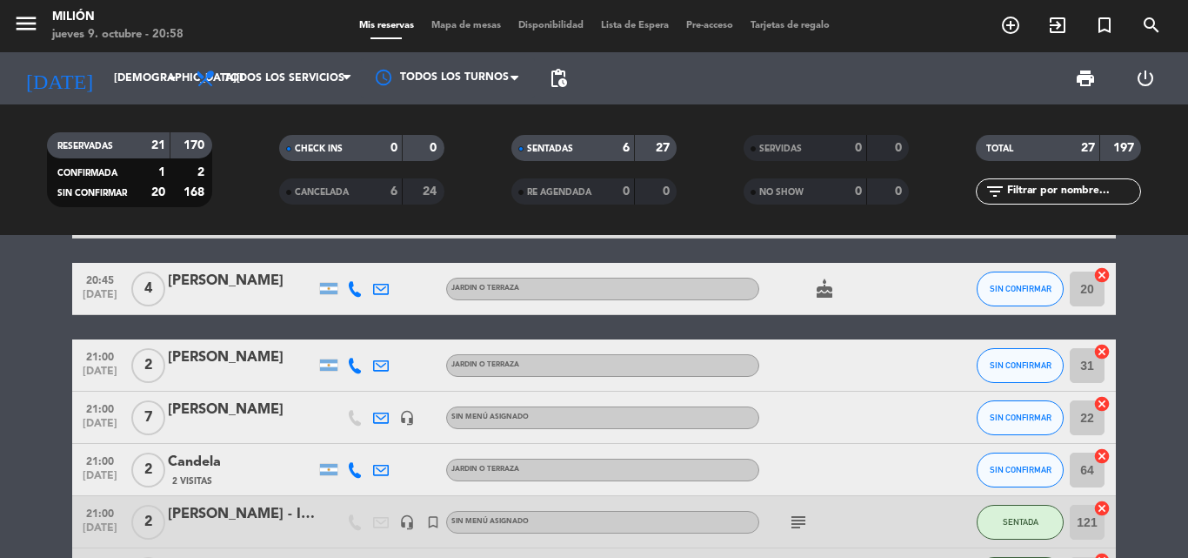
scroll to position [834, 0]
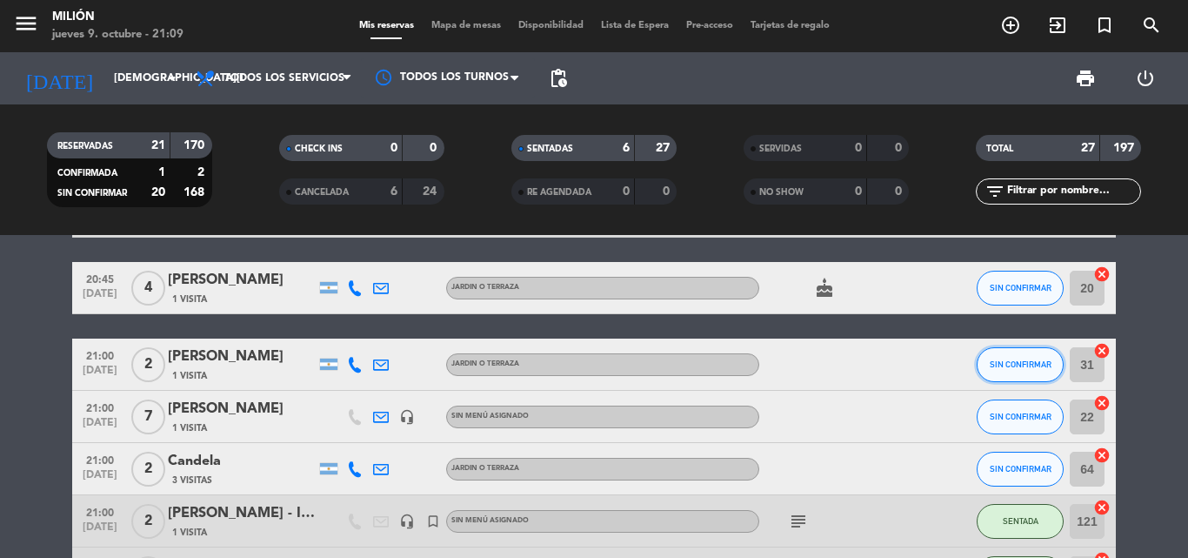
click at [998, 358] on button "SIN CONFIRMAR" at bounding box center [1020, 364] width 87 height 35
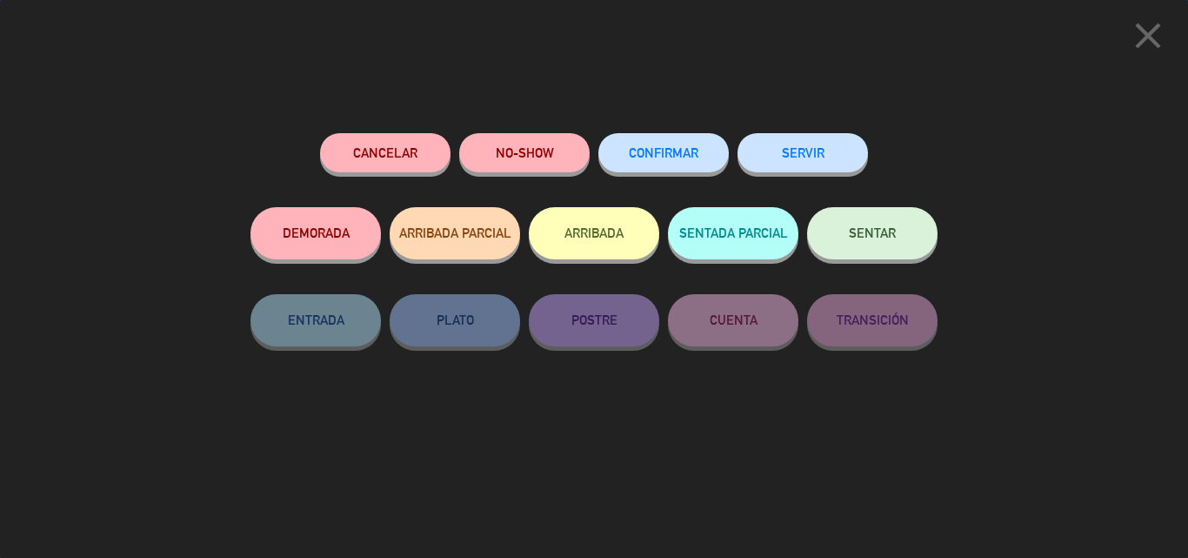
click at [894, 260] on div "SENTAR" at bounding box center [872, 250] width 131 height 87
click at [891, 248] on button "SENTAR" at bounding box center [872, 233] width 131 height 52
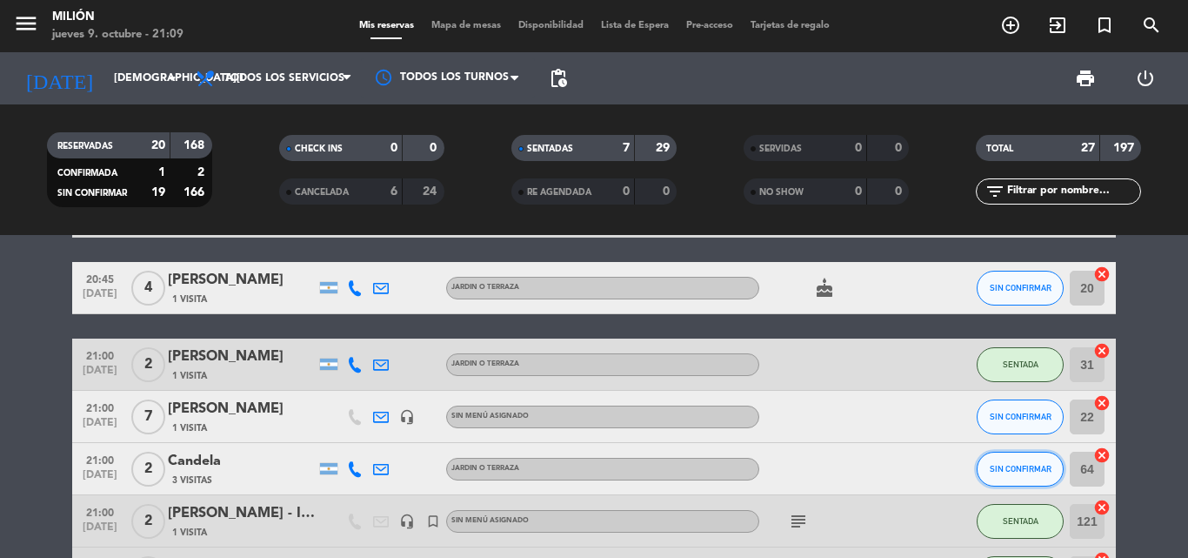
click at [1023, 476] on button "SIN CONFIRMAR" at bounding box center [1020, 469] width 87 height 35
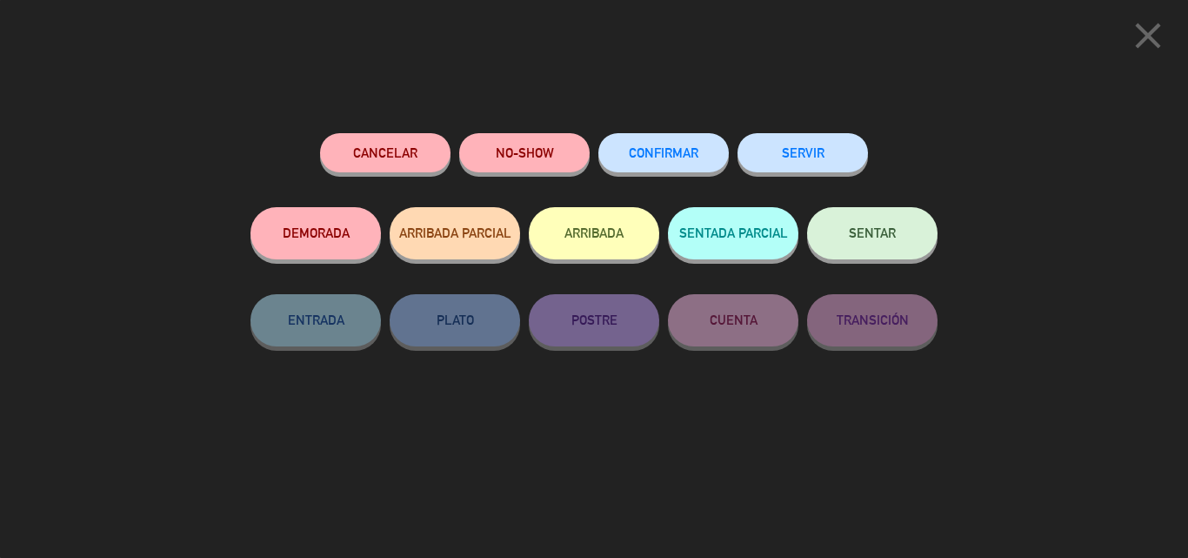
click at [880, 253] on button "SENTAR" at bounding box center [872, 233] width 131 height 52
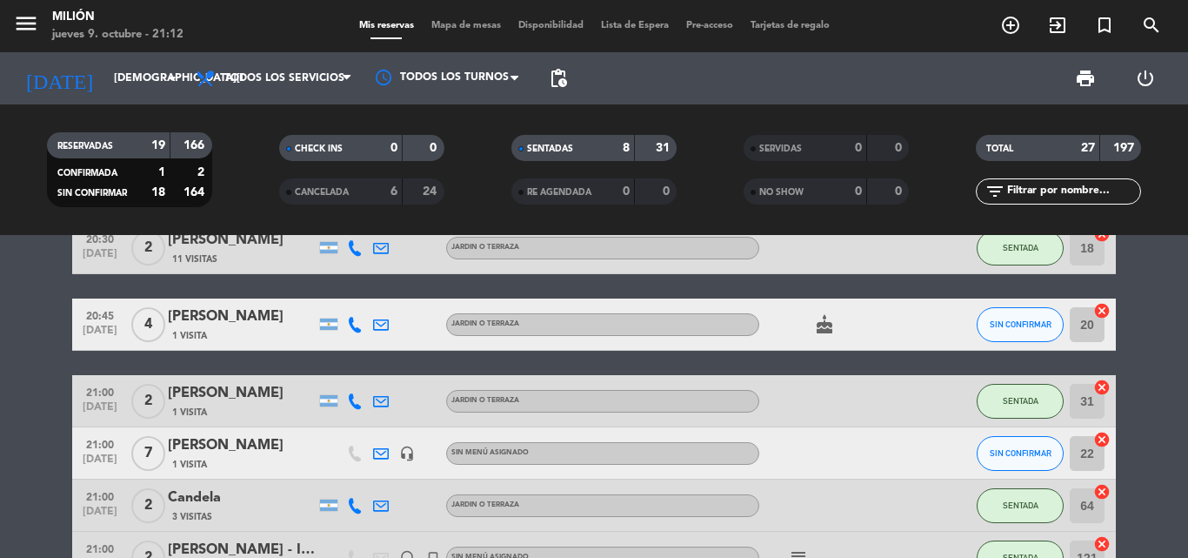
scroll to position [704, 0]
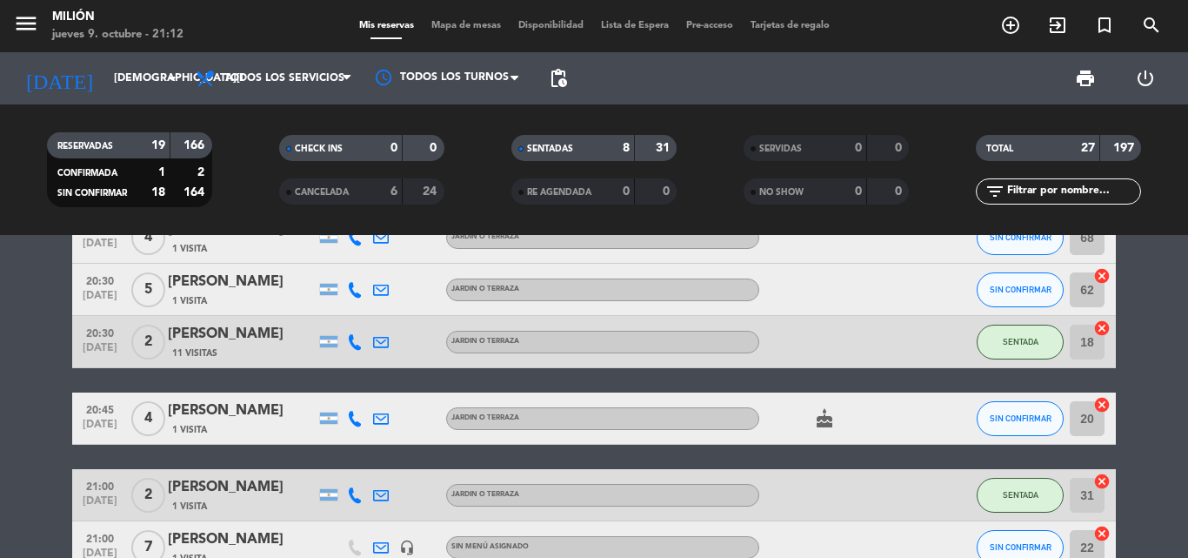
click at [153, 421] on span "4" at bounding box center [148, 418] width 34 height 35
click at [152, 421] on span "4" at bounding box center [148, 418] width 34 height 35
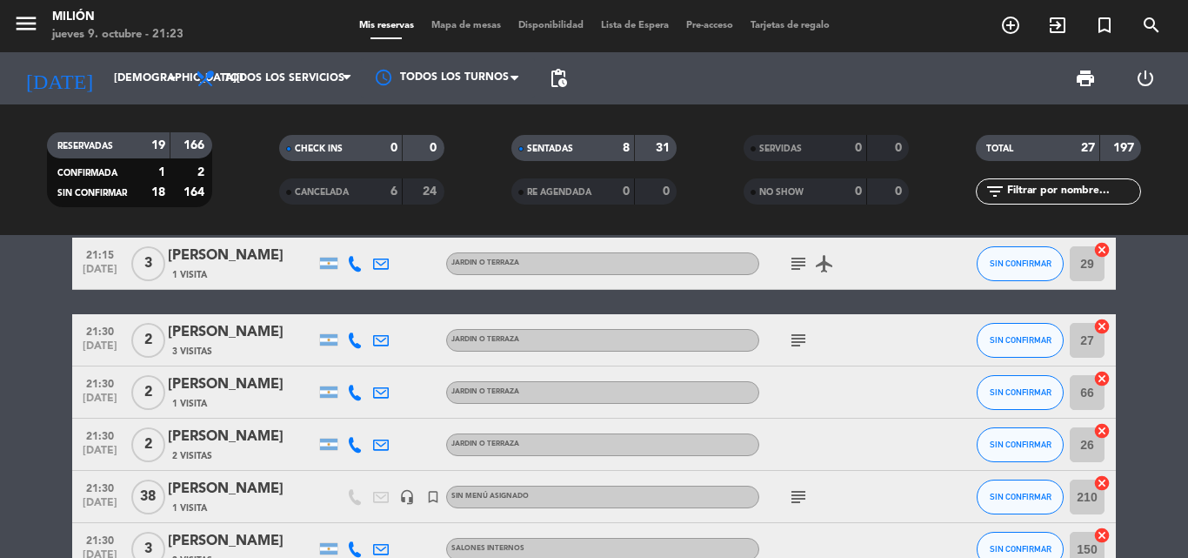
scroll to position [1217, 0]
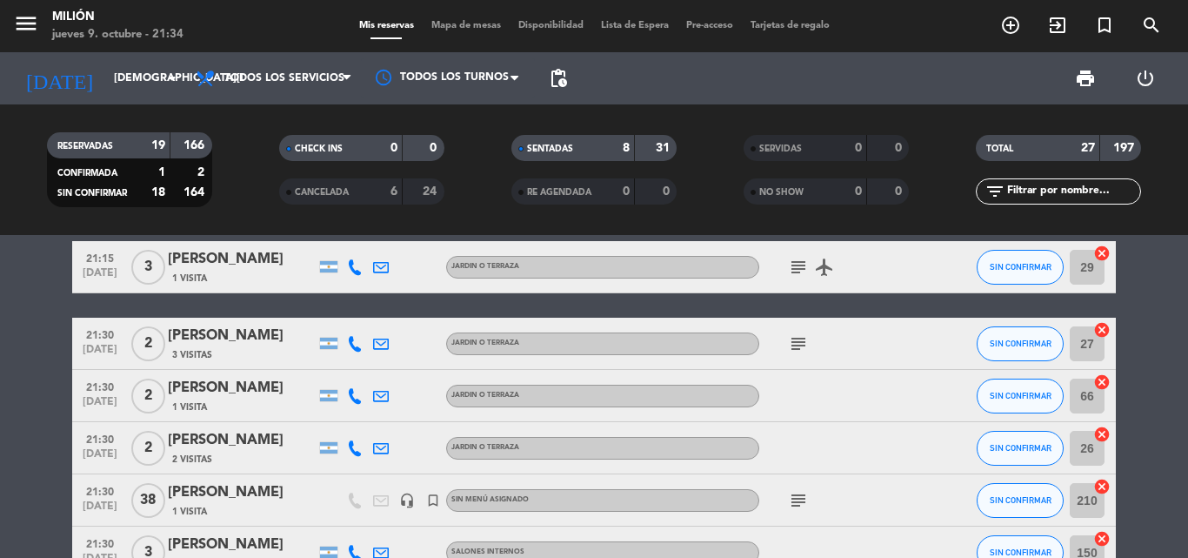
click at [134, 452] on span "2" at bounding box center [148, 448] width 34 height 35
drag, startPoint x: 144, startPoint y: 449, endPoint x: 135, endPoint y: 421, distance: 29.2
click at [135, 422] on div "2 PLANTA BAJA JARDÍN" at bounding box center [148, 447] width 40 height 51
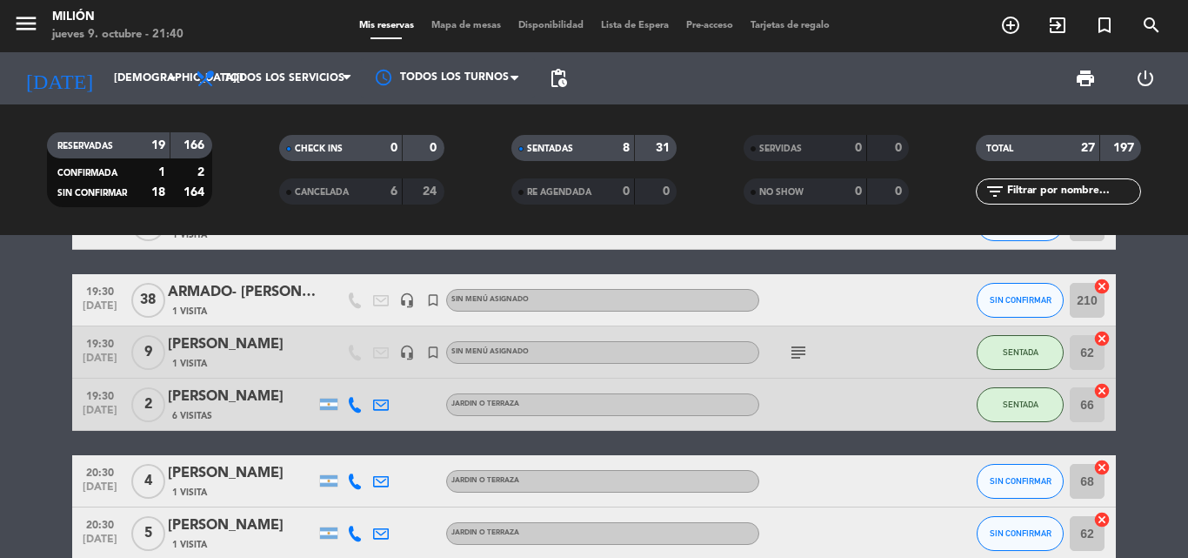
scroll to position [1365, 0]
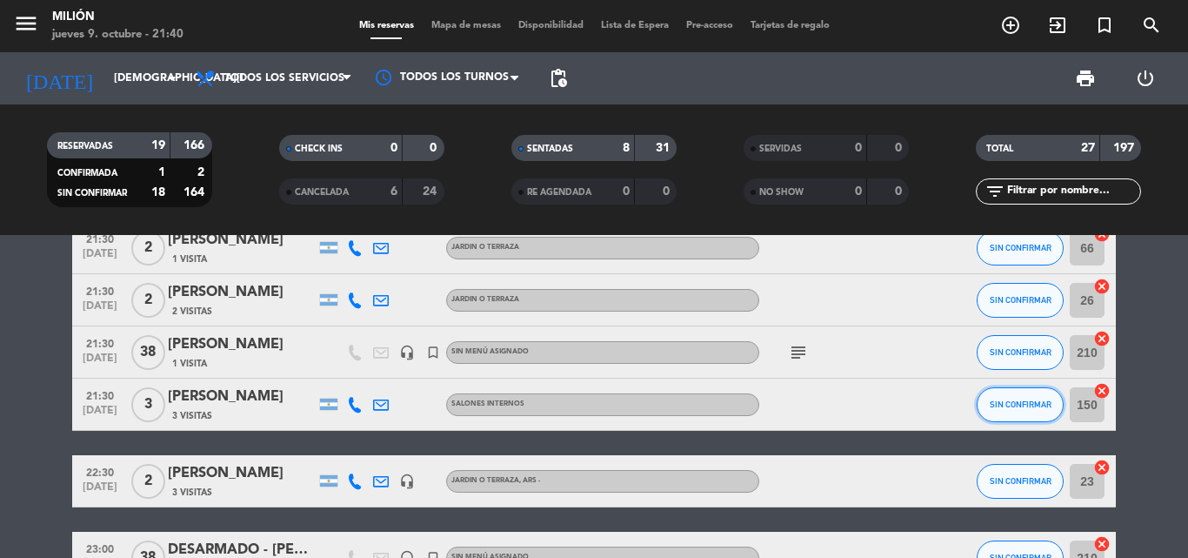
click at [989, 414] on button "SIN CONFIRMAR" at bounding box center [1020, 404] width 87 height 35
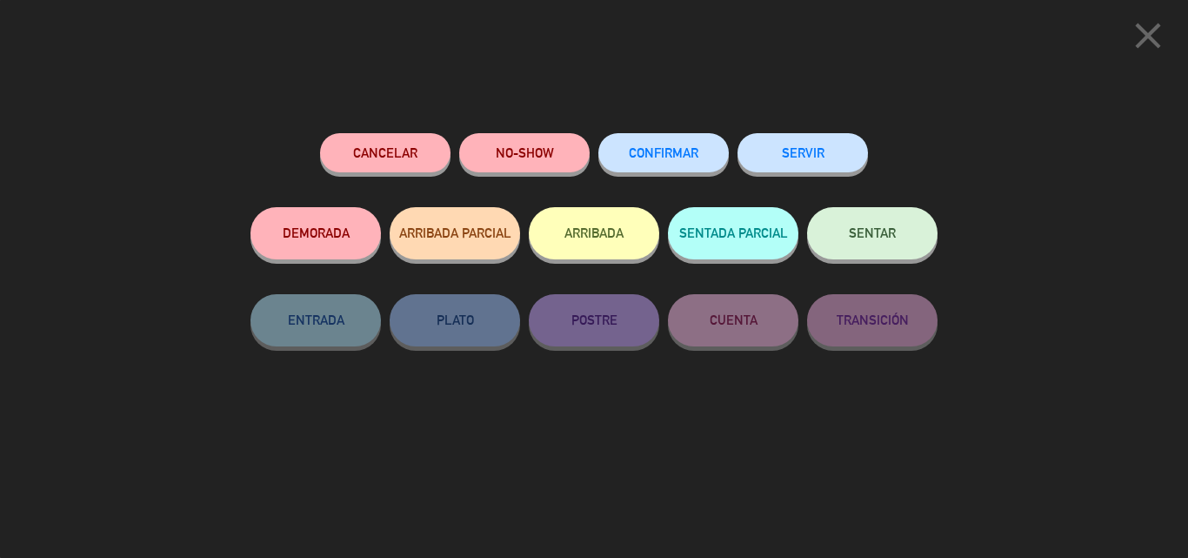
click at [899, 255] on button "SENTAR" at bounding box center [872, 233] width 131 height 52
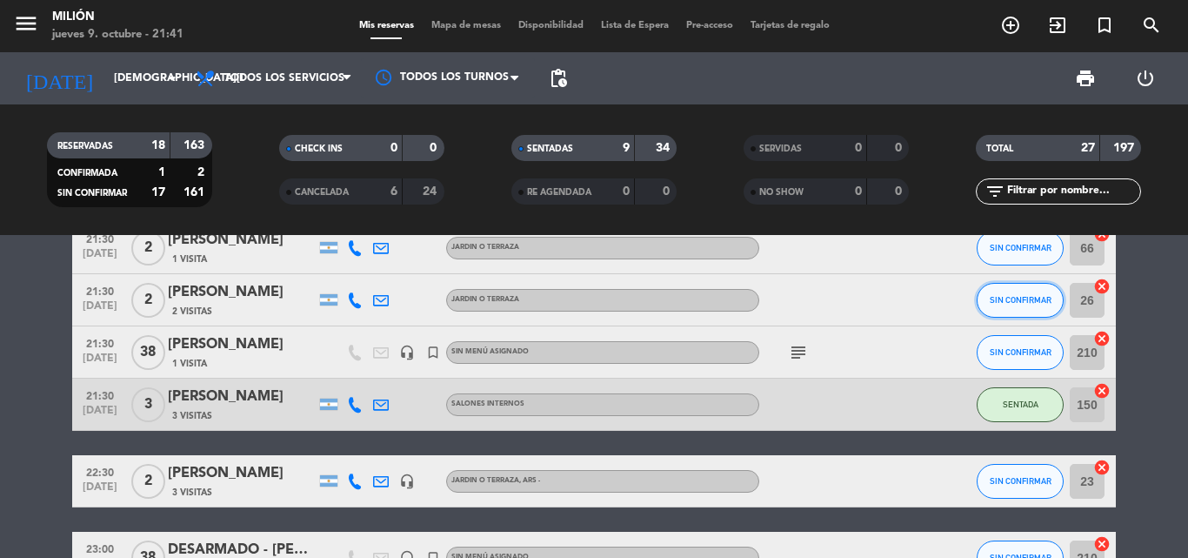
click at [1028, 304] on span "SIN CONFIRMAR" at bounding box center [1021, 300] width 62 height 10
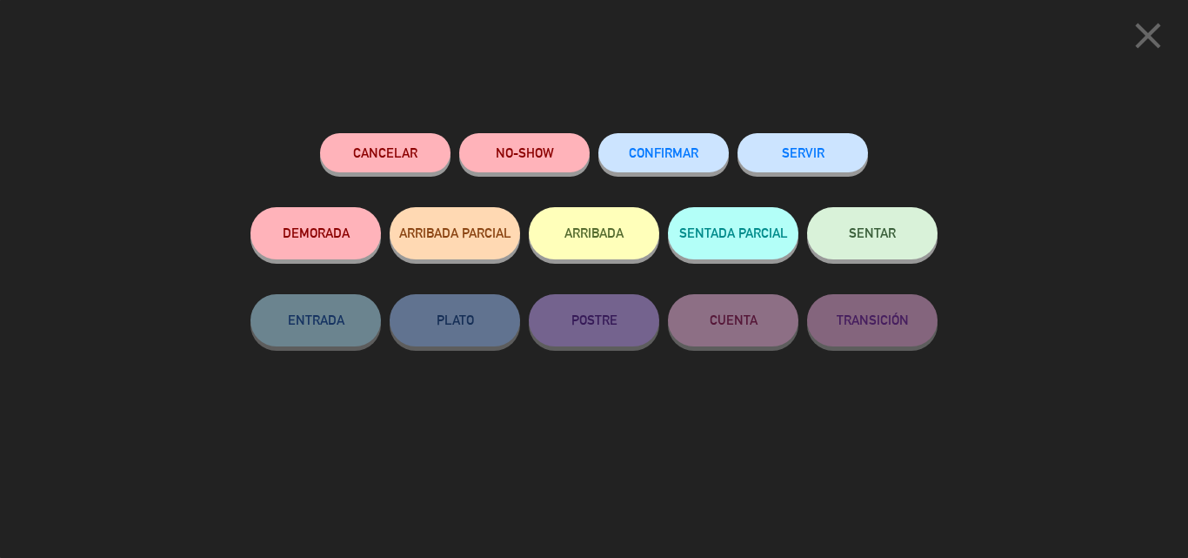
click at [894, 246] on button "SENTAR" at bounding box center [872, 233] width 131 height 52
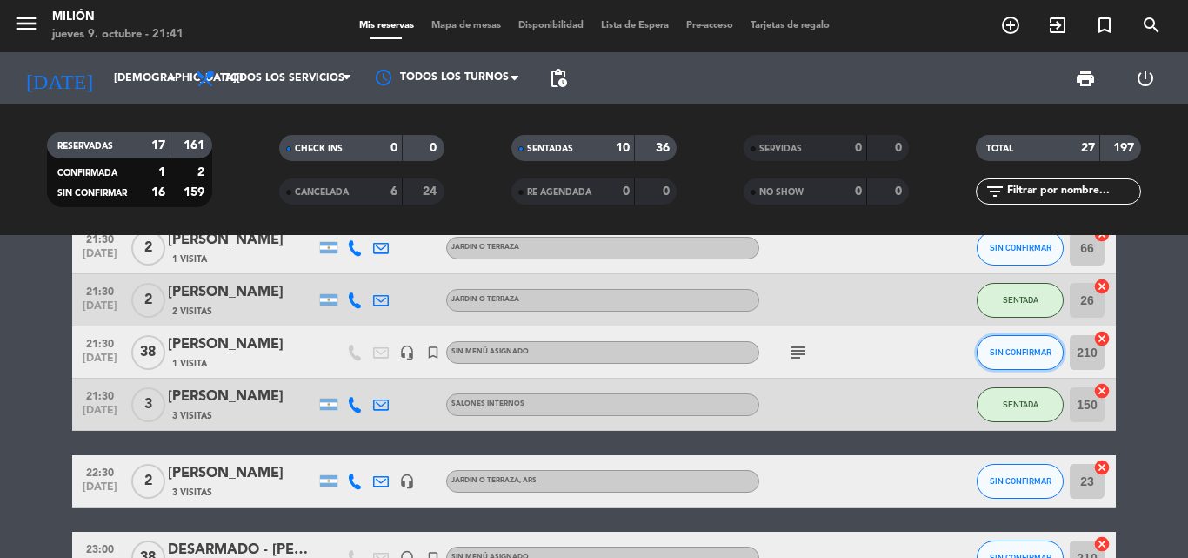
click at [1030, 349] on span "SIN CONFIRMAR" at bounding box center [1021, 352] width 62 height 10
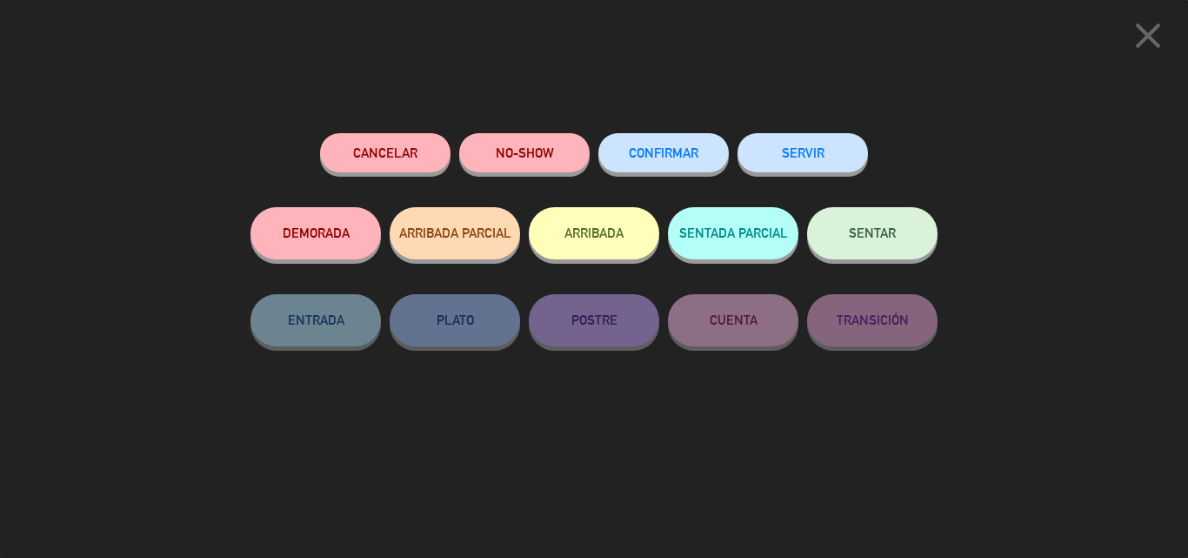
click at [924, 245] on button "SENTAR" at bounding box center [872, 233] width 131 height 52
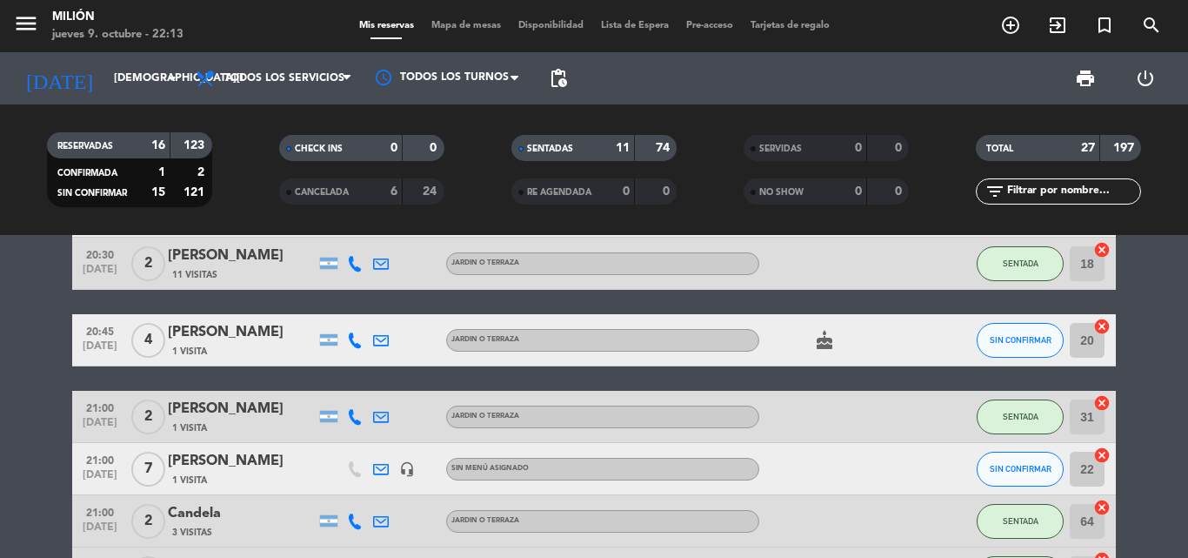
scroll to position [521, 0]
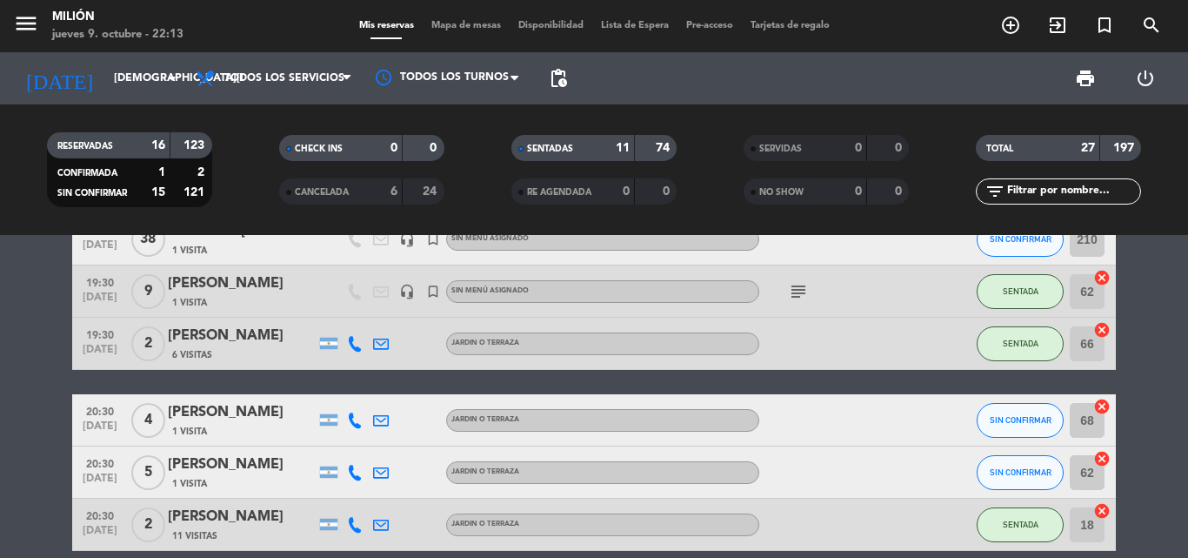
click at [795, 298] on icon "subject" at bounding box center [798, 291] width 21 height 21
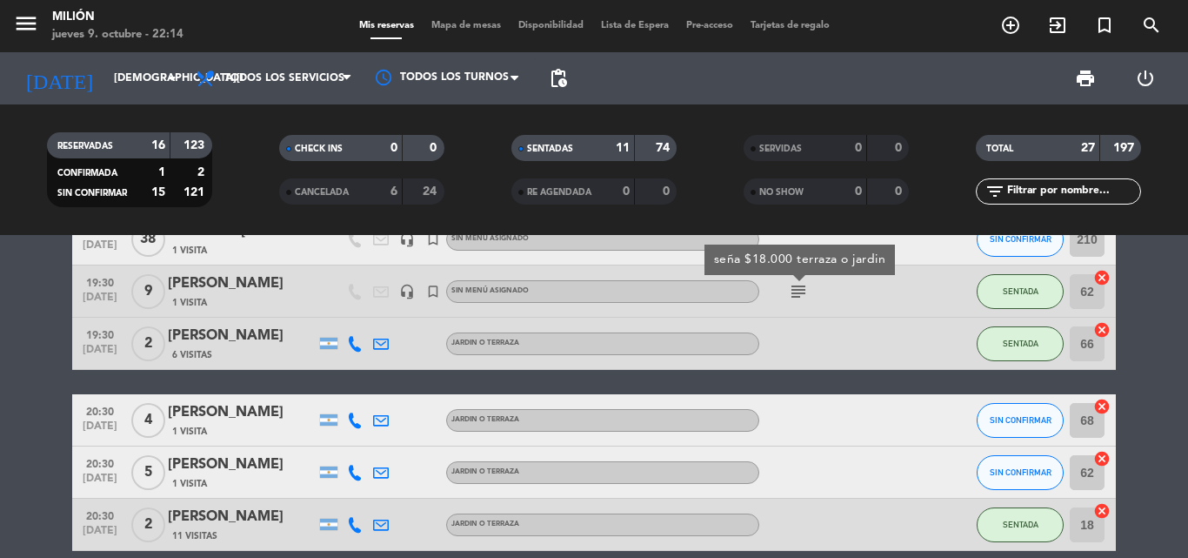
click at [795, 298] on icon "subject" at bounding box center [798, 291] width 21 height 21
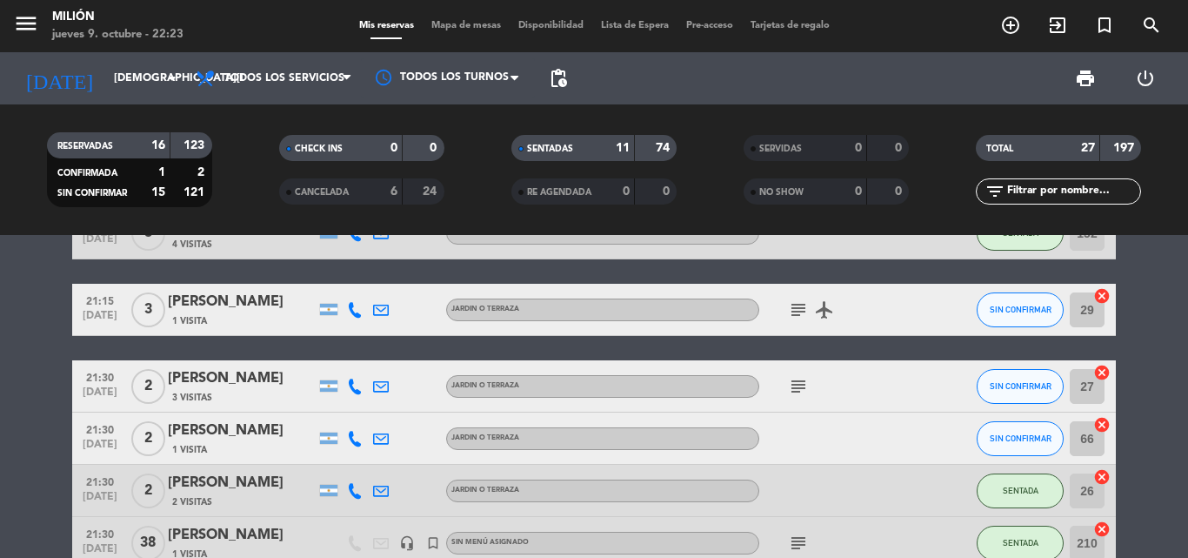
scroll to position [1217, 0]
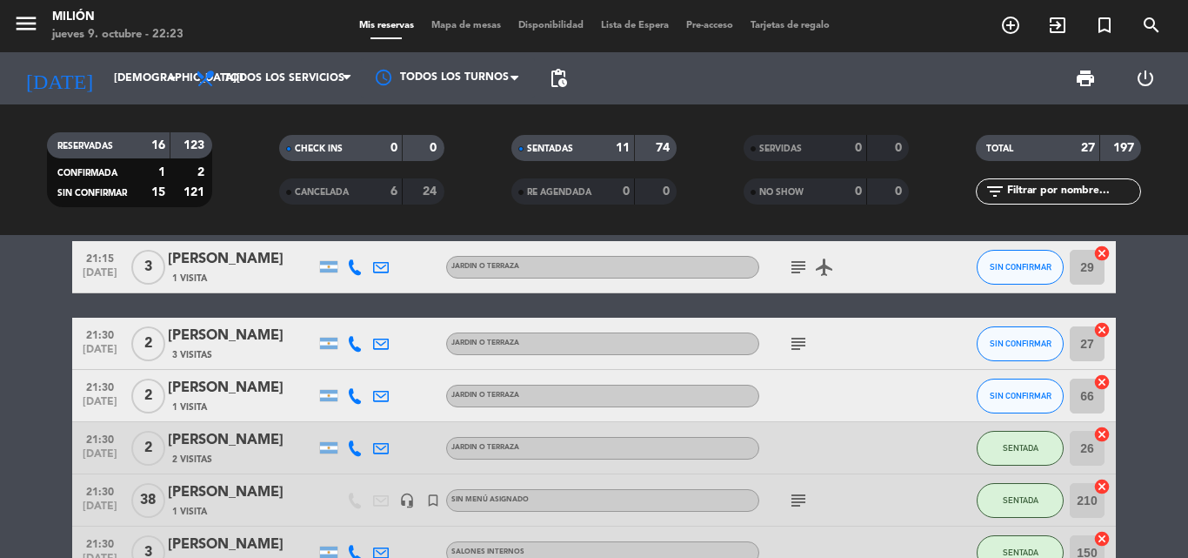
click at [796, 345] on icon "subject" at bounding box center [798, 343] width 21 height 21
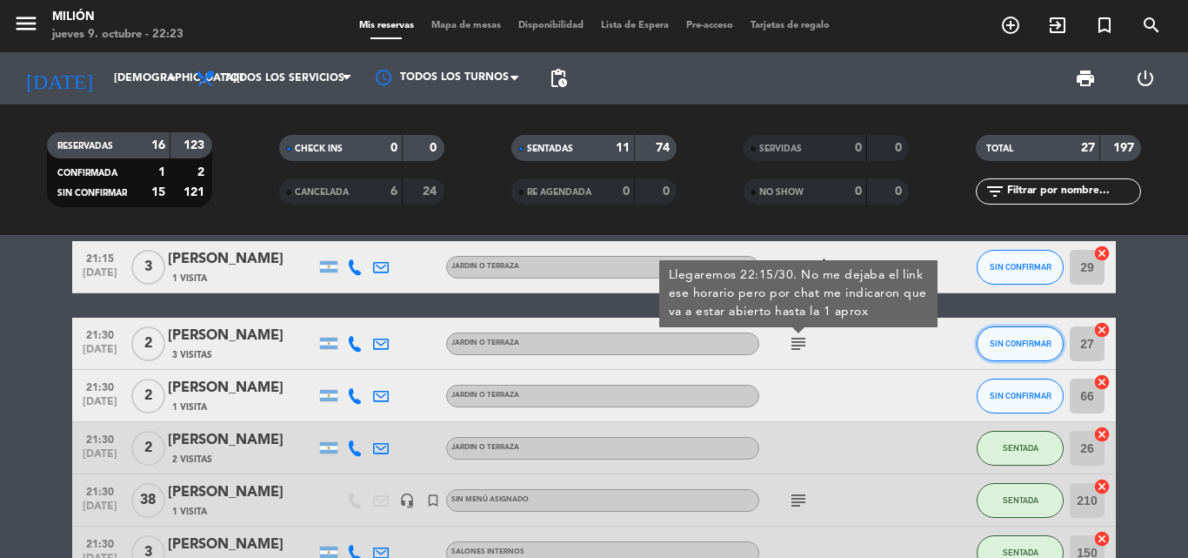
click at [1011, 356] on button "SIN CONFIRMAR" at bounding box center [1020, 343] width 87 height 35
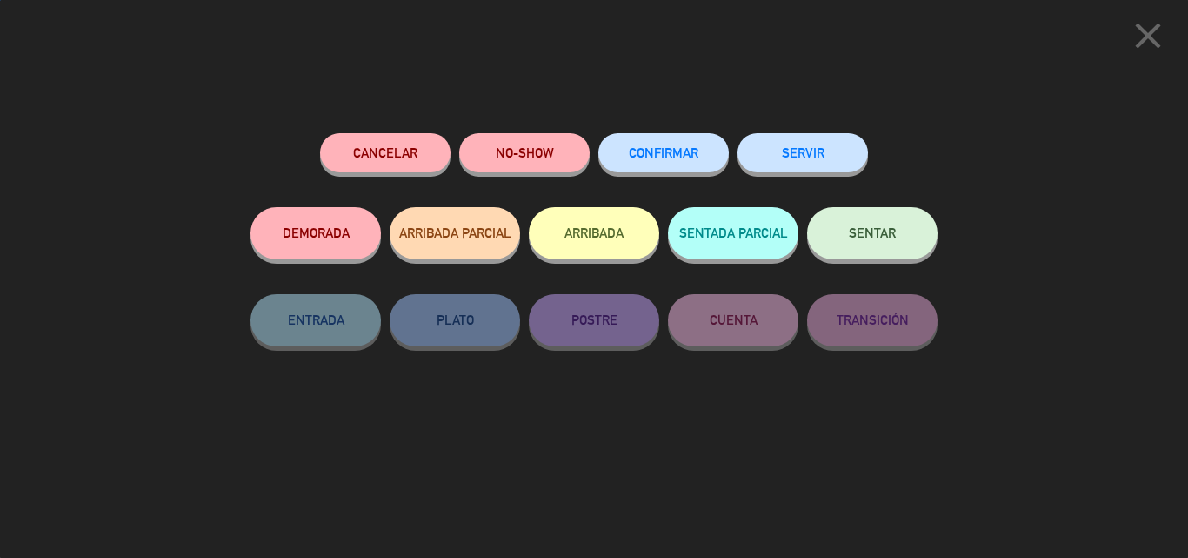
click at [892, 239] on span "SENTAR" at bounding box center [872, 232] width 47 height 15
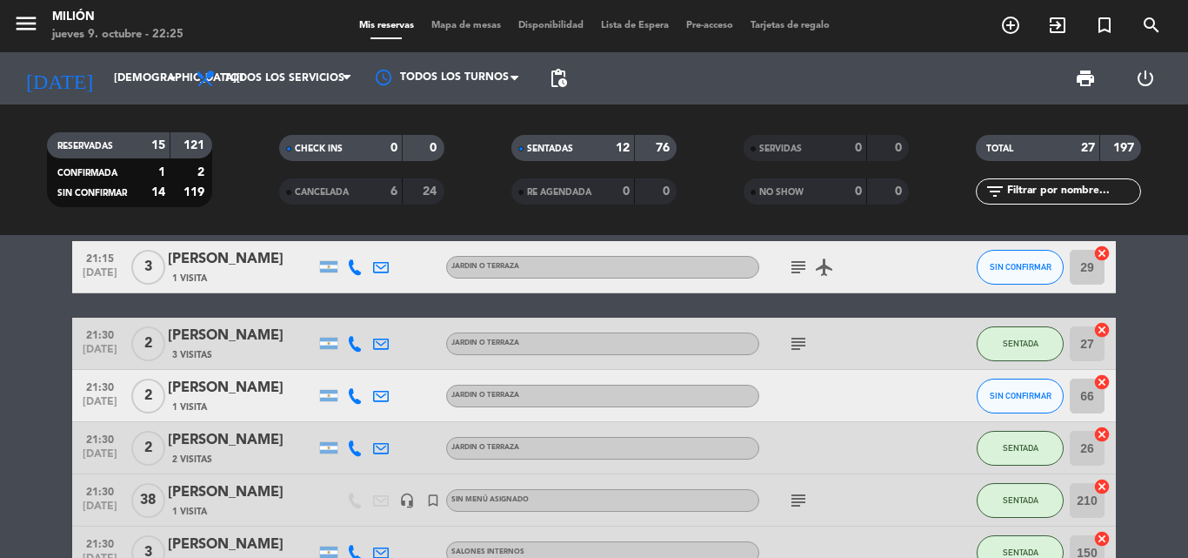
click at [809, 342] on span "subject" at bounding box center [799, 343] width 26 height 21
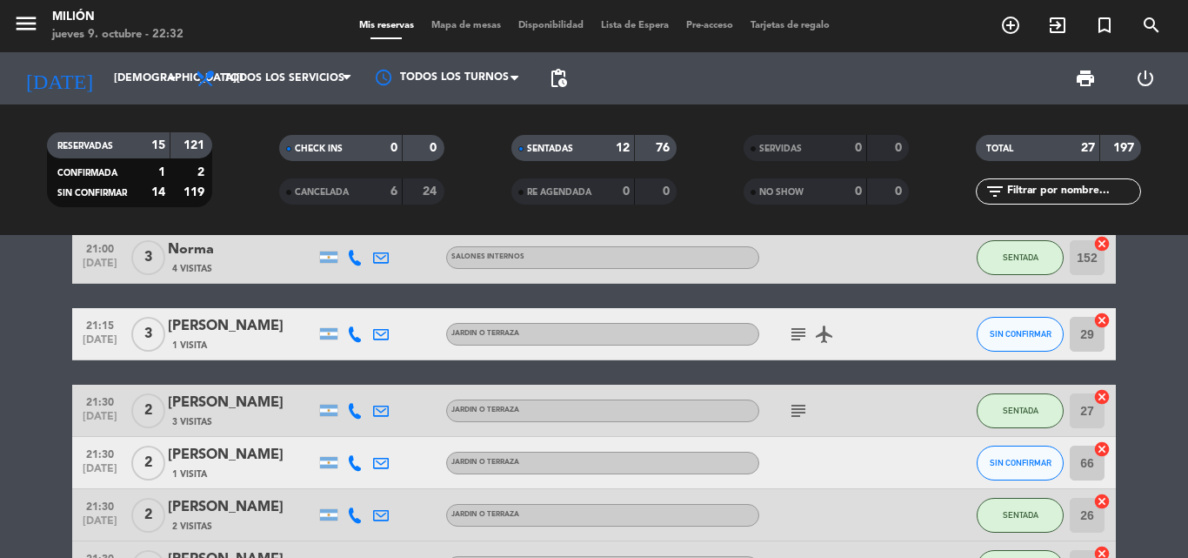
scroll to position [1130, 0]
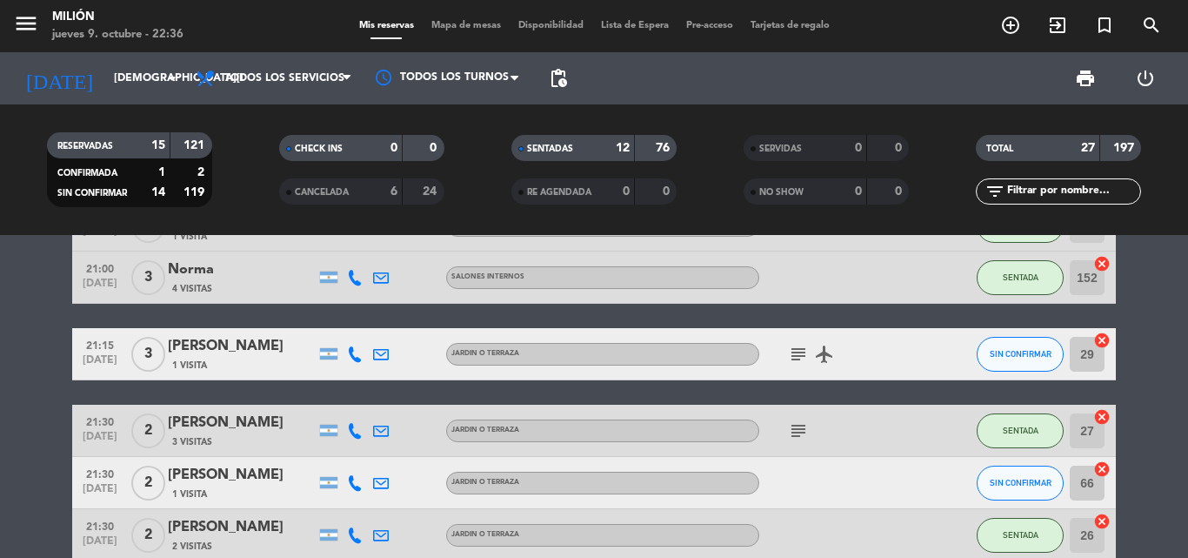
click at [793, 352] on icon "subject" at bounding box center [798, 354] width 21 height 21
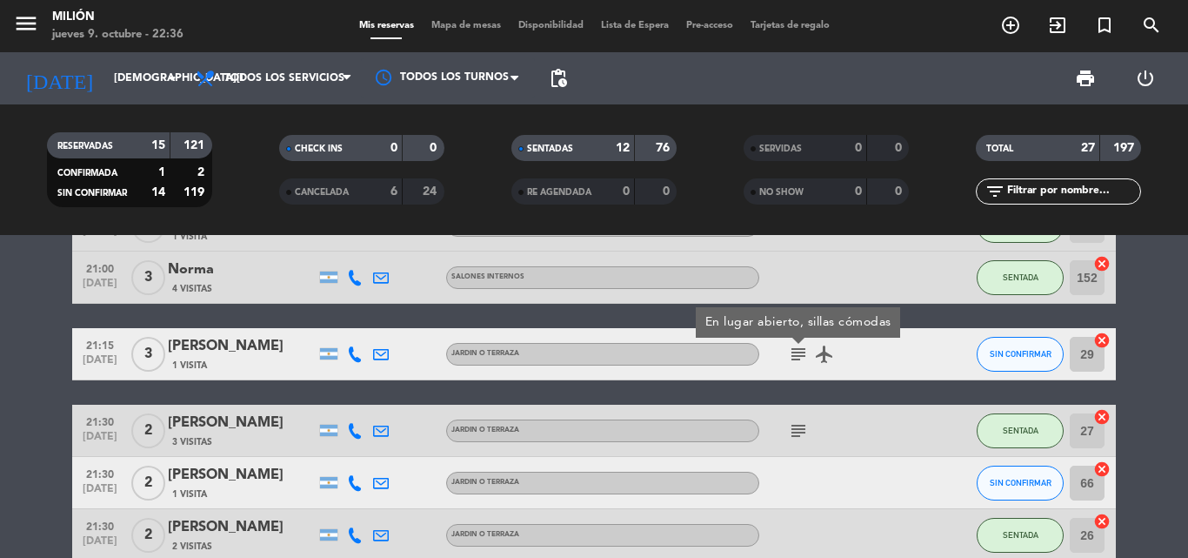
click at [822, 350] on icon "airplanemode_active" at bounding box center [824, 354] width 21 height 21
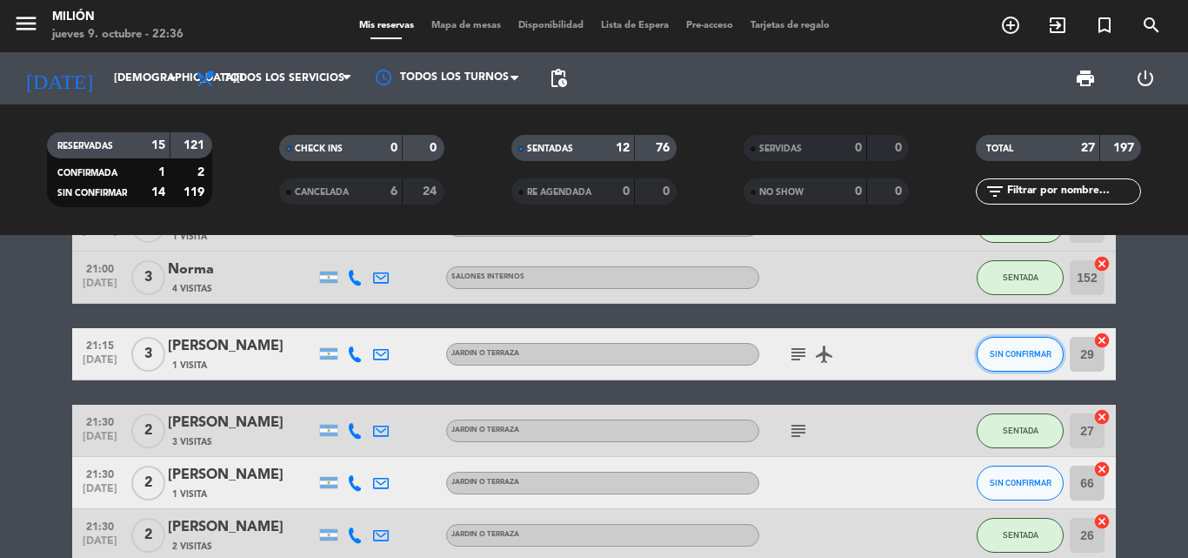
click at [1043, 365] on button "SIN CONFIRMAR" at bounding box center [1020, 354] width 87 height 35
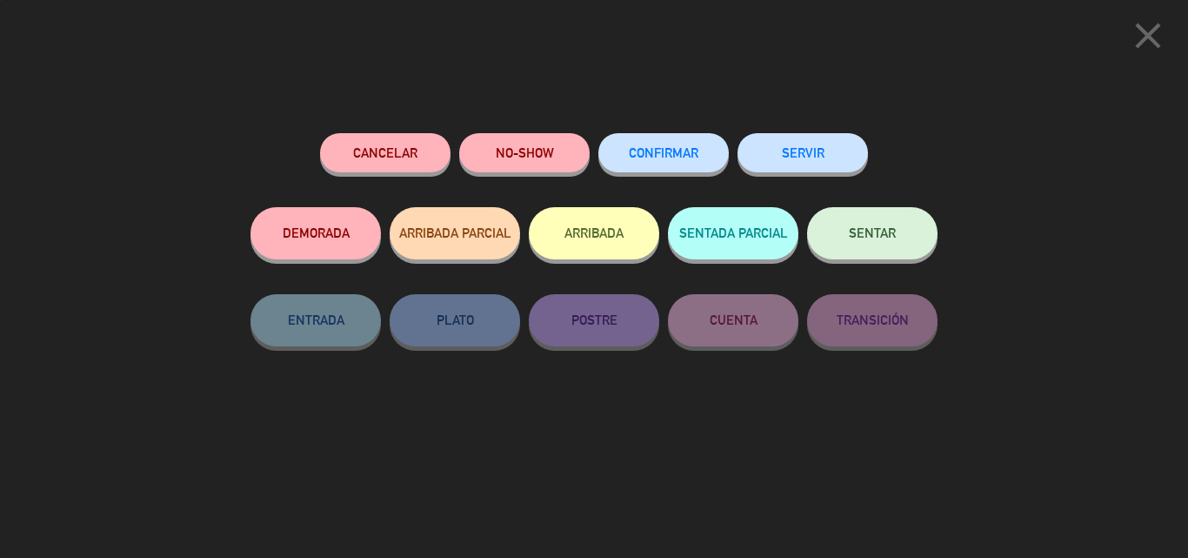
click at [905, 238] on button "SENTAR" at bounding box center [872, 233] width 131 height 52
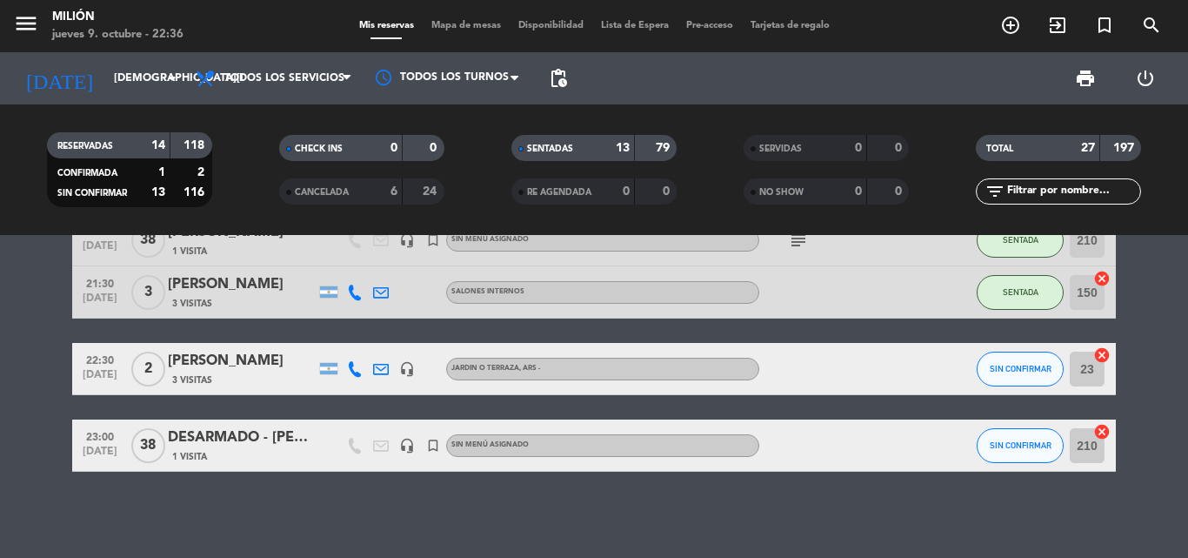
scroll to position [1478, 0]
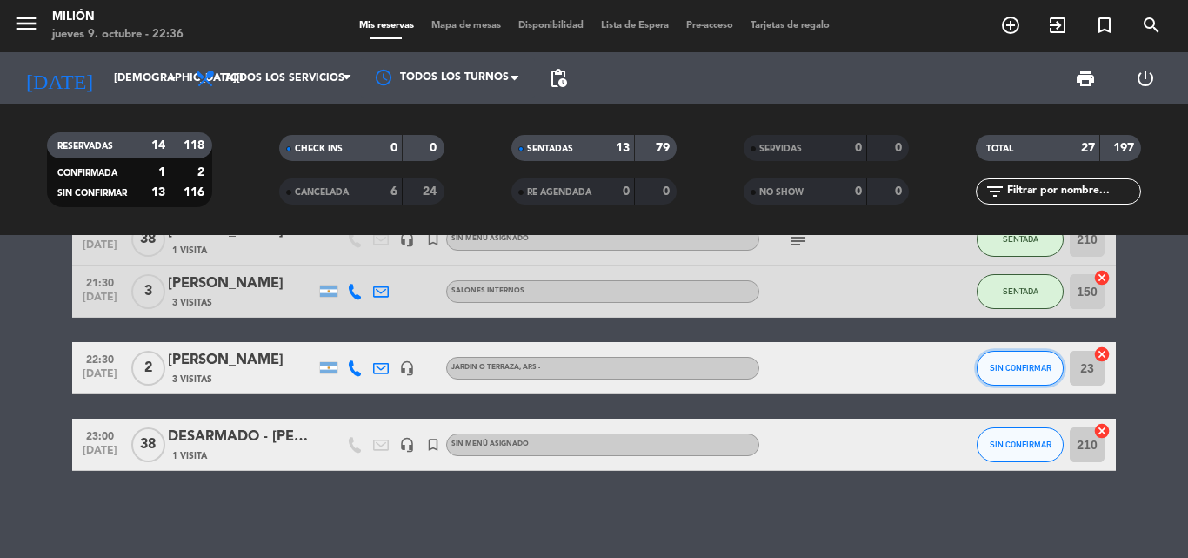
click at [1054, 363] on button "SIN CONFIRMAR" at bounding box center [1020, 368] width 87 height 35
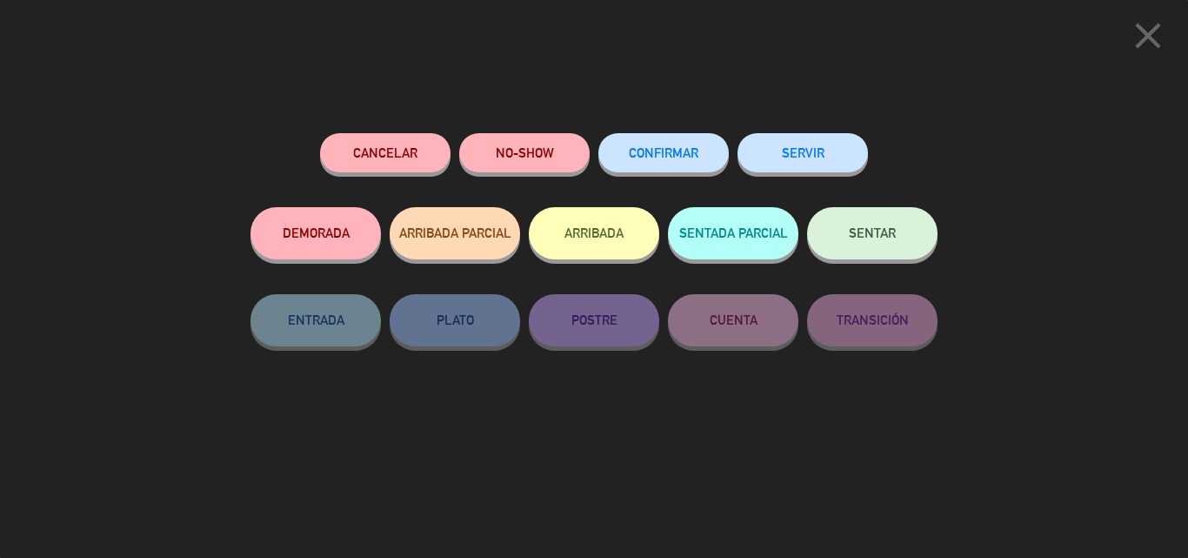
click at [896, 208] on div "SENTAR" at bounding box center [872, 250] width 131 height 87
click at [917, 233] on button "SENTAR" at bounding box center [872, 233] width 131 height 52
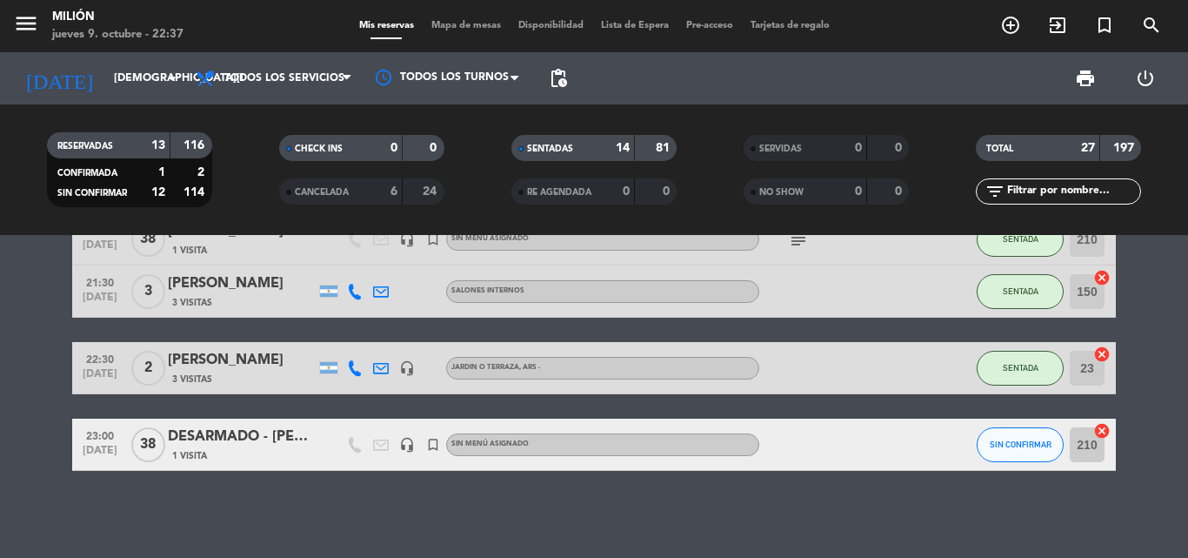
click at [409, 357] on div "headset_mic" at bounding box center [407, 367] width 26 height 51
click at [412, 366] on icon "headset_mic" at bounding box center [407, 368] width 16 height 16
drag, startPoint x: 414, startPoint y: 446, endPoint x: 462, endPoint y: 460, distance: 49.8
click at [415, 447] on div "headset_mic" at bounding box center [407, 443] width 26 height 51
click at [383, 377] on div at bounding box center [381, 367] width 26 height 51
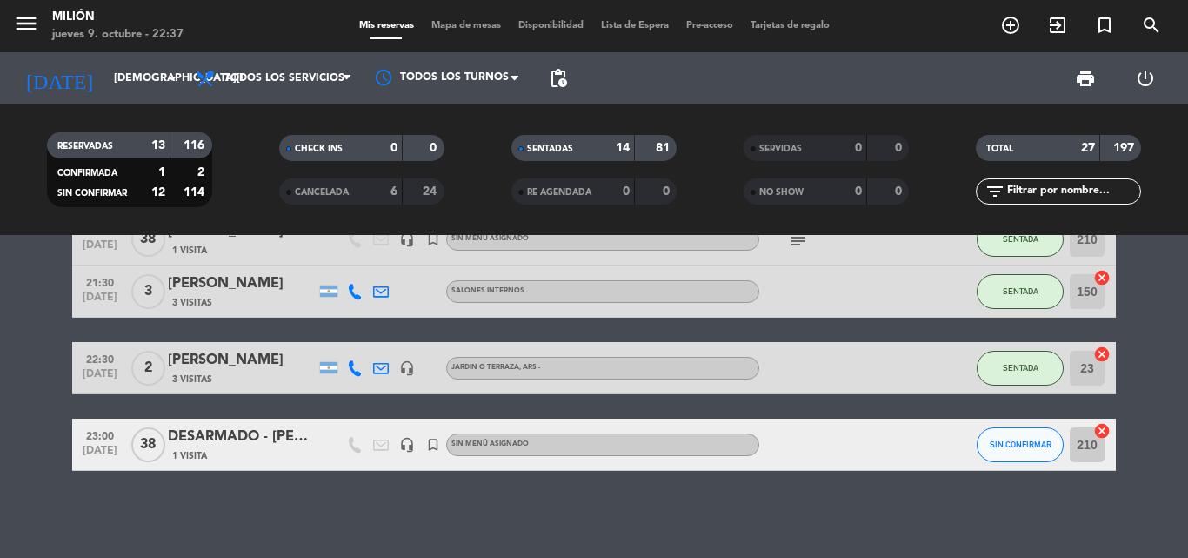
click at [378, 371] on icon at bounding box center [381, 368] width 16 height 16
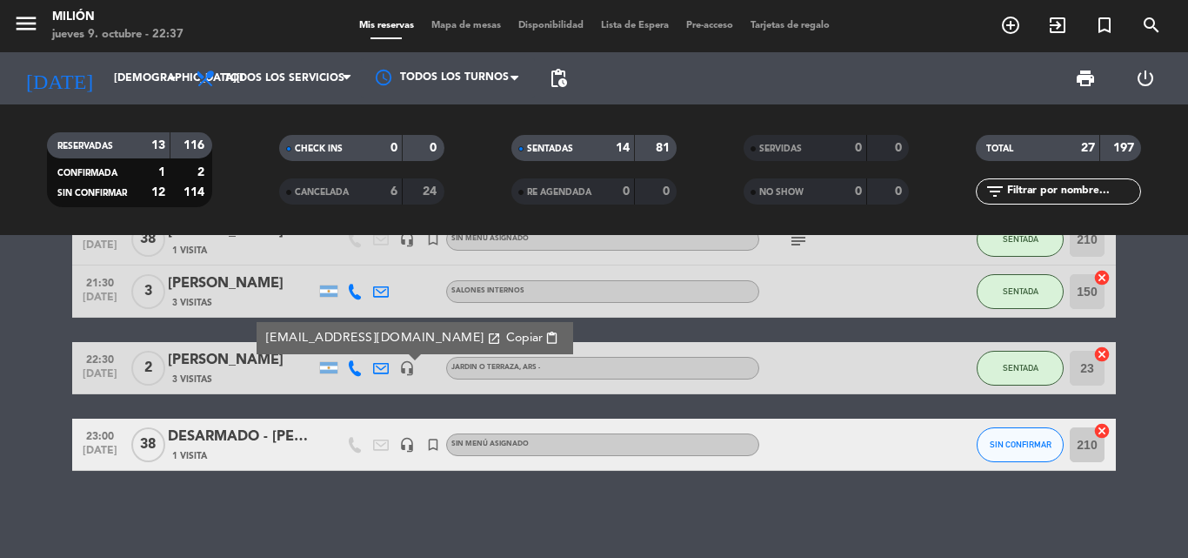
click at [350, 365] on icon at bounding box center [355, 368] width 16 height 16
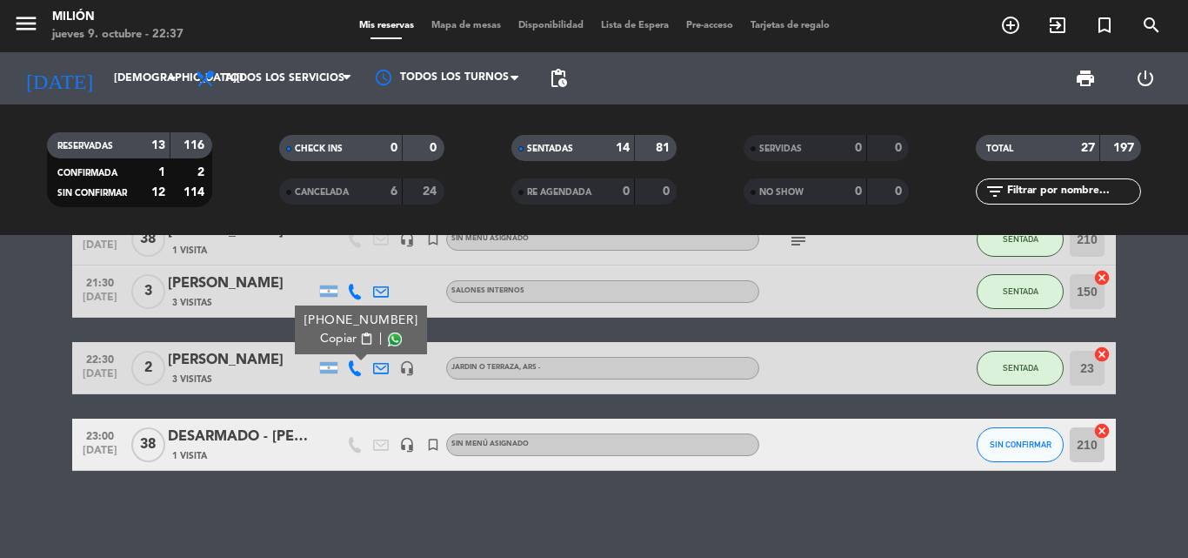
click at [350, 365] on icon at bounding box center [355, 368] width 16 height 16
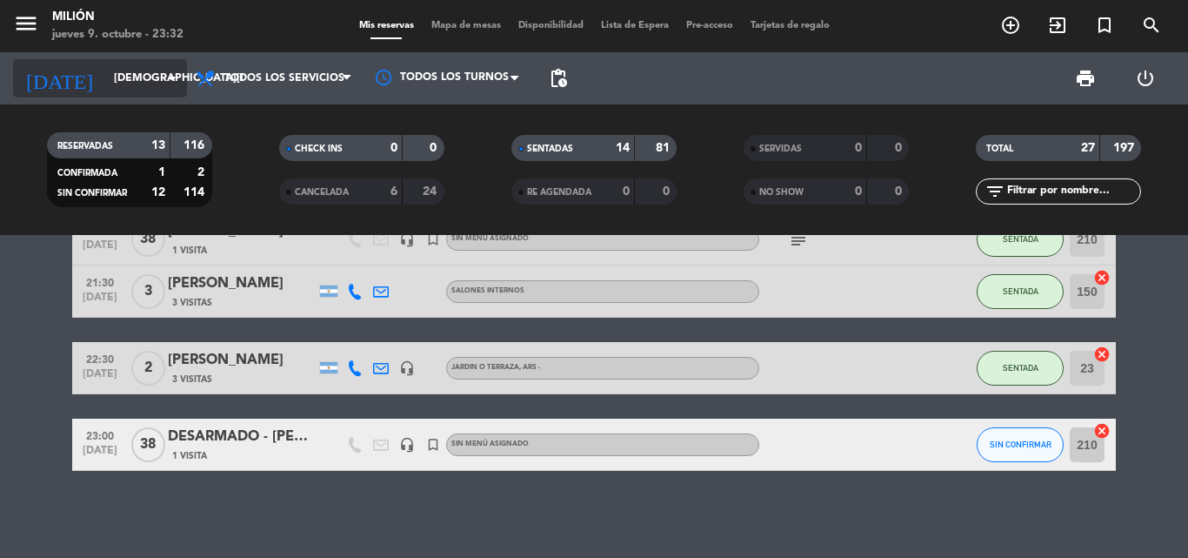
click at [50, 90] on icon "[DATE]" at bounding box center [59, 78] width 92 height 38
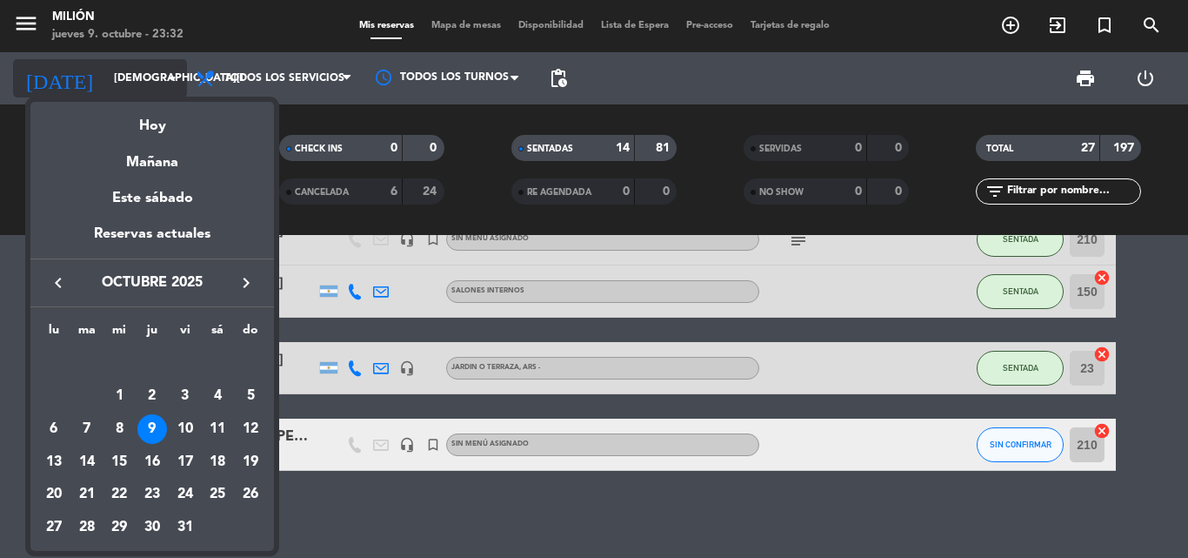
click at [51, 70] on div at bounding box center [594, 279] width 1188 height 558
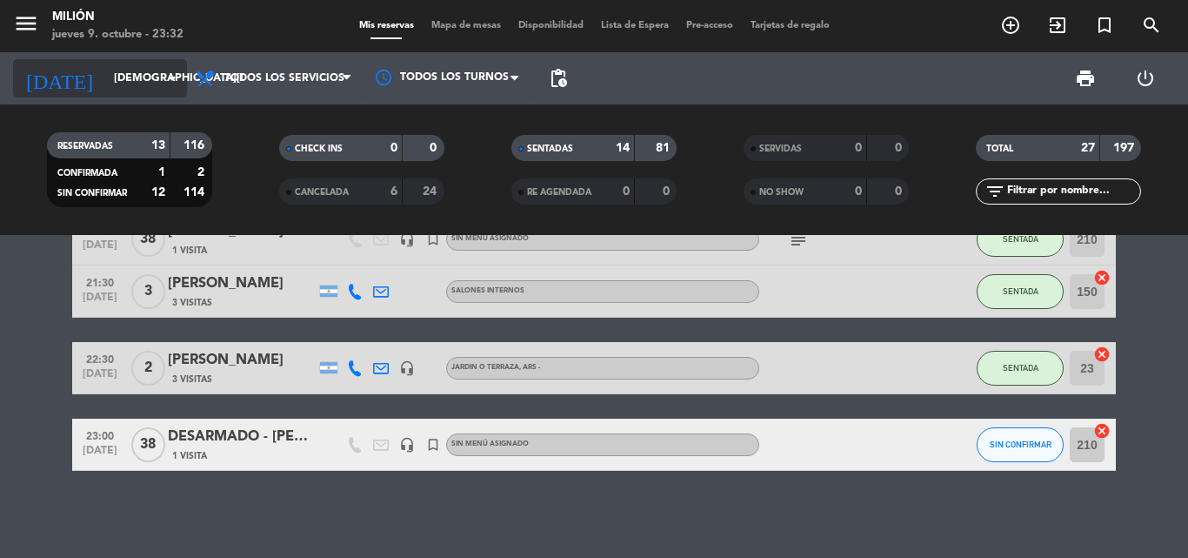
click at [105, 72] on input "[DEMOGRAPHIC_DATA][DATE]" at bounding box center [178, 79] width 147 height 30
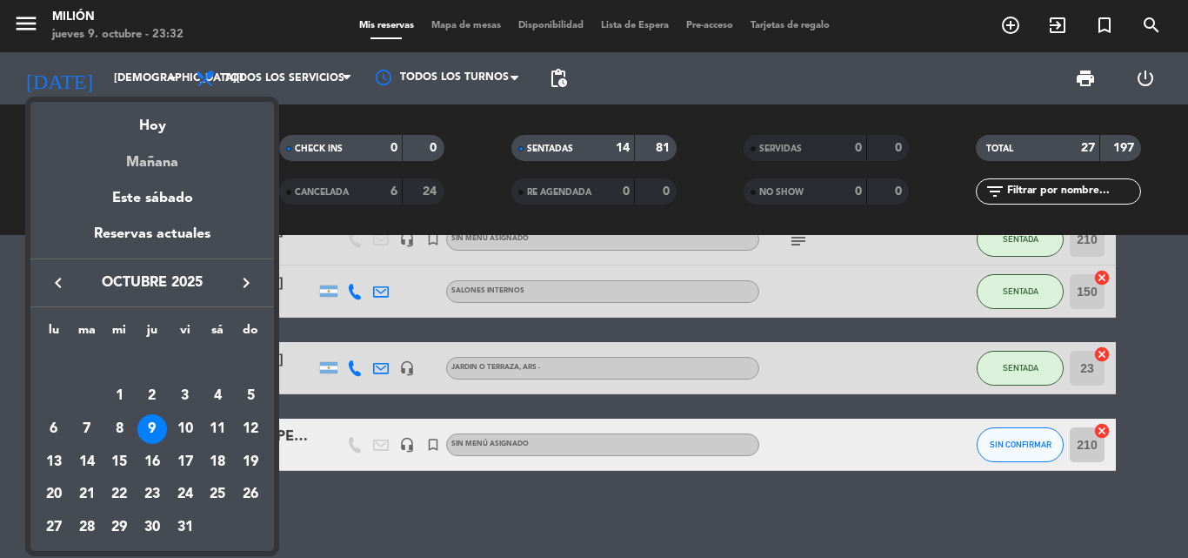
click at [128, 165] on div "Mañana" at bounding box center [152, 156] width 244 height 36
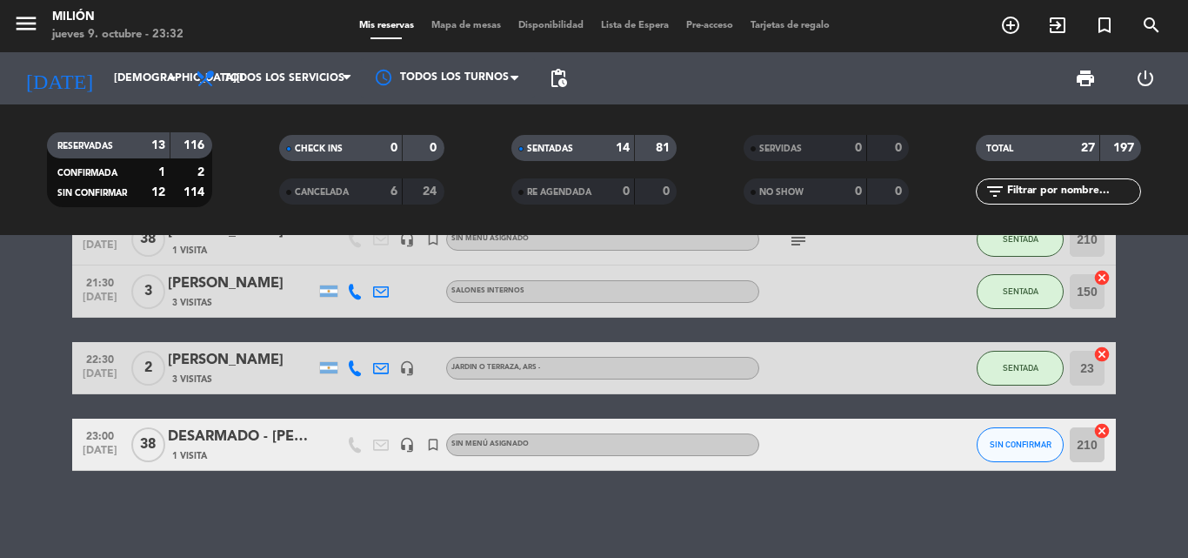
type input "[DATE]"
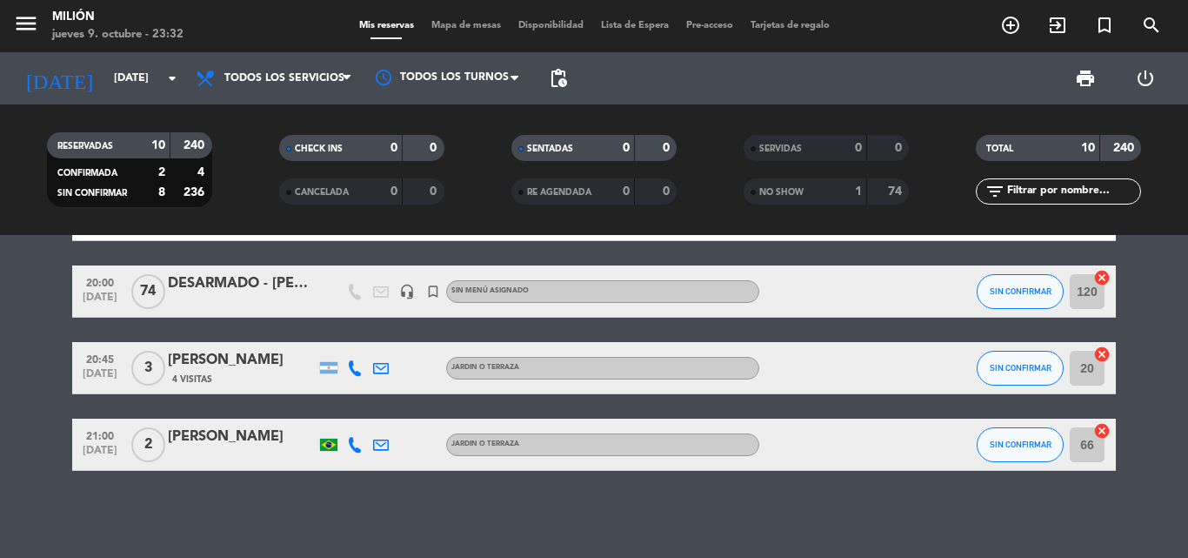
scroll to position [0, 0]
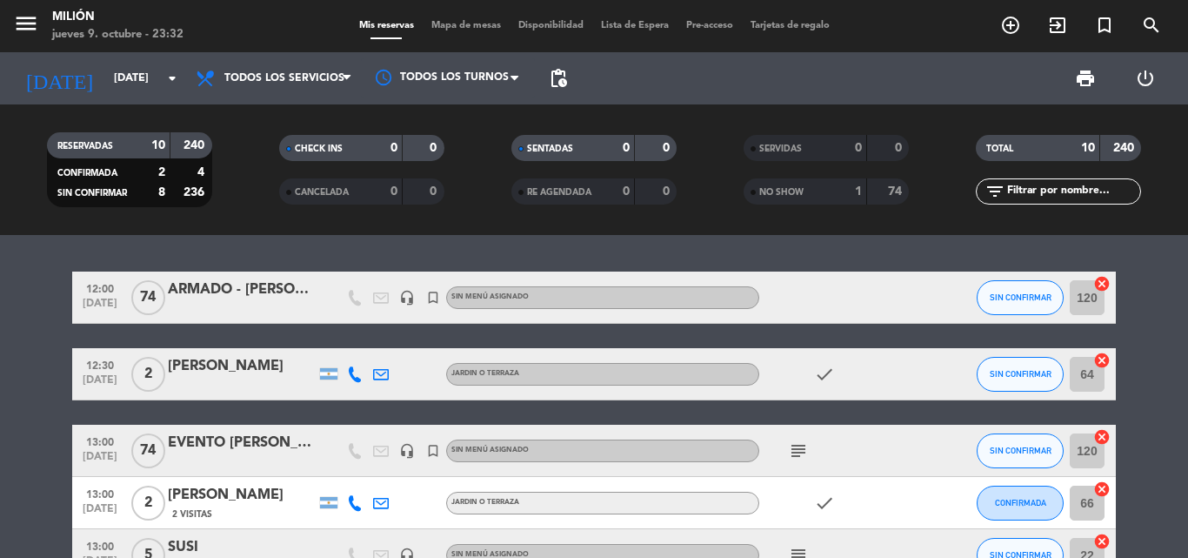
click at [178, 288] on div "ARMADO - [PERSON_NAME]" at bounding box center [242, 289] width 148 height 23
